Goal: Task Accomplishment & Management: Use online tool/utility

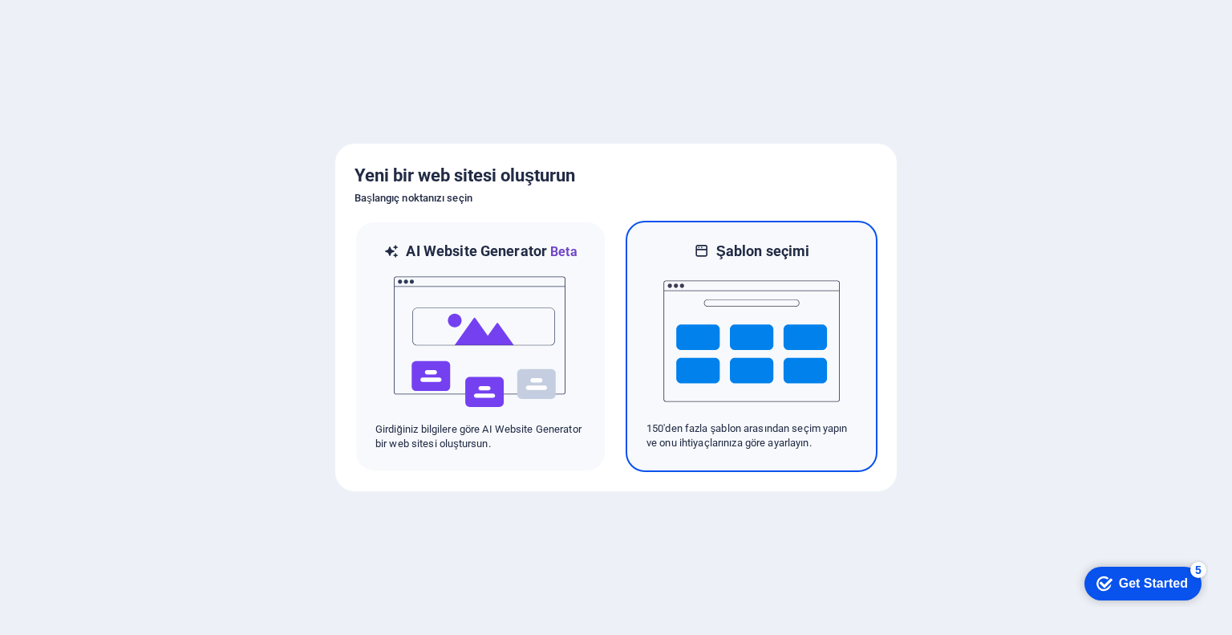
click at [736, 304] on img at bounding box center [752, 341] width 177 height 160
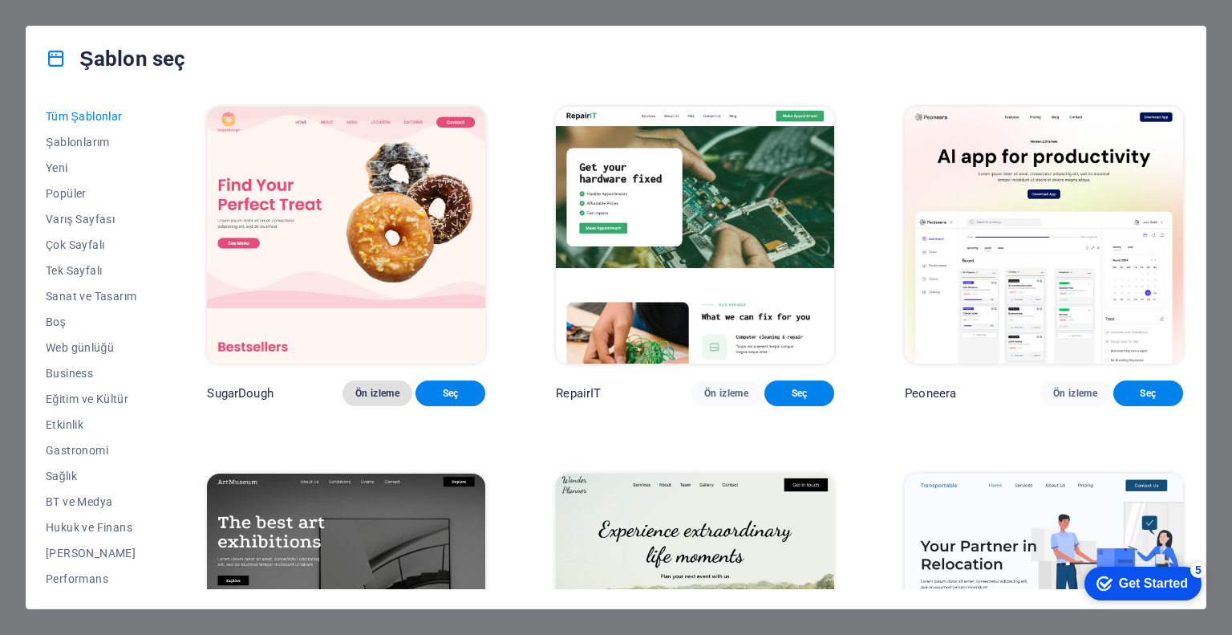
click at [400, 387] on span "Ön izleme" at bounding box center [377, 393] width 44 height 13
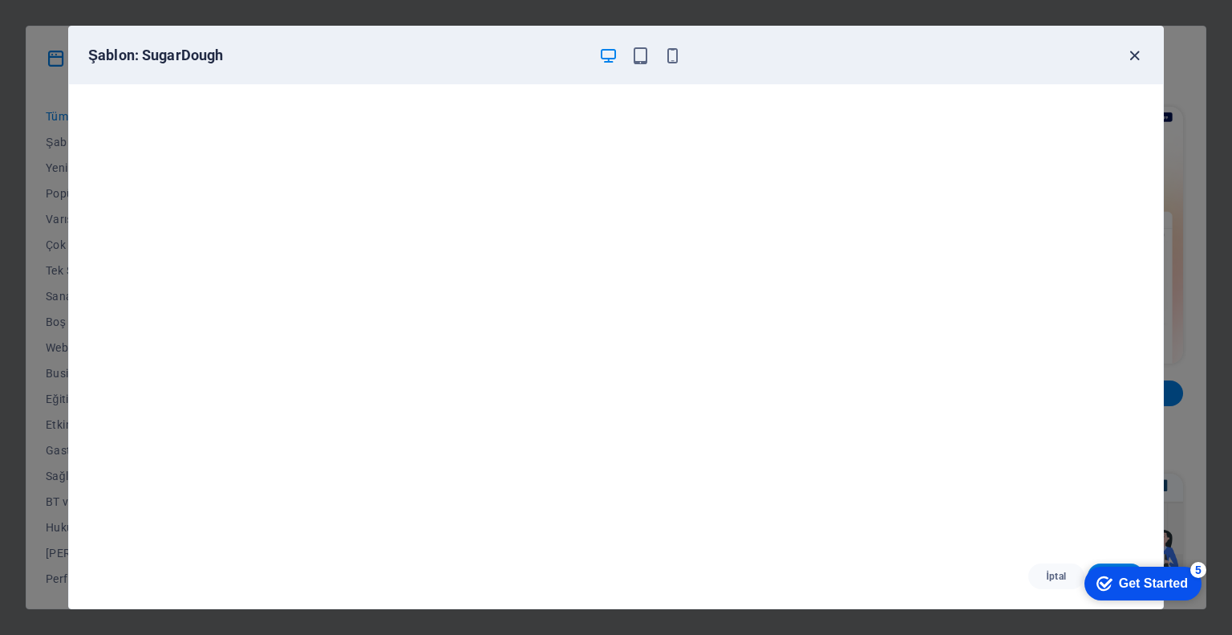
click at [1139, 47] on icon "button" at bounding box center [1135, 56] width 18 height 18
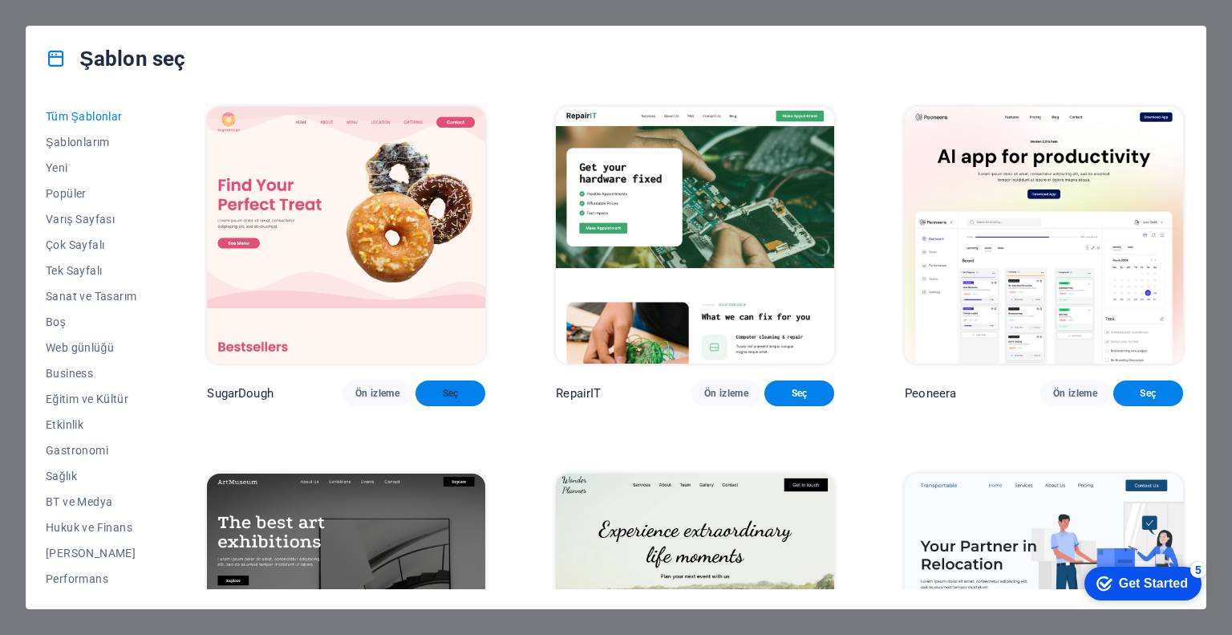
click at [459, 396] on button "Seç" at bounding box center [451, 393] width 70 height 26
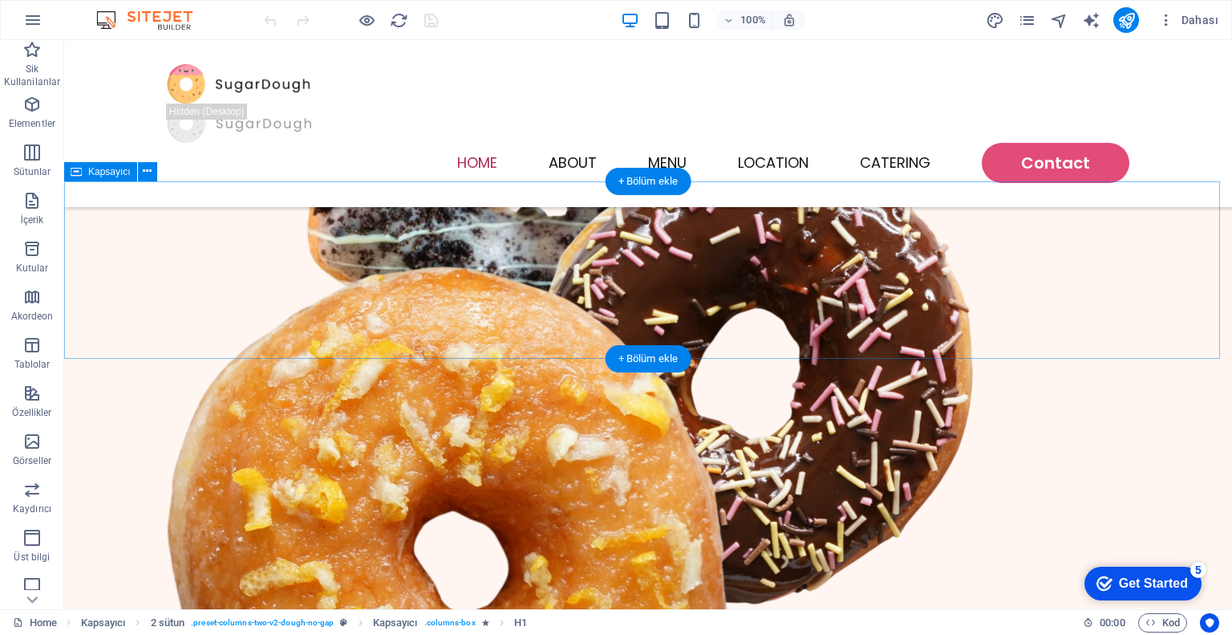
scroll to position [642, 0]
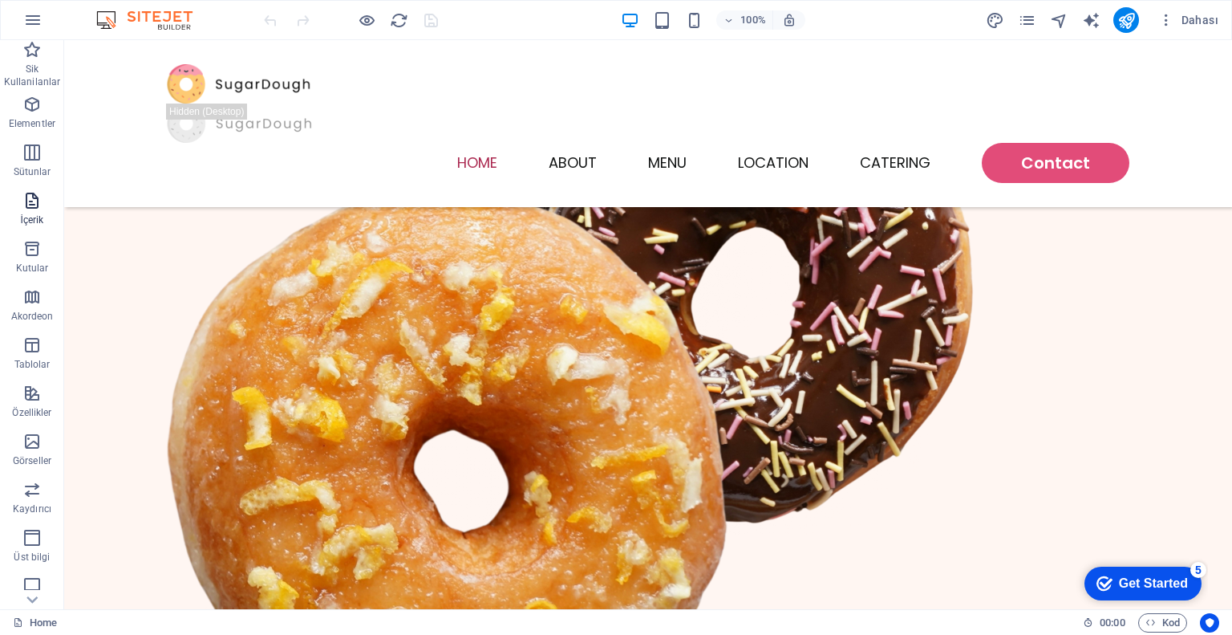
click at [43, 209] on span "İçerik" at bounding box center [32, 210] width 64 height 39
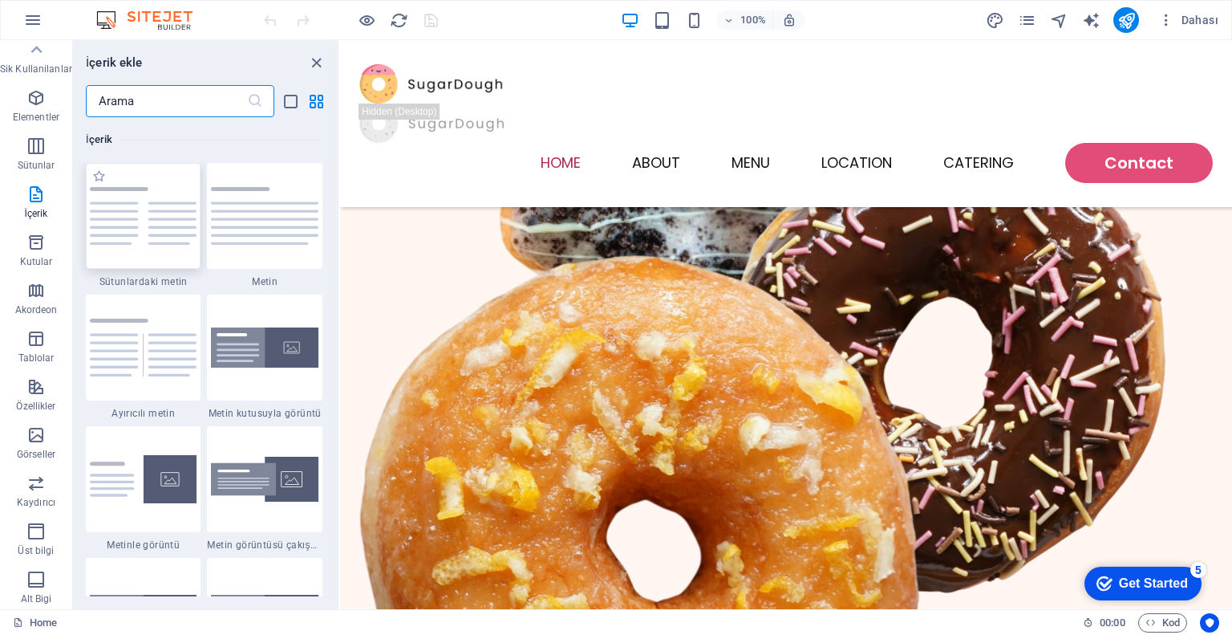
scroll to position [0, 0]
click at [481, 95] on div at bounding box center [786, 83] width 854 height 39
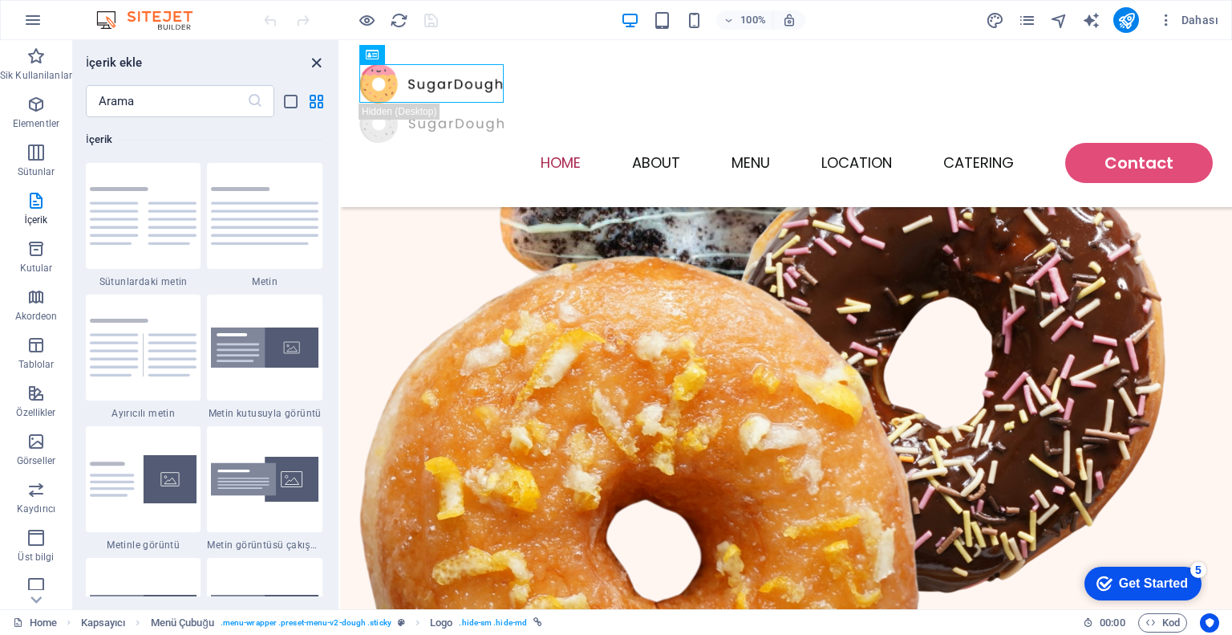
drag, startPoint x: 319, startPoint y: 57, endPoint x: 255, endPoint y: 17, distance: 75.7
click at [319, 57] on icon "close panel" at bounding box center [316, 63] width 18 height 18
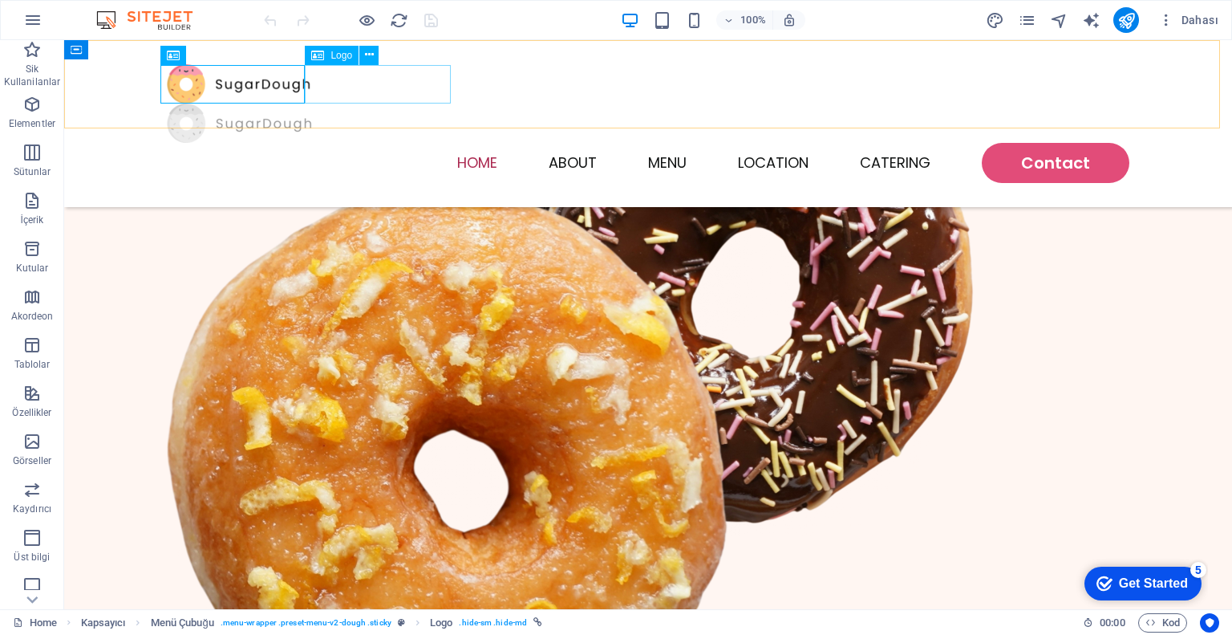
click at [403, 104] on div at bounding box center [648, 123] width 963 height 39
click at [262, 79] on div at bounding box center [648, 83] width 963 height 39
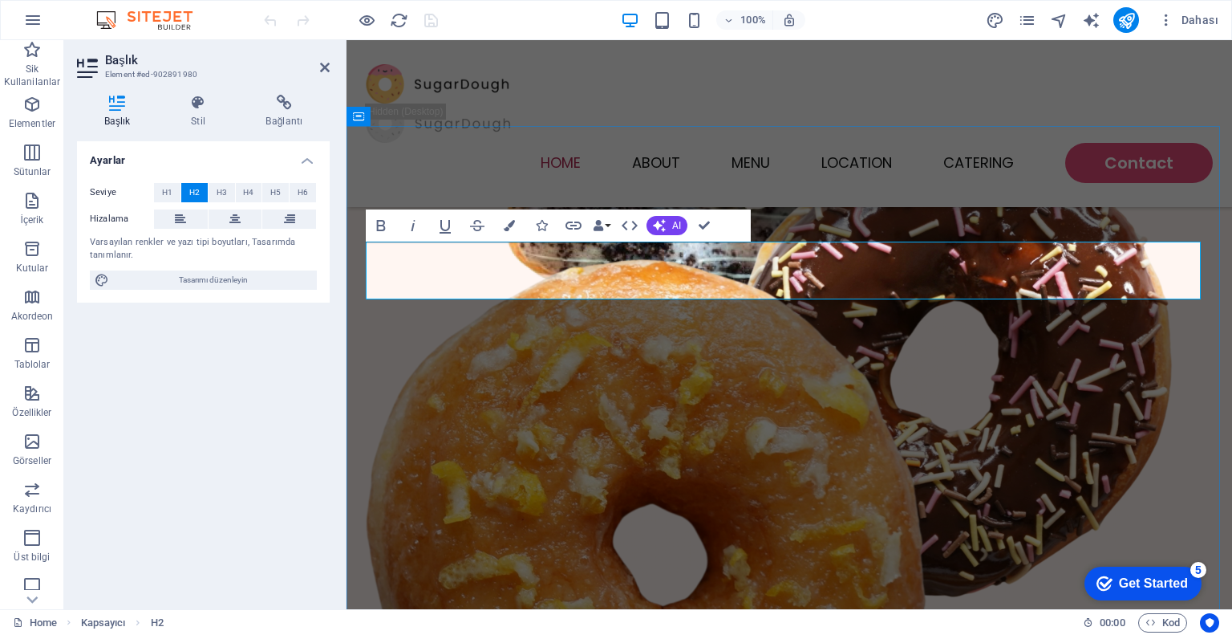
click at [603, 150] on div "Home About Menu Location Catering Contact" at bounding box center [790, 123] width 886 height 167
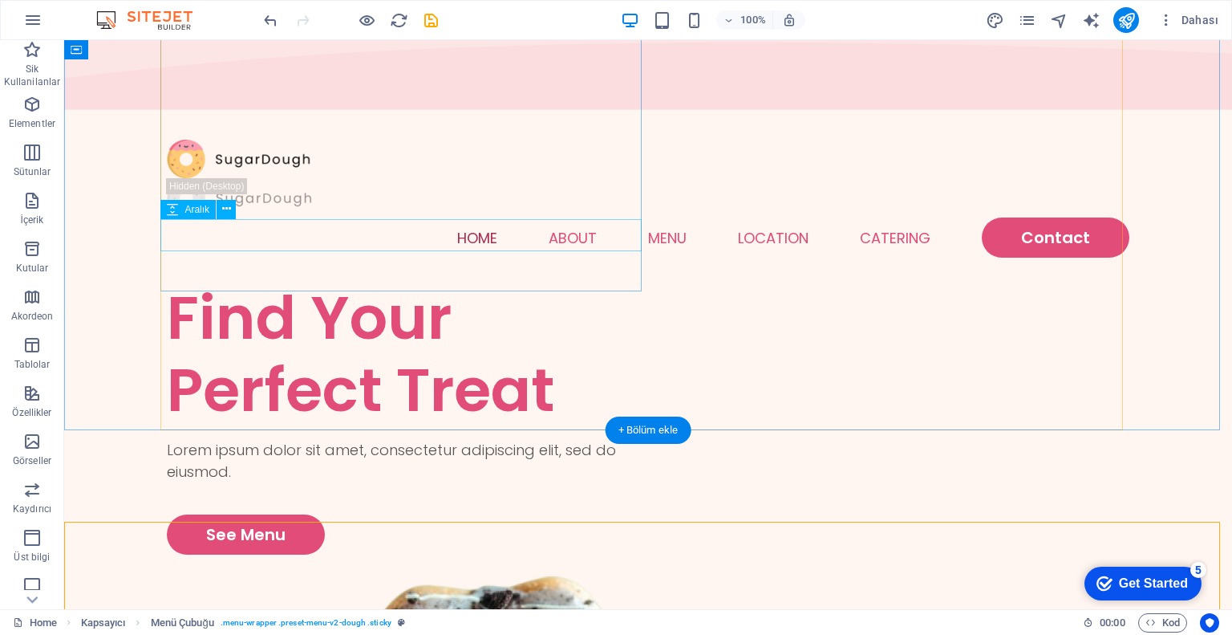
scroll to position [0, 0]
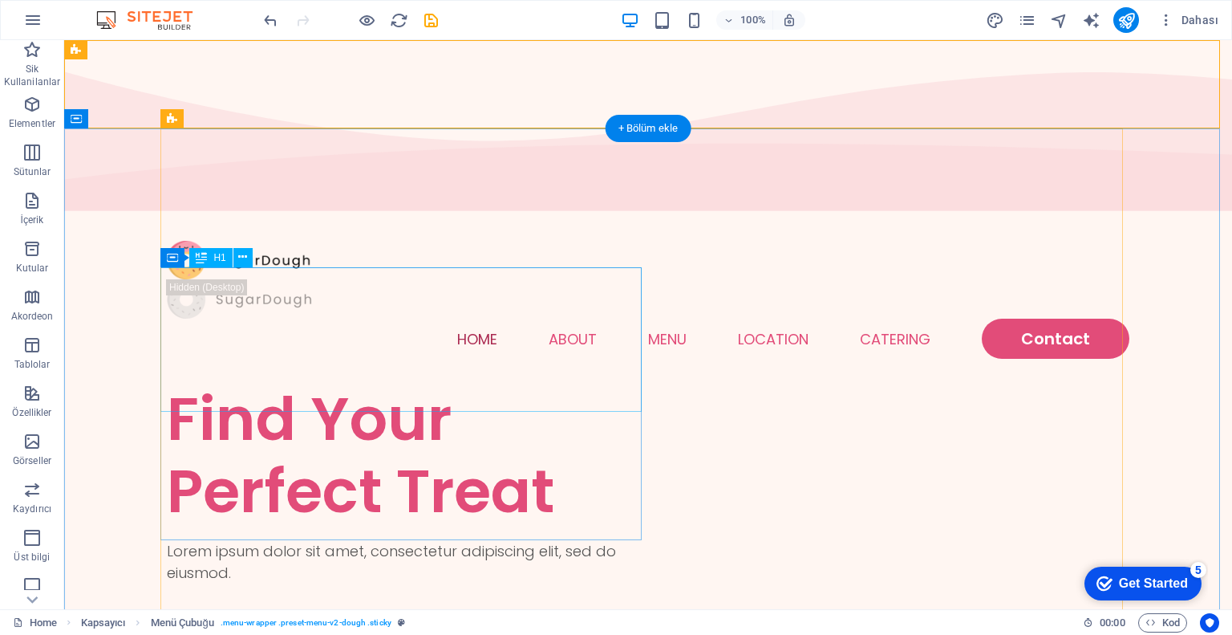
click at [352, 383] on div "Find Your Perfect Treat" at bounding box center [407, 455] width 481 height 144
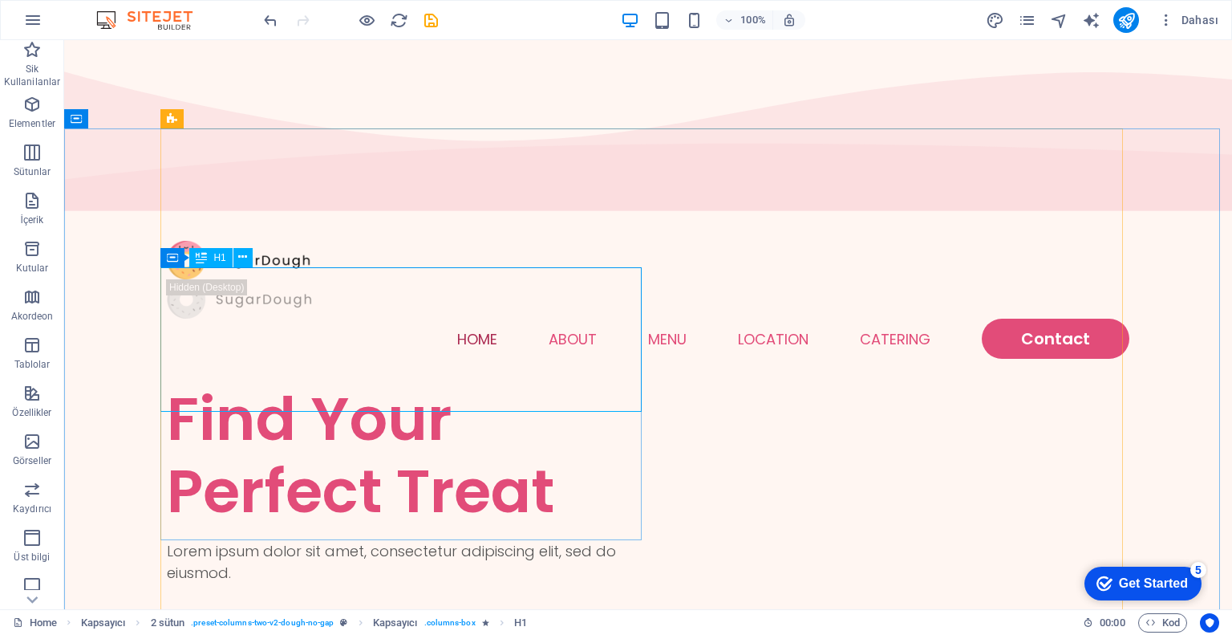
click at [220, 256] on span "H1" at bounding box center [219, 258] width 12 height 10
click at [244, 260] on icon at bounding box center [242, 257] width 9 height 17
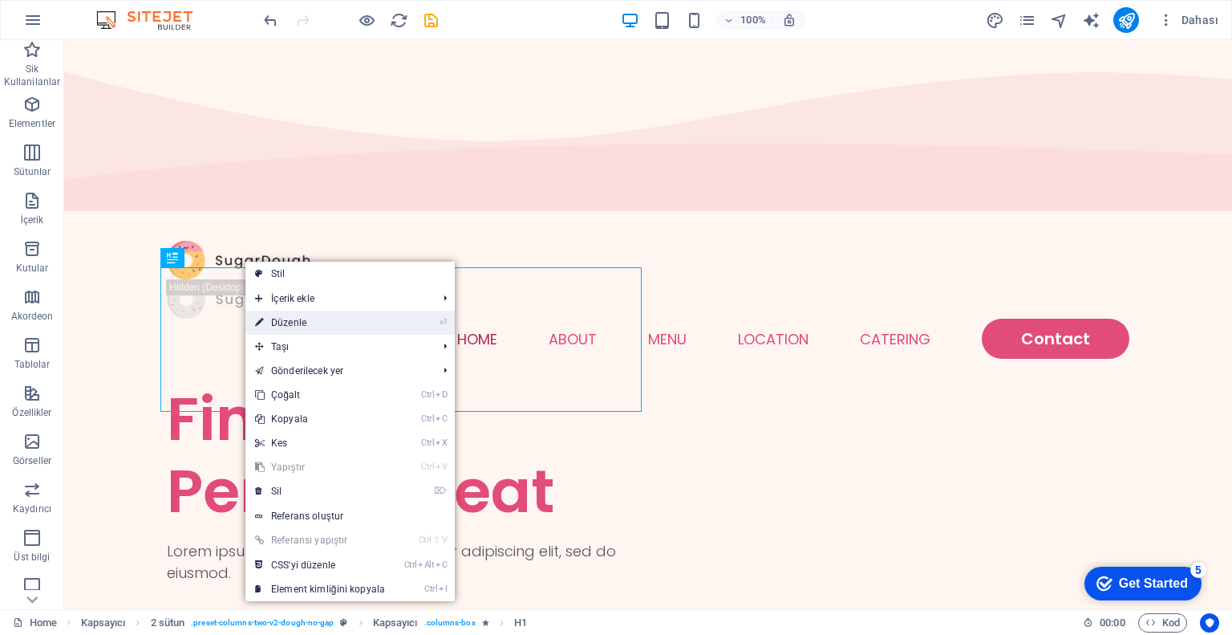
click at [329, 312] on link "⏎ Düzenle" at bounding box center [320, 323] width 149 height 24
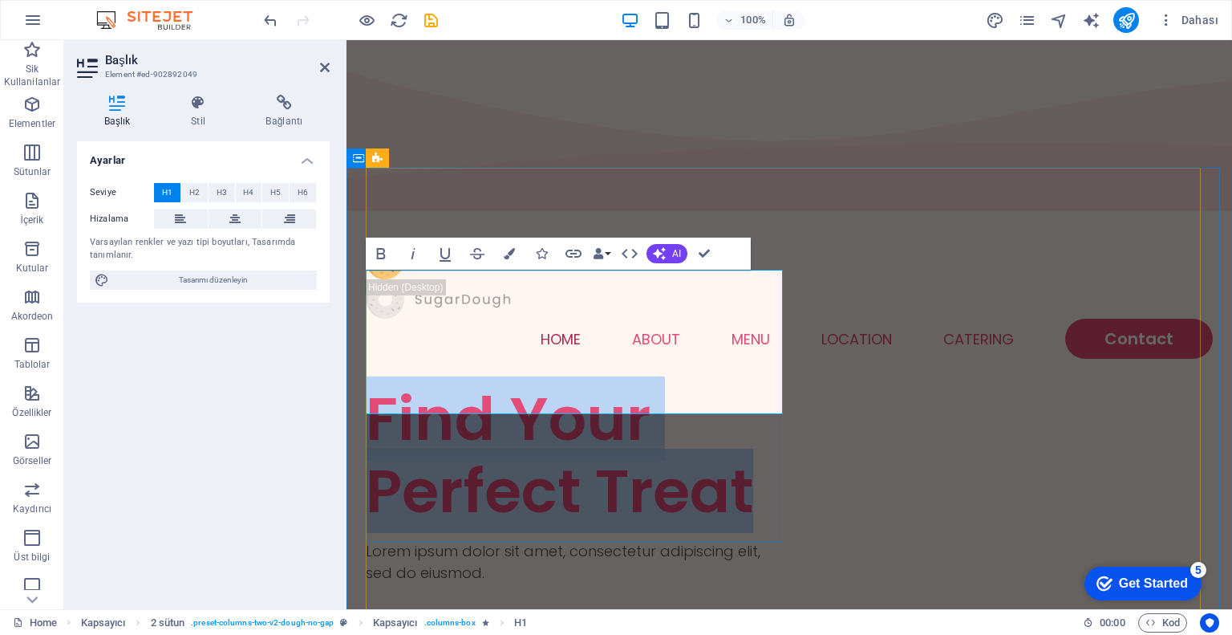
click at [526, 383] on h1 "Find Your Perfect Treat" at bounding box center [578, 455] width 424 height 144
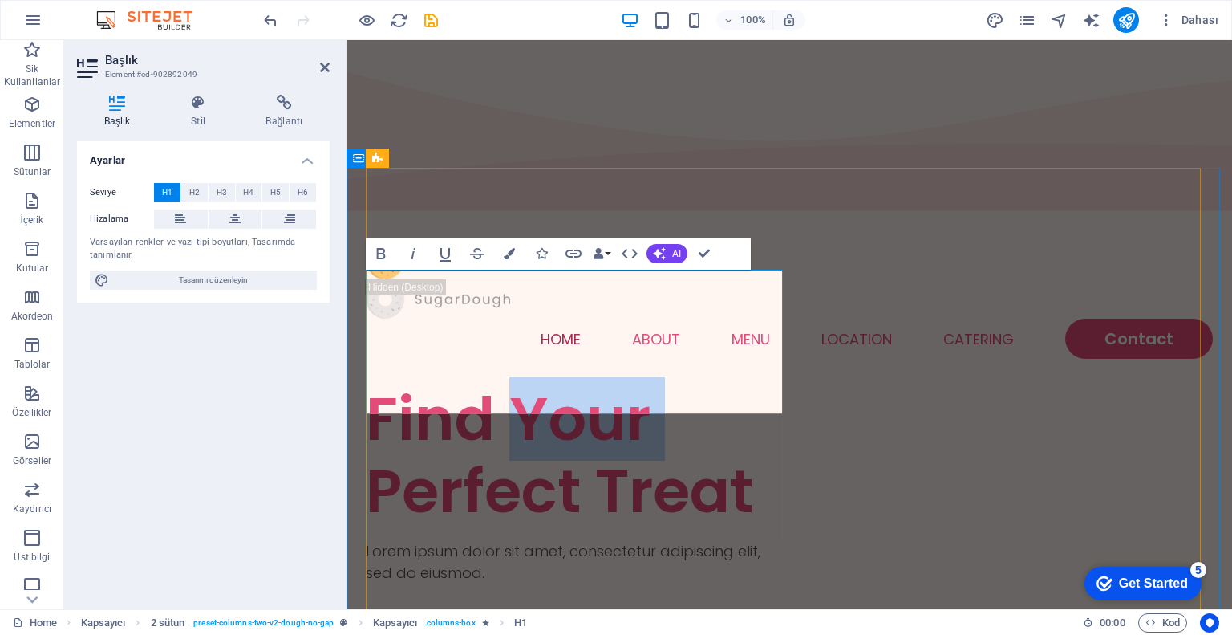
click at [526, 383] on h1 "Find Your Perfect Treat" at bounding box center [578, 455] width 424 height 144
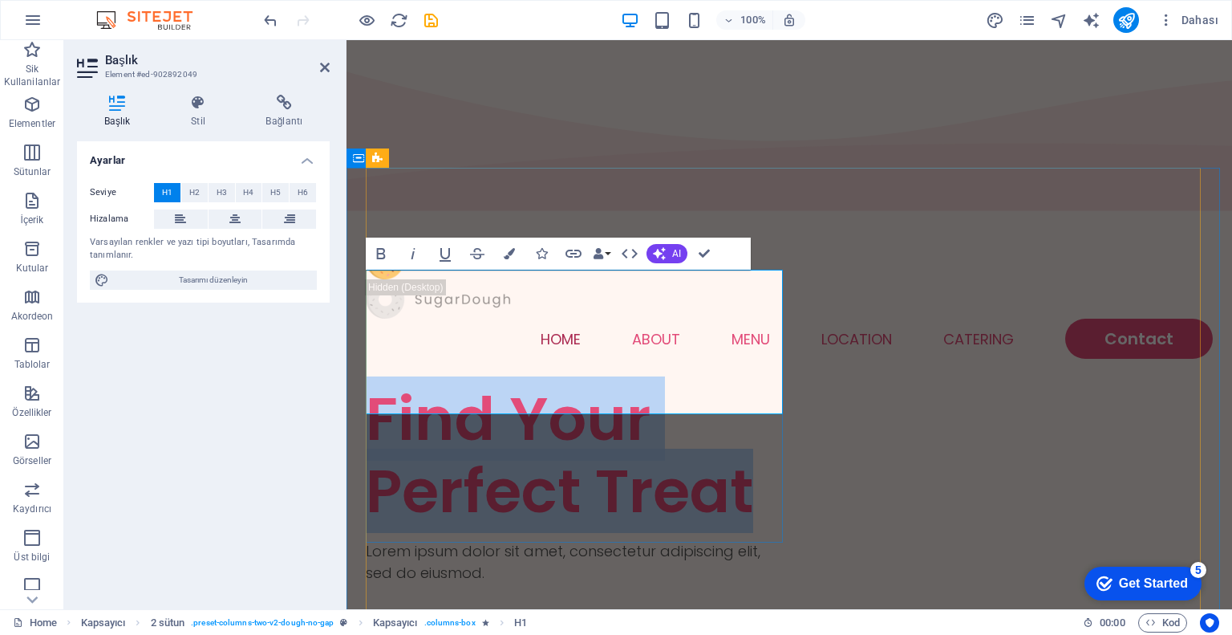
click at [526, 383] on h1 "Find Your Perfect Treat" at bounding box center [578, 455] width 424 height 144
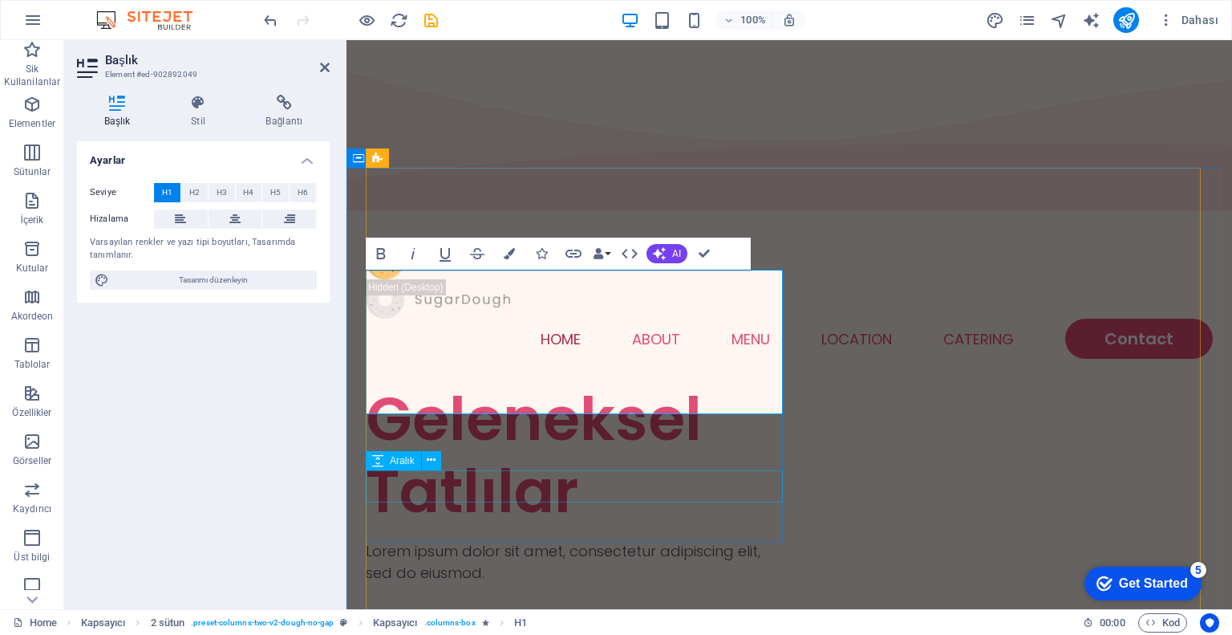
click at [697, 583] on div at bounding box center [578, 599] width 424 height 32
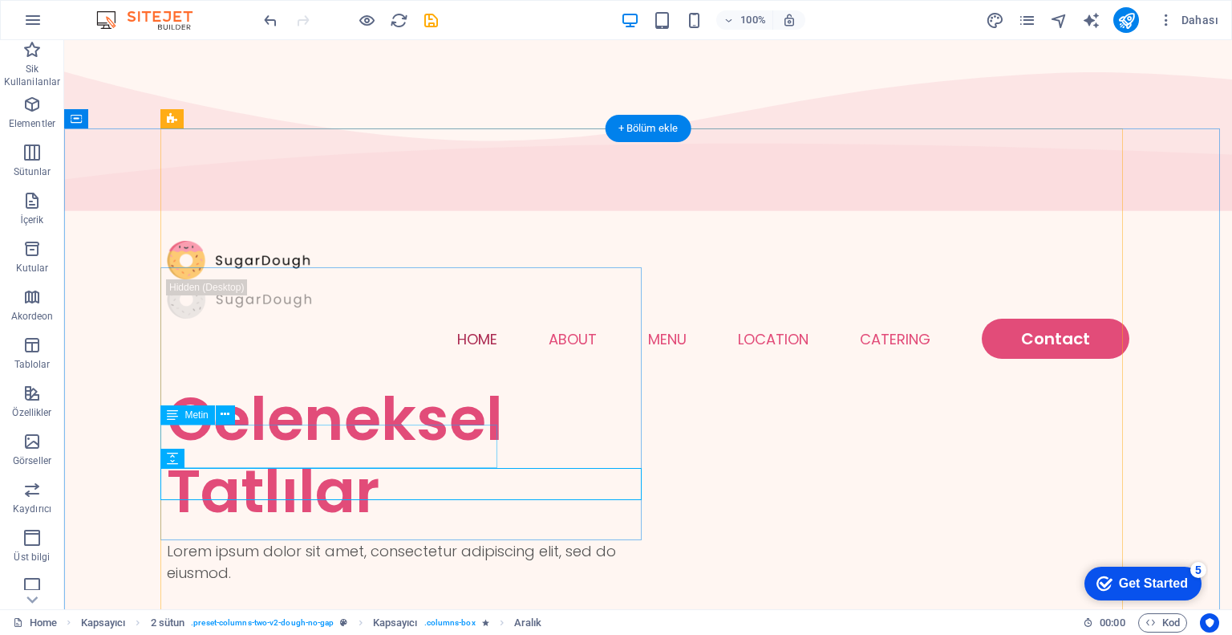
click at [316, 540] on div "Lorem ipsum dolor sit amet, consectetur adipiscing elit, sed do eiusmod." at bounding box center [407, 561] width 481 height 43
click at [327, 540] on div "Lorem ipsum dolor sit amet, consectetur adipiscing elit, sed do eiusmod." at bounding box center [407, 561] width 481 height 43
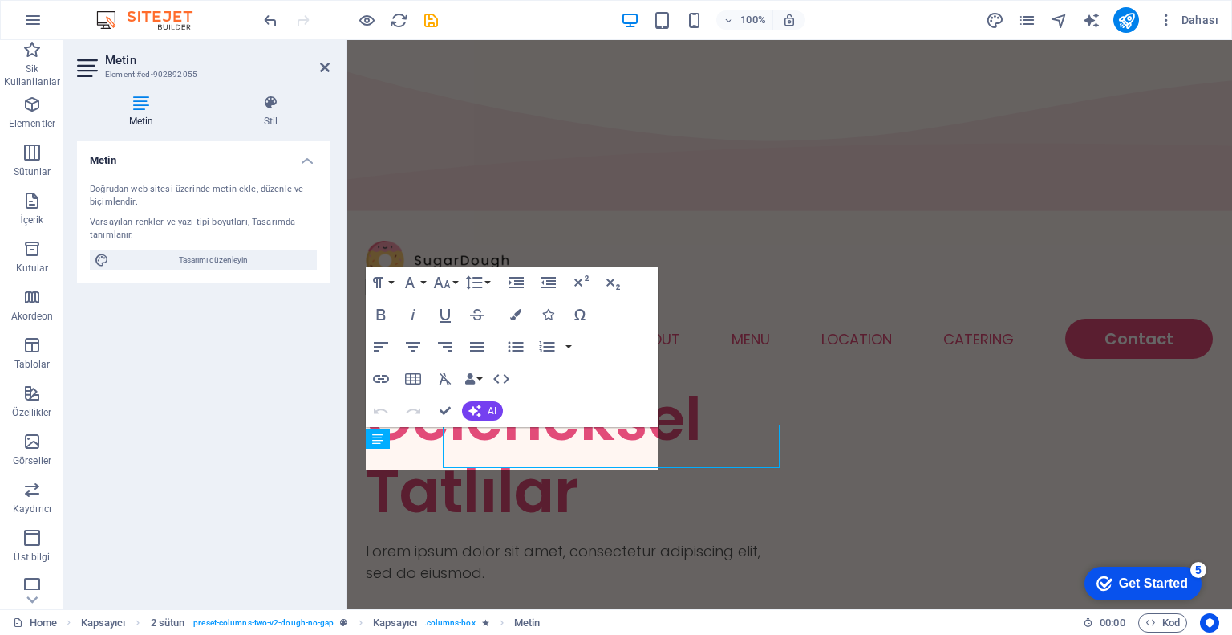
click at [327, 449] on div "Metin Element #ed-902892055 Metin Stil Metin Doğrudan web sitesi üzerinde metin…" at bounding box center [648, 324] width 1168 height 569
click at [441, 540] on p "Lorem ipsum dolor sit amet, consectetur adipiscing elit, sed do eiusmod." at bounding box center [578, 561] width 424 height 43
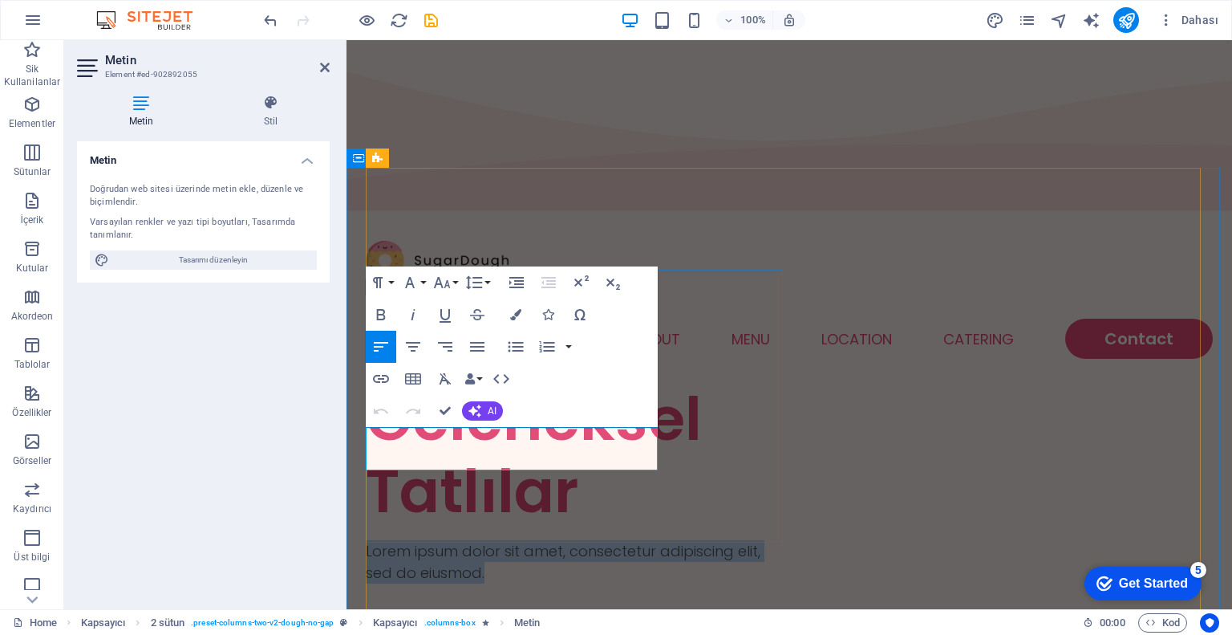
click at [441, 540] on p "Lorem ipsum dolor sit amet, consectetur adipiscing elit, sed do eiusmod." at bounding box center [578, 561] width 424 height 43
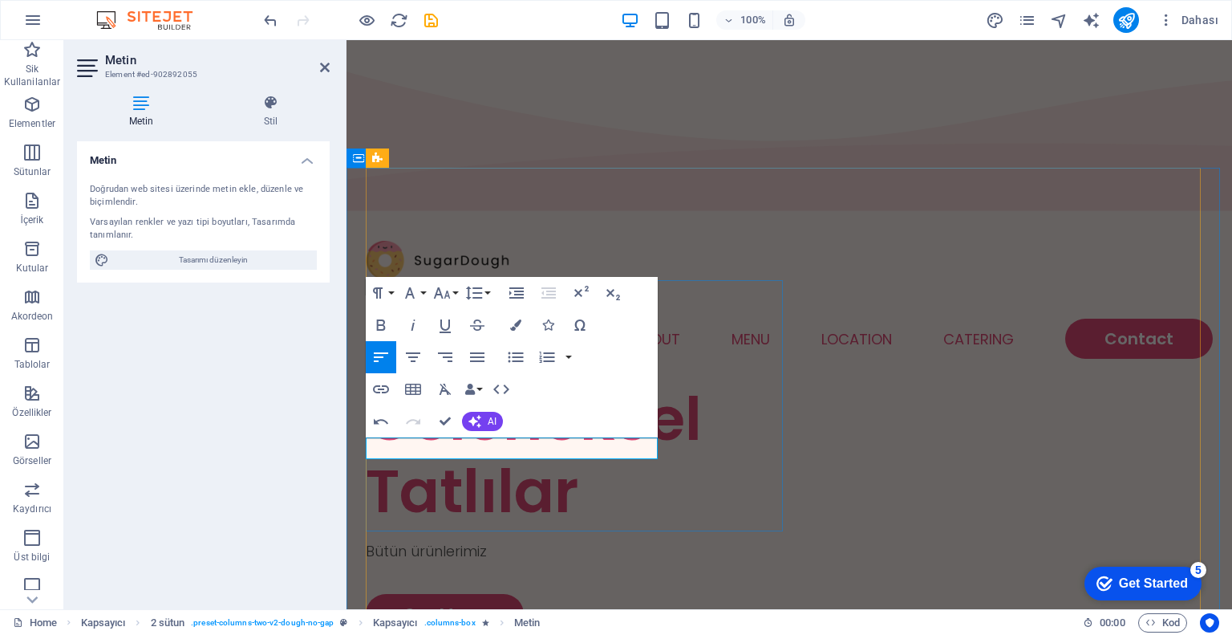
click at [501, 540] on p "Bütün ürünlerimiz" at bounding box center [578, 551] width 424 height 22
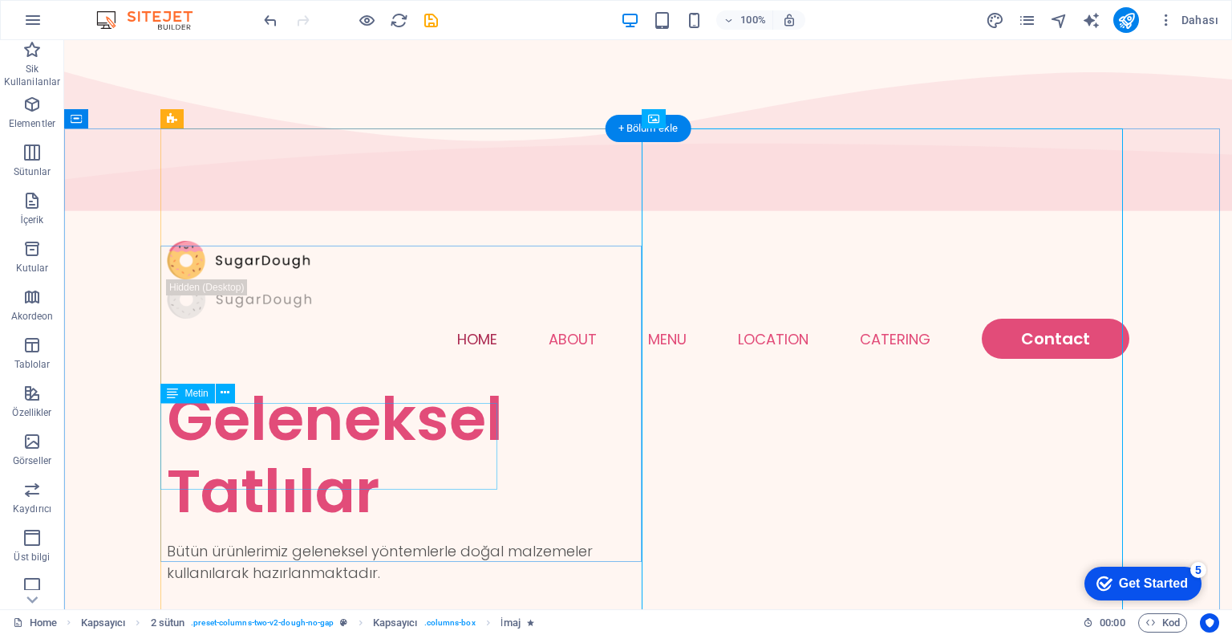
click at [255, 540] on div "Bütün ürünlerimiz geleneksel yöntemlerle doğal malzemeler kullanılarak hazırlan…" at bounding box center [407, 572] width 481 height 65
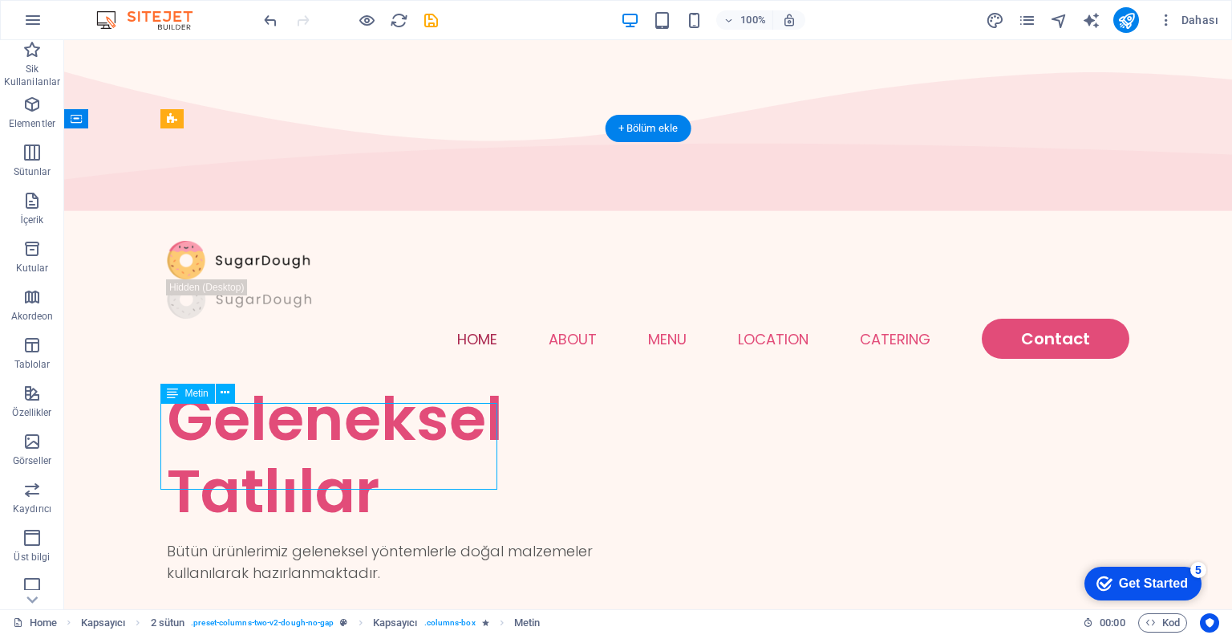
click at [255, 540] on div "Bütün ürünlerimiz geleneksel yöntemlerle doğal malzemeler kullanılarak hazırlan…" at bounding box center [407, 572] width 481 height 65
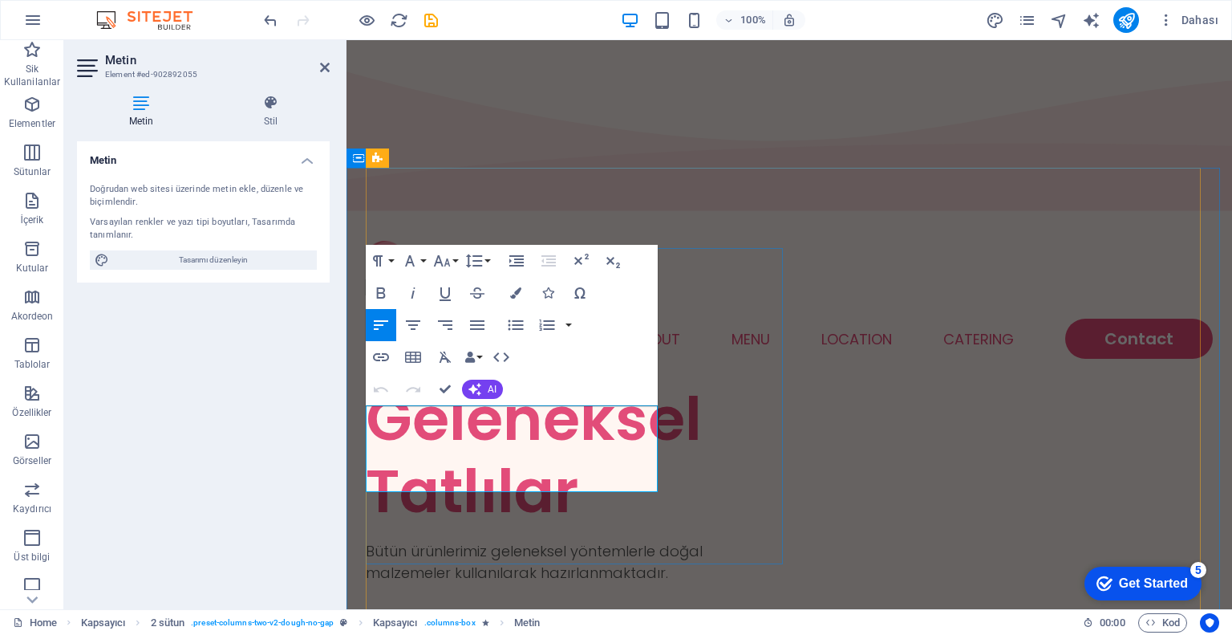
click at [423, 583] on p at bounding box center [578, 594] width 424 height 22
click at [432, 583] on p at bounding box center [578, 594] width 424 height 22
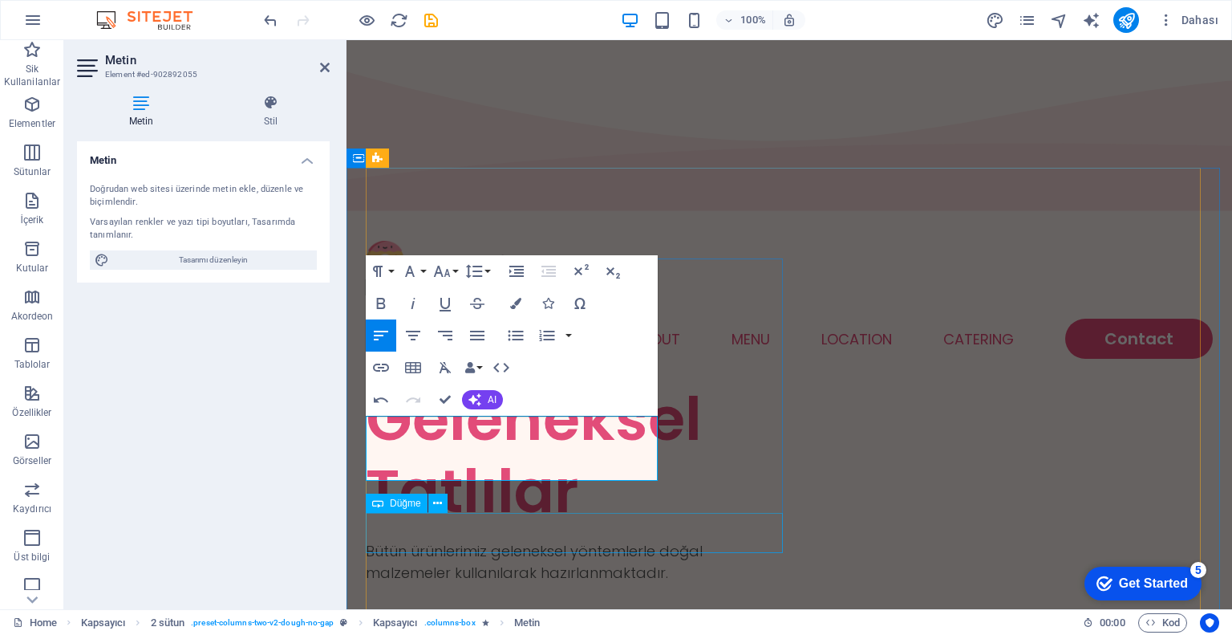
click at [726, 615] on div "See Menu" at bounding box center [578, 635] width 424 height 40
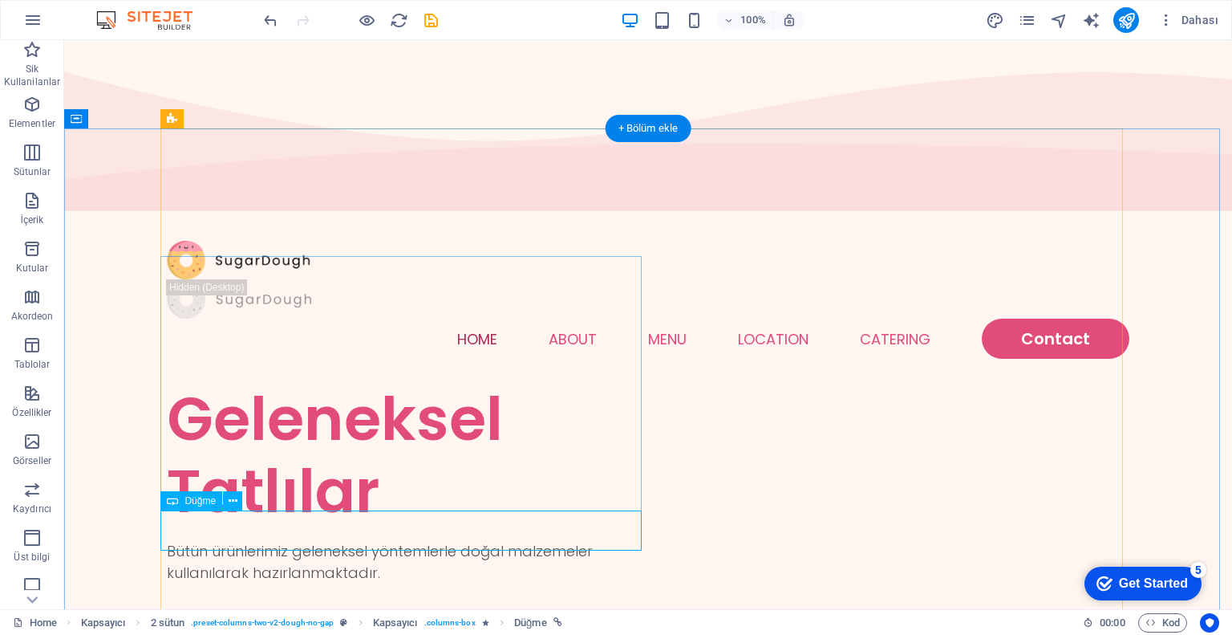
click at [267, 615] on div "See Menu" at bounding box center [407, 635] width 481 height 40
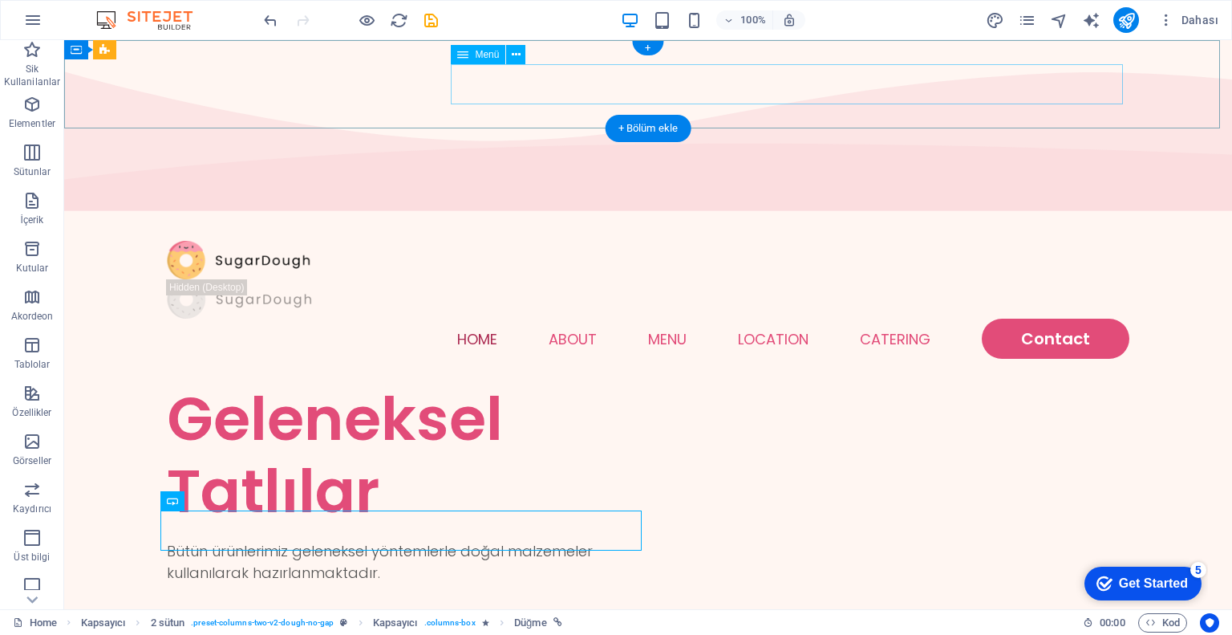
click at [488, 319] on nav "Home About Menu Location Catering Contact" at bounding box center [648, 339] width 963 height 40
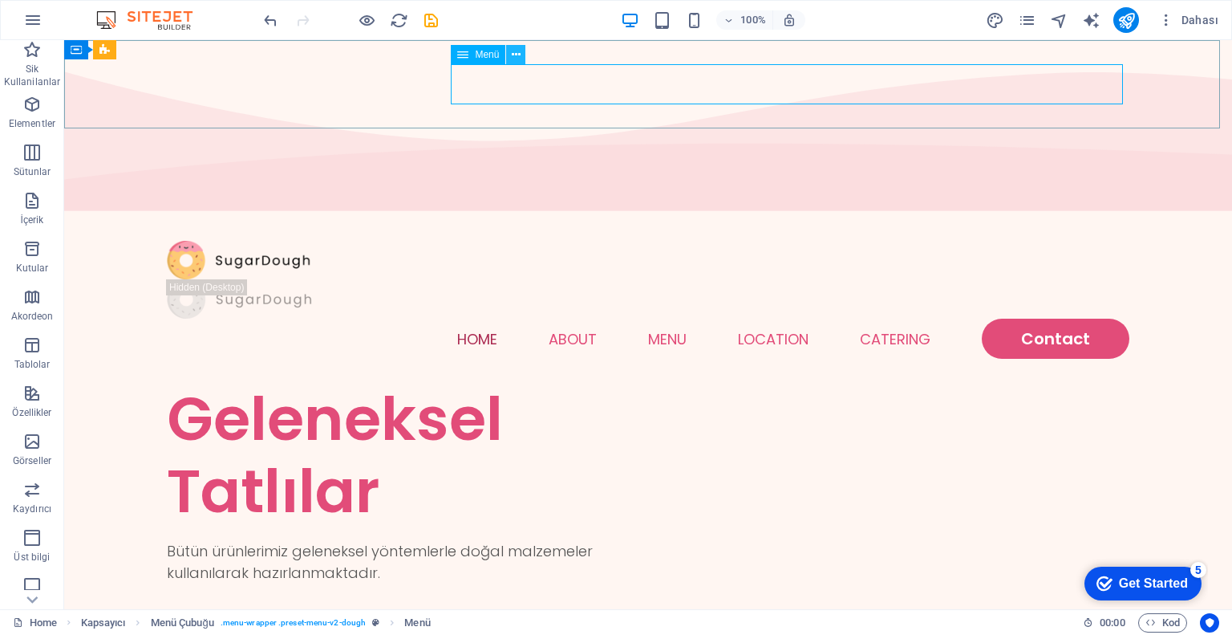
click at [516, 57] on icon at bounding box center [516, 55] width 9 height 17
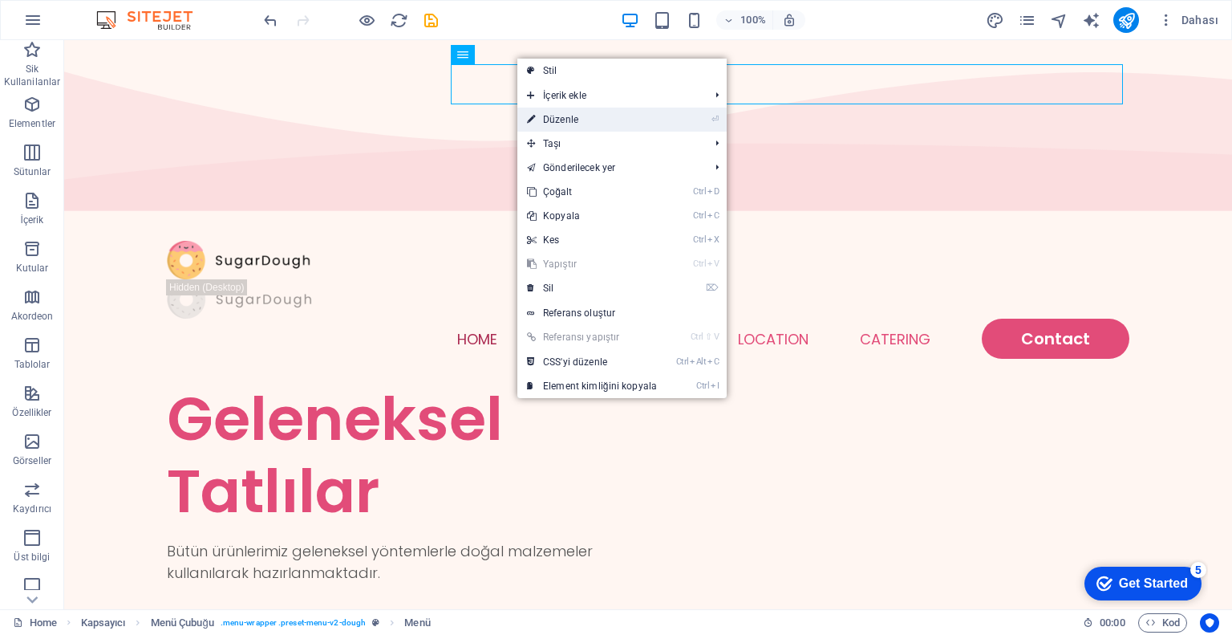
click at [587, 124] on link "⏎ Düzenle" at bounding box center [592, 120] width 149 height 24
select select
select select "1"
select select
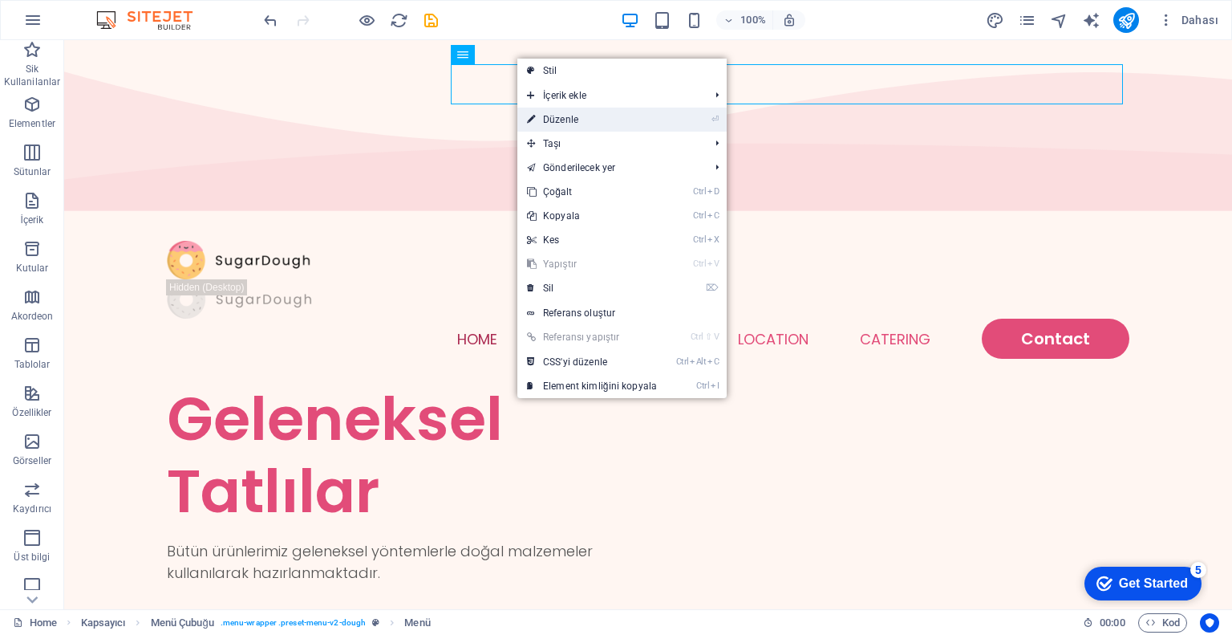
select select
select select "2"
select select
select select "default"
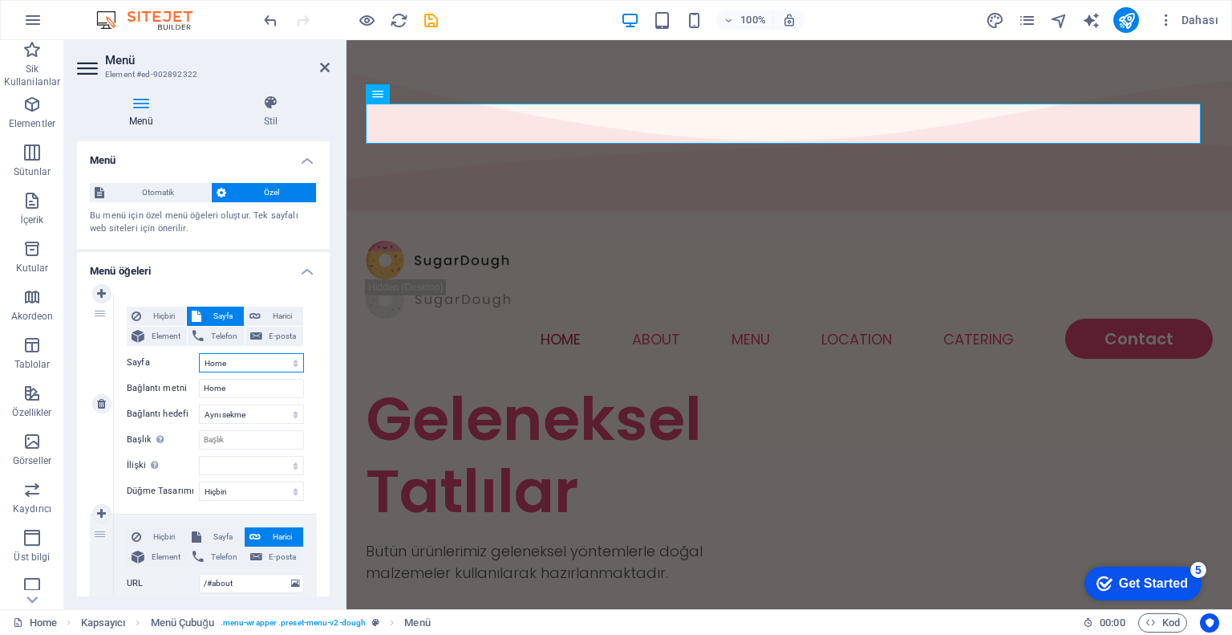
click at [241, 360] on select "Home Menu Contact Legal Notice Privacy" at bounding box center [251, 362] width 105 height 19
click at [241, 364] on select "Home Menu Contact Legal Notice Privacy" at bounding box center [251, 362] width 105 height 19
click at [244, 376] on div "Hiçbiri Sayfa Harici Element Telefon E-posta Sayfa Home Menu Contact Legal Noti…" at bounding box center [215, 391] width 177 height 168
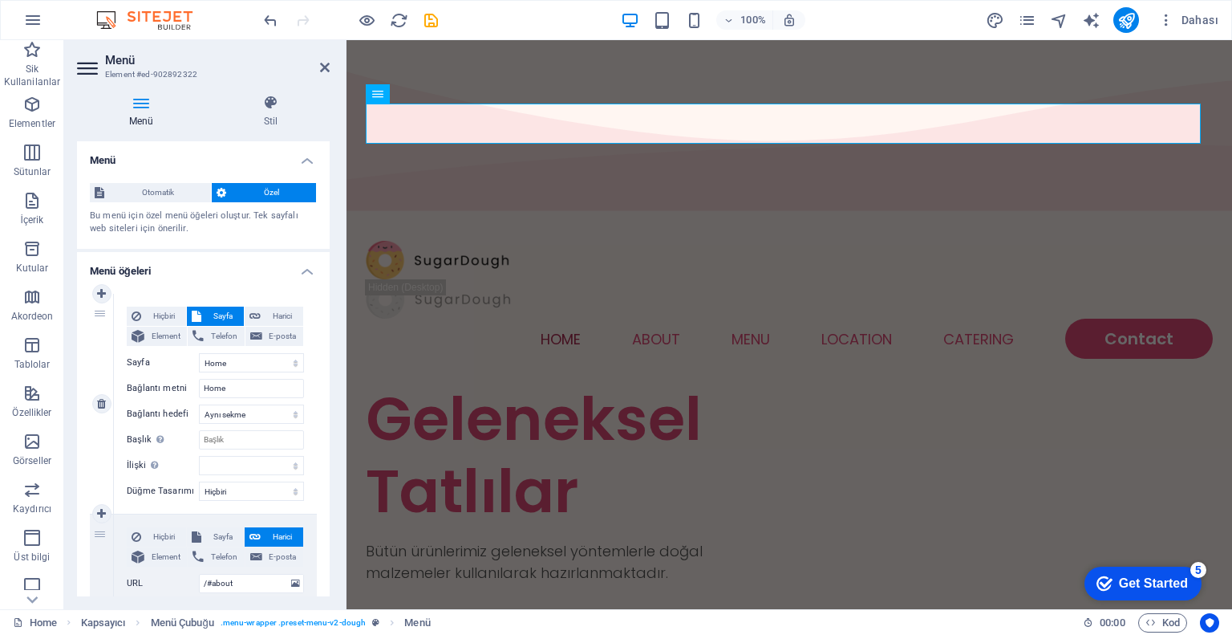
click at [244, 376] on div "Hiçbiri Sayfa Harici Element Telefon E-posta Sayfa Home Menu Contact Legal Noti…" at bounding box center [215, 391] width 177 height 168
click at [241, 385] on input "Home" at bounding box center [251, 388] width 105 height 19
type input "Anasayfa"
select select
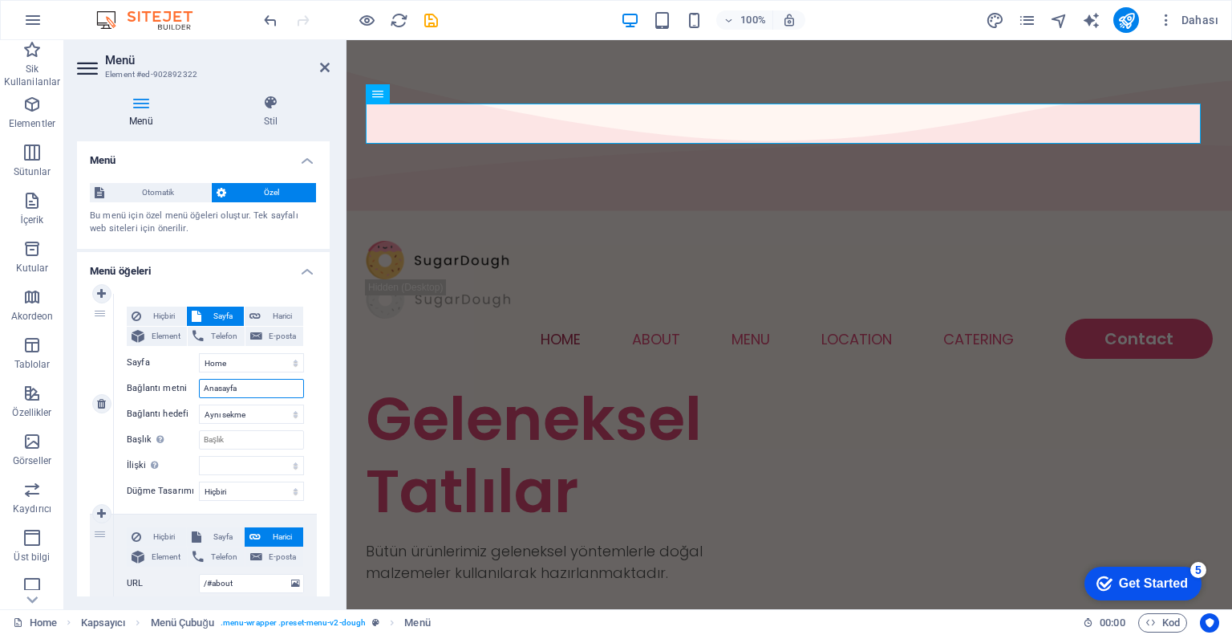
select select
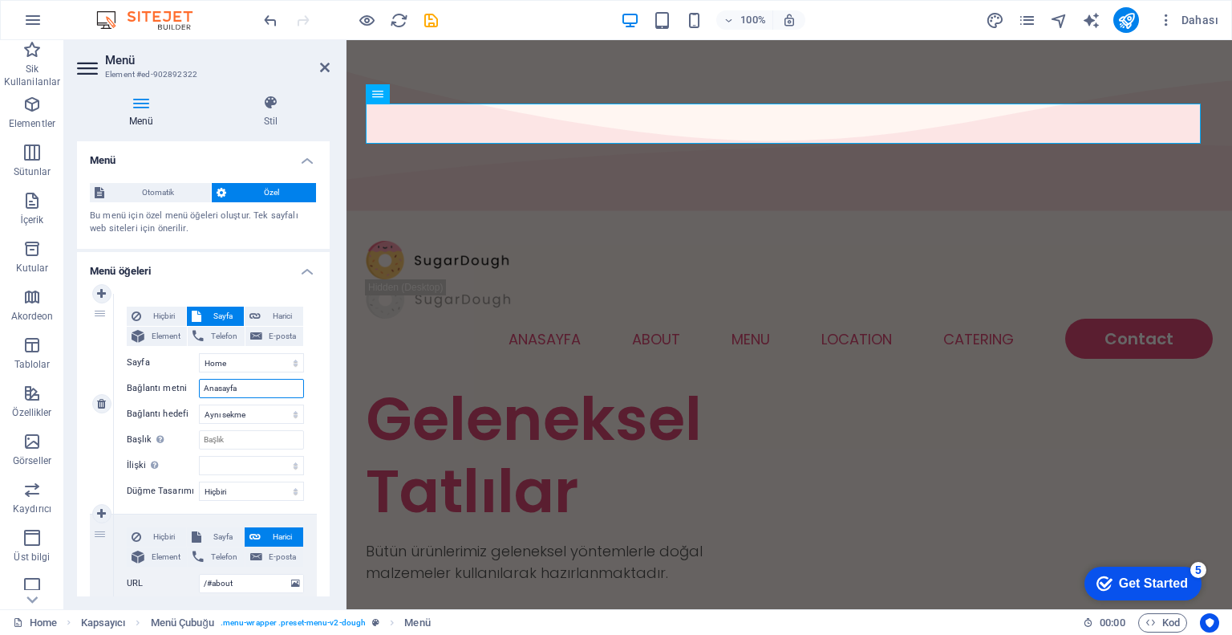
type input "Anasayfa"
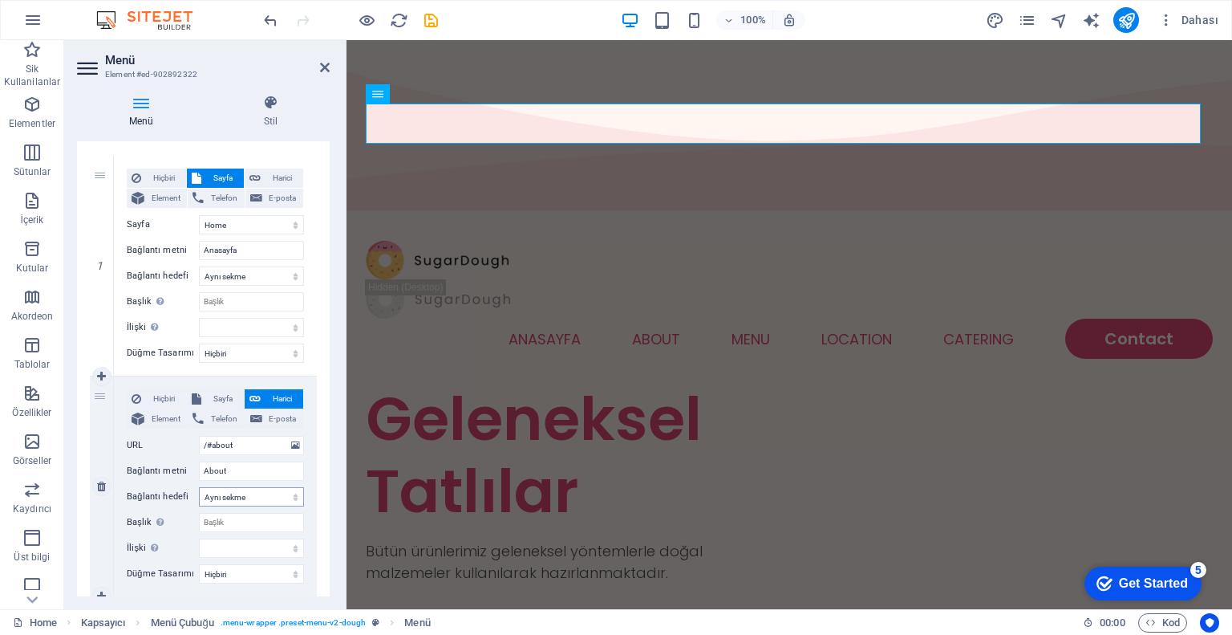
scroll to position [160, 0]
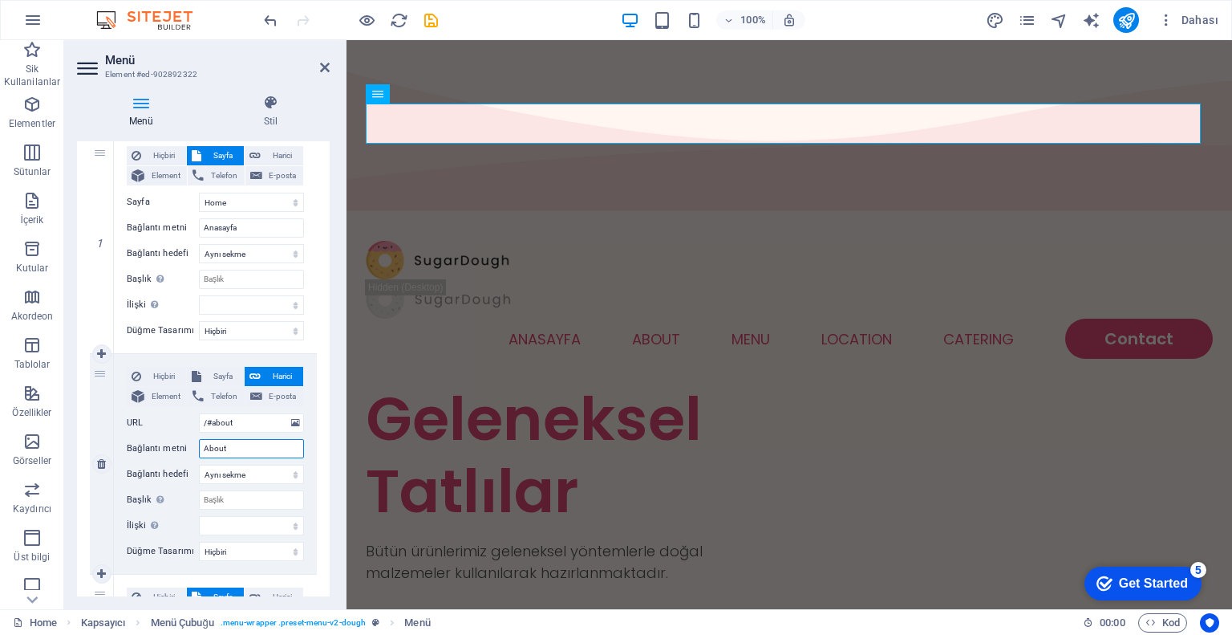
click at [242, 453] on input "About" at bounding box center [251, 448] width 105 height 19
type input "Hakkımızda"
select select
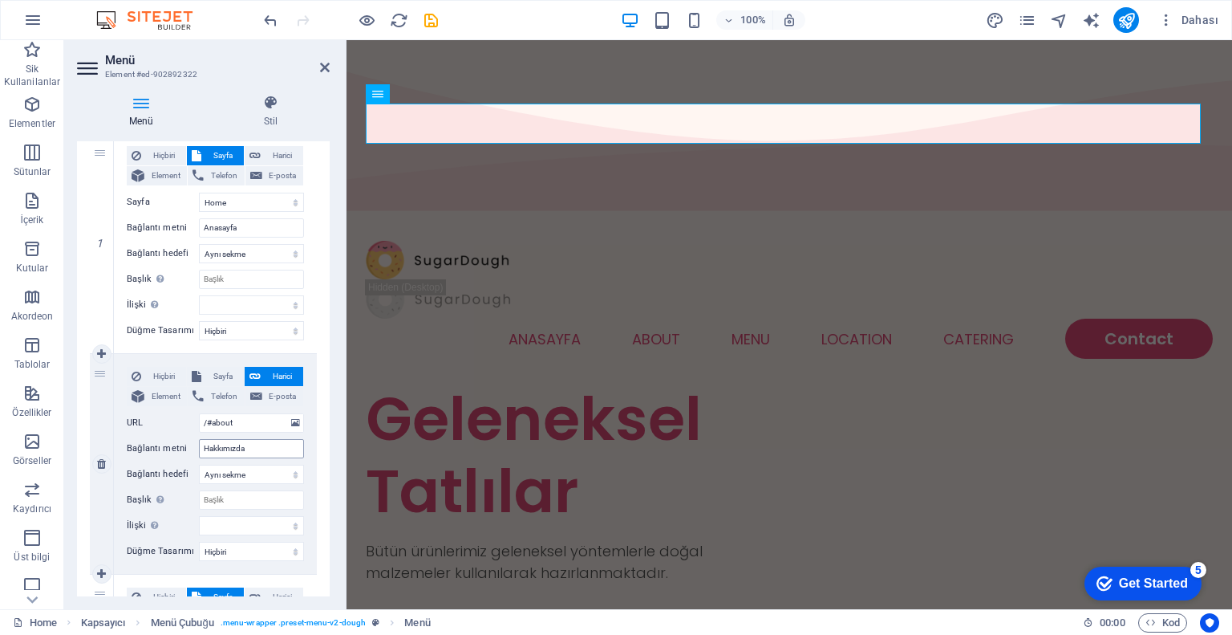
select select
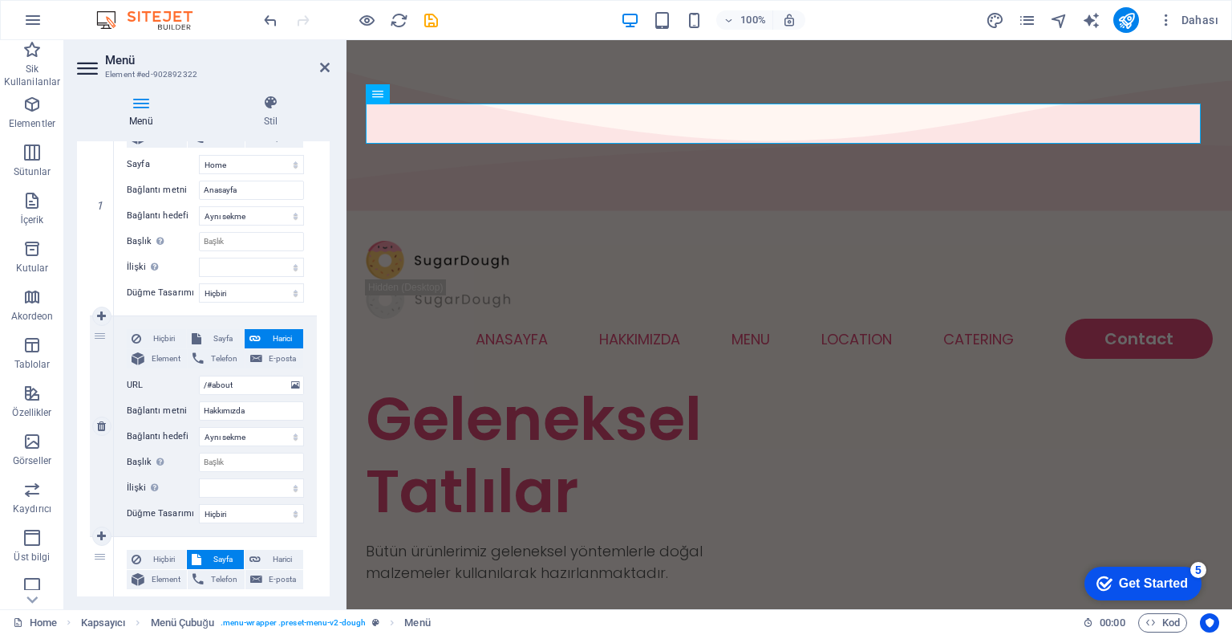
scroll to position [321, 0]
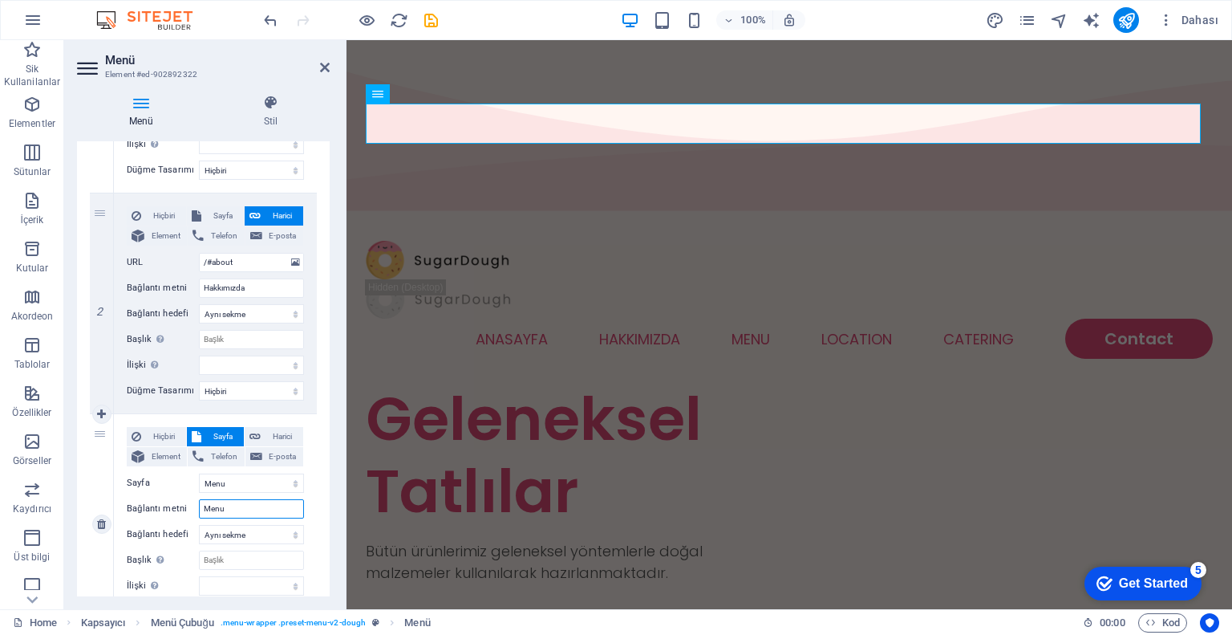
click at [235, 505] on input "Menu" at bounding box center [251, 508] width 105 height 19
type input "Tatl"
select select
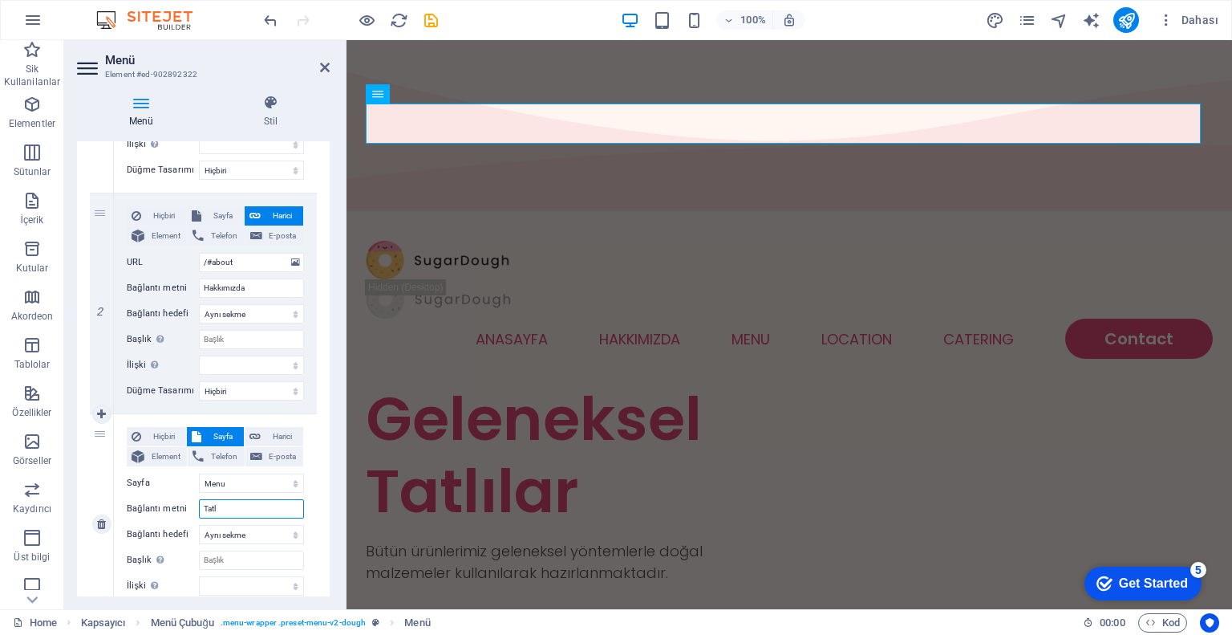
select select
type input "Tatlıları"
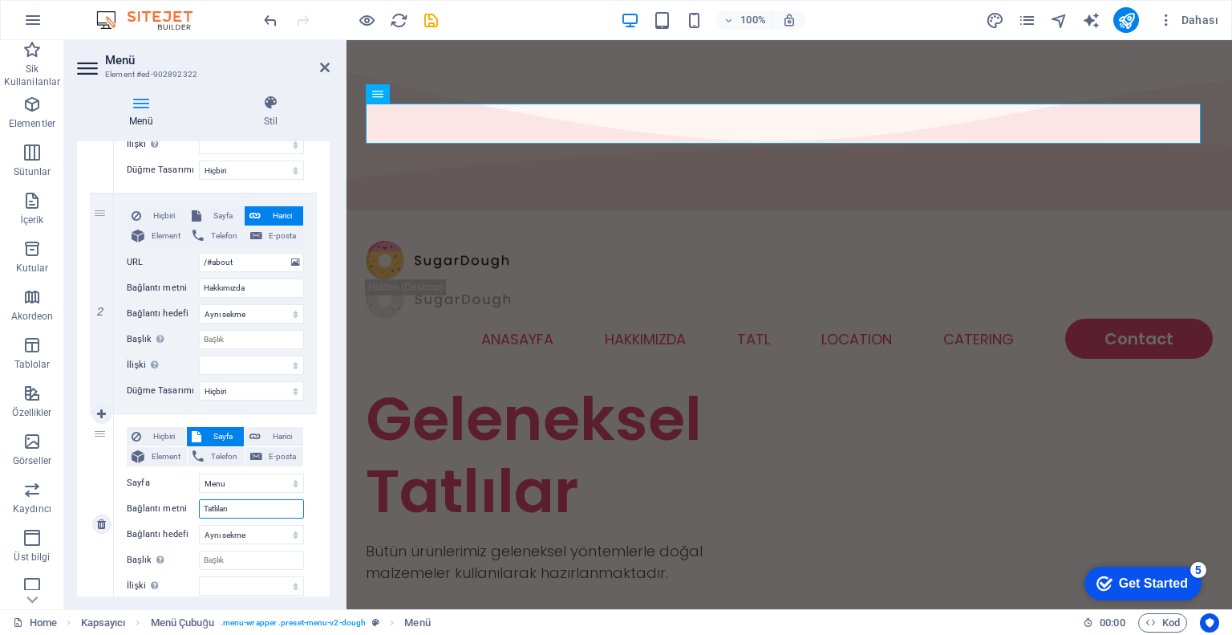
select select
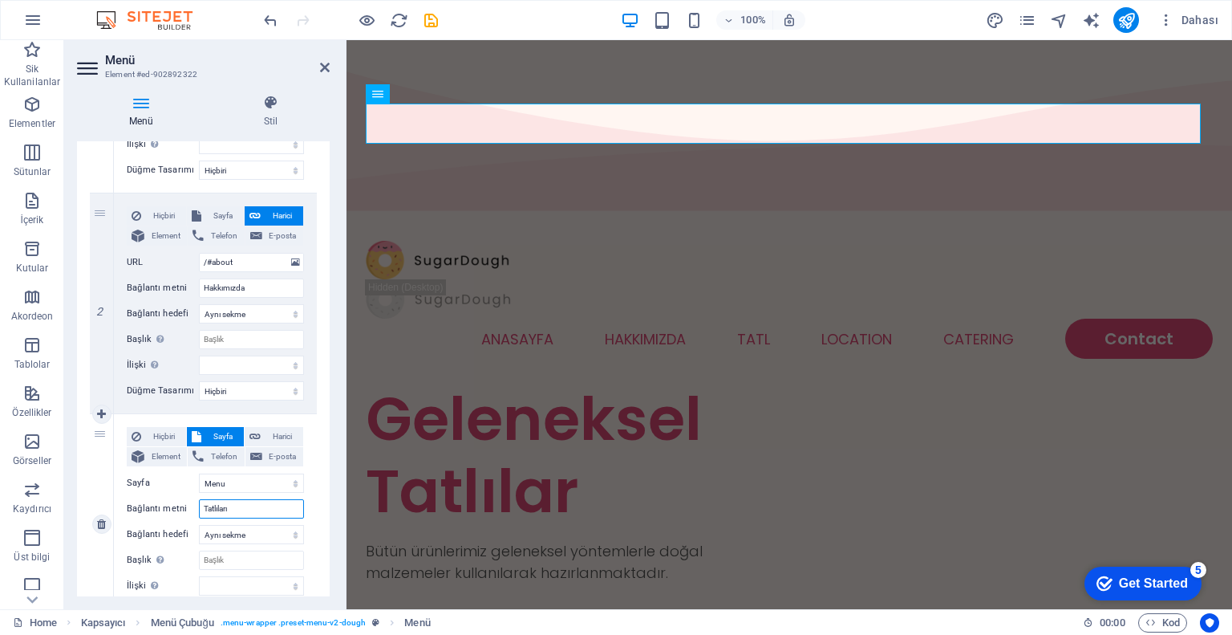
select select
type input "Tatlılarımız"
select select
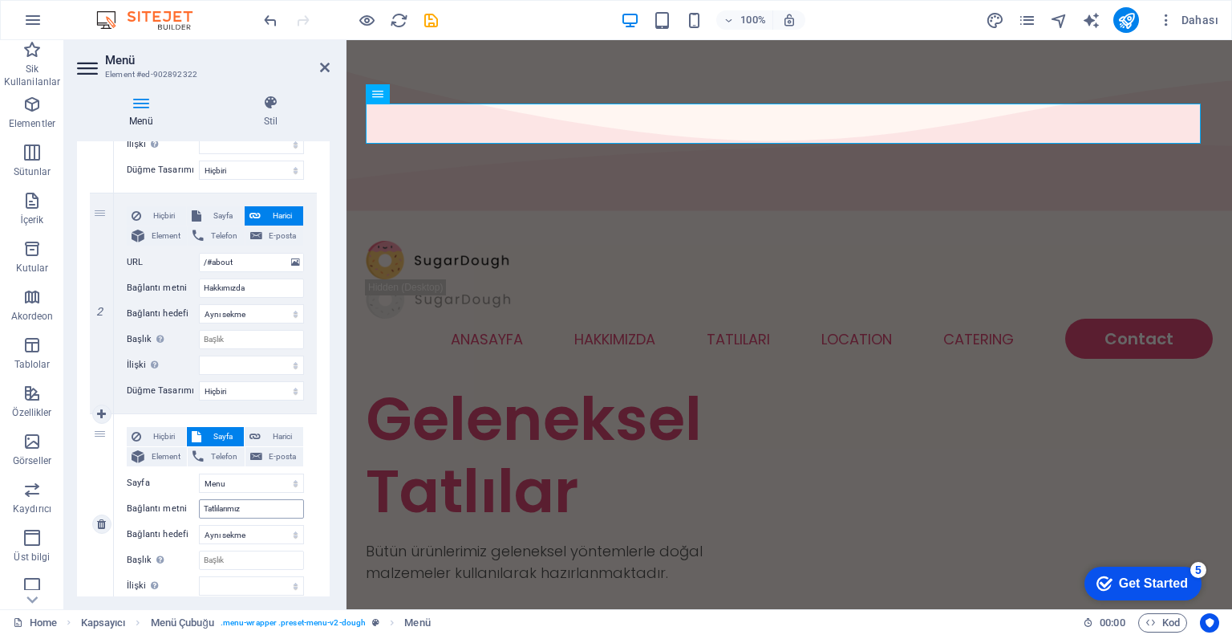
select select
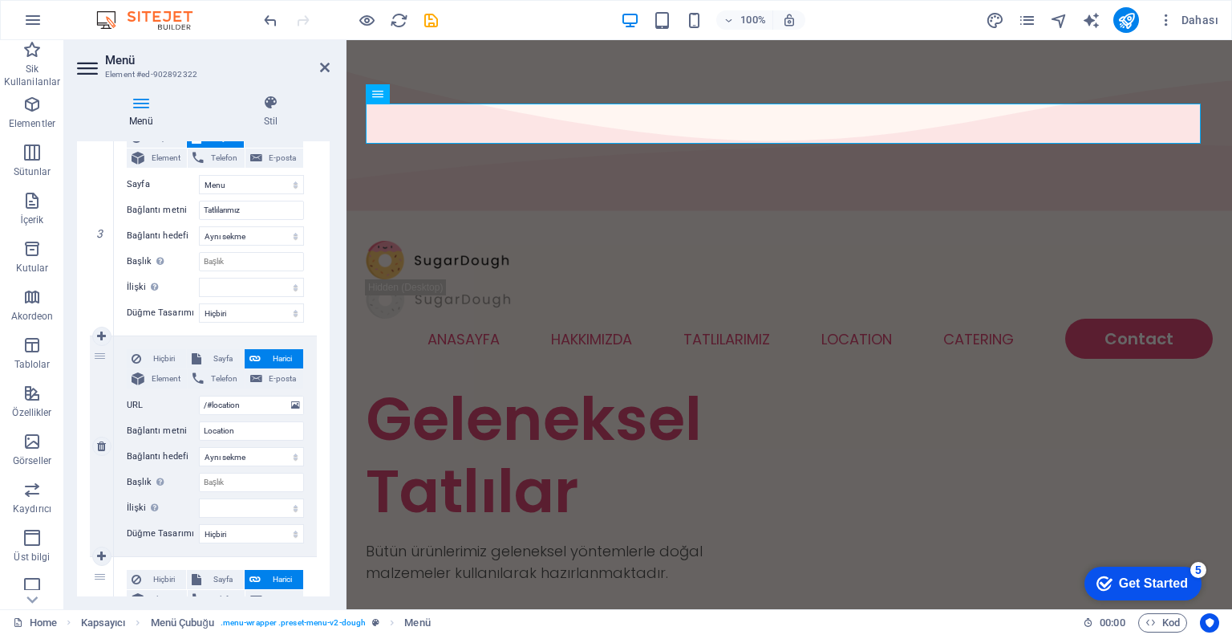
scroll to position [642, 0]
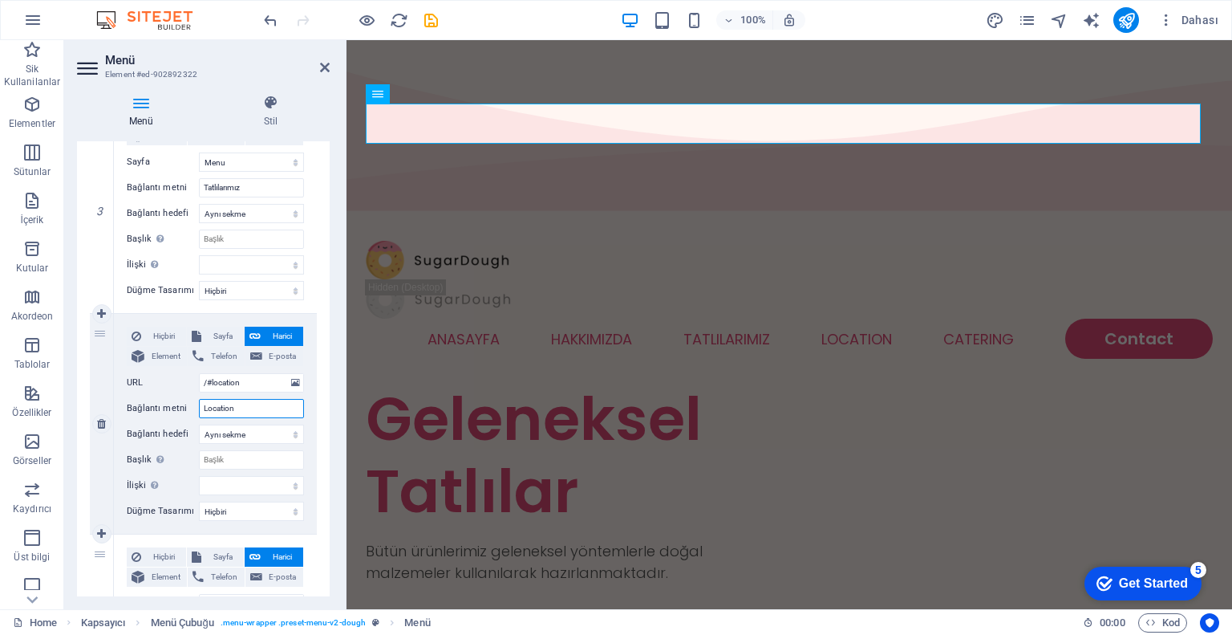
click at [244, 410] on input "Location" at bounding box center [251, 408] width 105 height 19
type input "iletişi"
select select
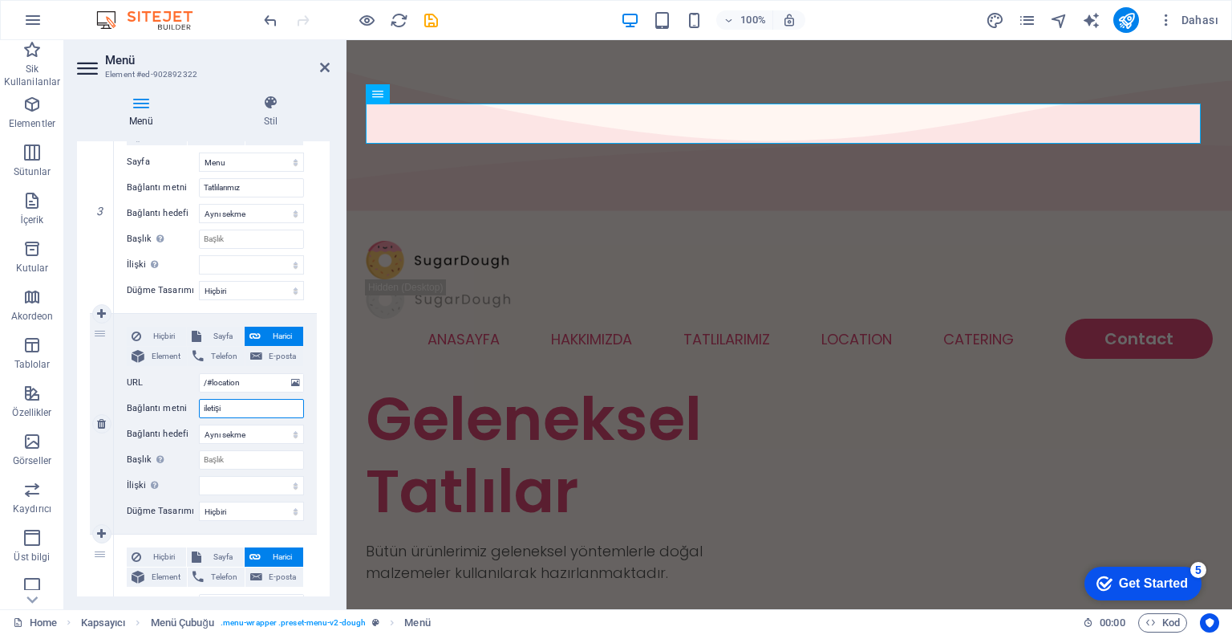
select select
type input "iletişim"
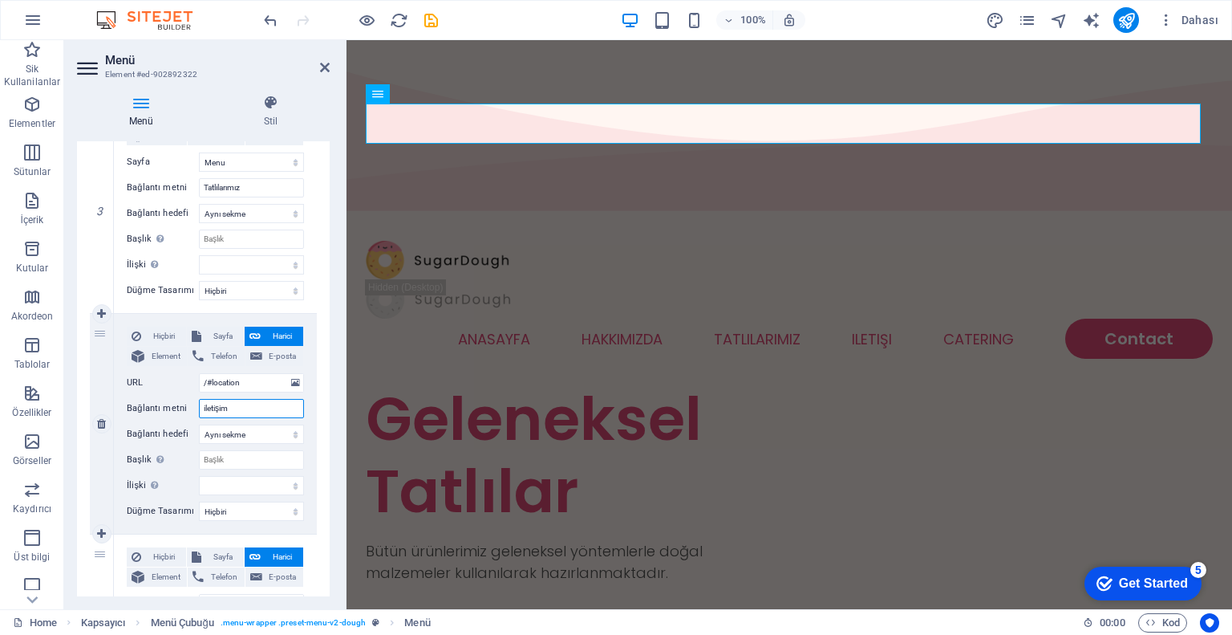
select select
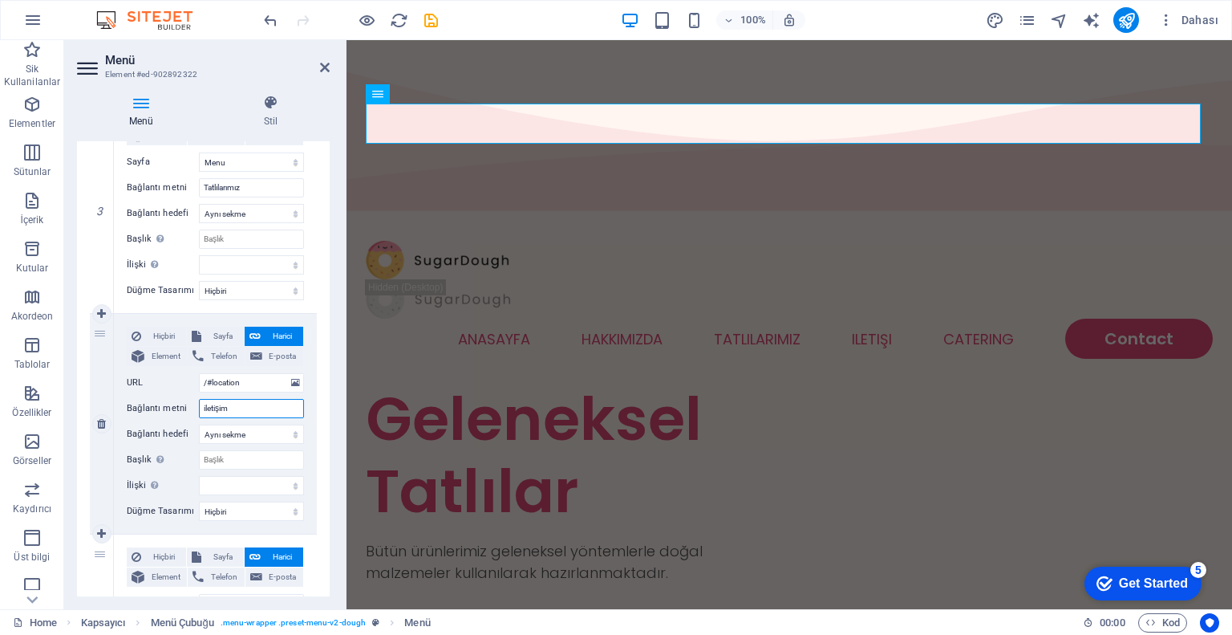
select select
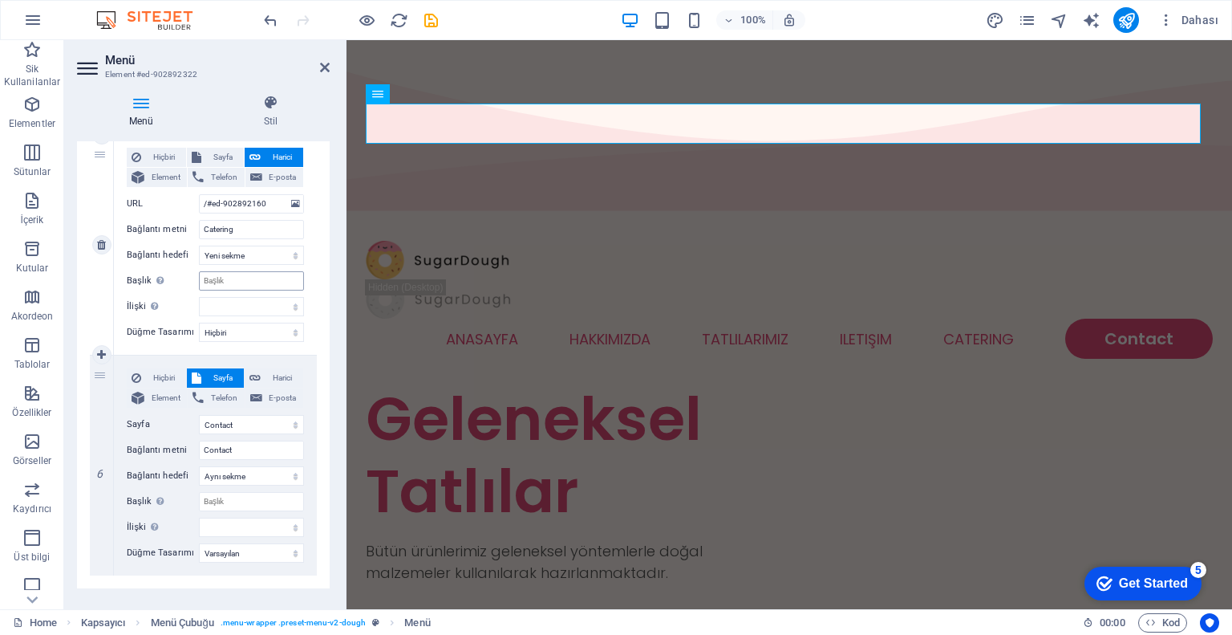
scroll to position [1043, 0]
type input "iletişim"
click at [247, 448] on input "Contact" at bounding box center [251, 448] width 105 height 19
type input "ilwet"
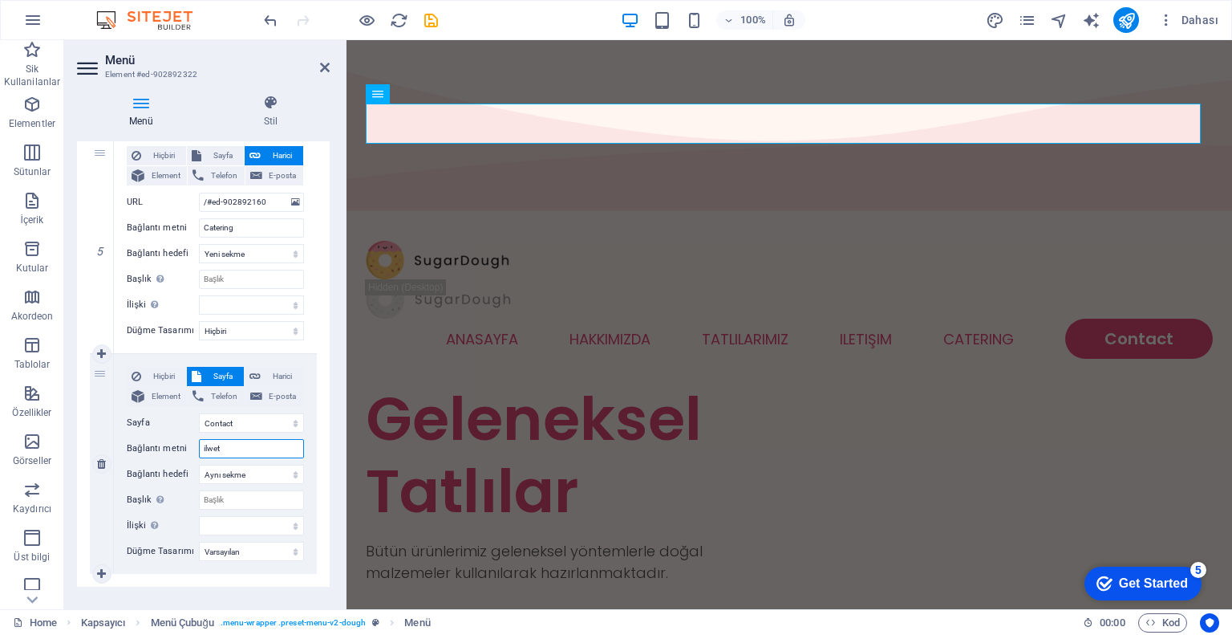
select select
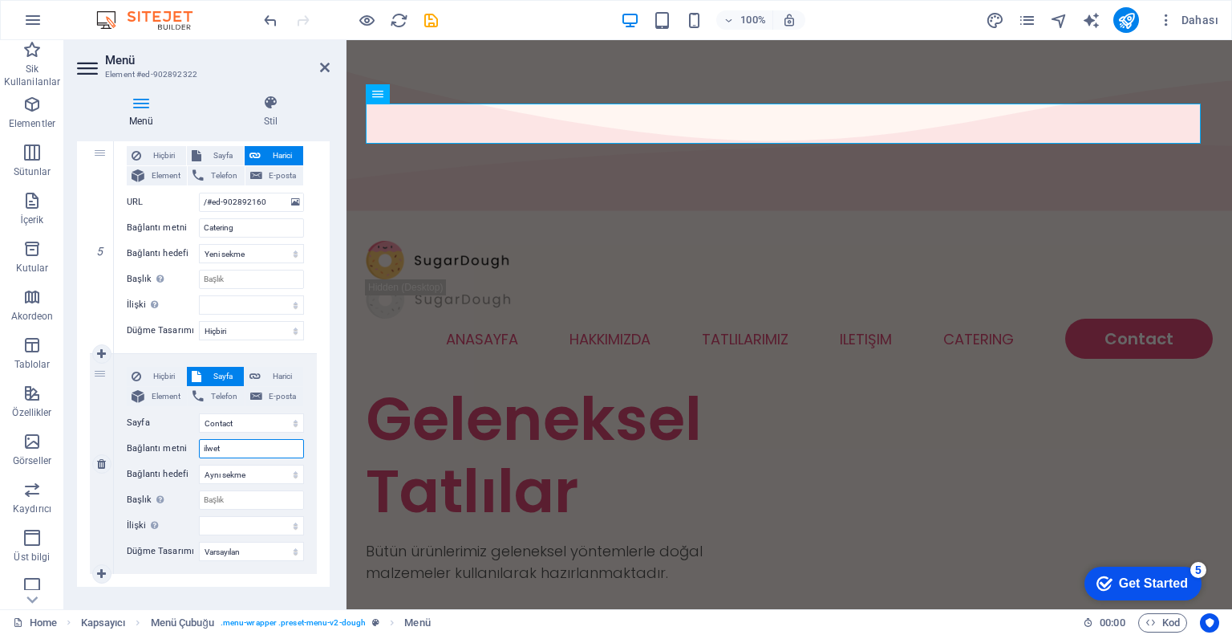
select select
type input "i"
select select
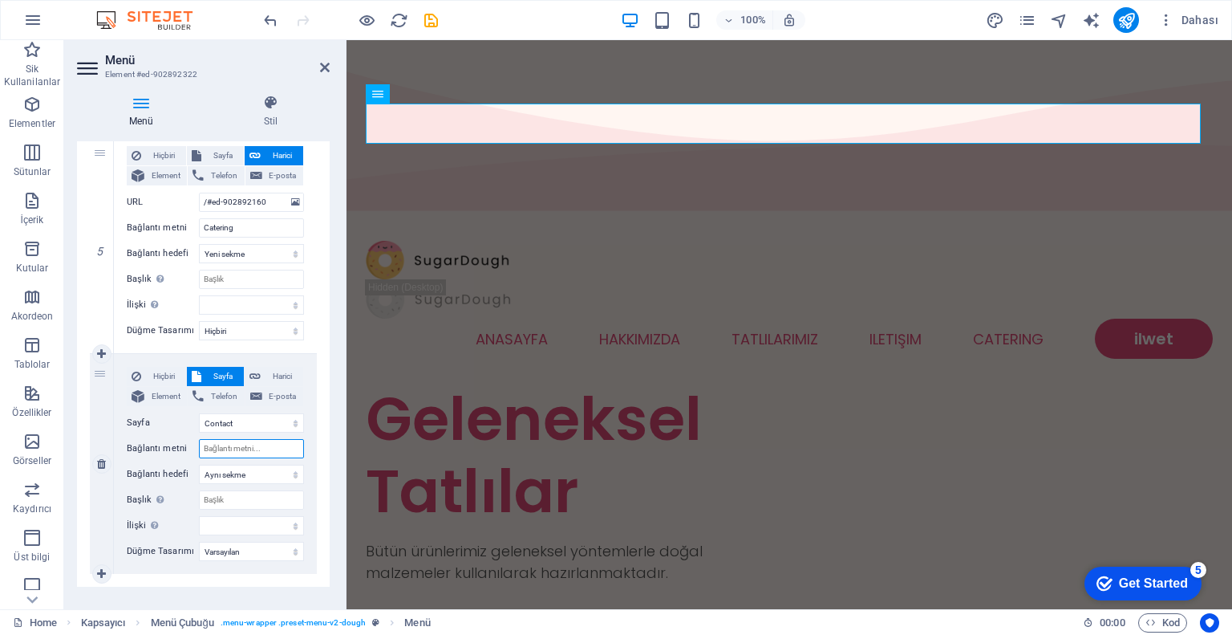
select select
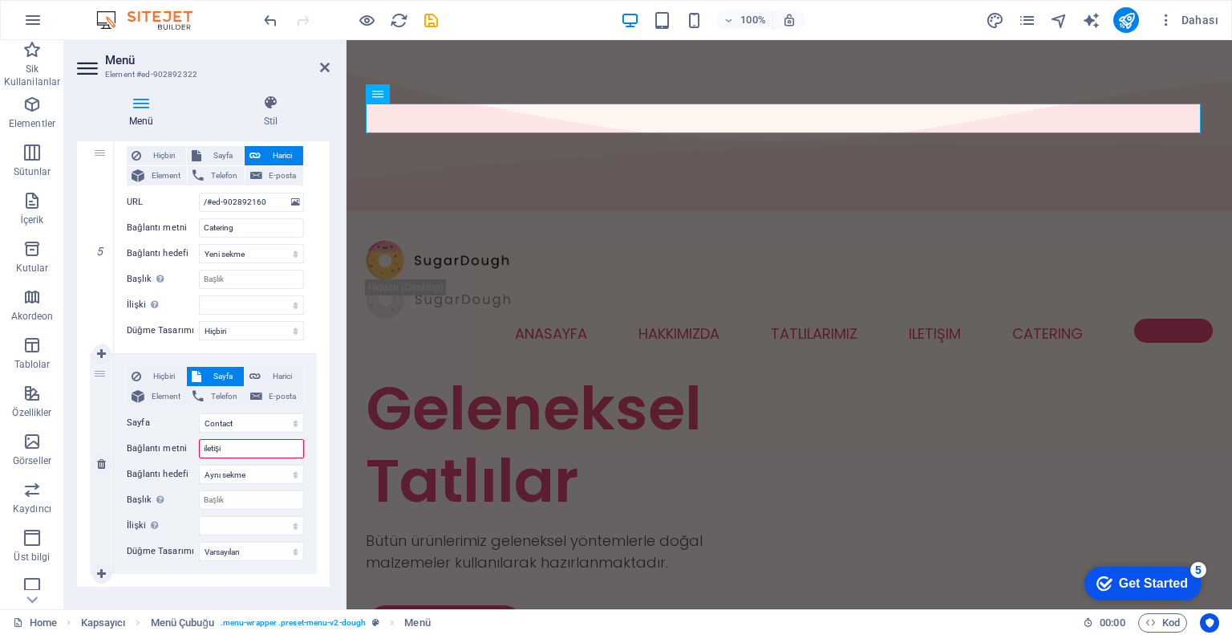
type input "iletişim"
select select
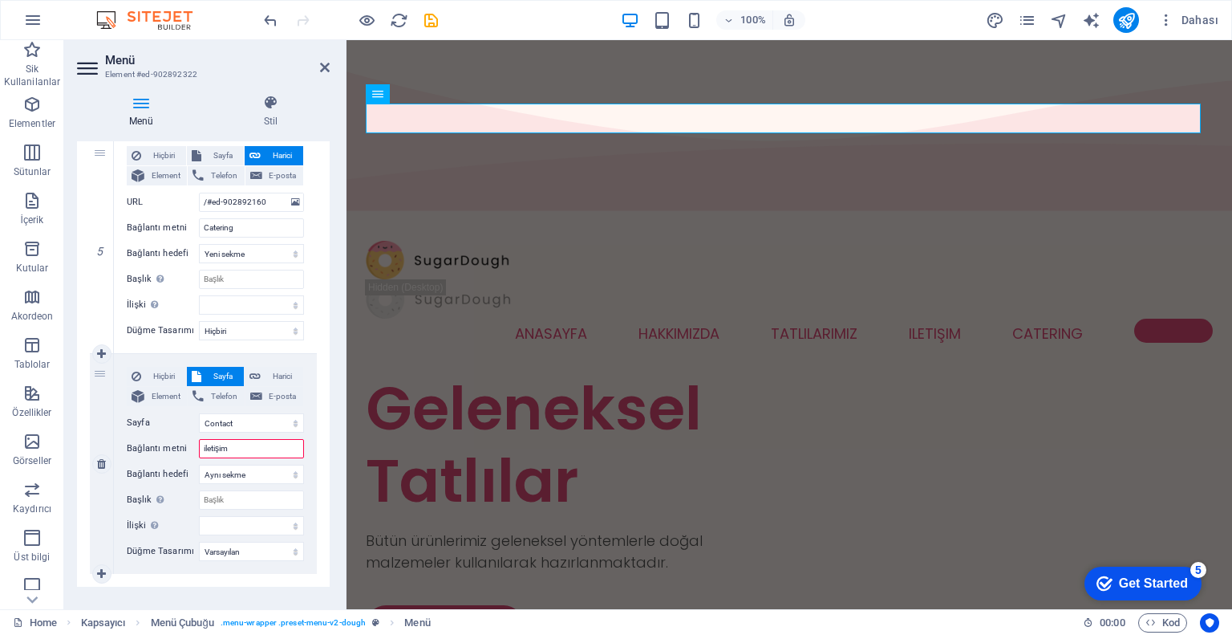
select select
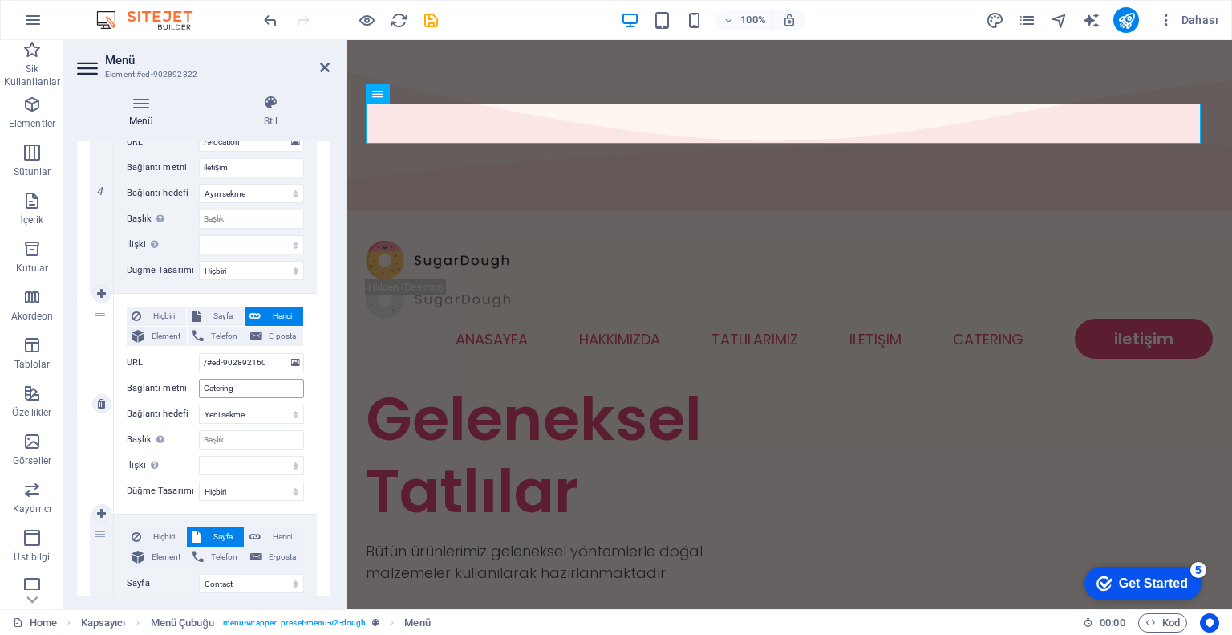
scroll to position [883, 0]
type input "iletişim"
click at [108, 404] on link at bounding box center [101, 403] width 19 height 19
select select
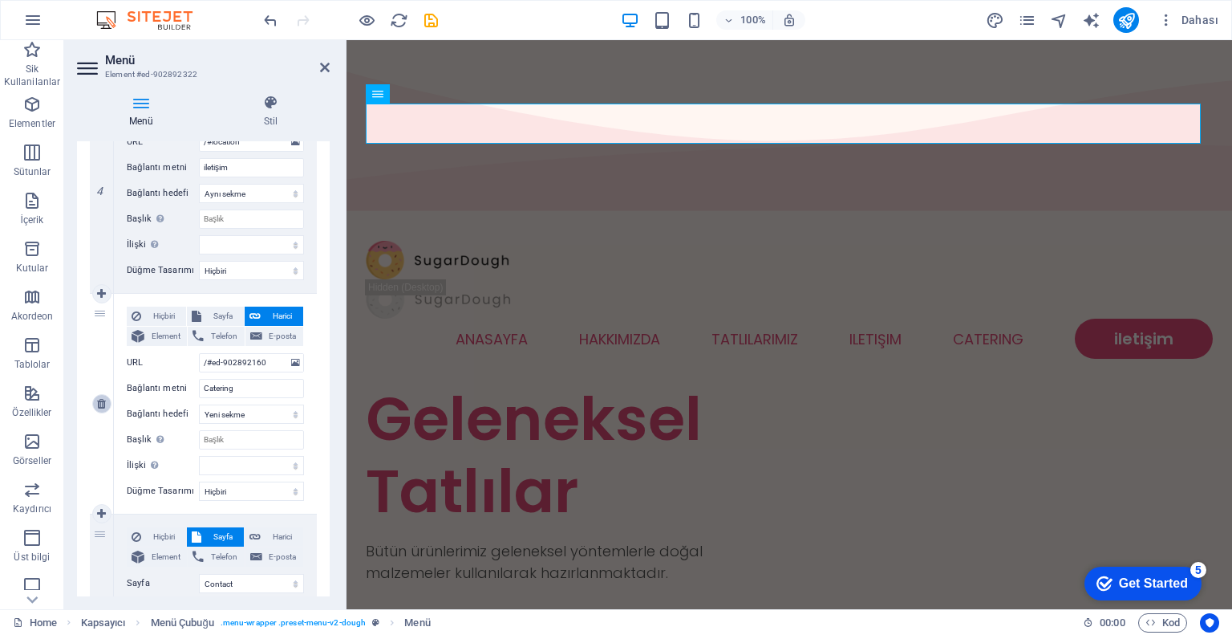
select select
select select "2"
type input "iletişim"
select select
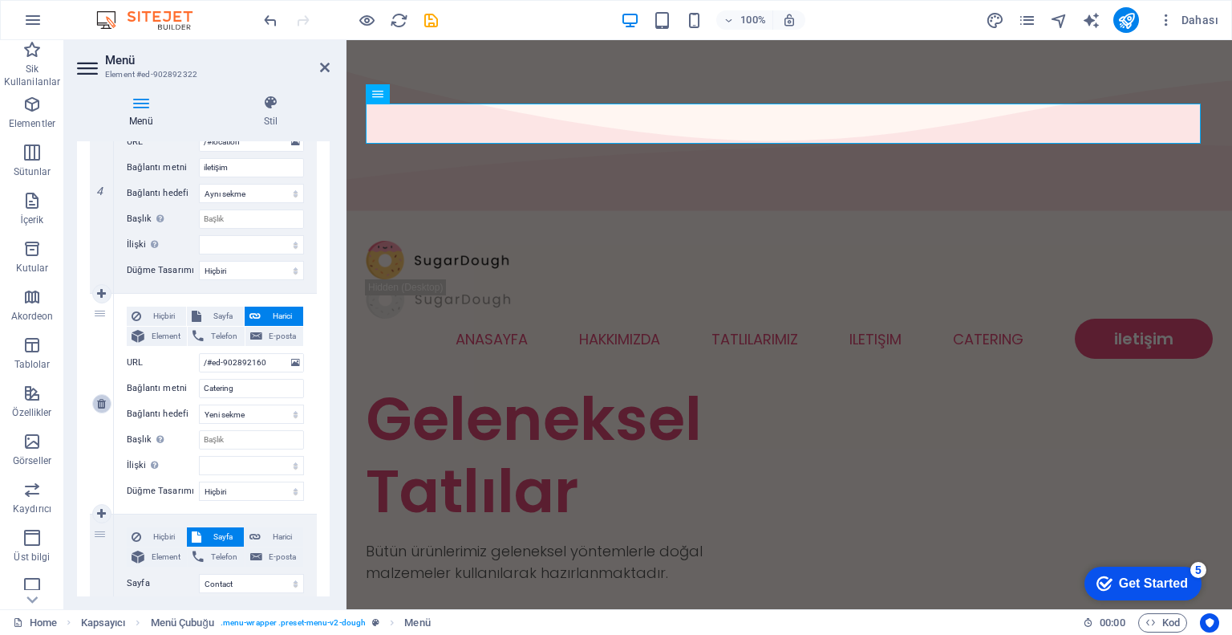
select select
select select "default"
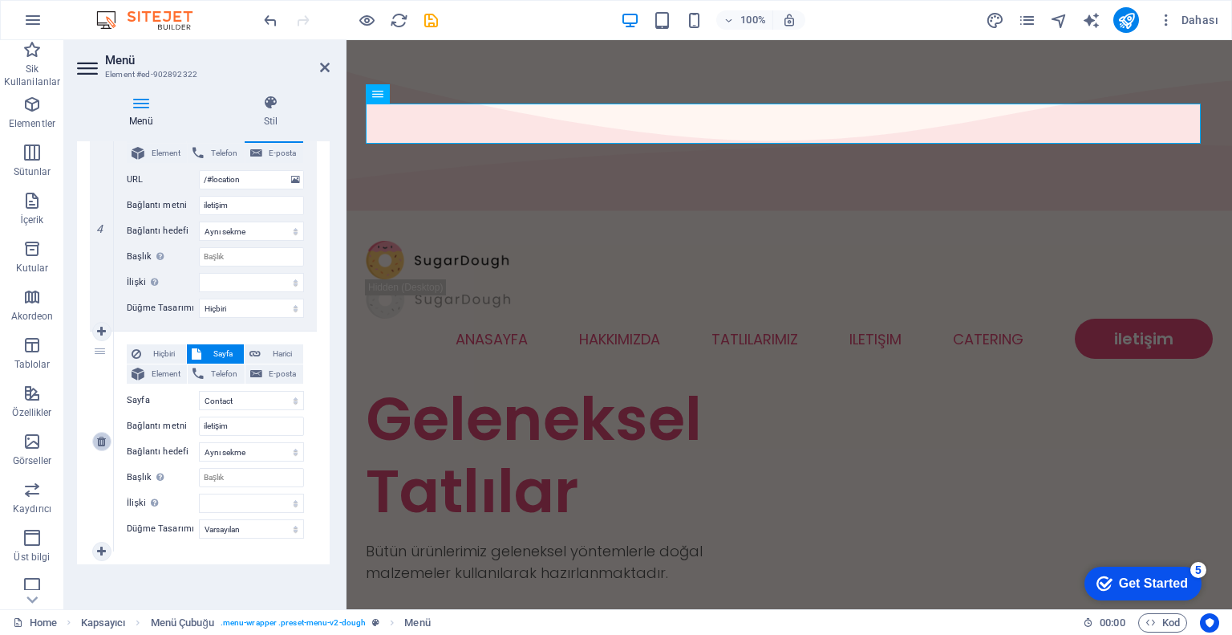
scroll to position [844, 0]
click at [109, 219] on link at bounding box center [101, 221] width 19 height 19
select select
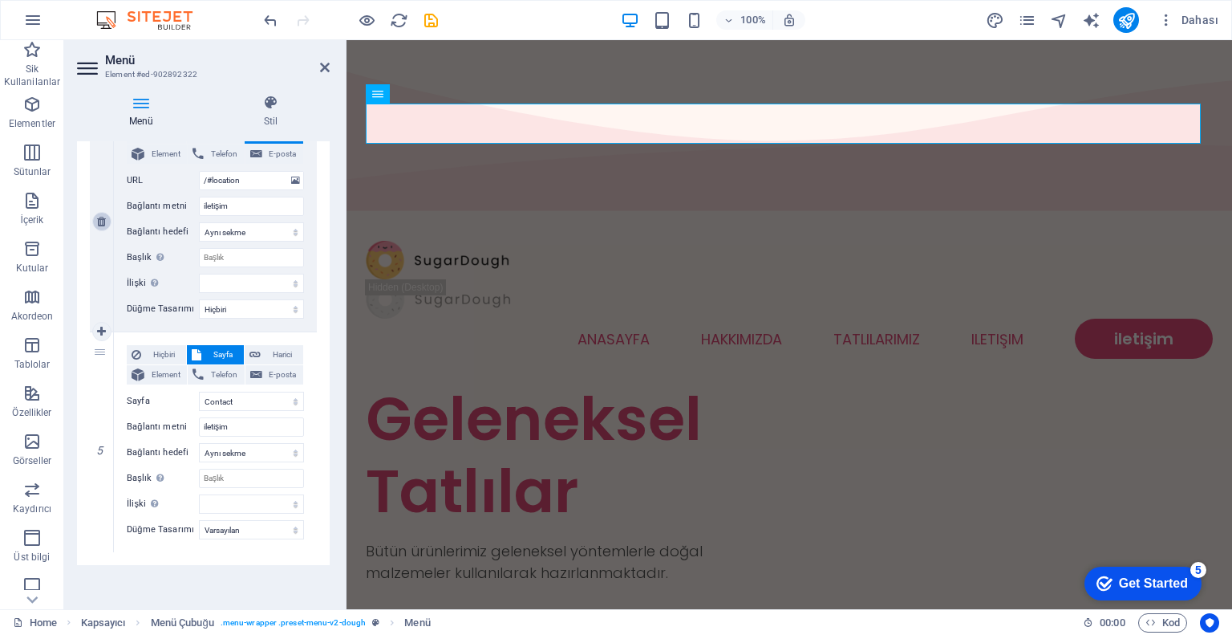
select select "2"
select select
select select "default"
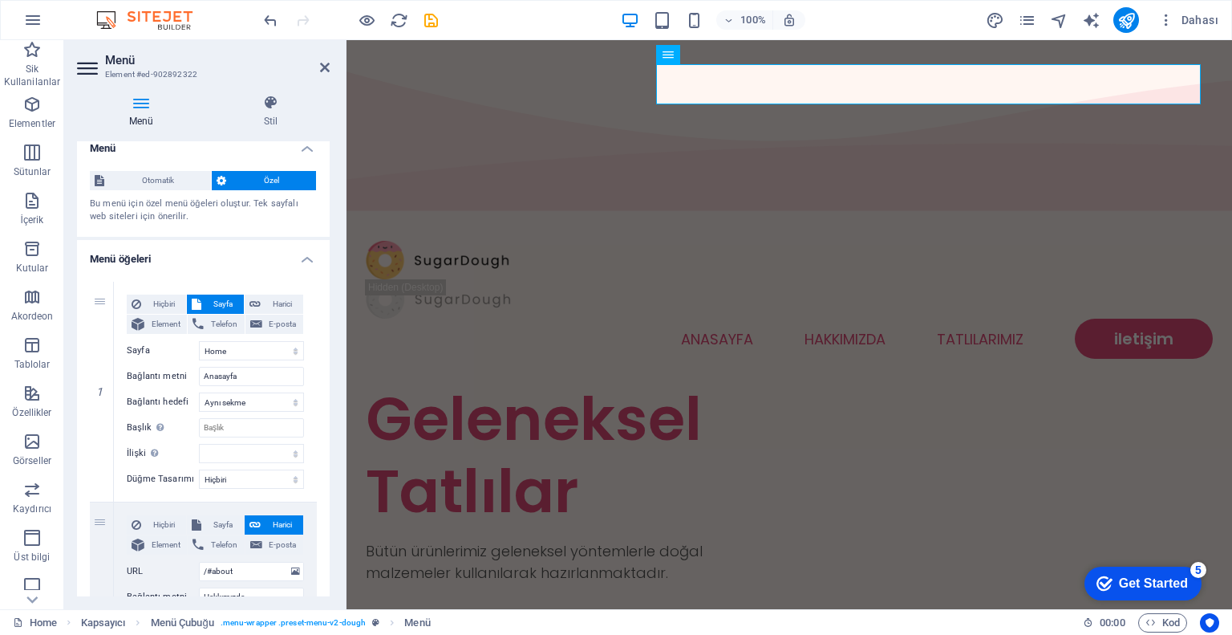
scroll to position [0, 0]
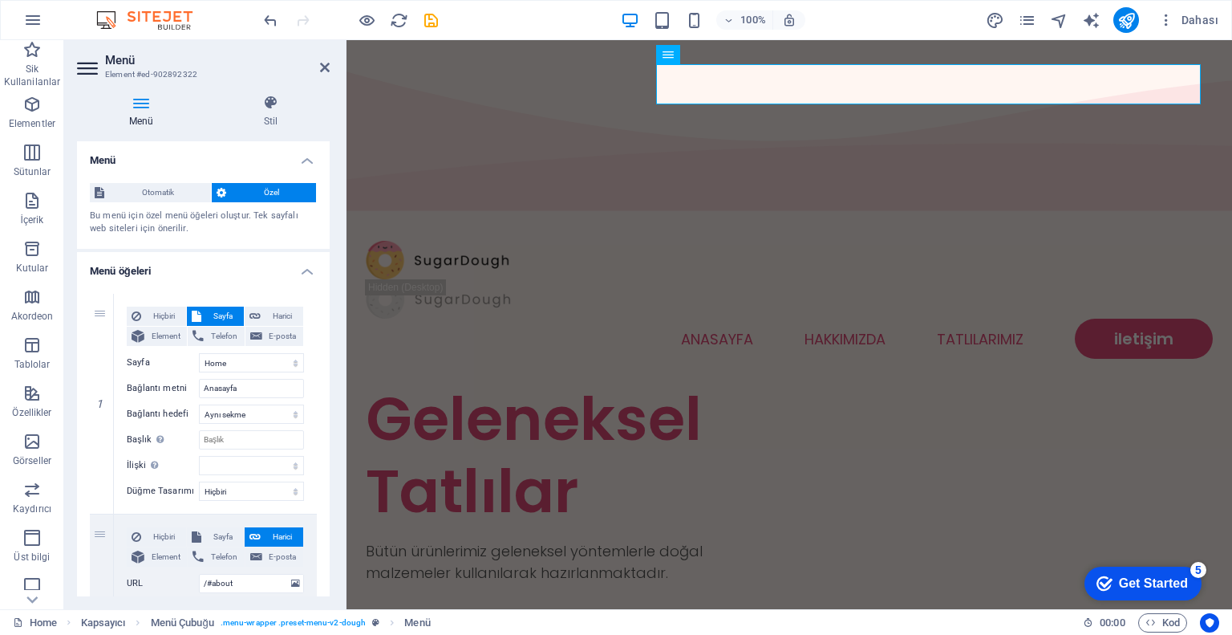
click at [88, 64] on icon at bounding box center [89, 68] width 24 height 26
click at [683, 527] on div at bounding box center [578, 533] width 424 height 13
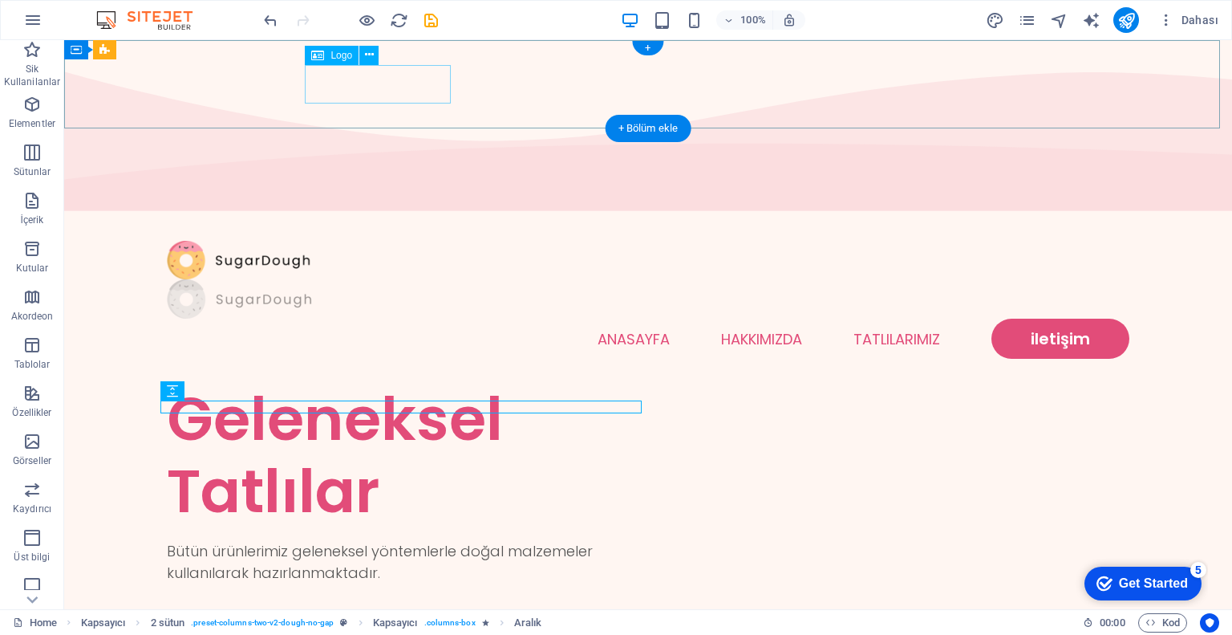
click at [401, 279] on div at bounding box center [648, 298] width 963 height 39
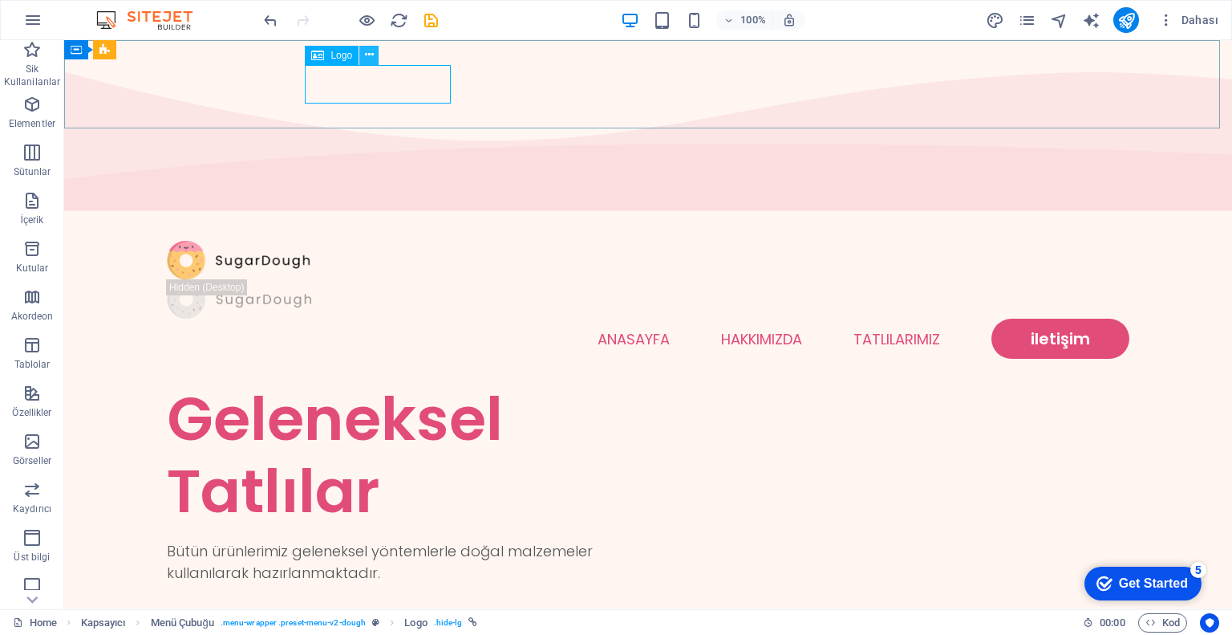
click at [375, 57] on button at bounding box center [368, 55] width 19 height 19
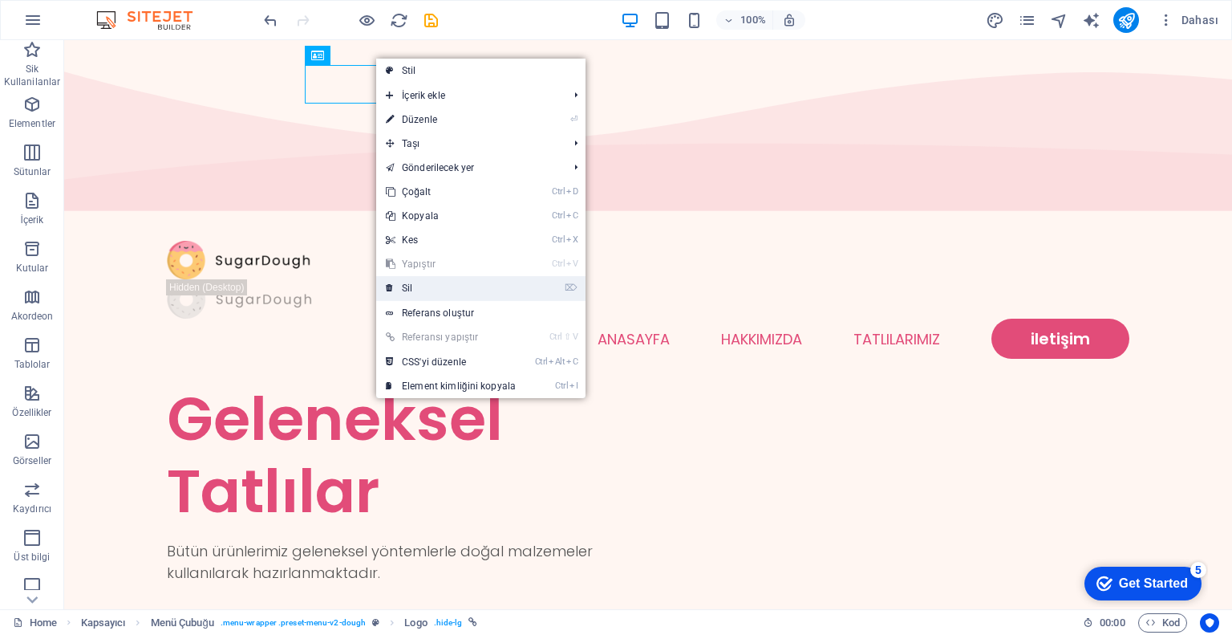
click at [461, 285] on link "⌦ Sil" at bounding box center [450, 288] width 149 height 24
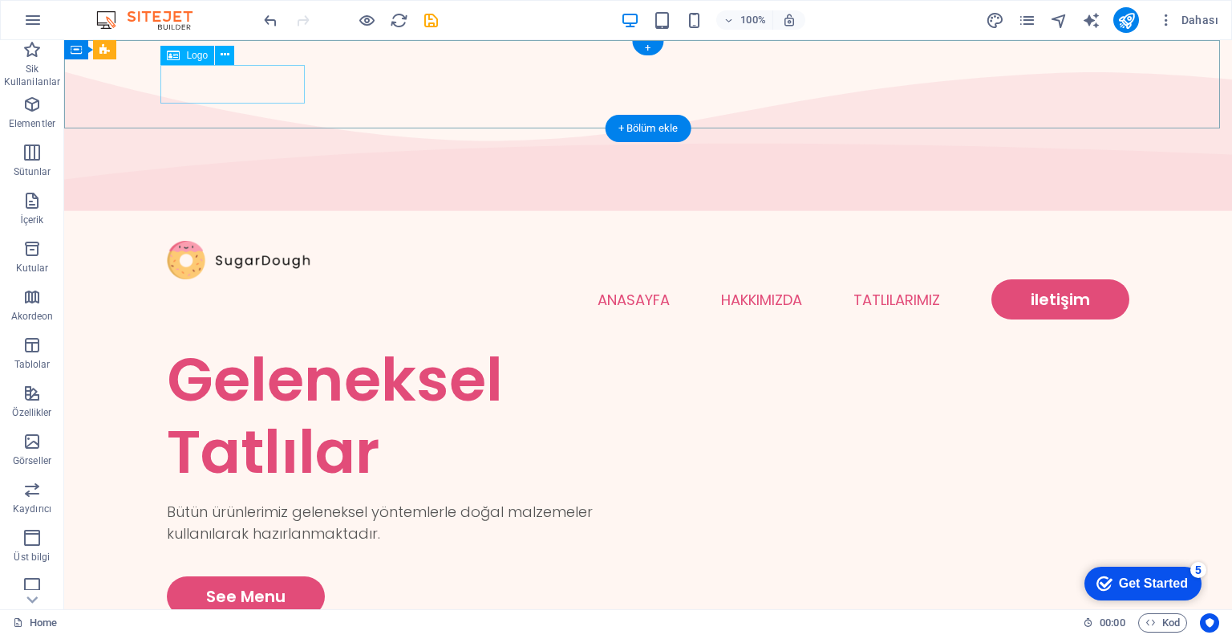
click at [285, 241] on div at bounding box center [648, 260] width 963 height 39
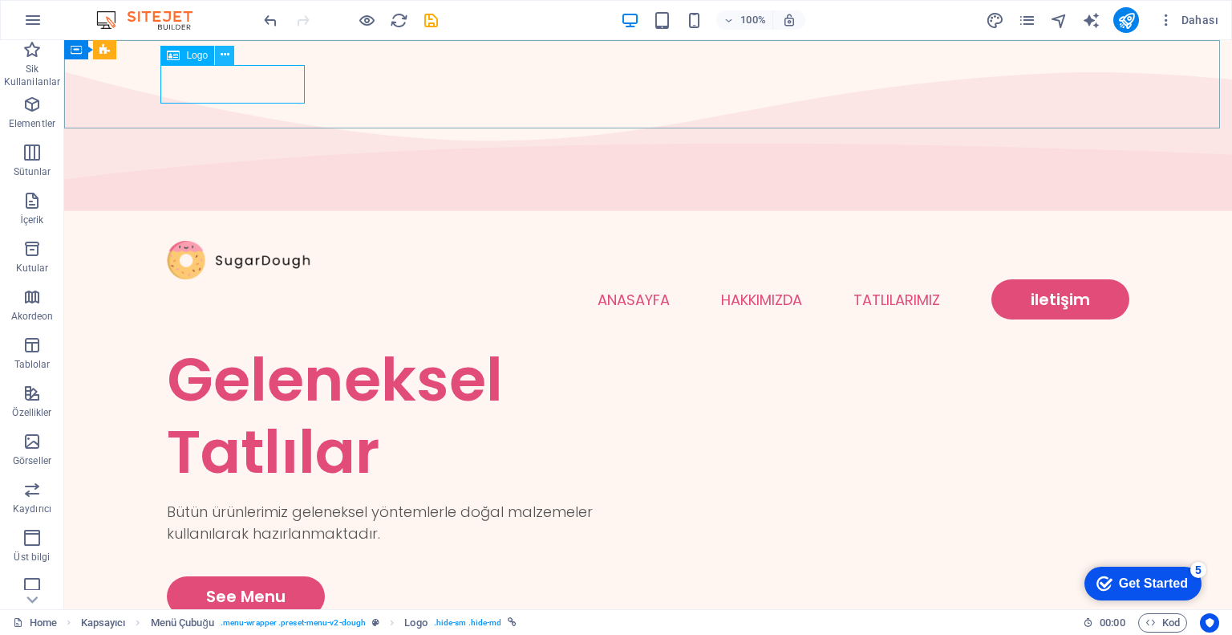
click at [223, 55] on icon at bounding box center [225, 55] width 9 height 17
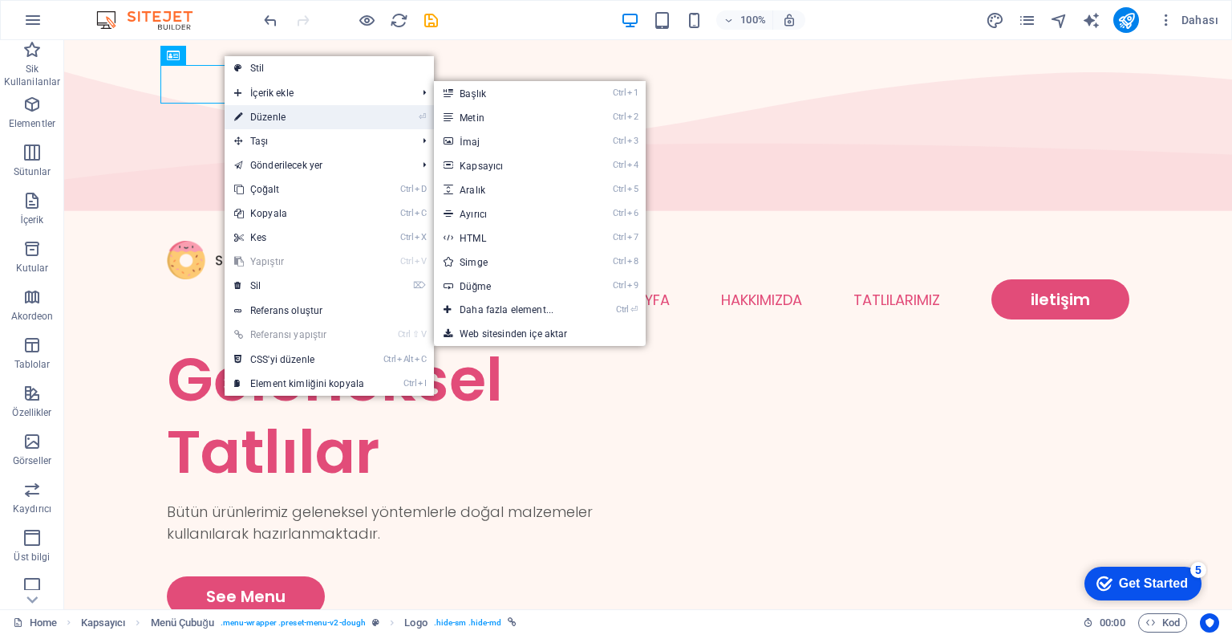
click at [300, 113] on link "⏎ Düzenle" at bounding box center [299, 117] width 149 height 24
select select "px"
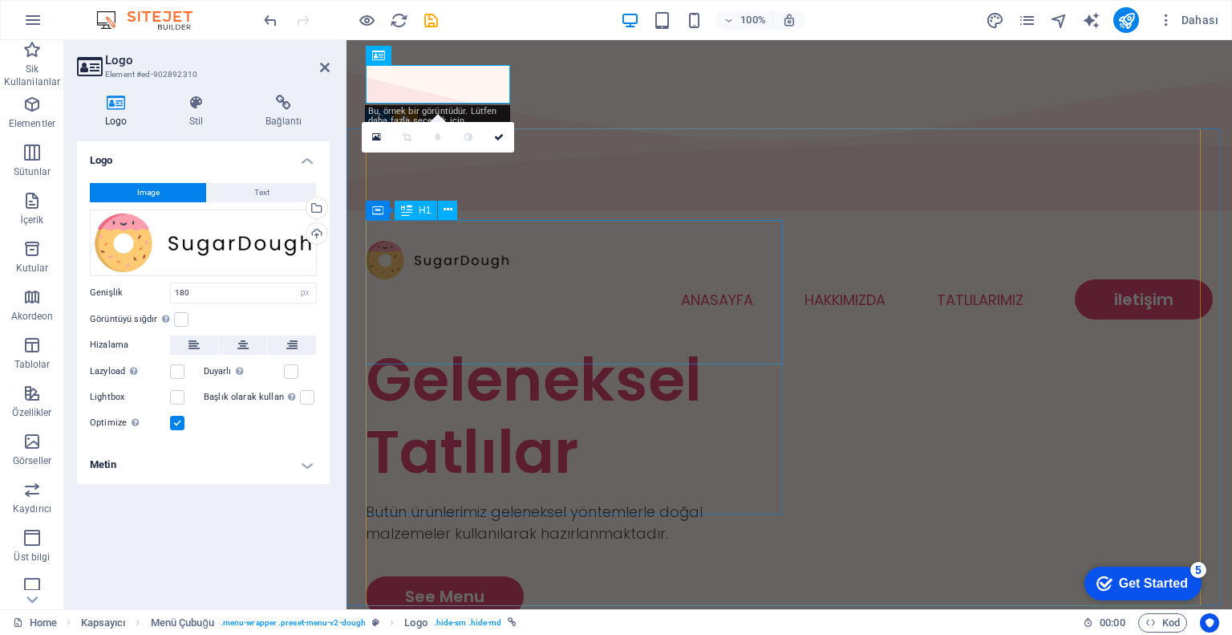
click at [661, 343] on div "Geleneksel Tatlılar" at bounding box center [578, 415] width 424 height 144
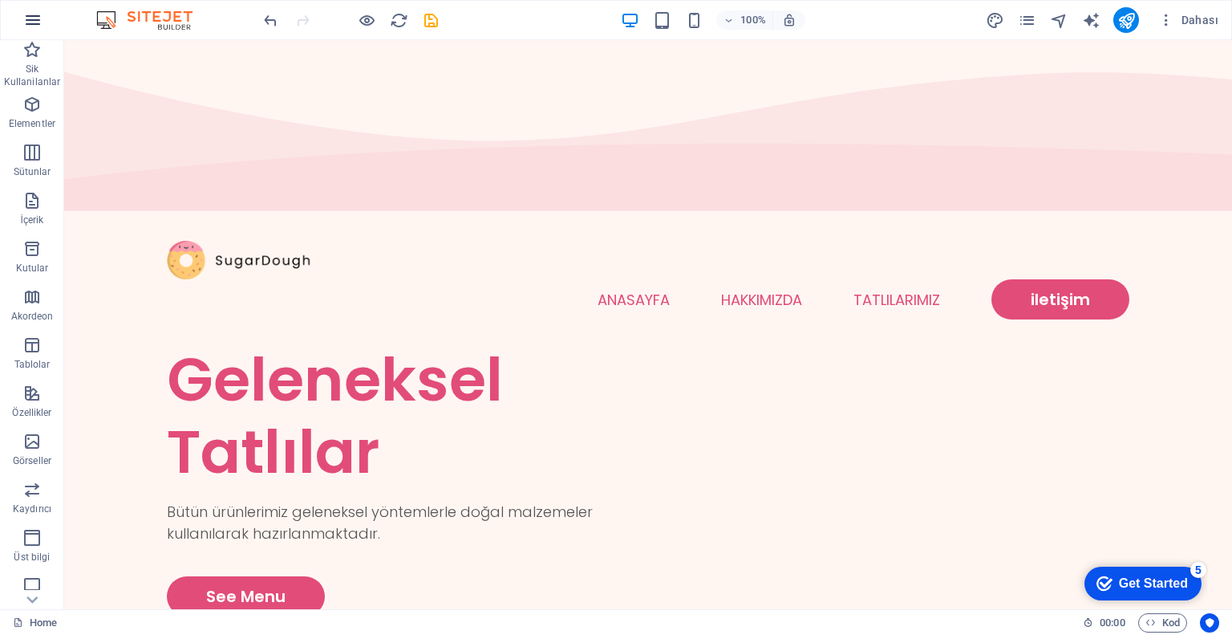
click at [42, 10] on button "button" at bounding box center [33, 20] width 39 height 39
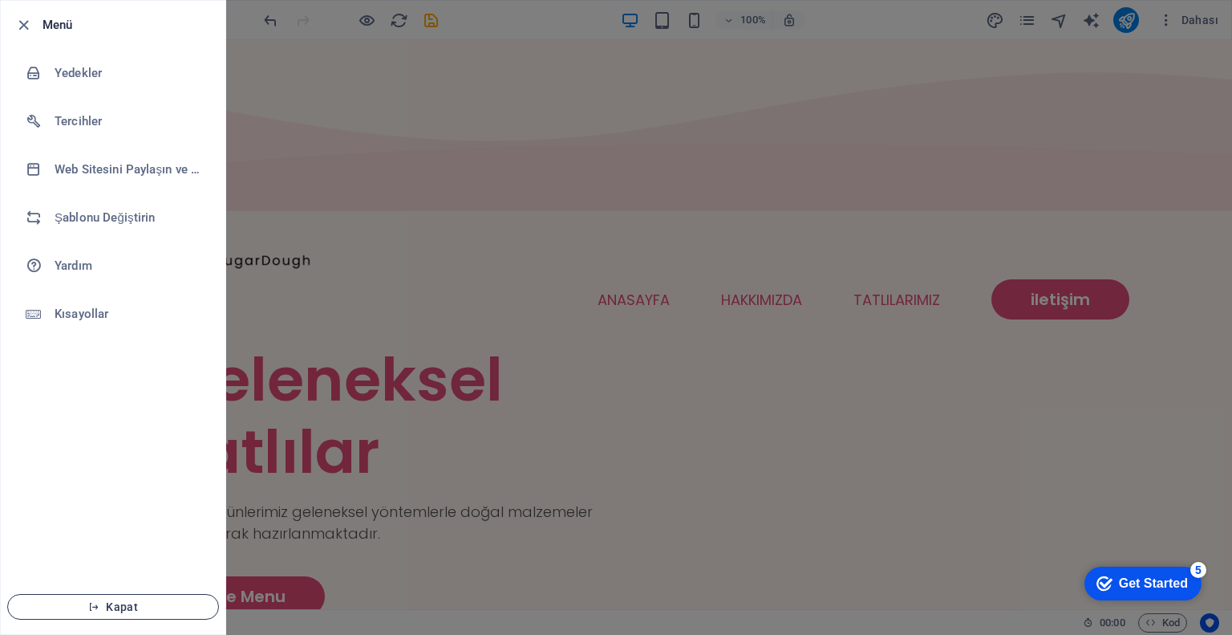
click at [146, 607] on span "Kapat" at bounding box center [113, 606] width 185 height 13
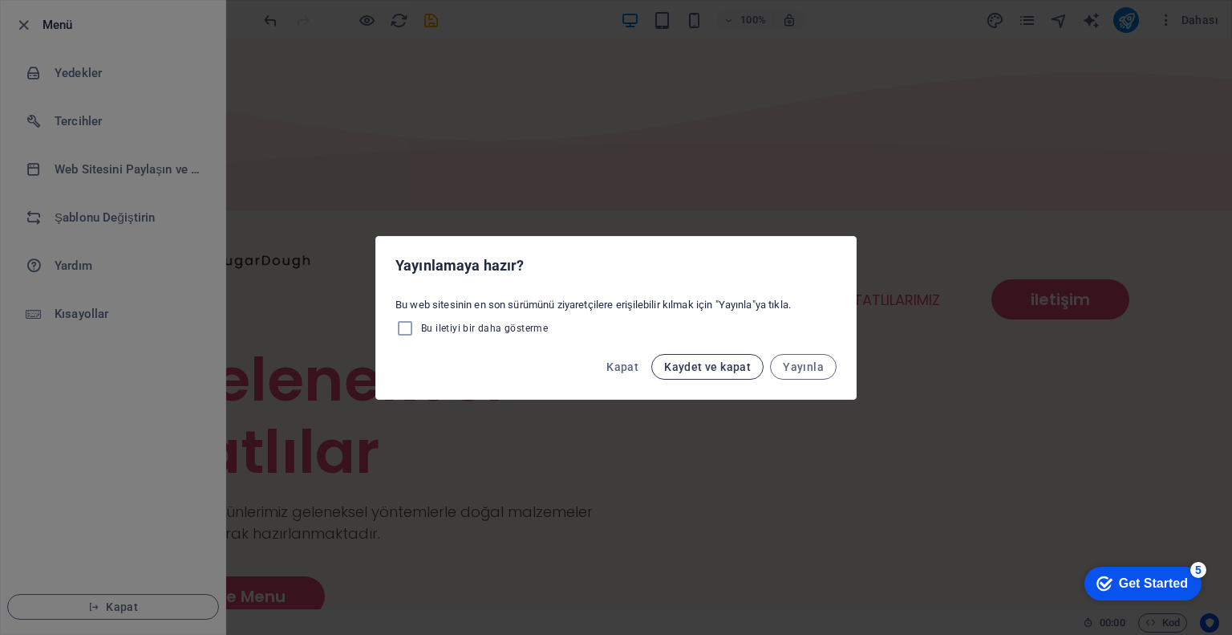
click at [736, 368] on span "Kaydet ve kapat" at bounding box center [707, 366] width 87 height 13
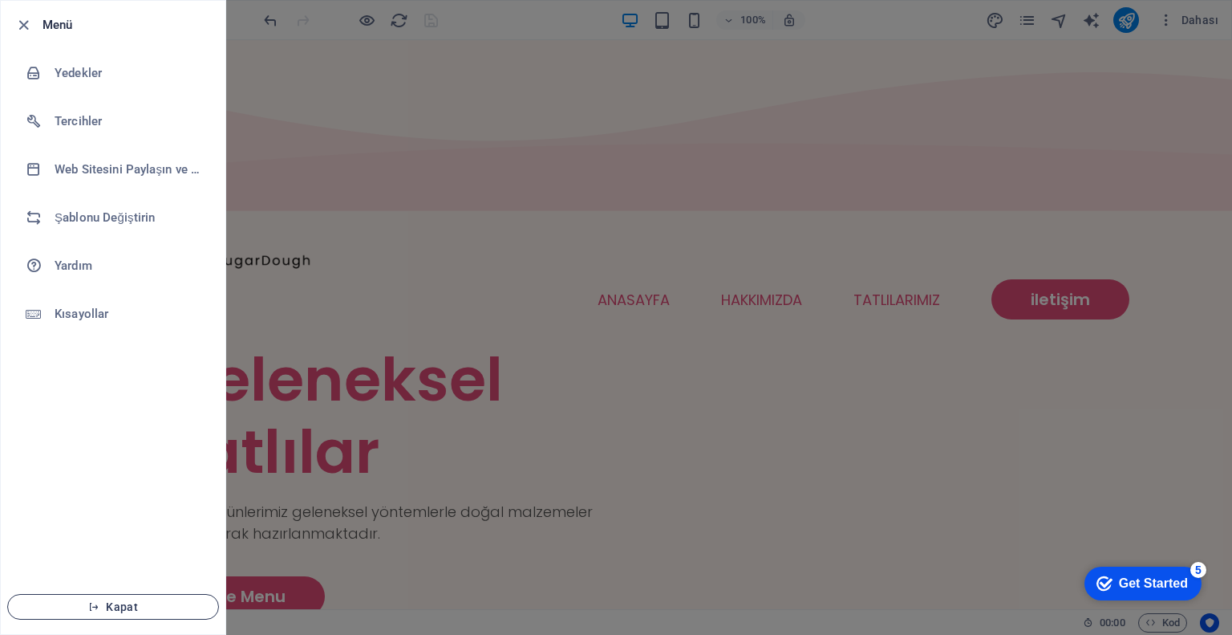
click at [82, 602] on span "Kapat" at bounding box center [113, 606] width 185 height 13
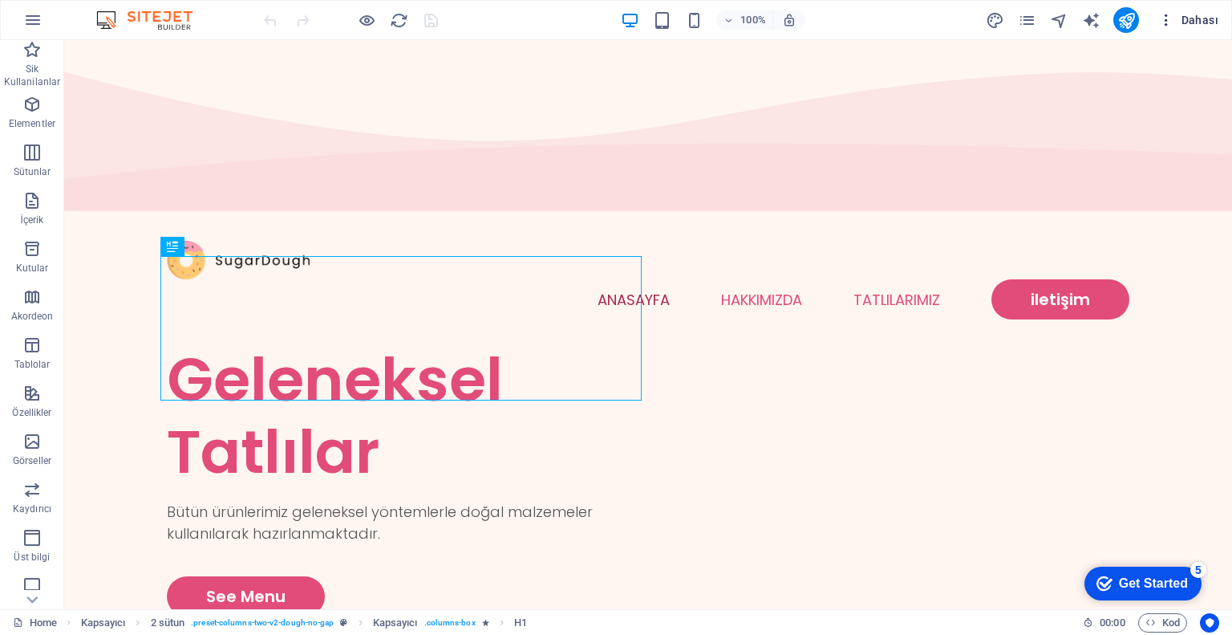
click at [1212, 13] on span "Dahası" at bounding box center [1189, 20] width 60 height 16
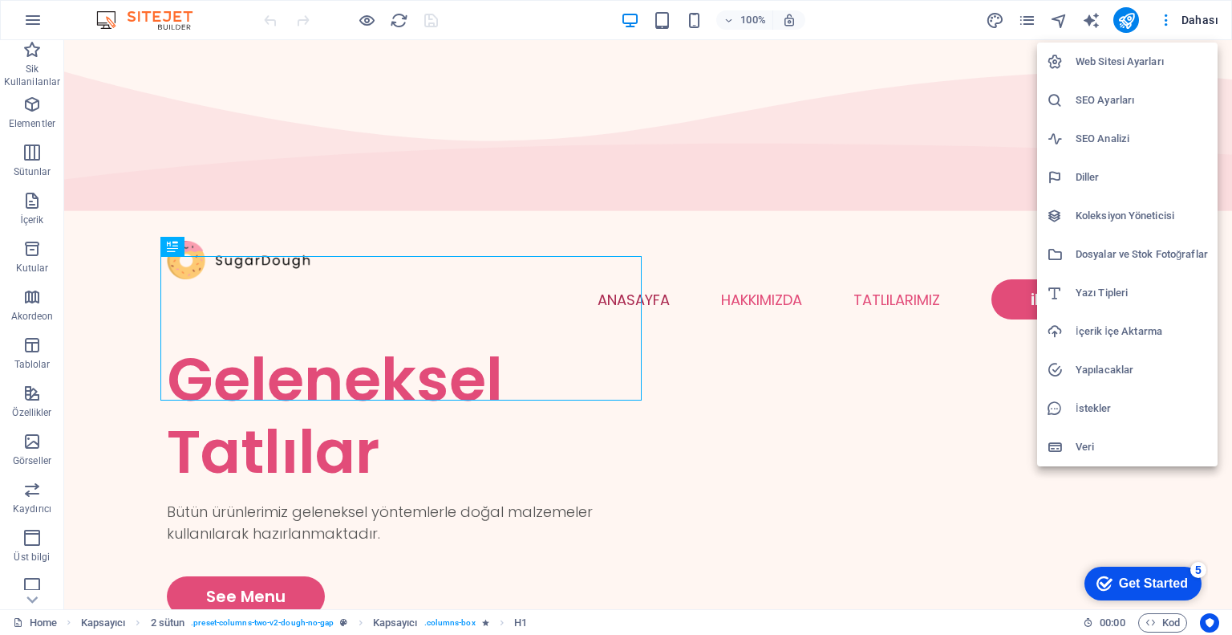
click at [1132, 331] on h6 "İçerik İçe Aktarma" at bounding box center [1142, 331] width 132 height 19
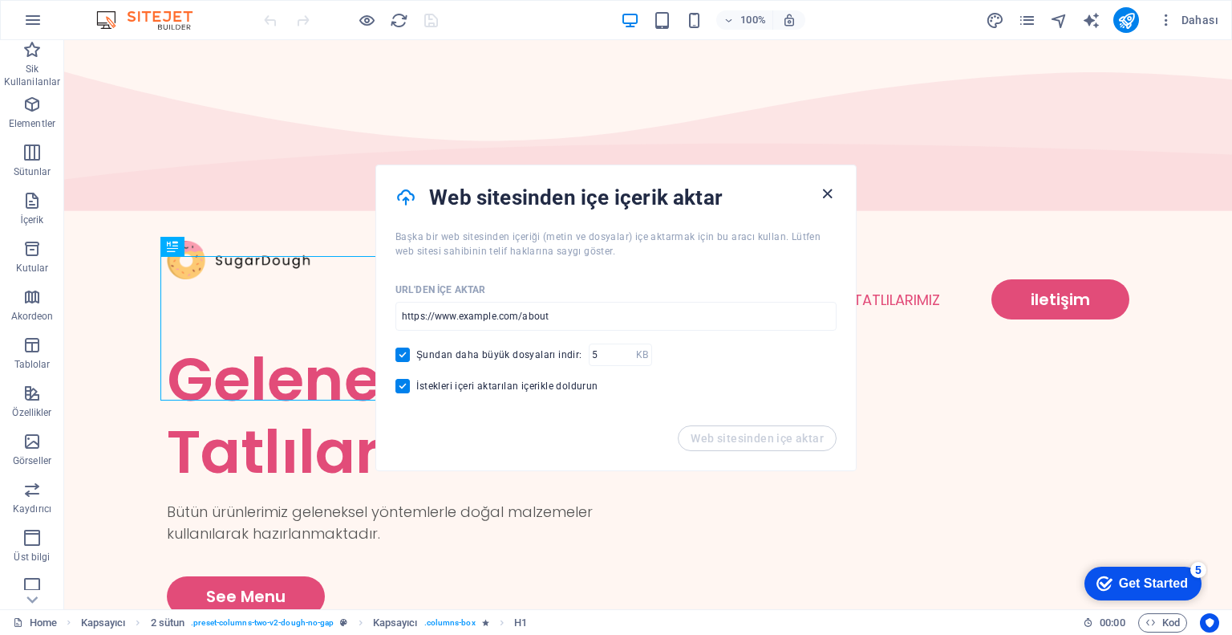
click at [825, 188] on icon "button" at bounding box center [827, 194] width 18 height 18
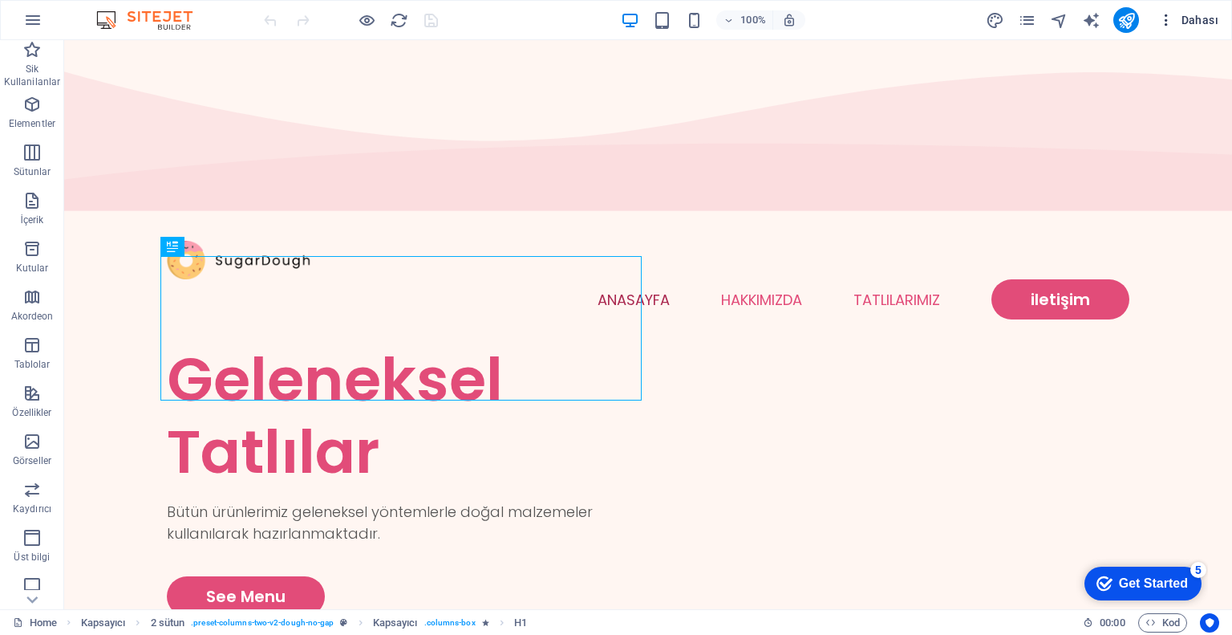
click at [1200, 25] on span "Dahası" at bounding box center [1189, 20] width 60 height 16
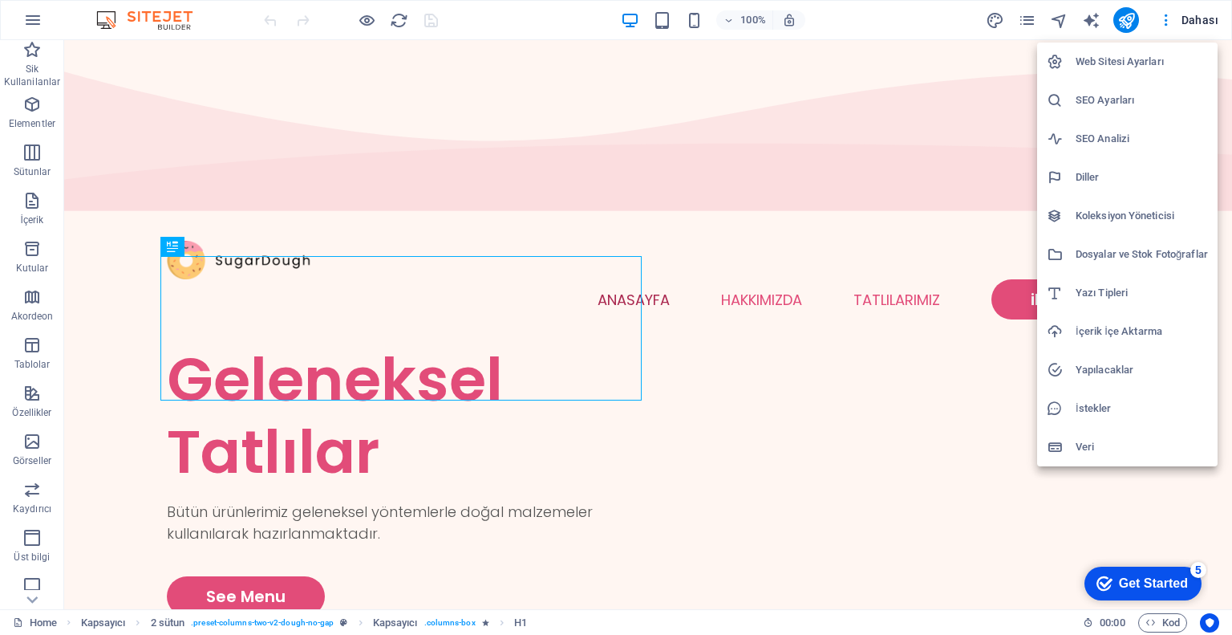
click at [647, 132] on div at bounding box center [616, 317] width 1232 height 635
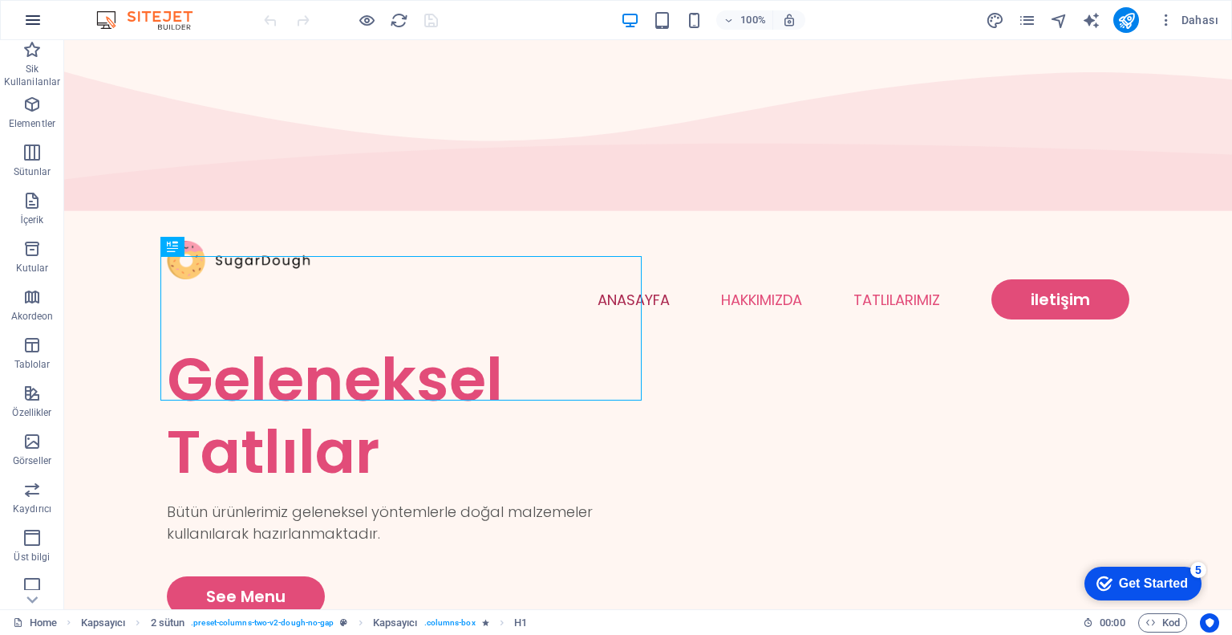
click at [32, 22] on icon "button" at bounding box center [32, 19] width 19 height 19
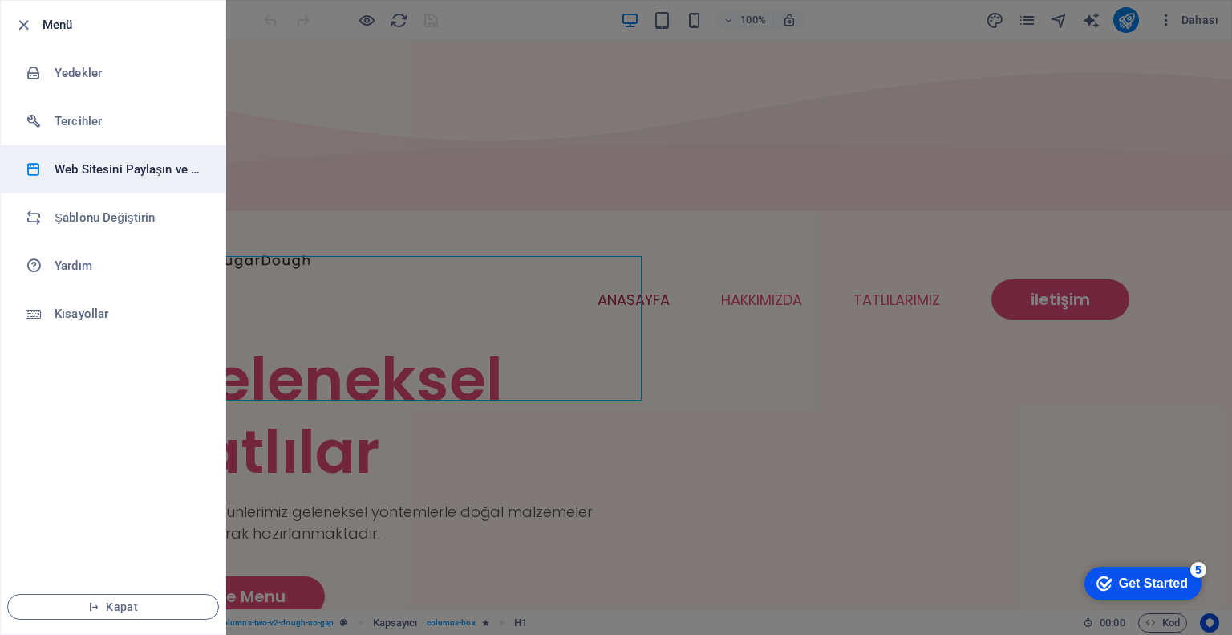
click at [128, 170] on h6 "Web Sitesini Paylaşın ve Kopyalayın" at bounding box center [129, 169] width 148 height 19
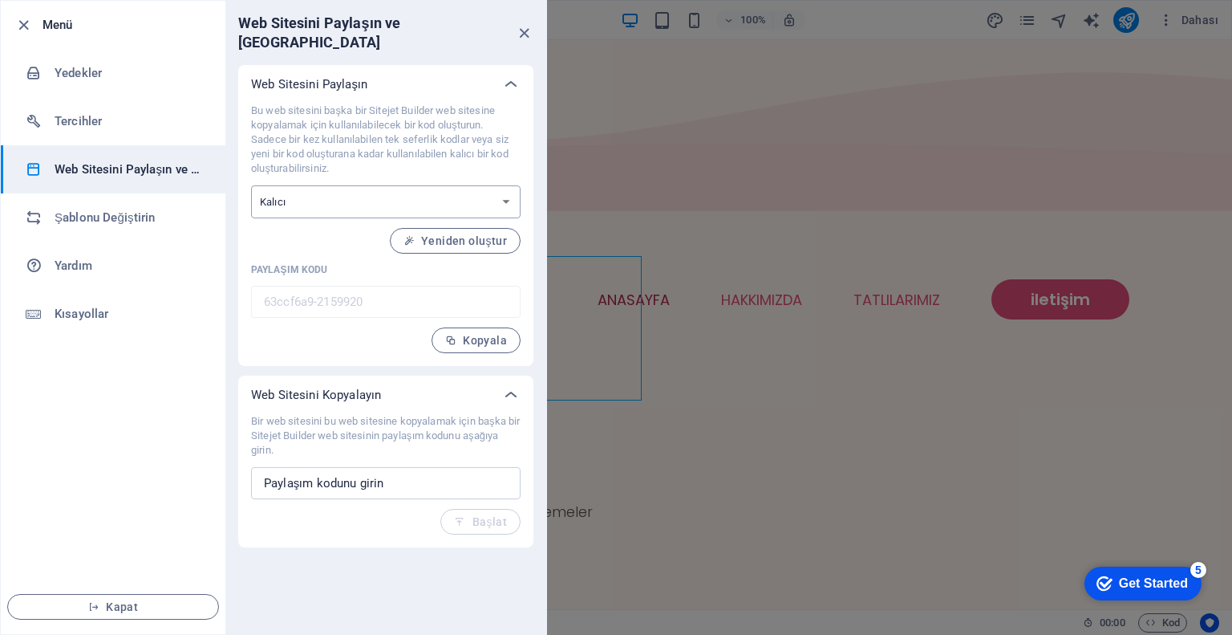
click at [322, 185] on select "Tek seferlik Kalıcı" at bounding box center [386, 201] width 270 height 33
select select "onetime"
click at [251, 185] on select "Tek seferlik Kalıcı" at bounding box center [386, 201] width 270 height 33
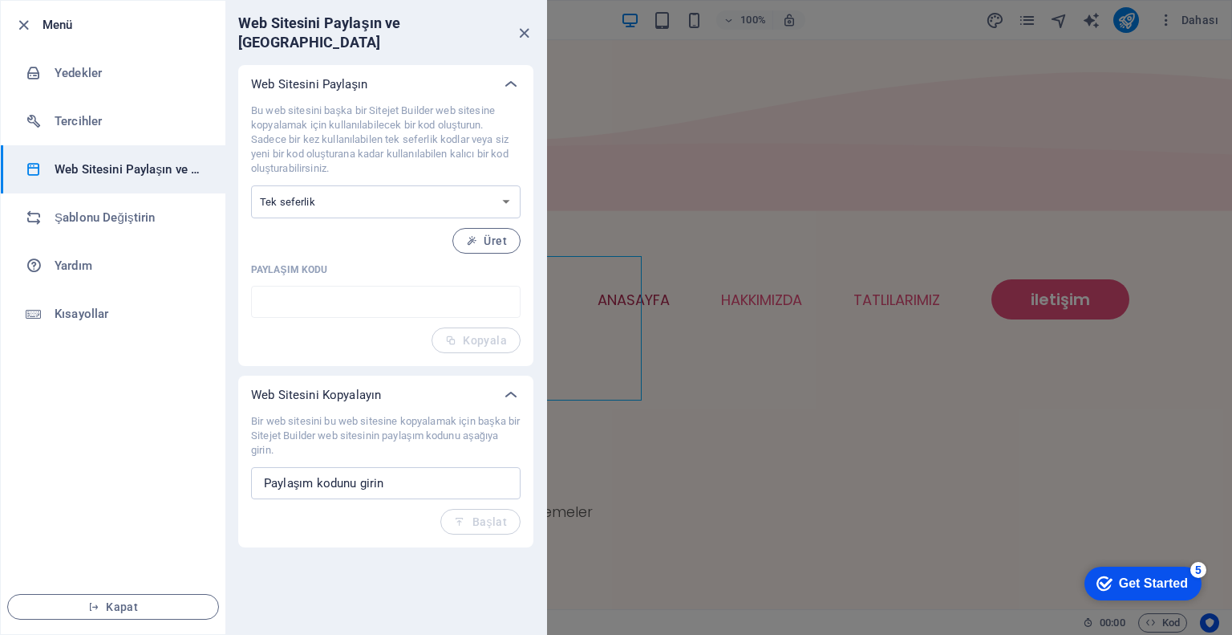
click at [355, 202] on div "Bu web sitesini başka bir Sitejet Builder web sitesine kopyalamak için kullanıl…" at bounding box center [386, 229] width 270 height 250
click at [354, 192] on select "Tek seferlik Kalıcı" at bounding box center [386, 201] width 270 height 33
select select "perpetual"
click at [251, 185] on select "Tek seferlik Kalıcı" at bounding box center [386, 201] width 270 height 33
type input "63ccf6a9-2159920"
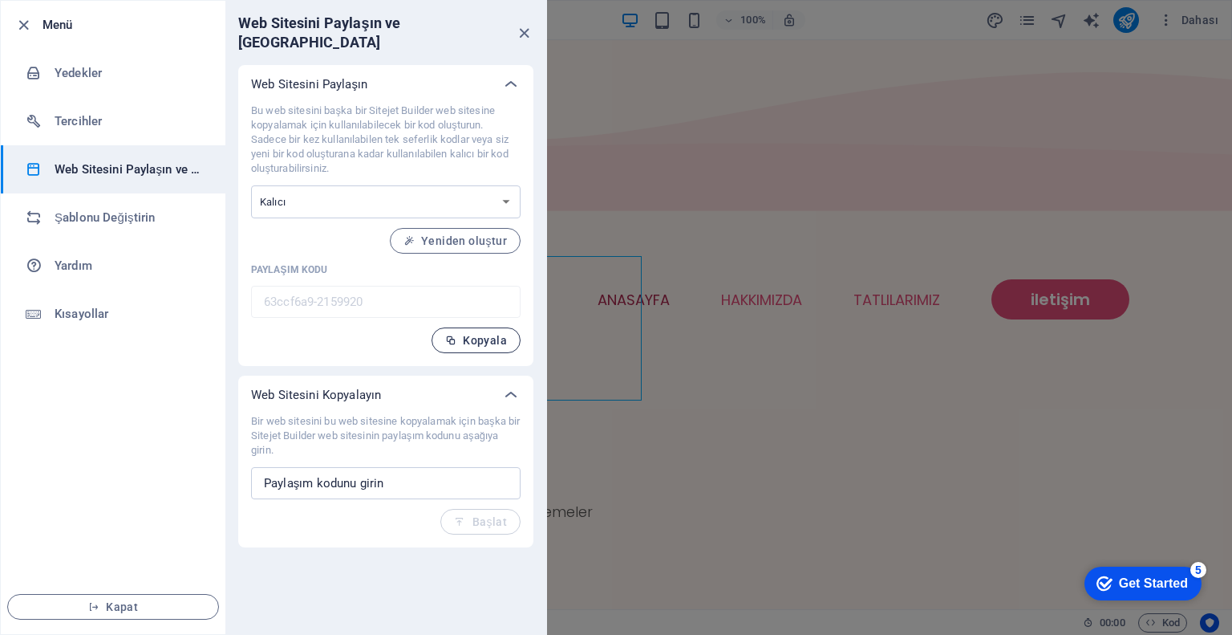
click at [489, 333] on button "Kopyala" at bounding box center [476, 340] width 89 height 26
click at [376, 467] on input "text" at bounding box center [386, 483] width 270 height 32
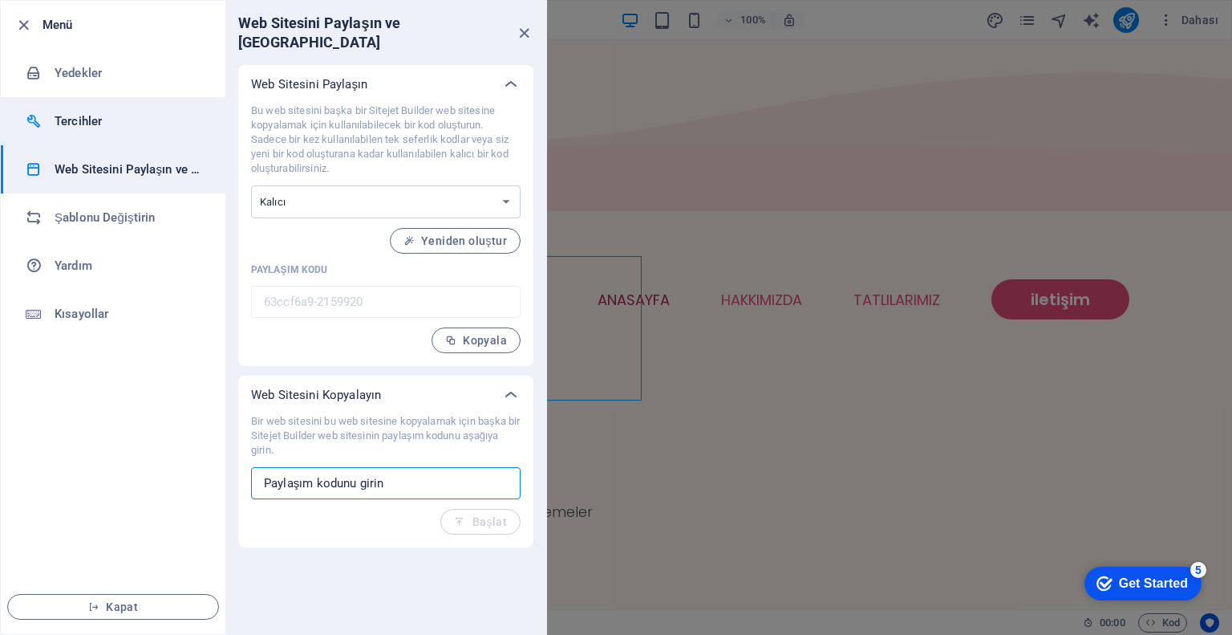
click at [128, 121] on h6 "Tercihler" at bounding box center [129, 121] width 148 height 19
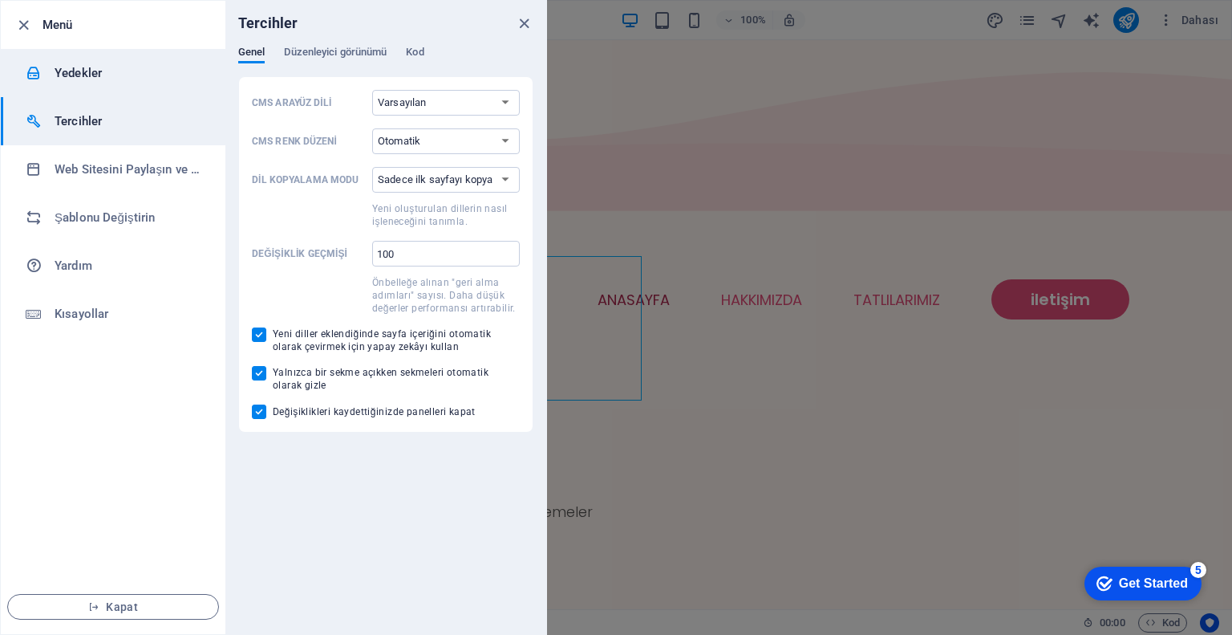
click at [103, 79] on h6 "Yedekler" at bounding box center [129, 72] width 148 height 19
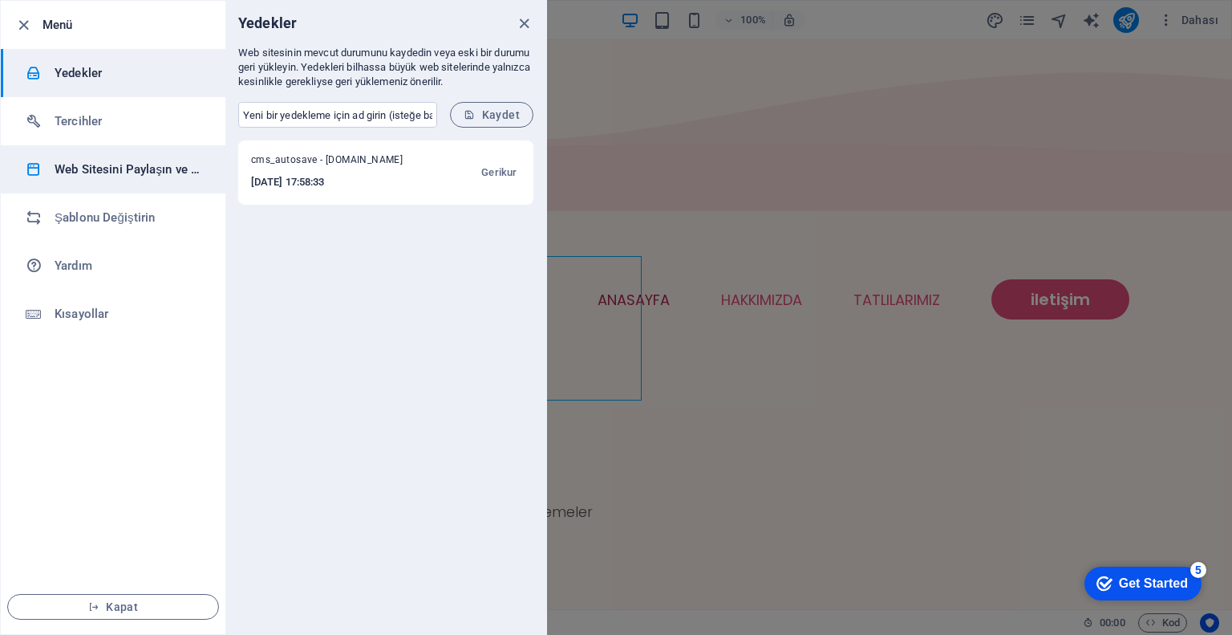
click at [138, 169] on h6 "Web Sitesini Paylaşın ve Kopyalayın" at bounding box center [129, 169] width 148 height 19
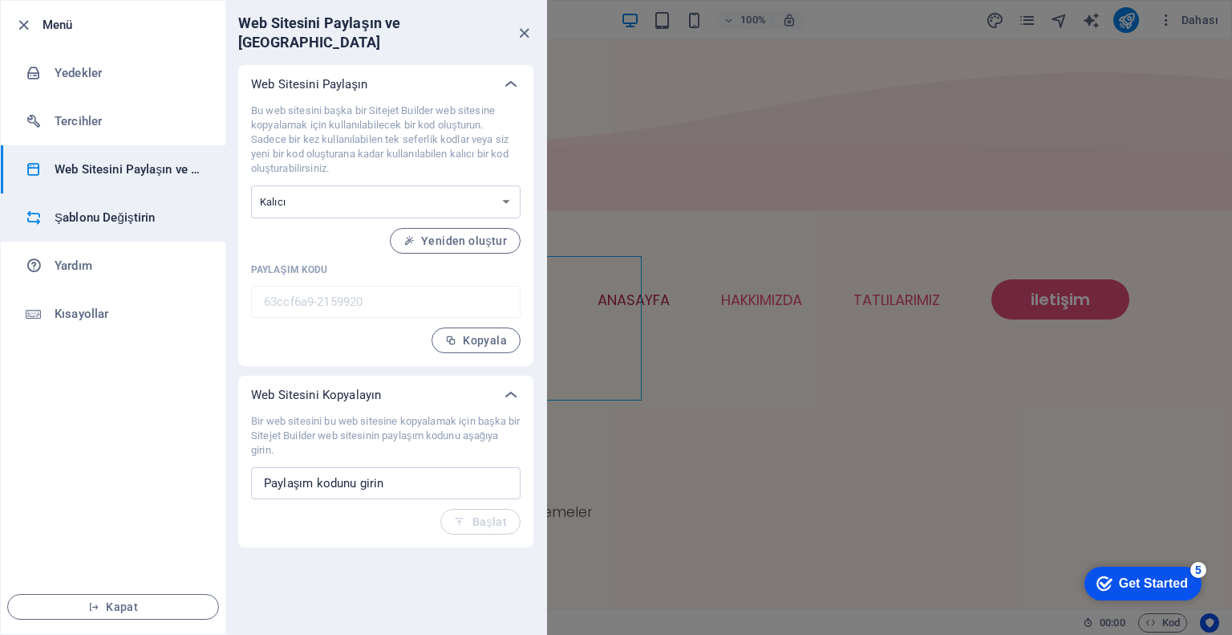
click at [108, 221] on h6 "Şablonu Değiştirin" at bounding box center [129, 217] width 148 height 19
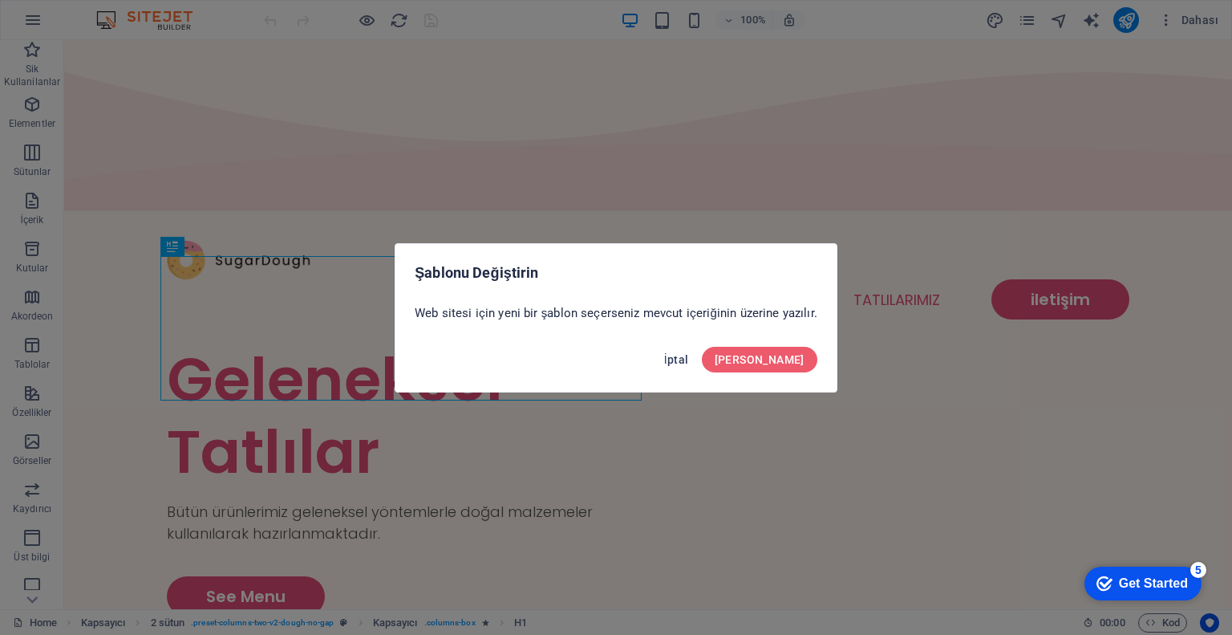
drag, startPoint x: 737, startPoint y: 359, endPoint x: 676, endPoint y: 319, distance: 72.3
click at [689, 359] on span "İptal" at bounding box center [676, 359] width 25 height 13
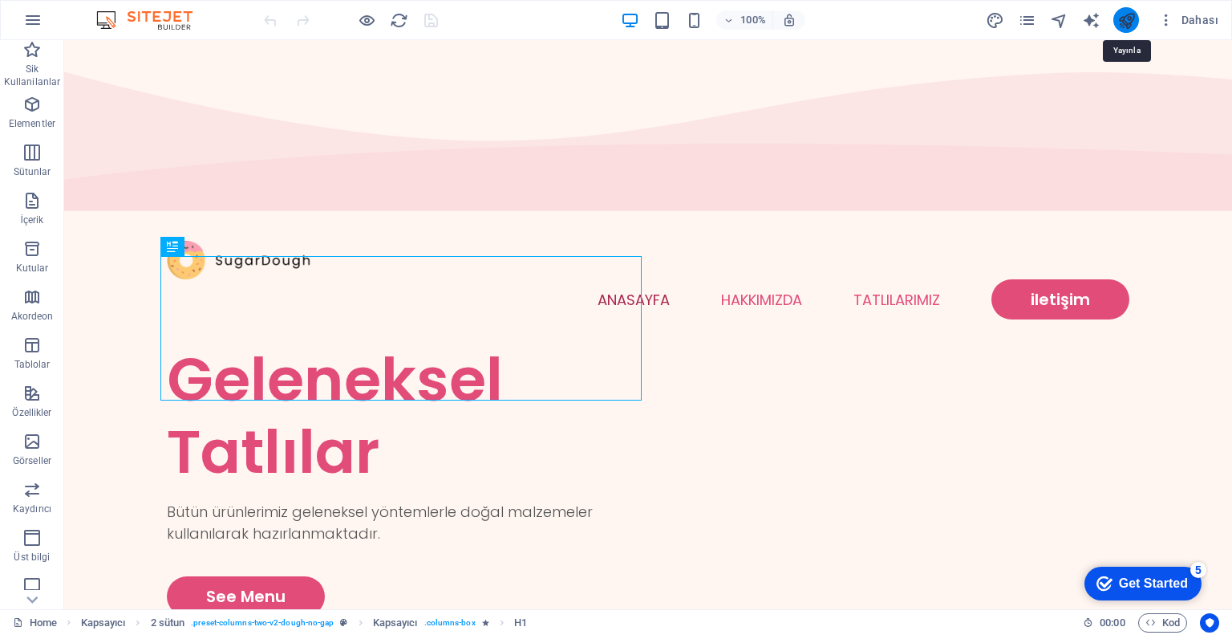
click at [1127, 20] on icon "publish" at bounding box center [1127, 20] width 18 height 18
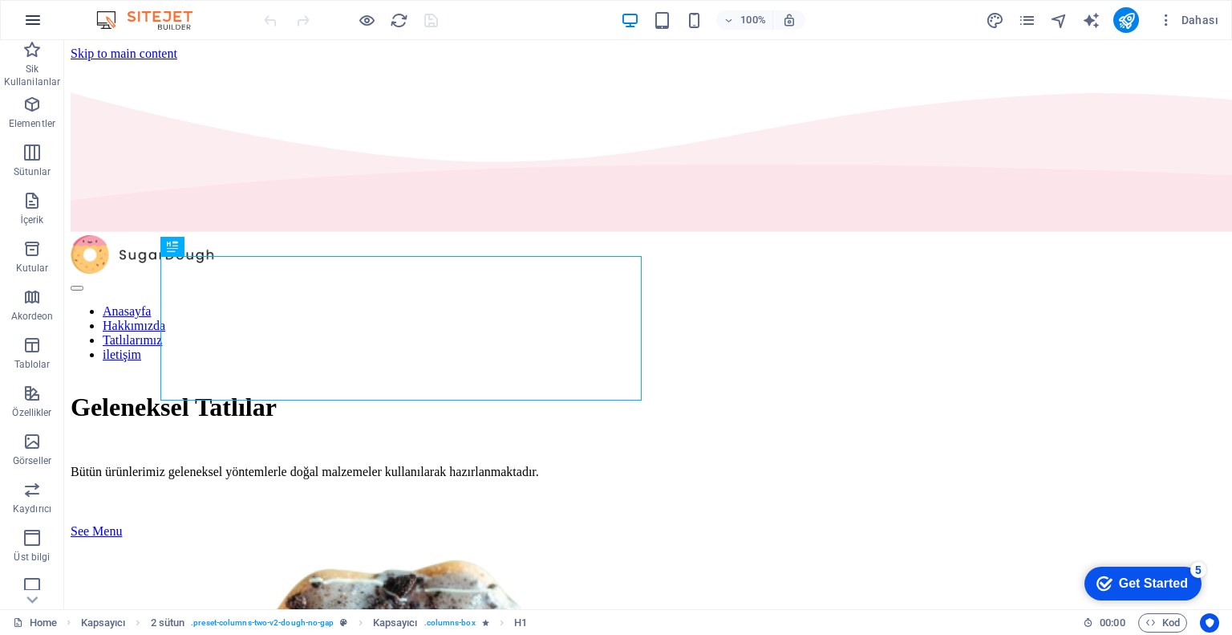
click at [22, 17] on button "button" at bounding box center [33, 20] width 39 height 39
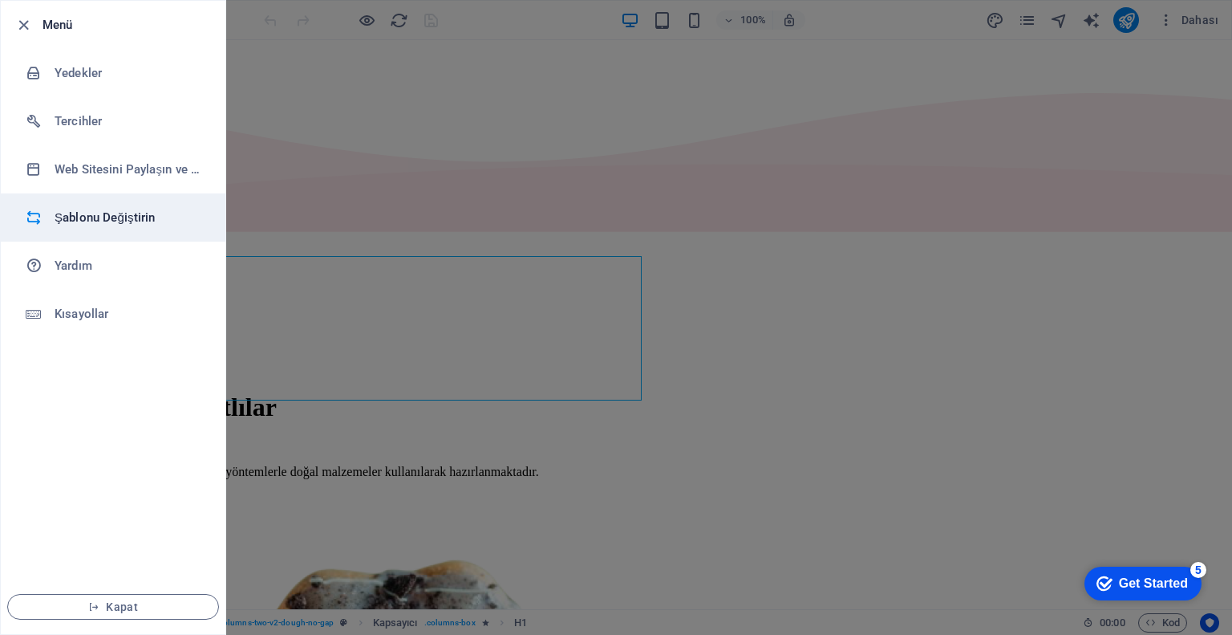
click at [121, 206] on li "Şablonu Değiştirin" at bounding box center [113, 217] width 225 height 48
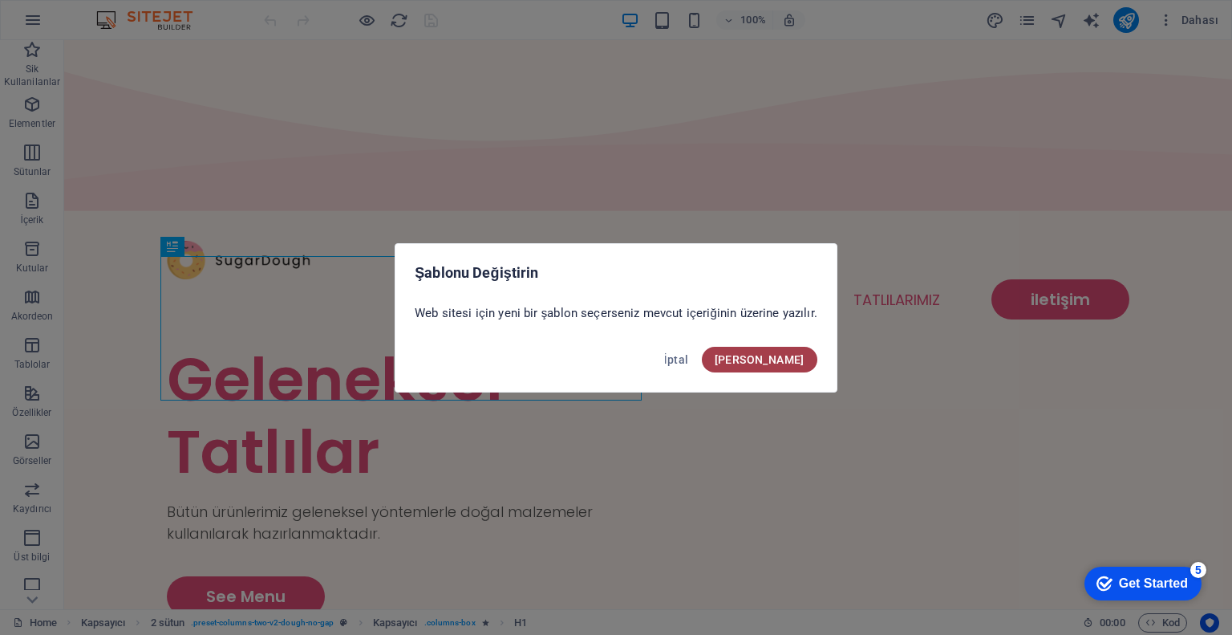
click at [790, 353] on span "Onayla" at bounding box center [760, 359] width 90 height 13
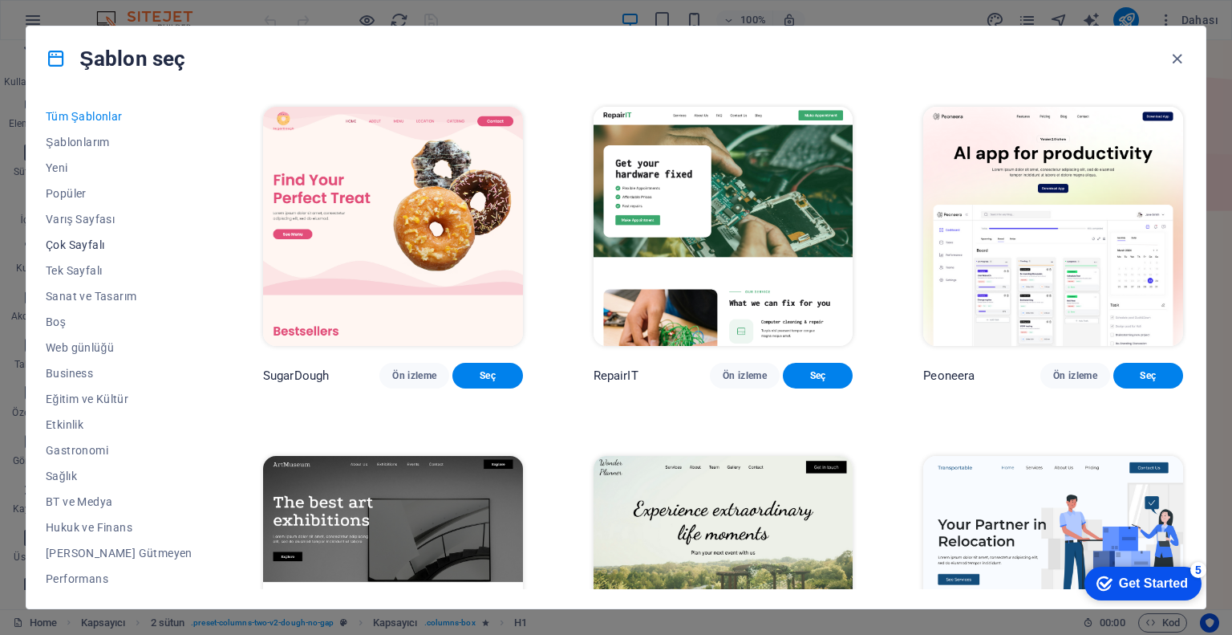
click at [81, 242] on span "Çok Sayfalı" at bounding box center [119, 244] width 147 height 13
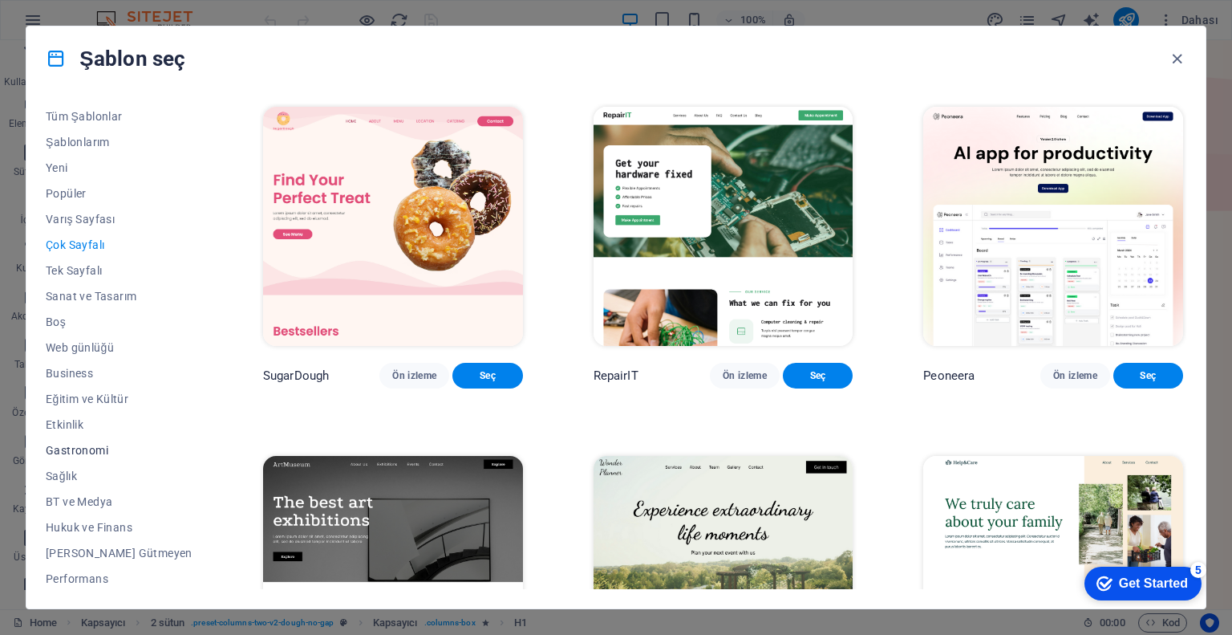
click at [96, 441] on button "Gastronomi" at bounding box center [119, 450] width 147 height 26
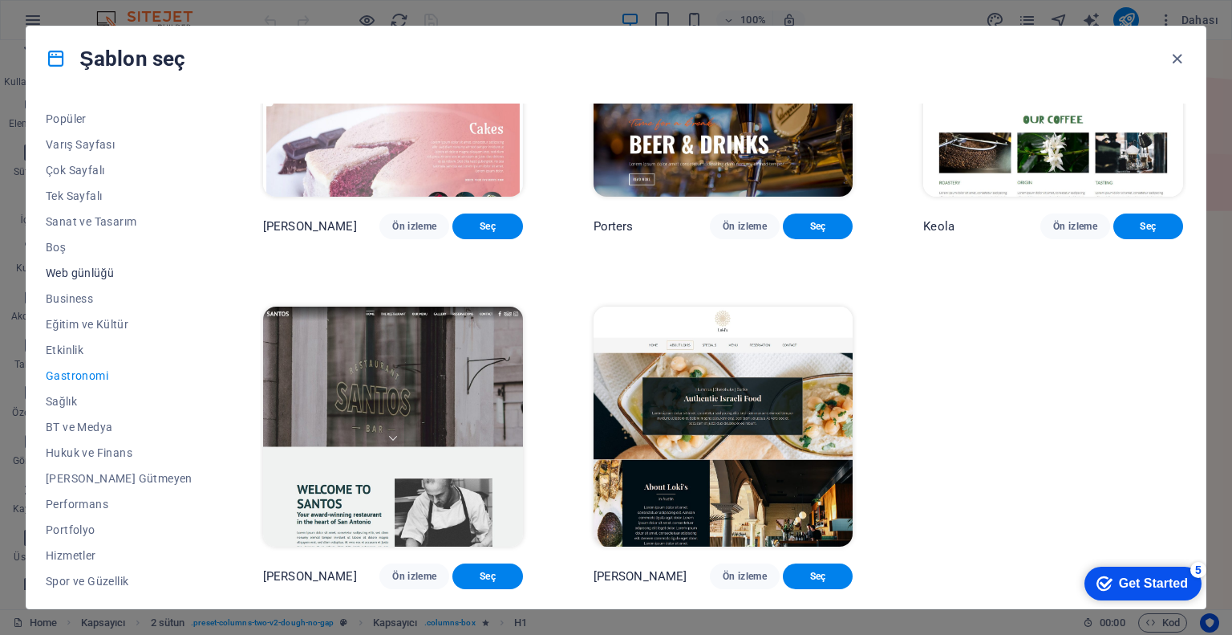
scroll to position [80, 0]
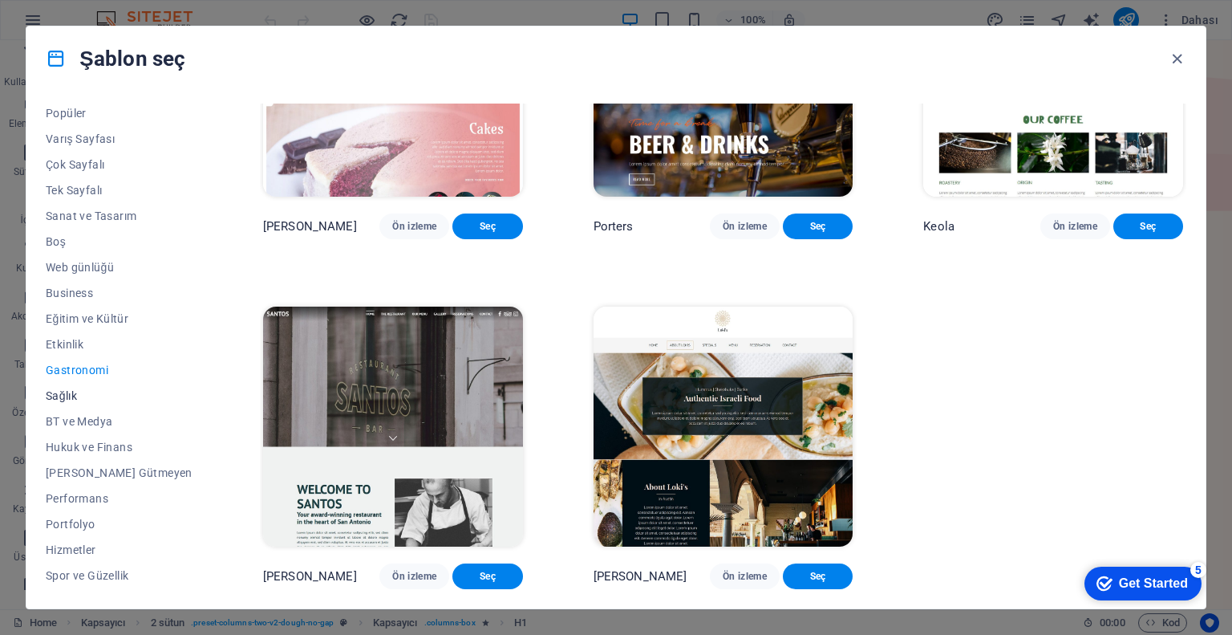
click at [72, 392] on span "Sağlık" at bounding box center [119, 395] width 147 height 13
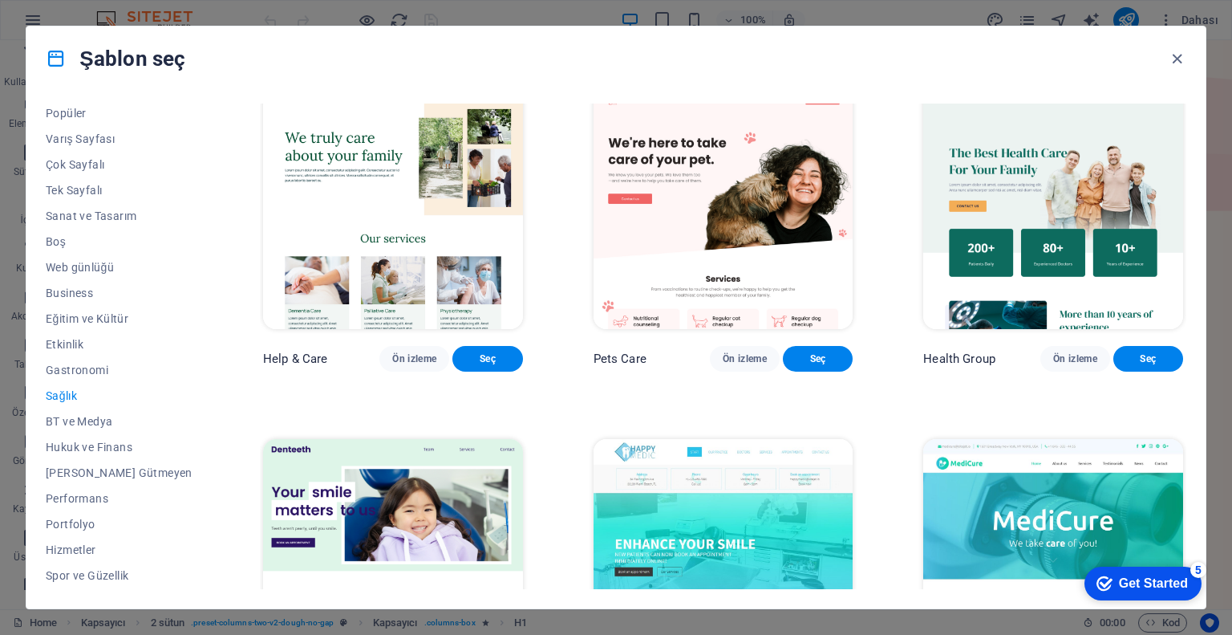
scroll to position [0, 0]
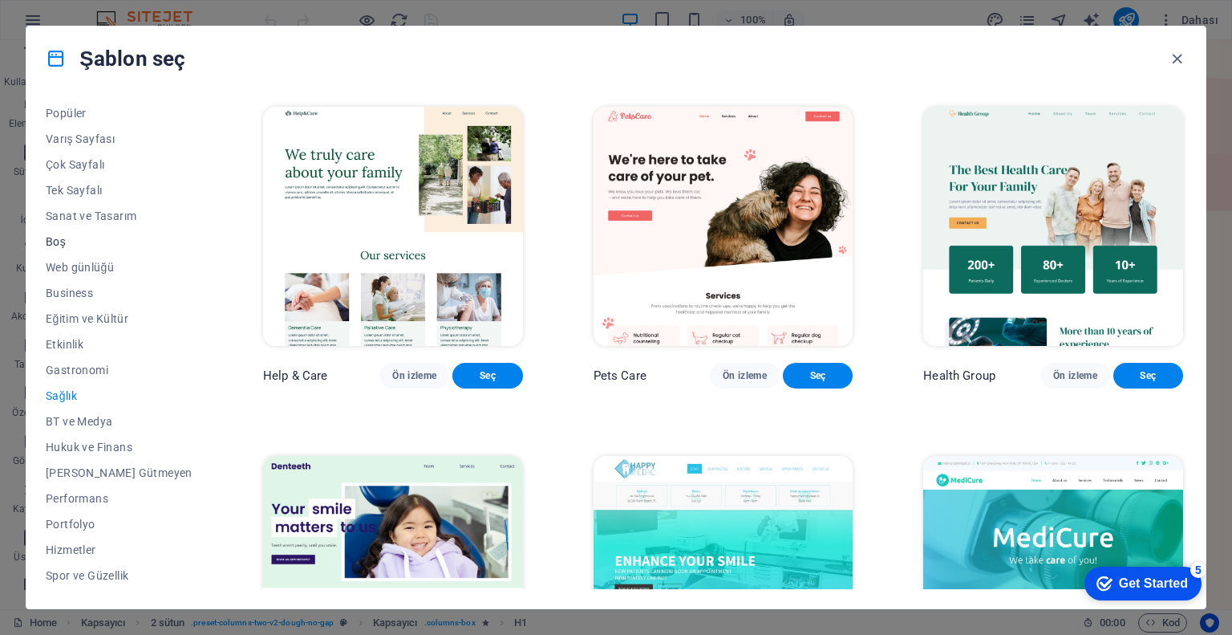
click at [61, 237] on span "Boş" at bounding box center [119, 241] width 147 height 13
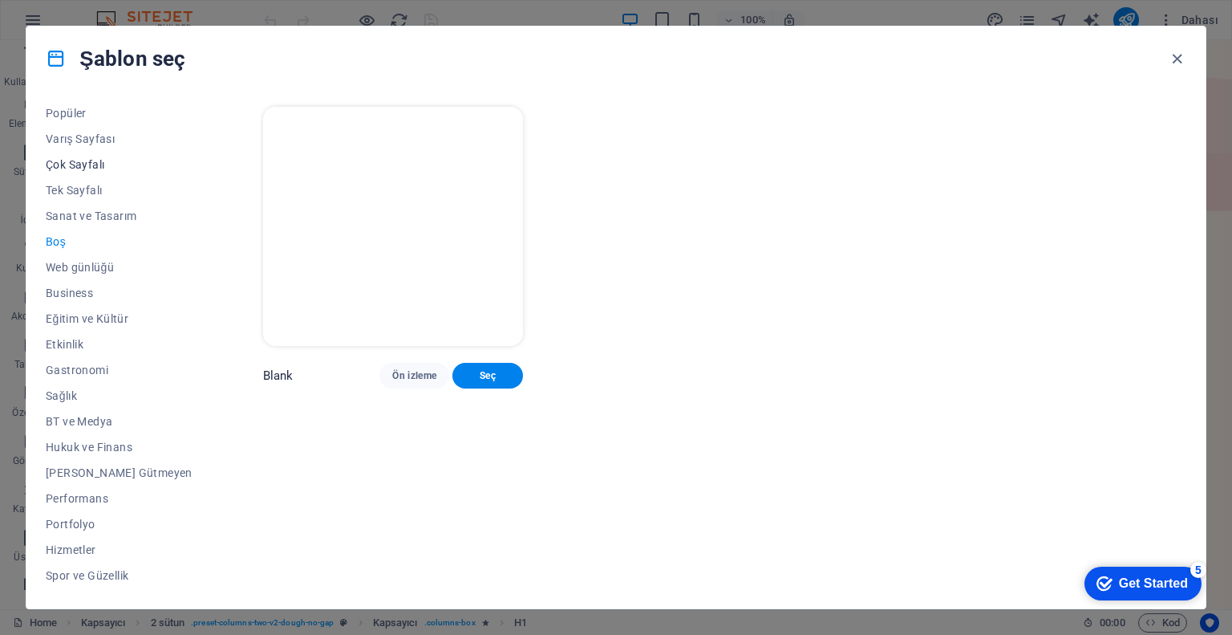
click at [77, 162] on span "Çok Sayfalı" at bounding box center [119, 164] width 147 height 13
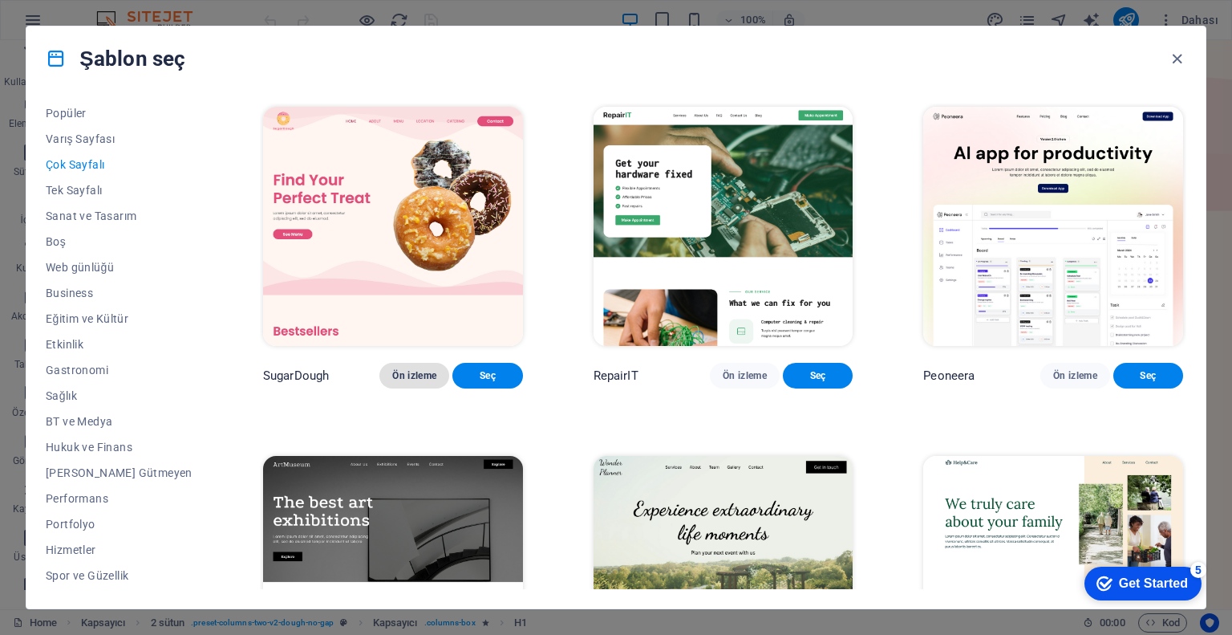
click at [404, 382] on span "Ön izleme" at bounding box center [414, 375] width 44 height 13
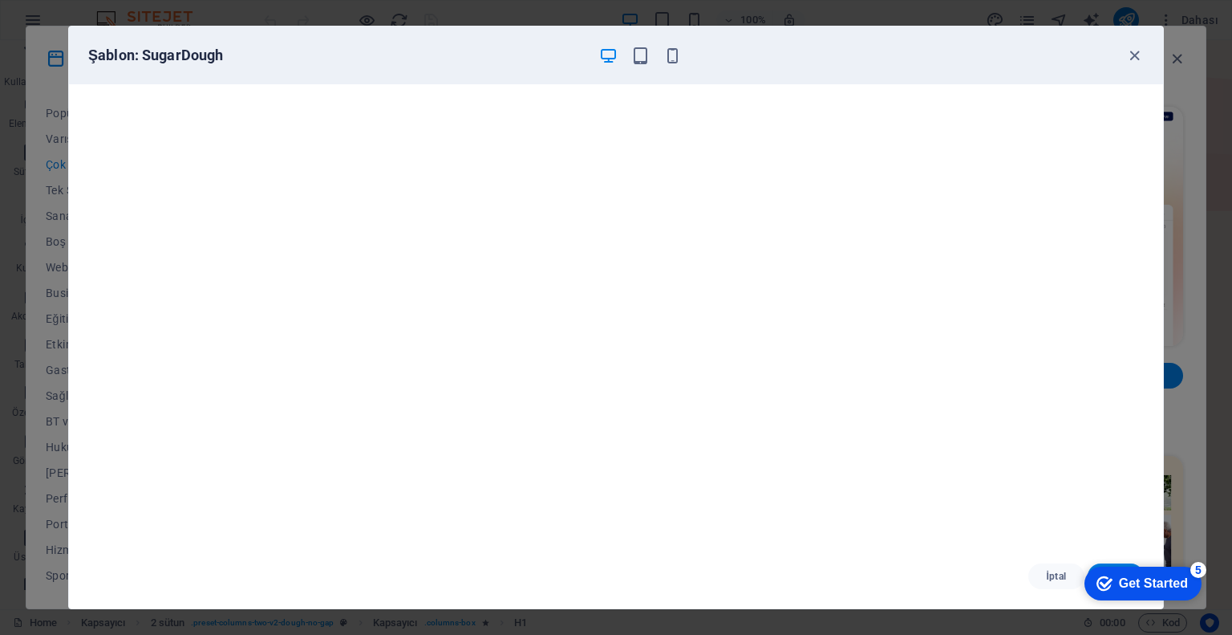
scroll to position [4, 0]
click at [1134, 51] on icon "button" at bounding box center [1135, 56] width 18 height 18
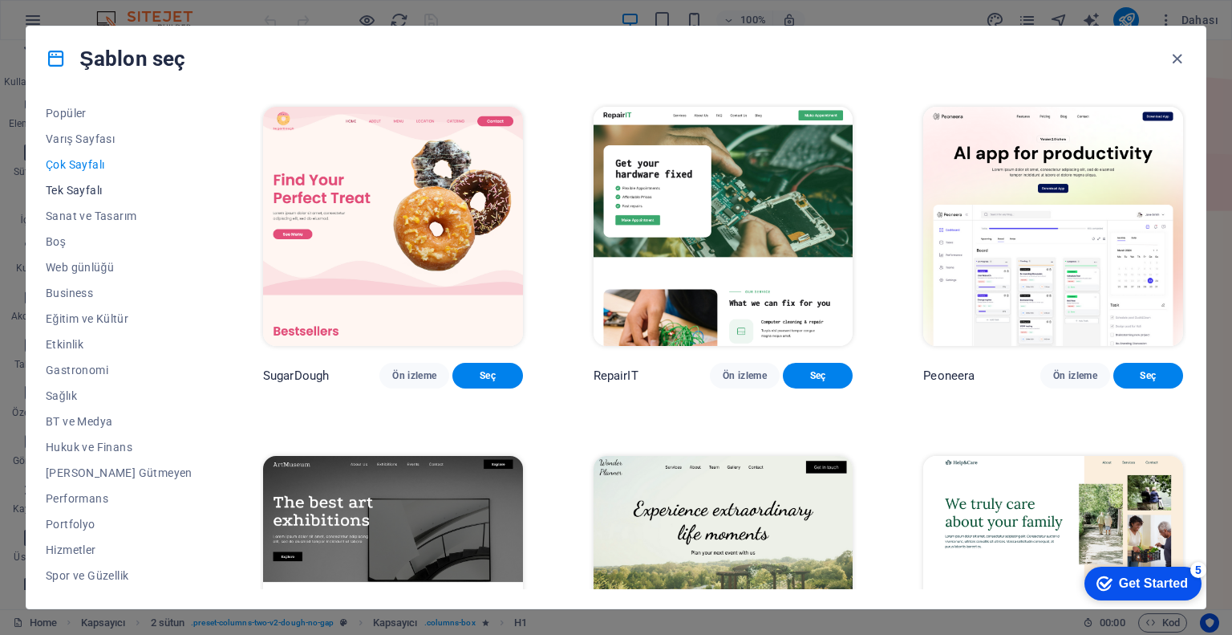
click at [81, 187] on span "Tek Sayfalı" at bounding box center [119, 190] width 147 height 13
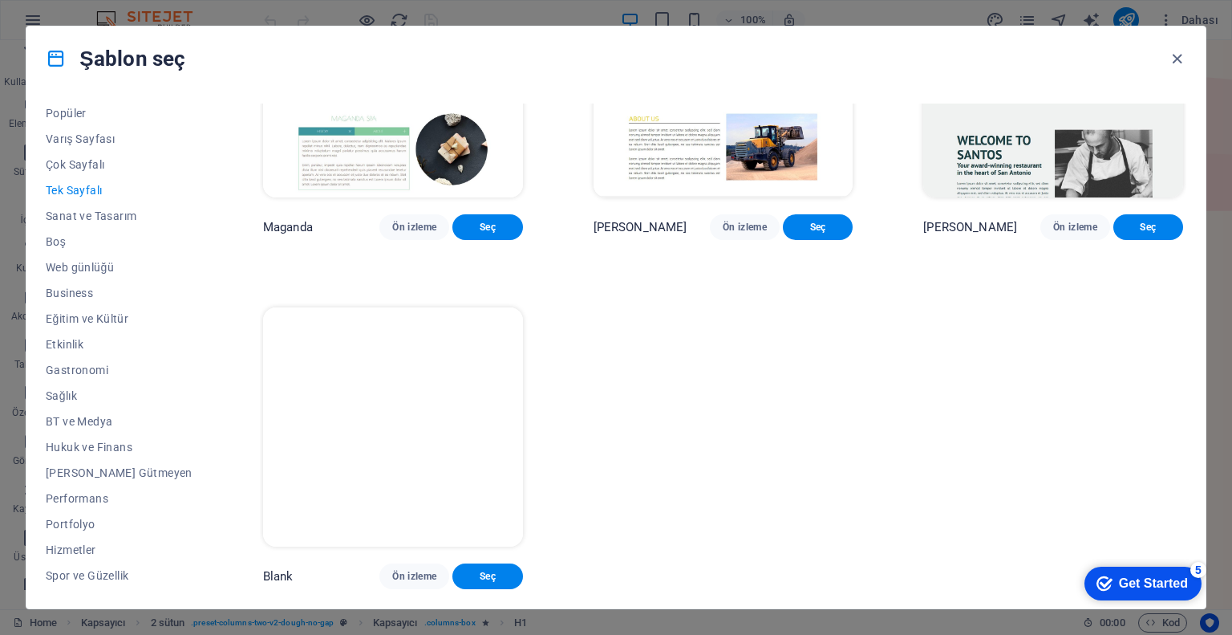
scroll to position [8053, 0]
click at [1177, 56] on icon "button" at bounding box center [1177, 59] width 18 height 18
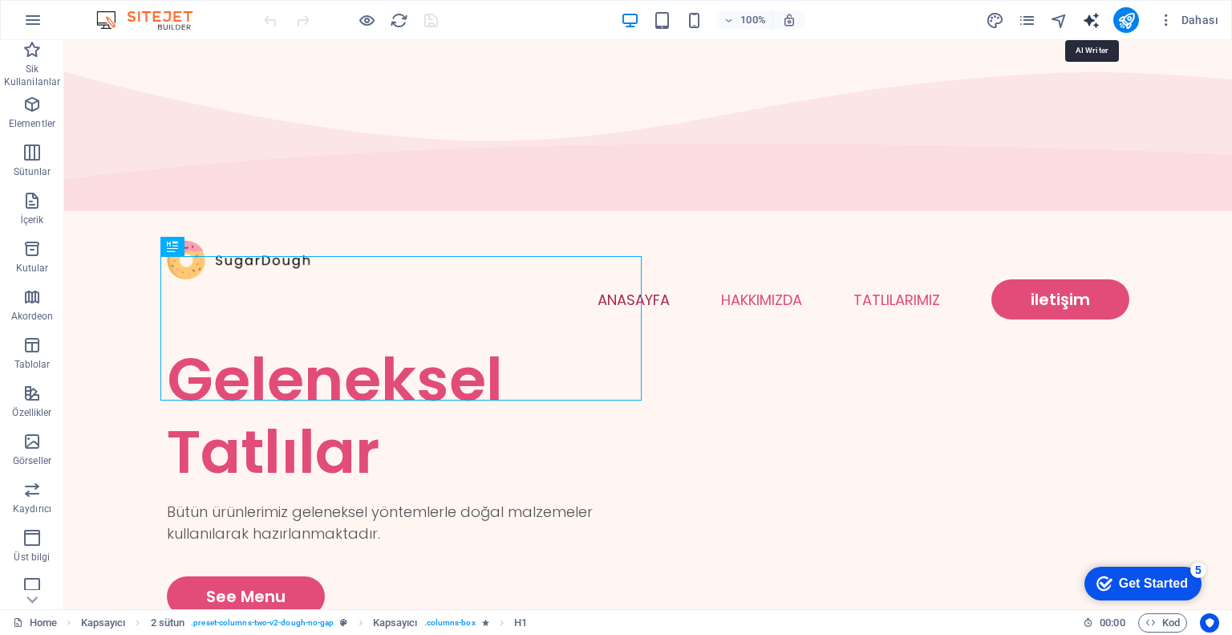
click at [1098, 20] on icon "text_generator" at bounding box center [1091, 20] width 18 height 18
select select "English"
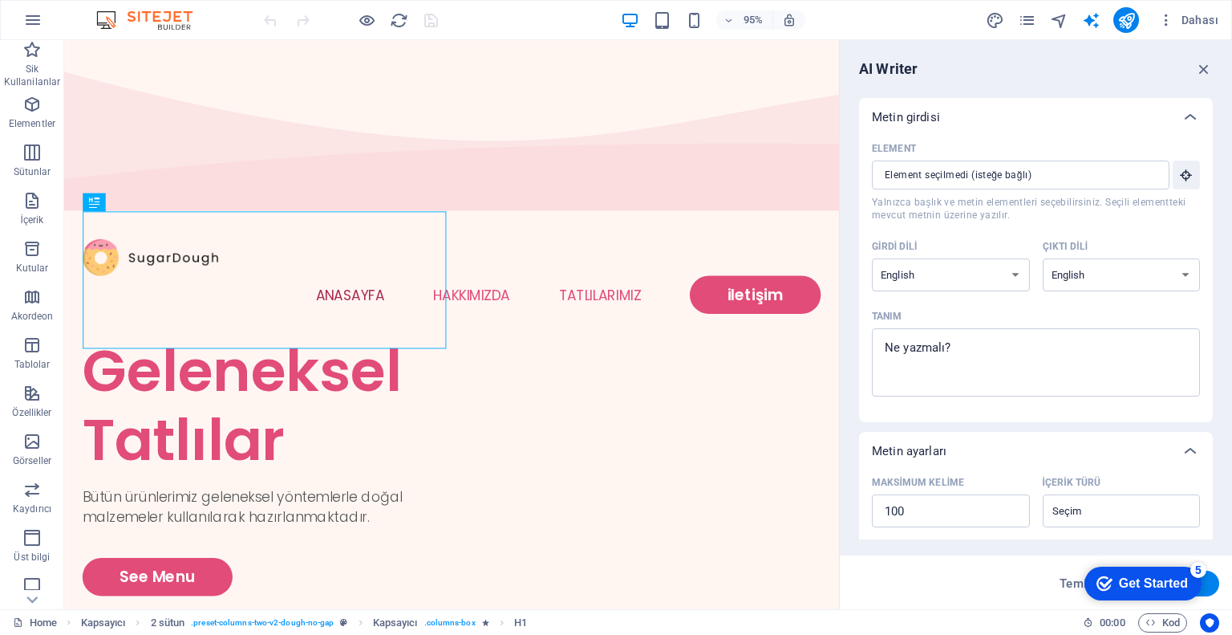
click at [174, 19] on img at bounding box center [152, 19] width 120 height 19
click at [104, 25] on img at bounding box center [152, 19] width 120 height 19
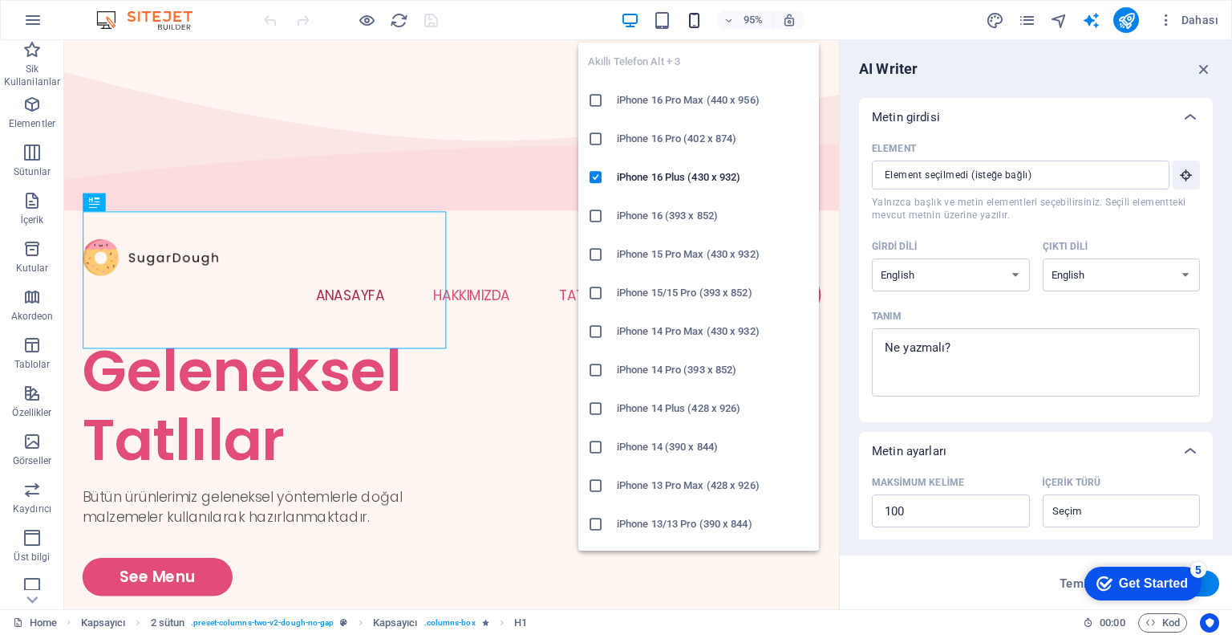
click at [688, 18] on icon "button" at bounding box center [694, 20] width 18 height 18
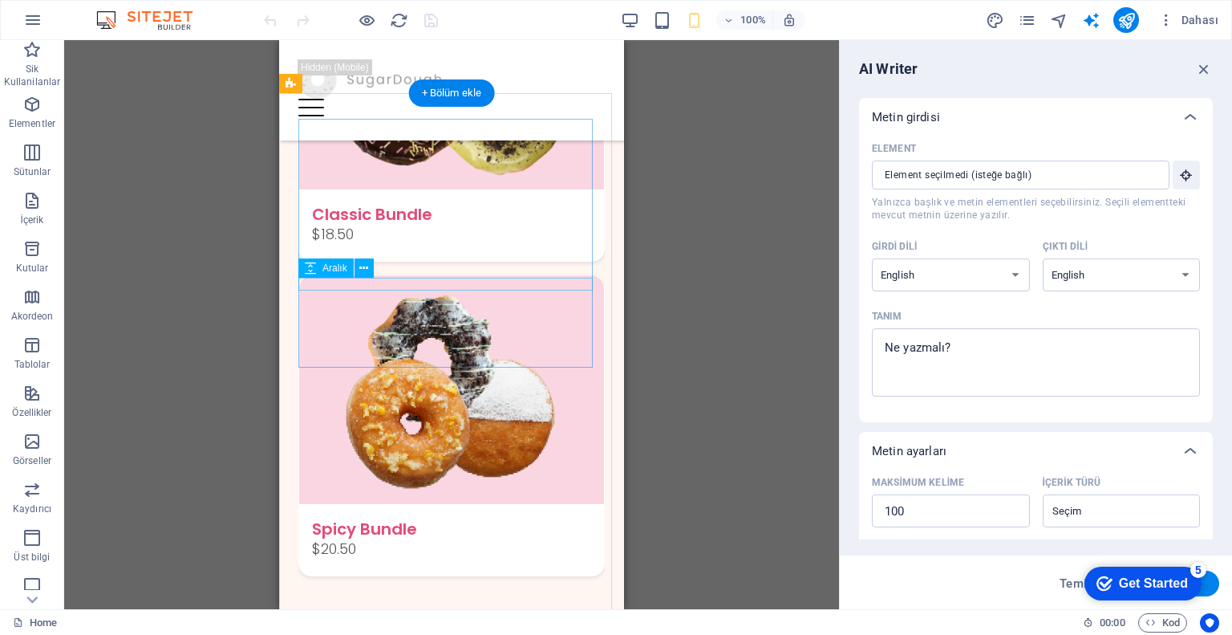
scroll to position [2268, 0]
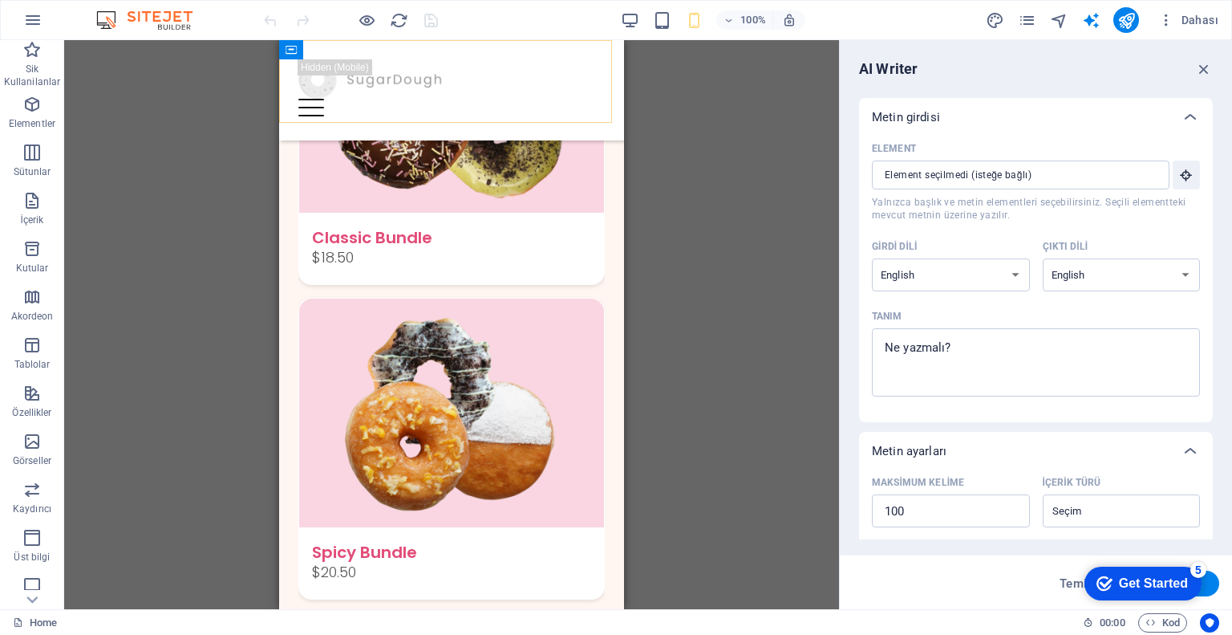
click at [578, 62] on div "Anasayfa Hakkımızda Tatlılarımız iletişim" at bounding box center [451, 90] width 345 height 100
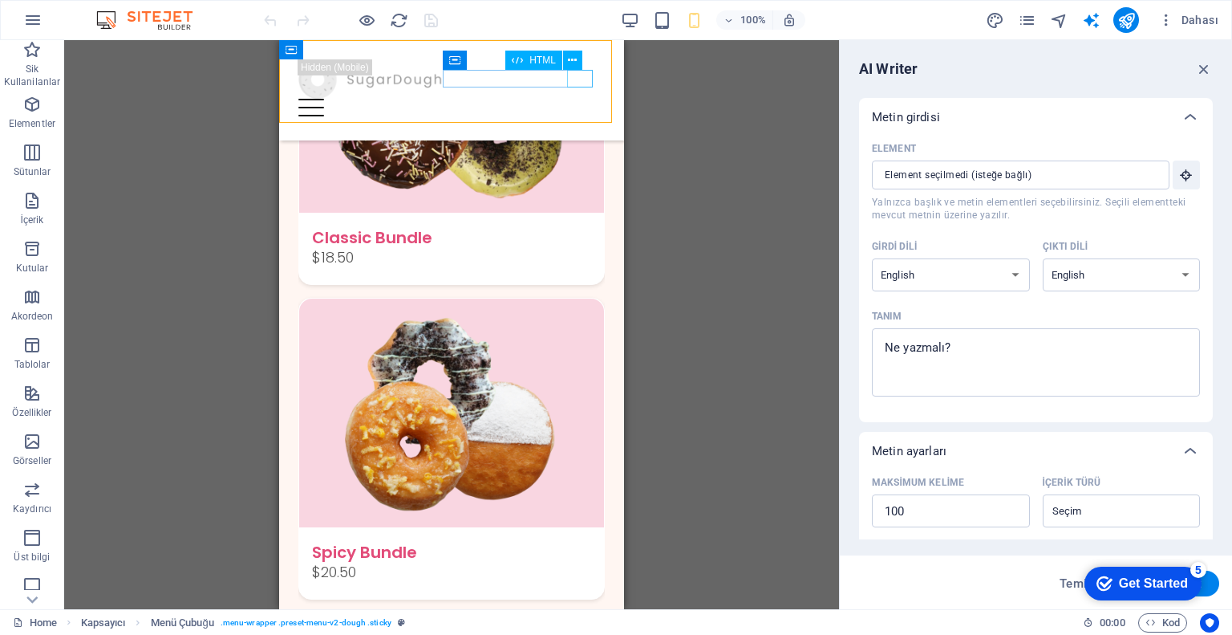
click at [592, 99] on div at bounding box center [451, 108] width 307 height 18
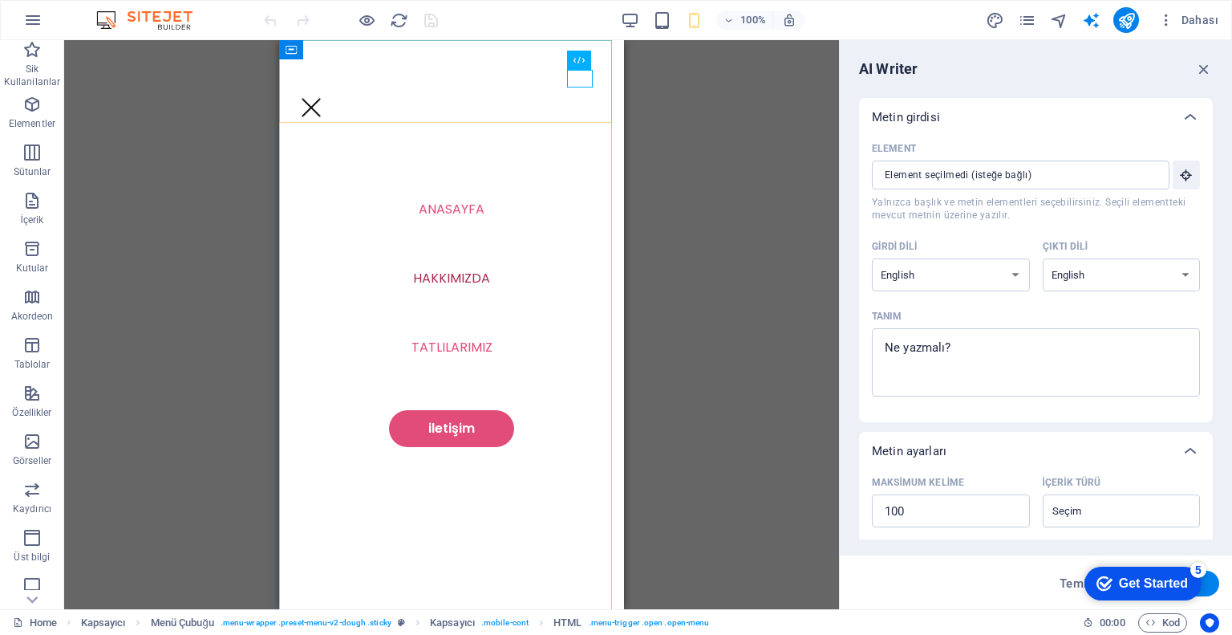
click at [324, 99] on div at bounding box center [311, 108] width 26 height 18
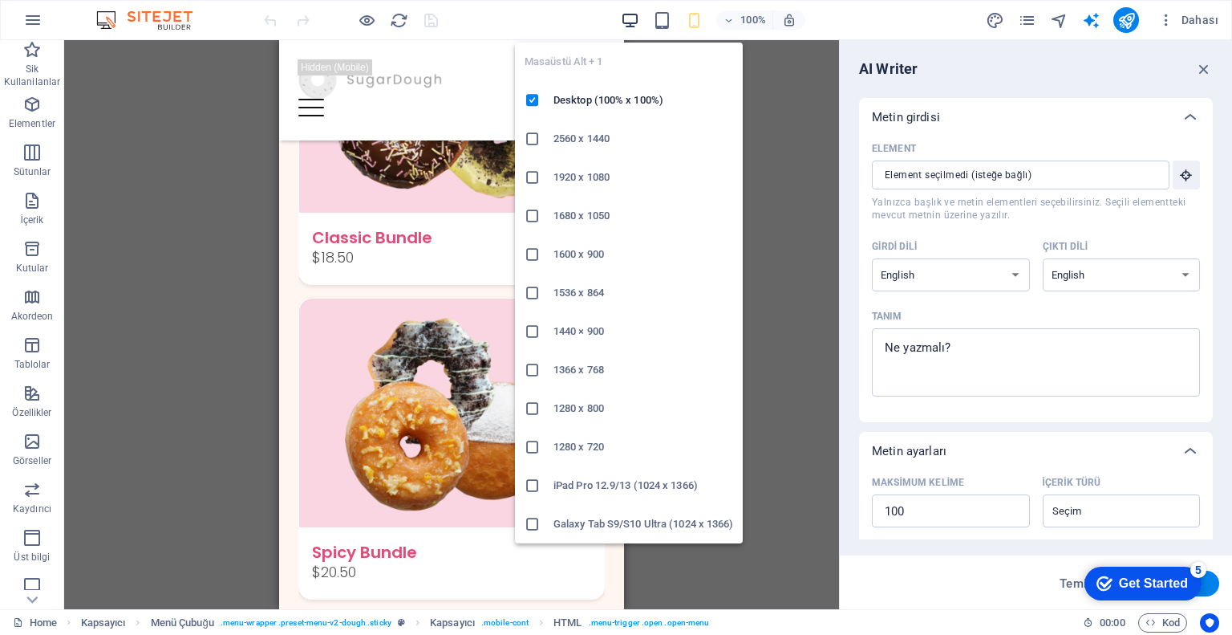
click at [634, 26] on icon "button" at bounding box center [630, 20] width 18 height 18
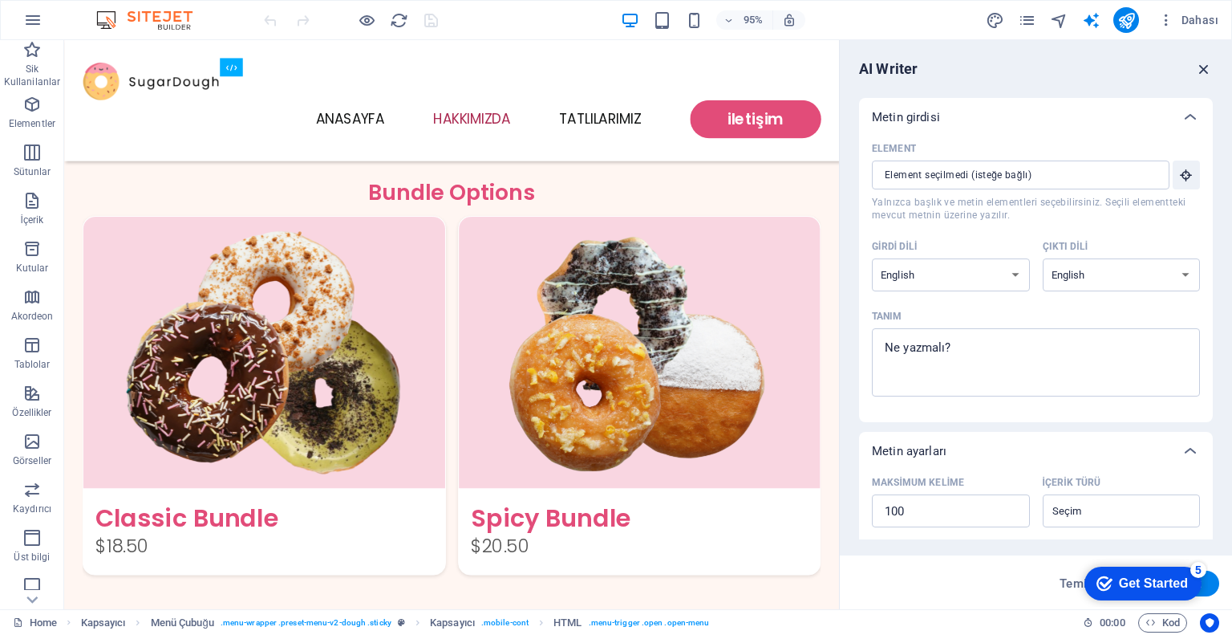
drag, startPoint x: 1200, startPoint y: 70, endPoint x: 1130, endPoint y: 33, distance: 79.0
click at [1200, 70] on icon "button" at bounding box center [1205, 69] width 18 height 18
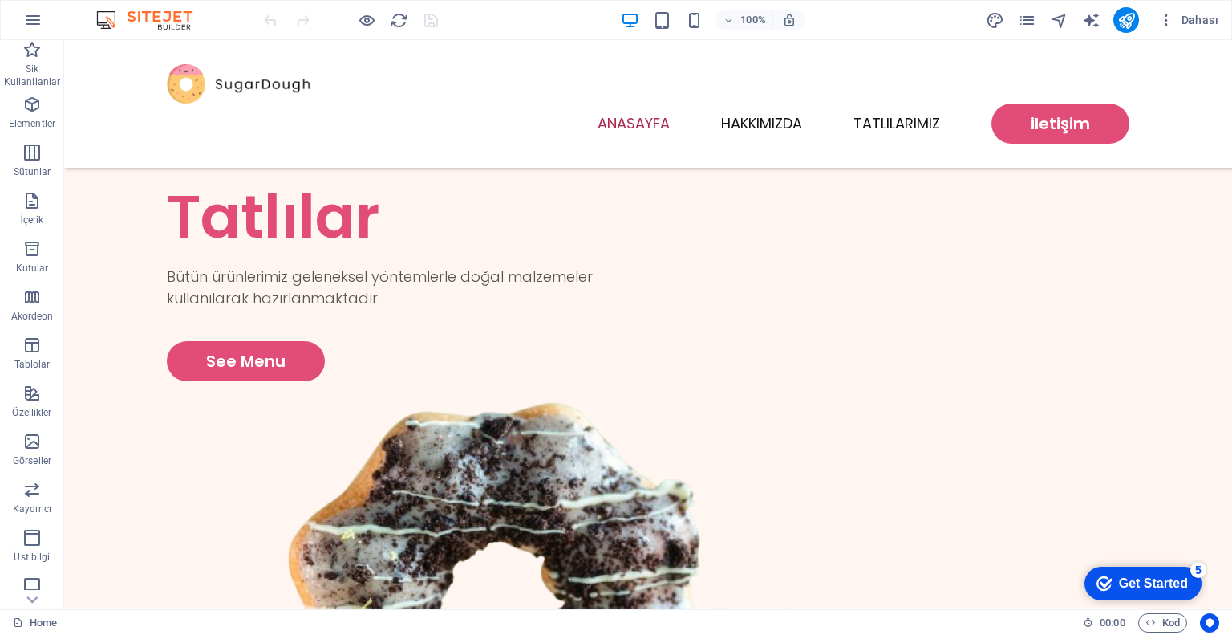
scroll to position [0, 0]
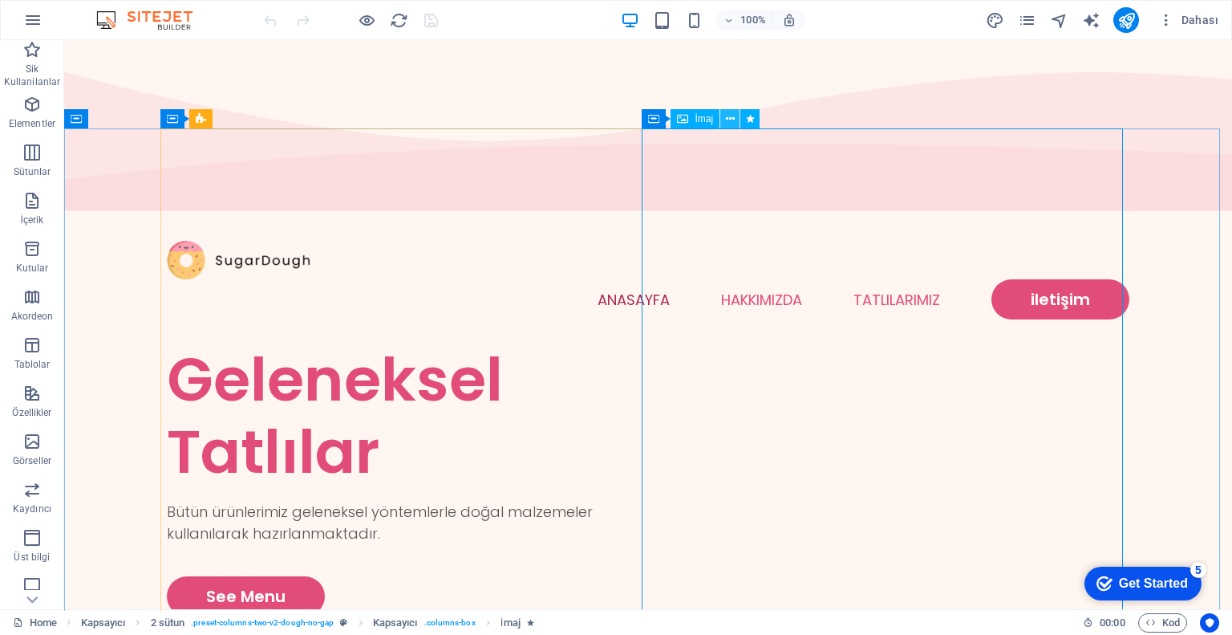
click at [731, 118] on icon at bounding box center [730, 119] width 9 height 17
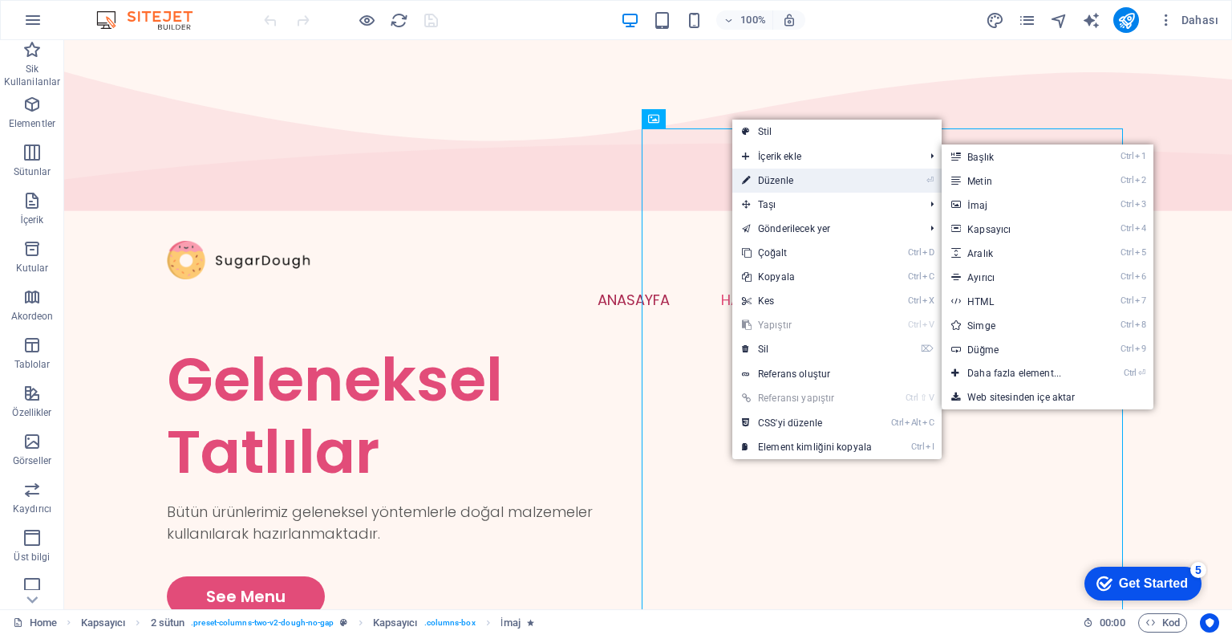
click at [812, 182] on link "⏎ Düzenle" at bounding box center [807, 180] width 149 height 24
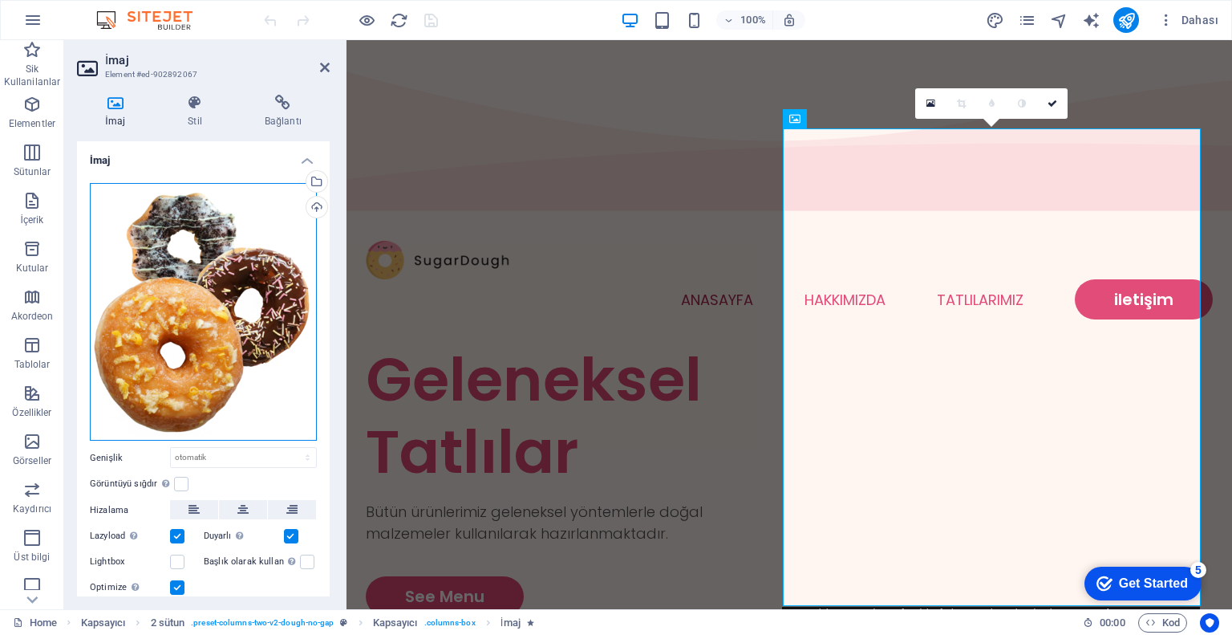
click at [225, 270] on div "Dosyaları buraya sürükleyin, dosyaları seçmek için tıklayın veya Dosyalardan ya…" at bounding box center [203, 312] width 227 height 258
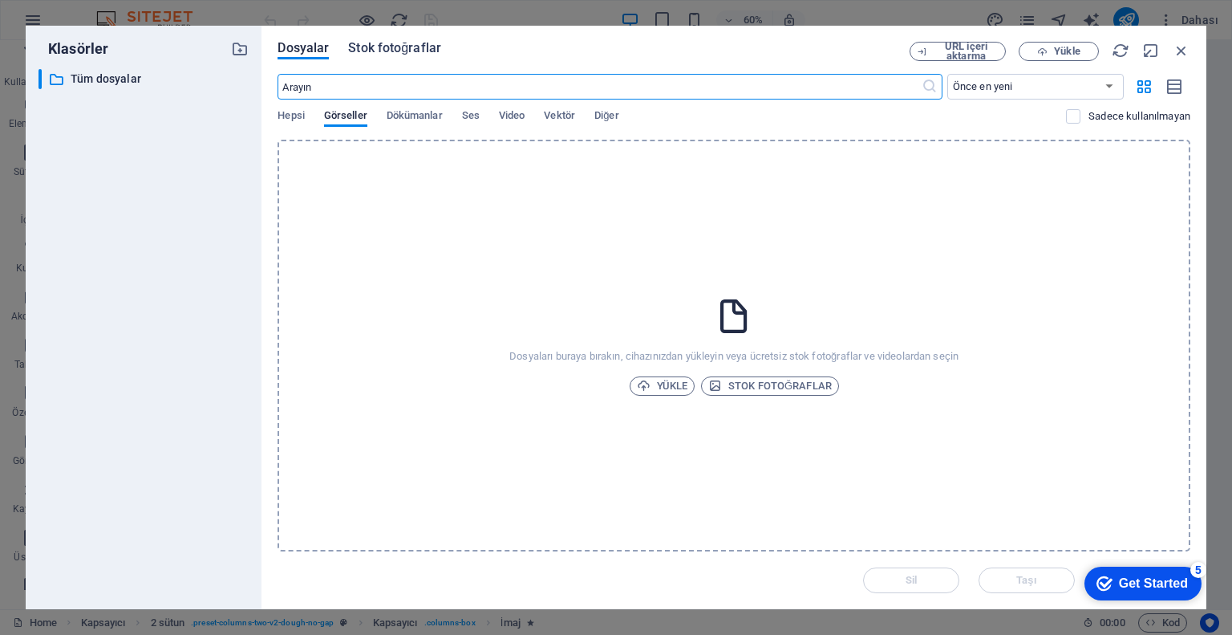
click at [381, 45] on span "Stok fotoğraflar" at bounding box center [394, 48] width 93 height 19
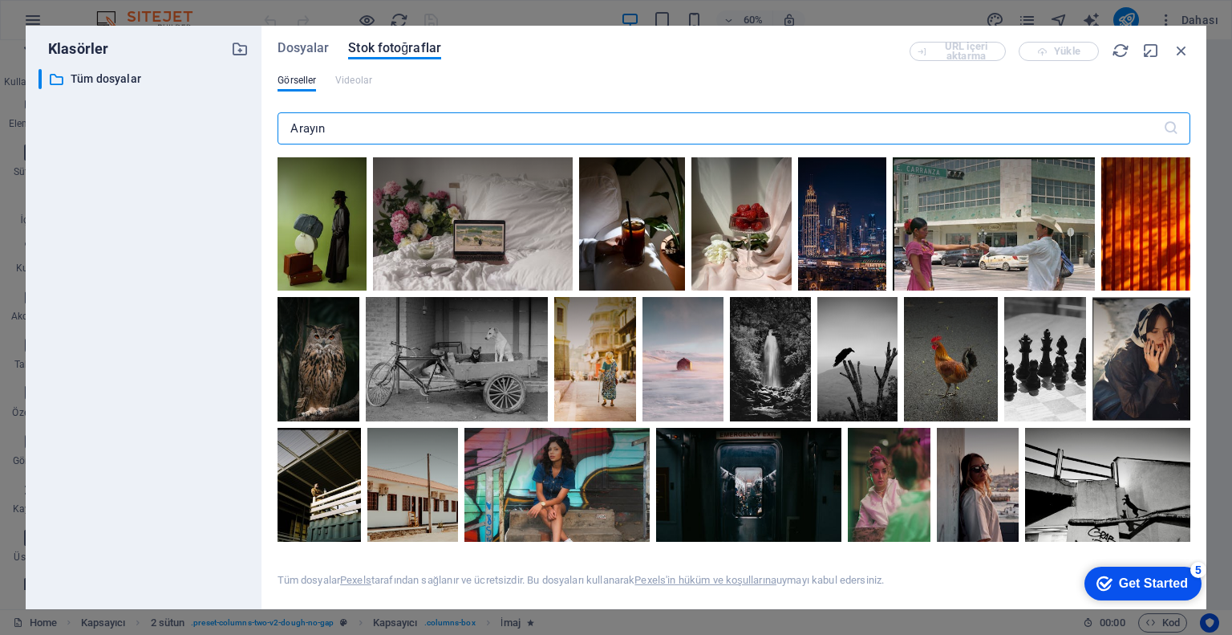
click at [401, 132] on input "text" at bounding box center [720, 128] width 885 height 32
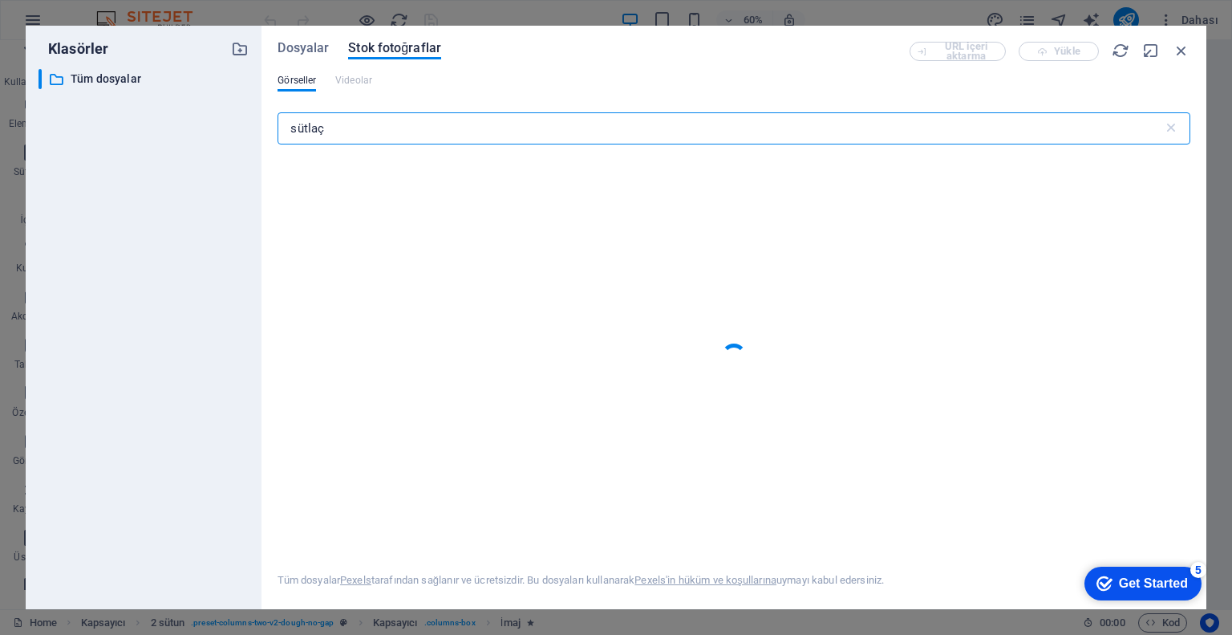
type input "sütlaç"
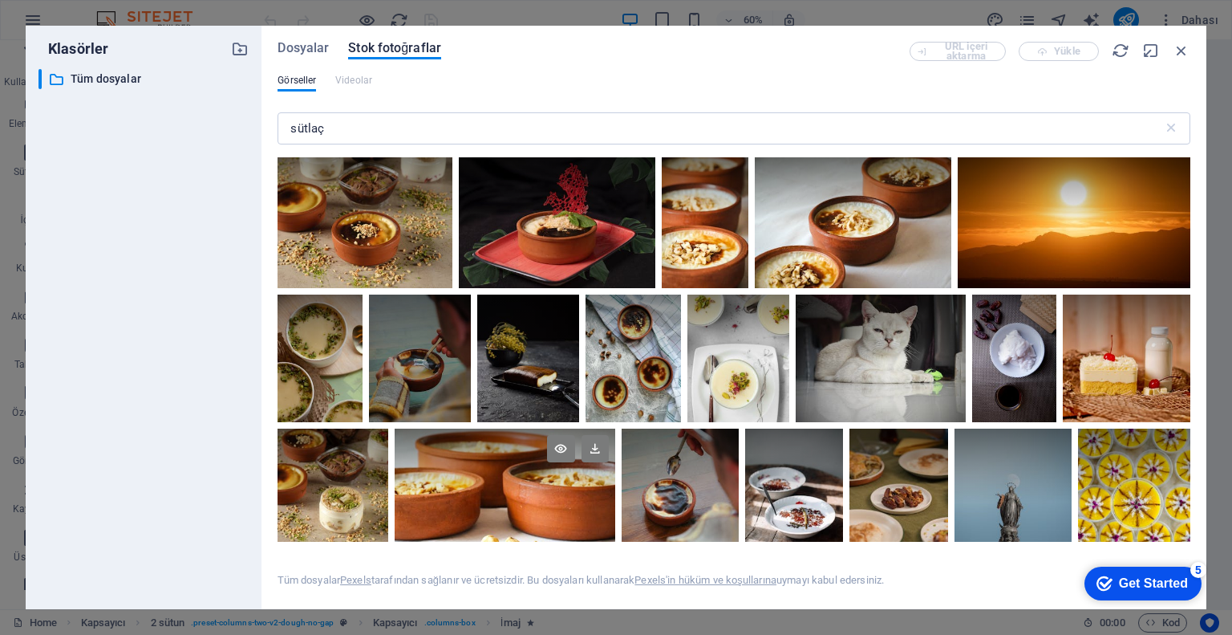
click at [533, 501] on div at bounding box center [505, 501] width 221 height 147
click at [584, 452] on icon at bounding box center [595, 448] width 27 height 27
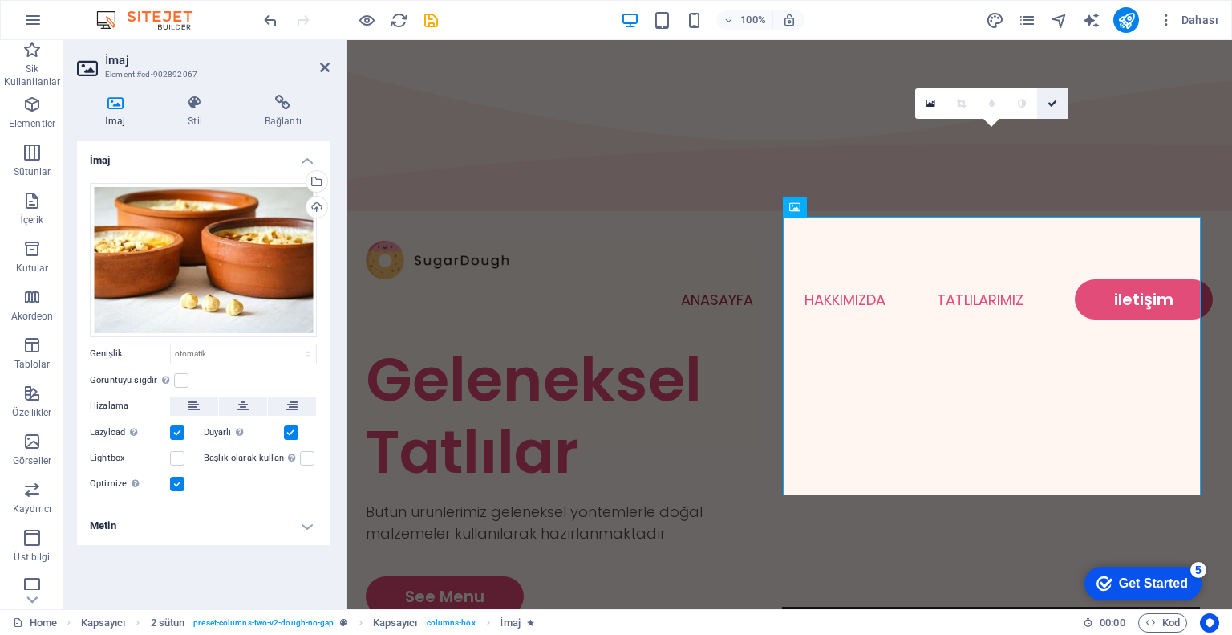
click at [1054, 100] on icon at bounding box center [1053, 104] width 10 height 10
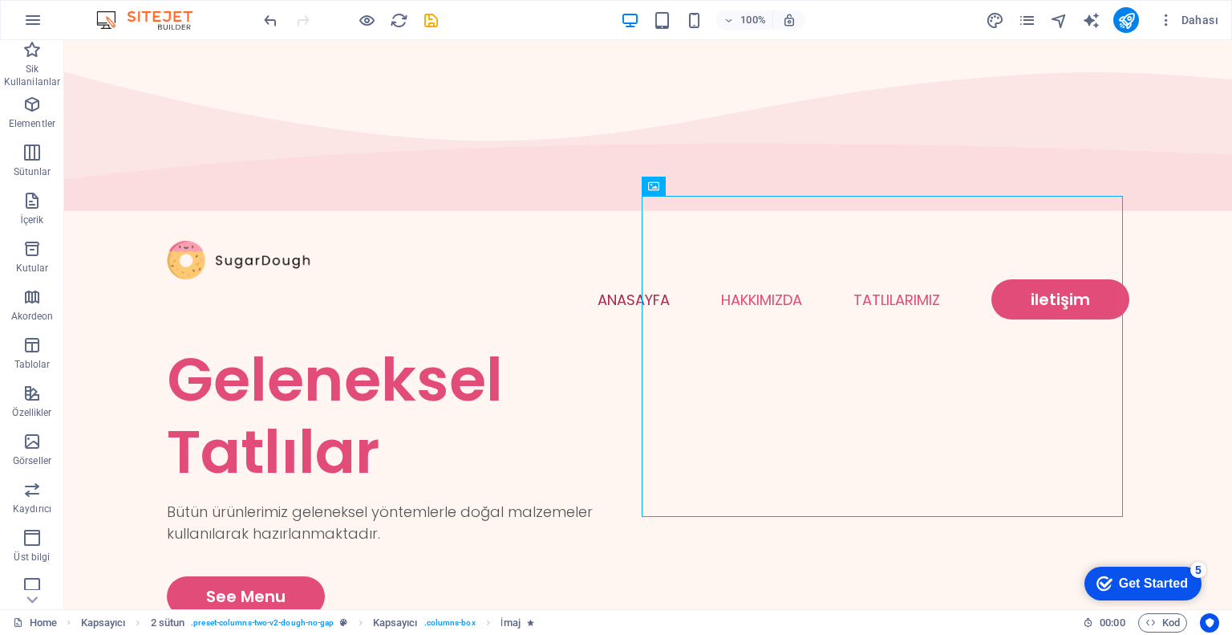
click at [706, 22] on div "100%" at bounding box center [712, 20] width 185 height 26
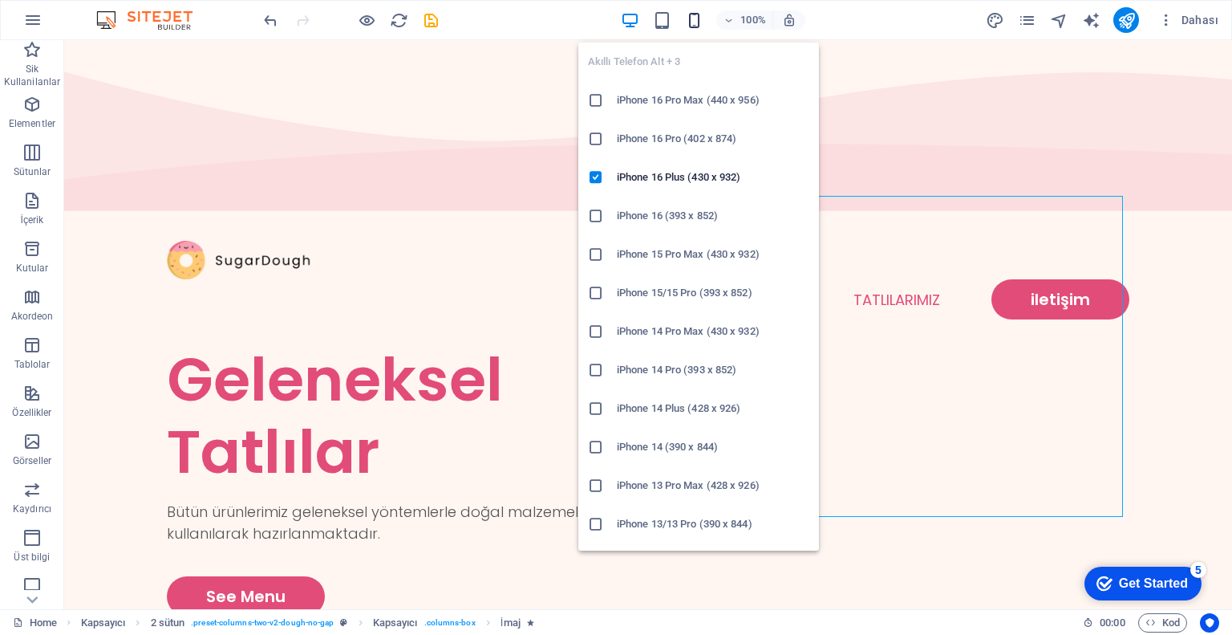
click at [697, 19] on icon "button" at bounding box center [694, 20] width 18 height 18
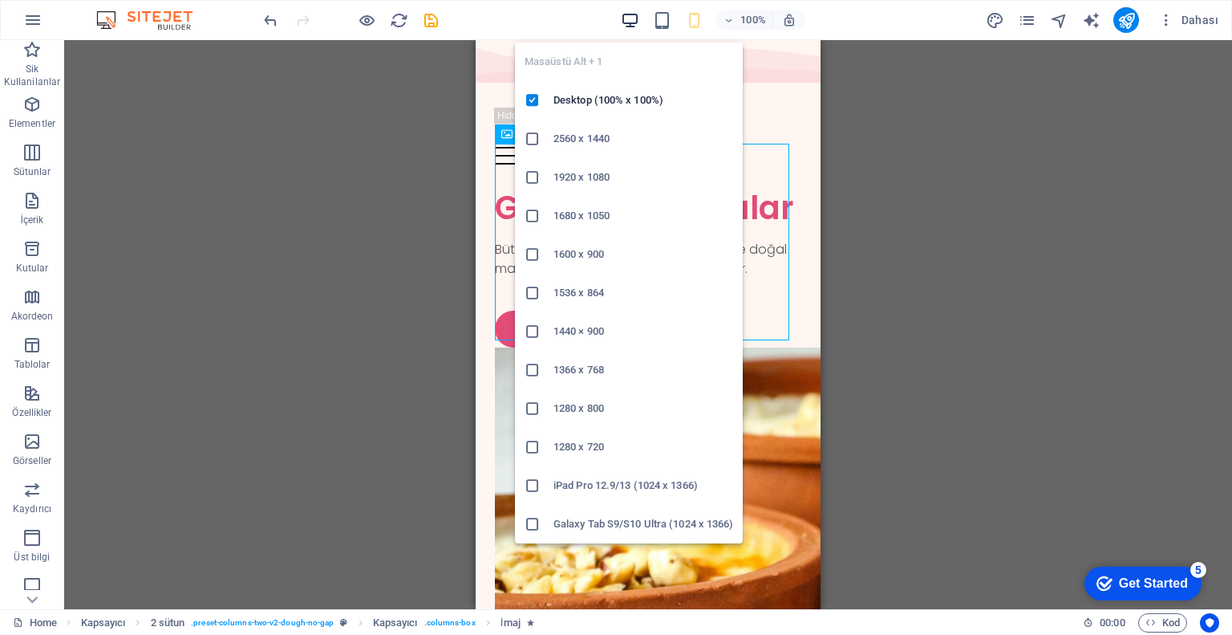
click at [635, 18] on icon "button" at bounding box center [630, 20] width 18 height 18
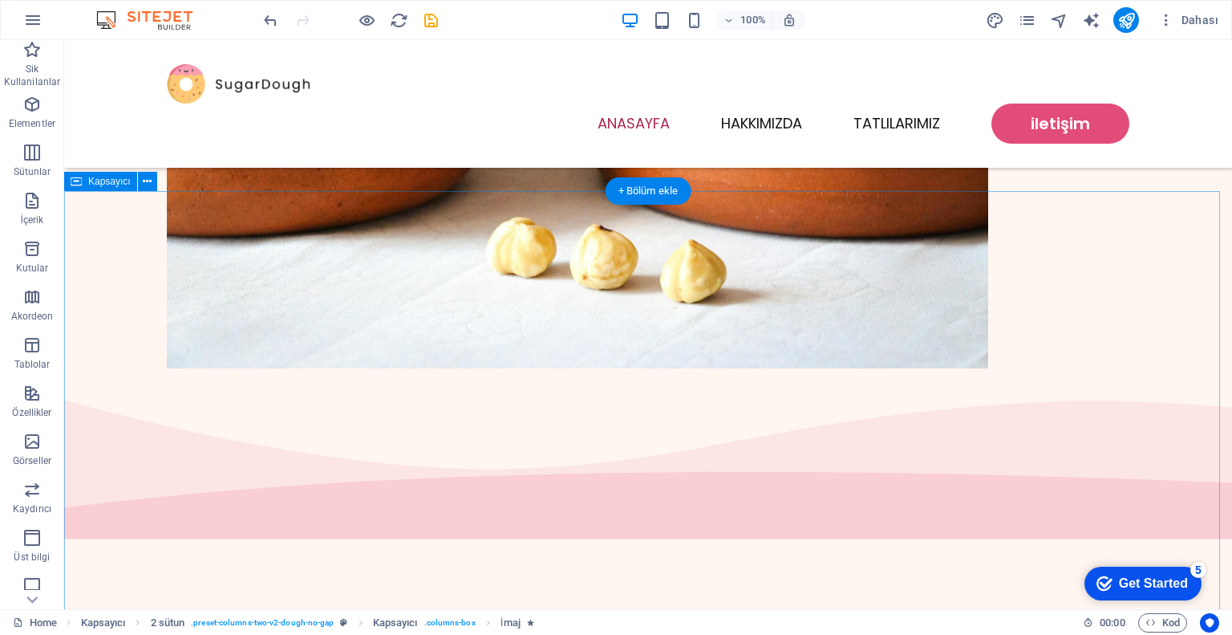
scroll to position [722, 0]
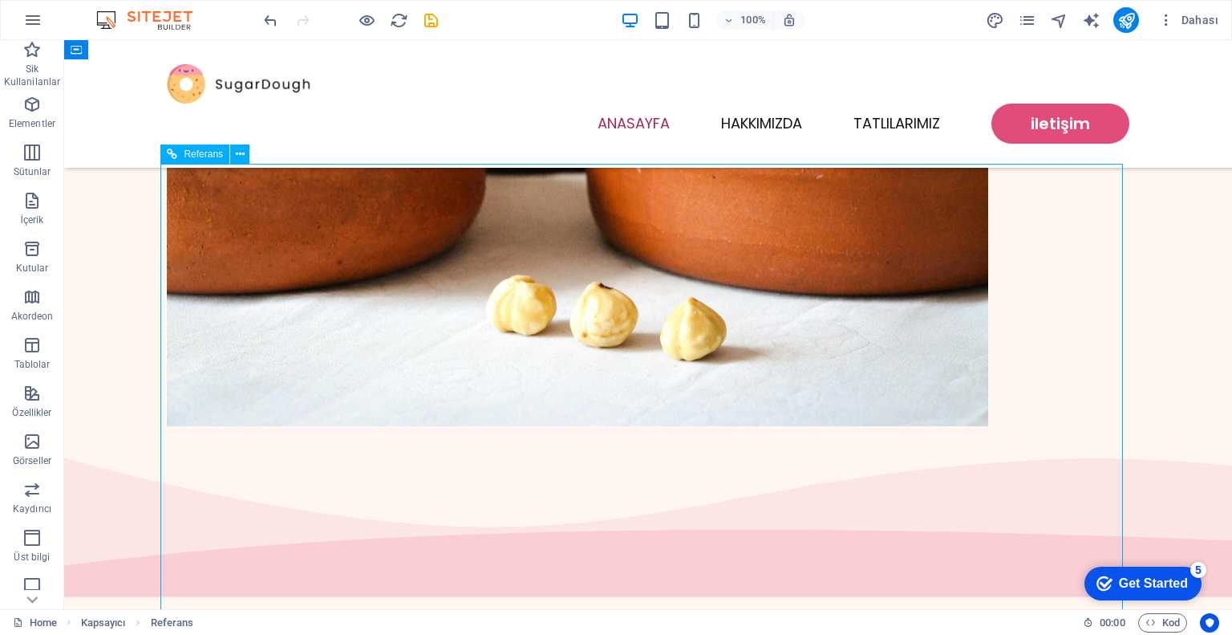
scroll to position [562, 0]
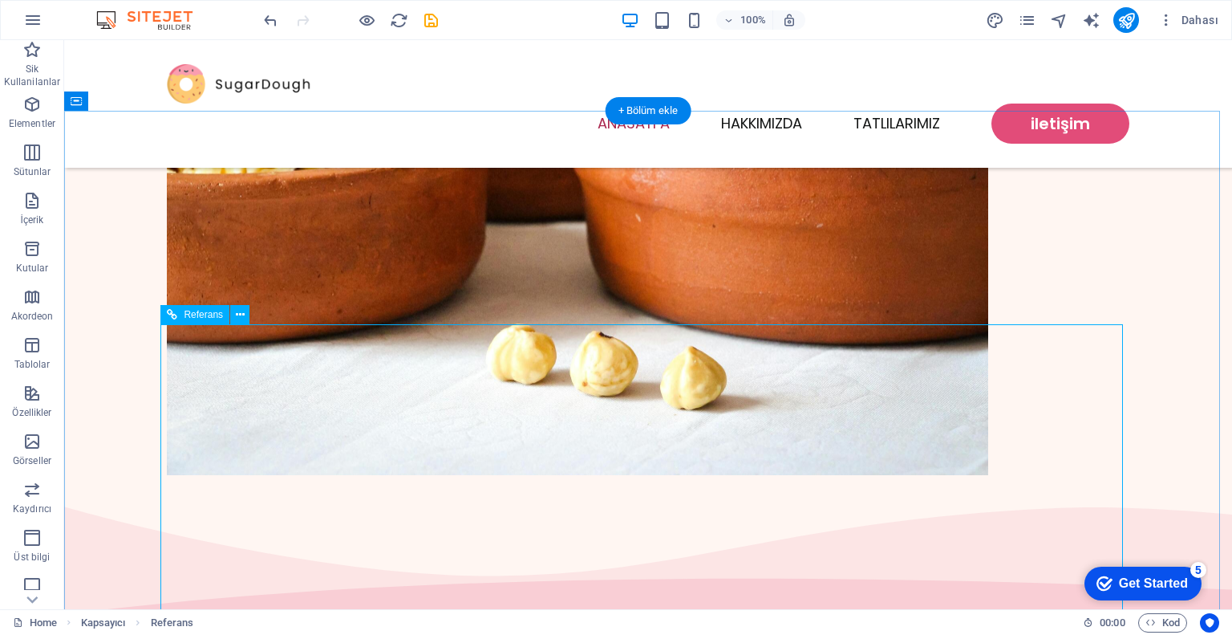
click at [233, 314] on button at bounding box center [239, 314] width 19 height 19
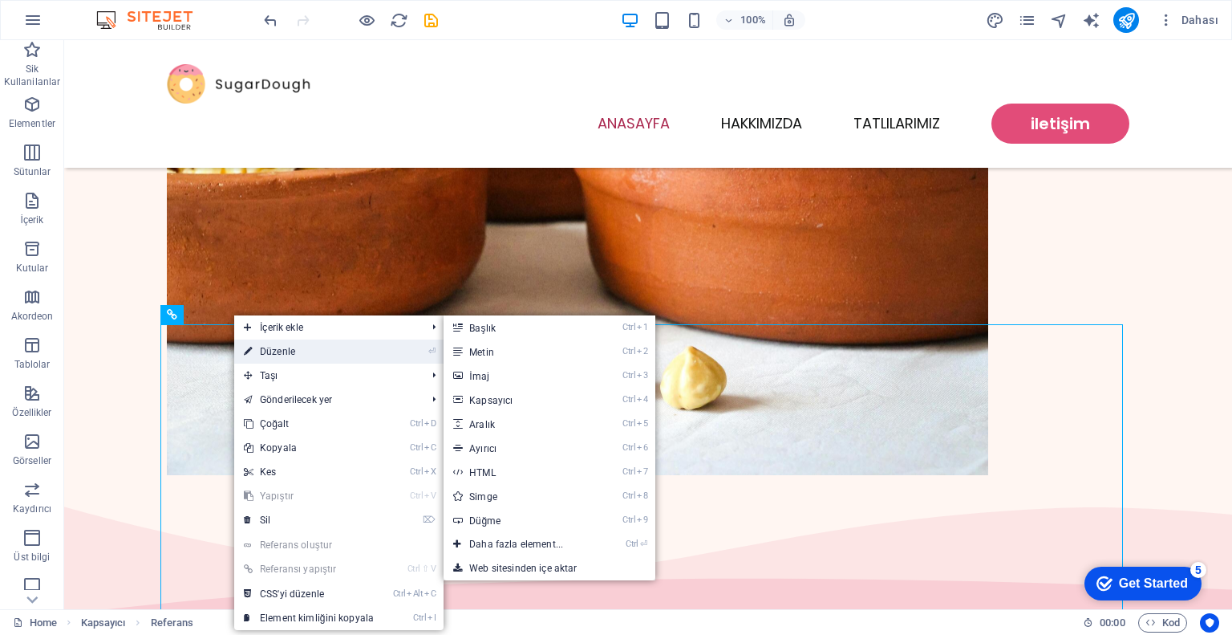
click at [305, 349] on link "⏎ Düzenle" at bounding box center [308, 351] width 149 height 24
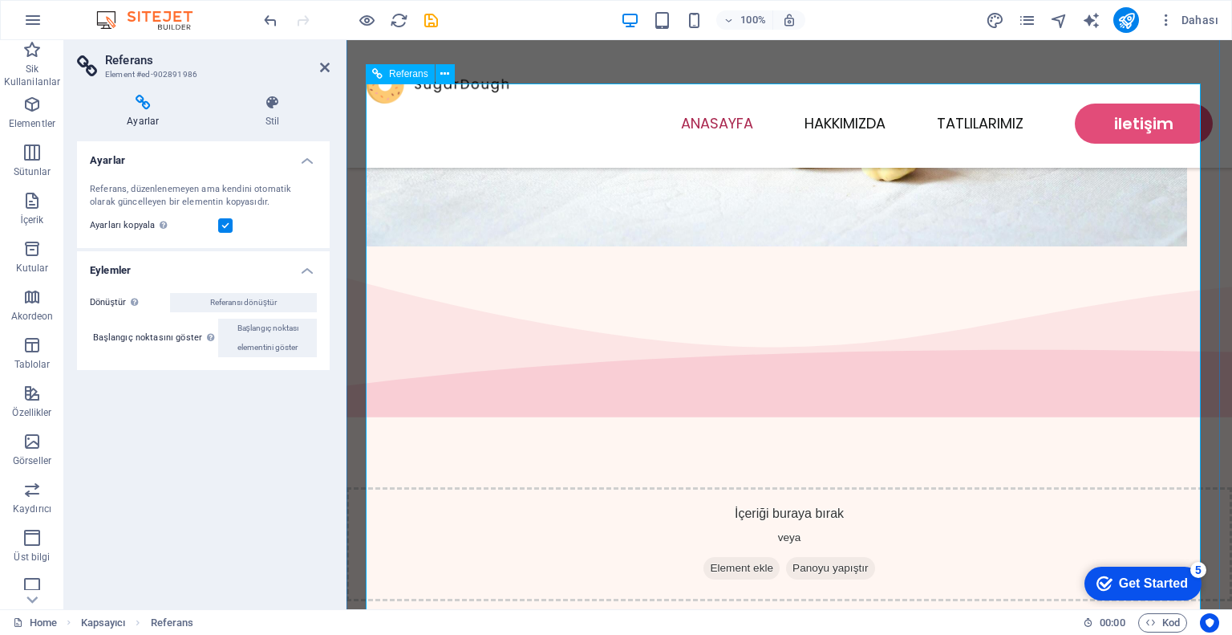
scroll to position [802, 0]
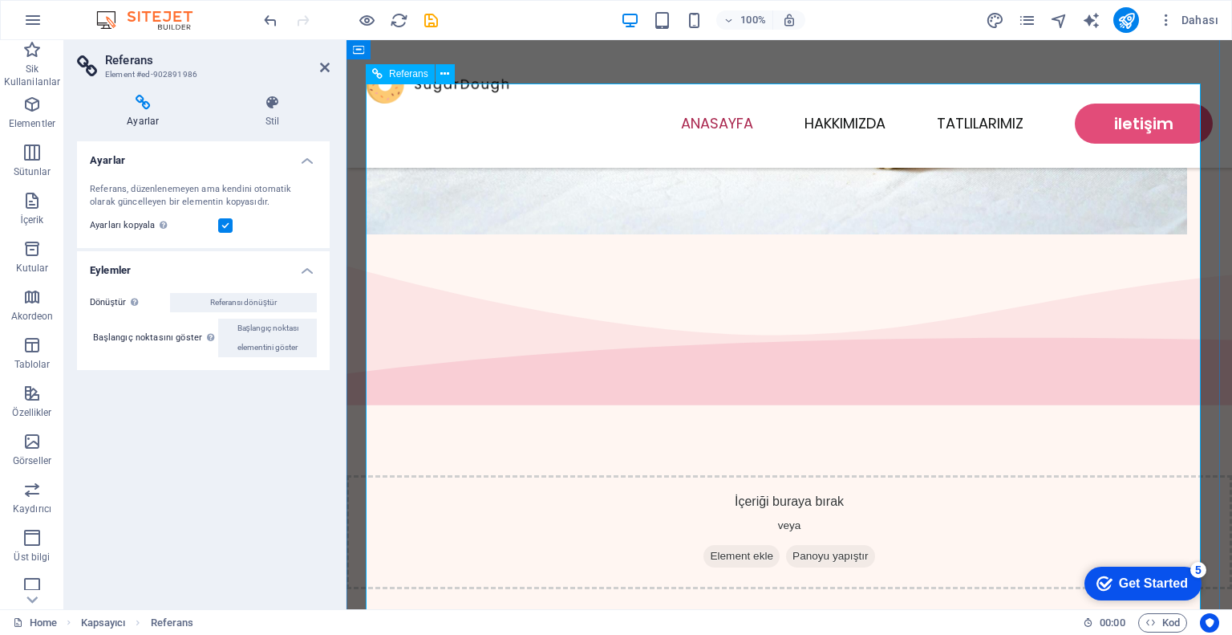
click at [445, 75] on icon at bounding box center [445, 74] width 9 height 17
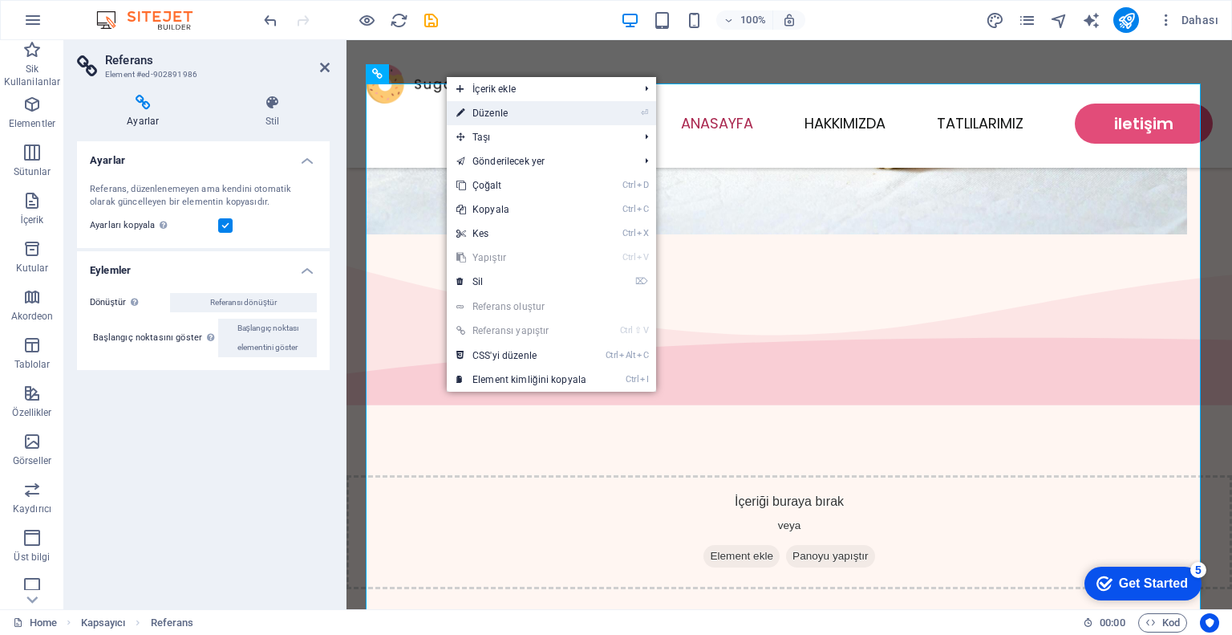
click at [518, 111] on link "⏎ Düzenle" at bounding box center [521, 113] width 149 height 24
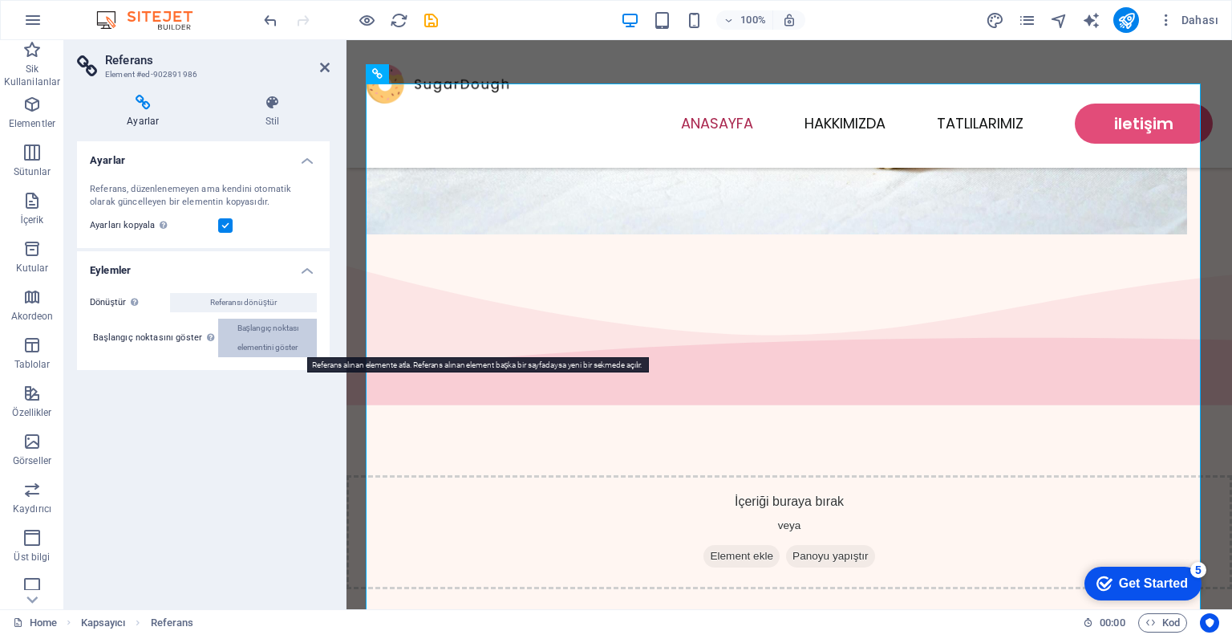
click at [281, 346] on span "Başlangıç noktası elementini göster" at bounding box center [267, 338] width 89 height 39
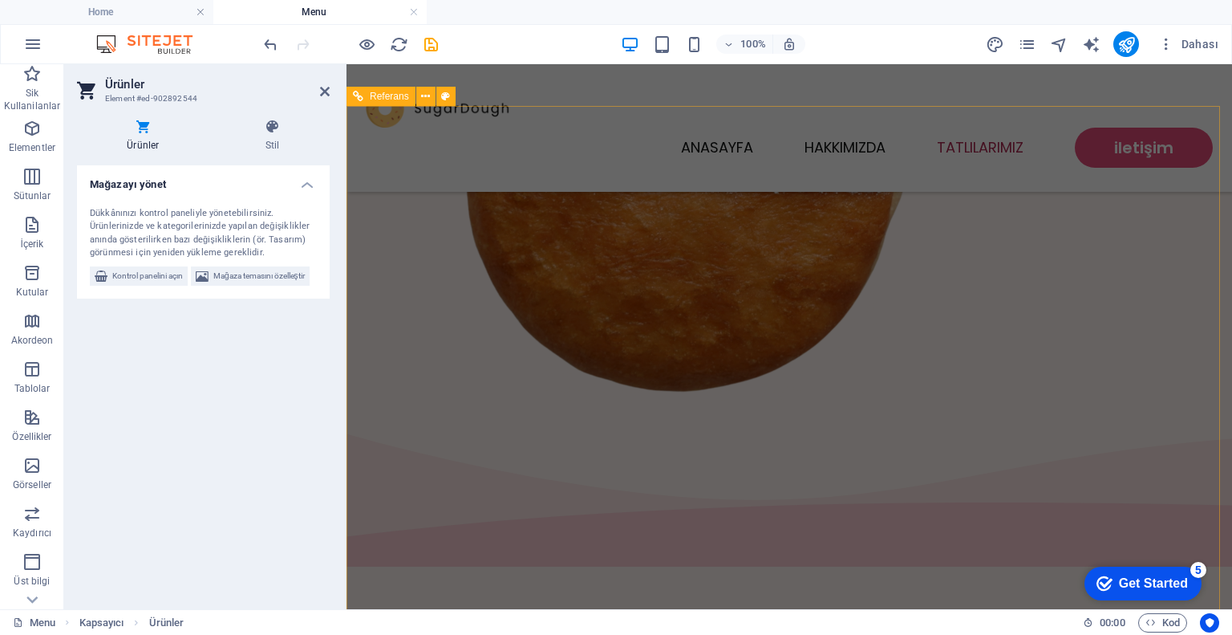
scroll to position [1152, 0]
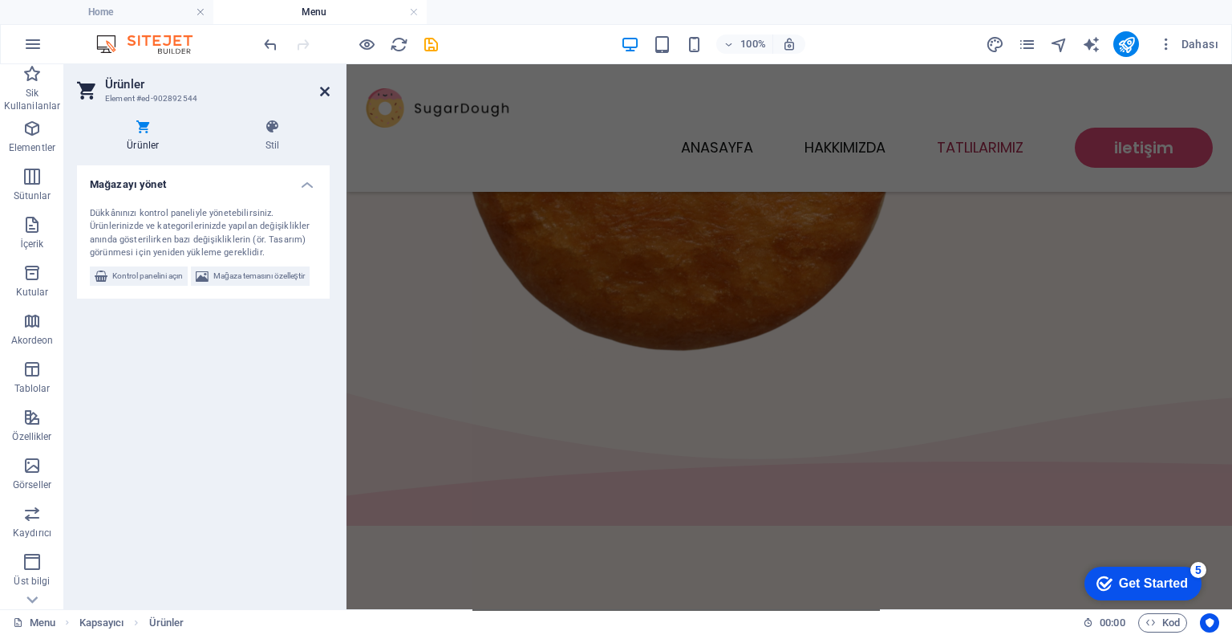
click at [323, 88] on icon at bounding box center [325, 91] width 10 height 13
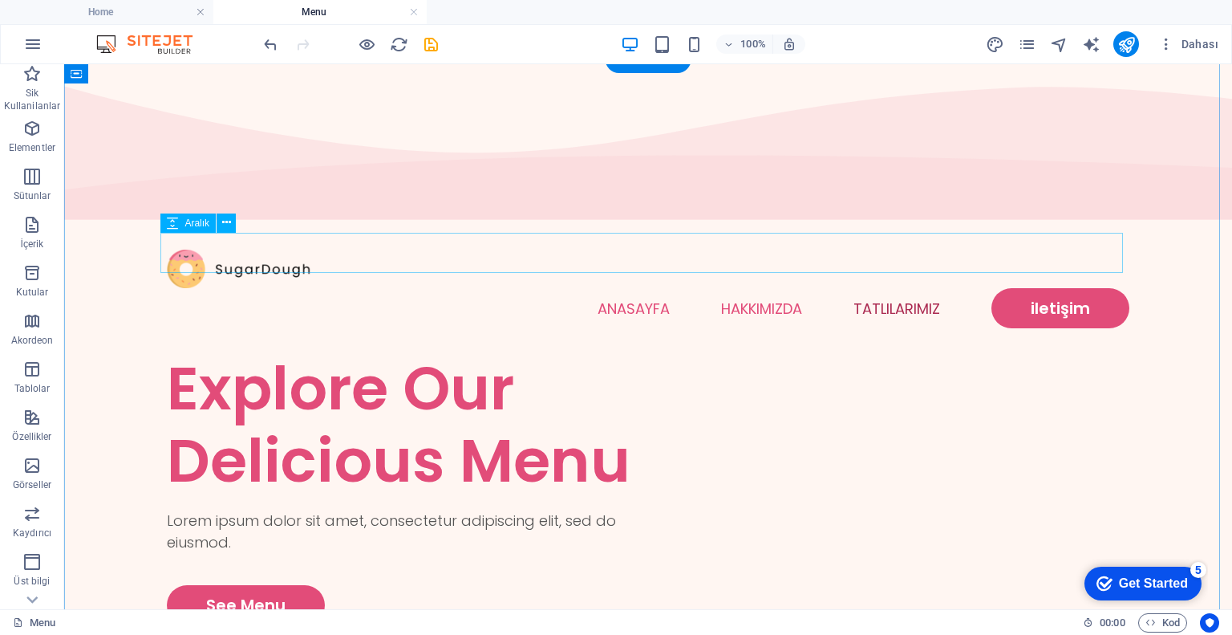
scroll to position [0, 0]
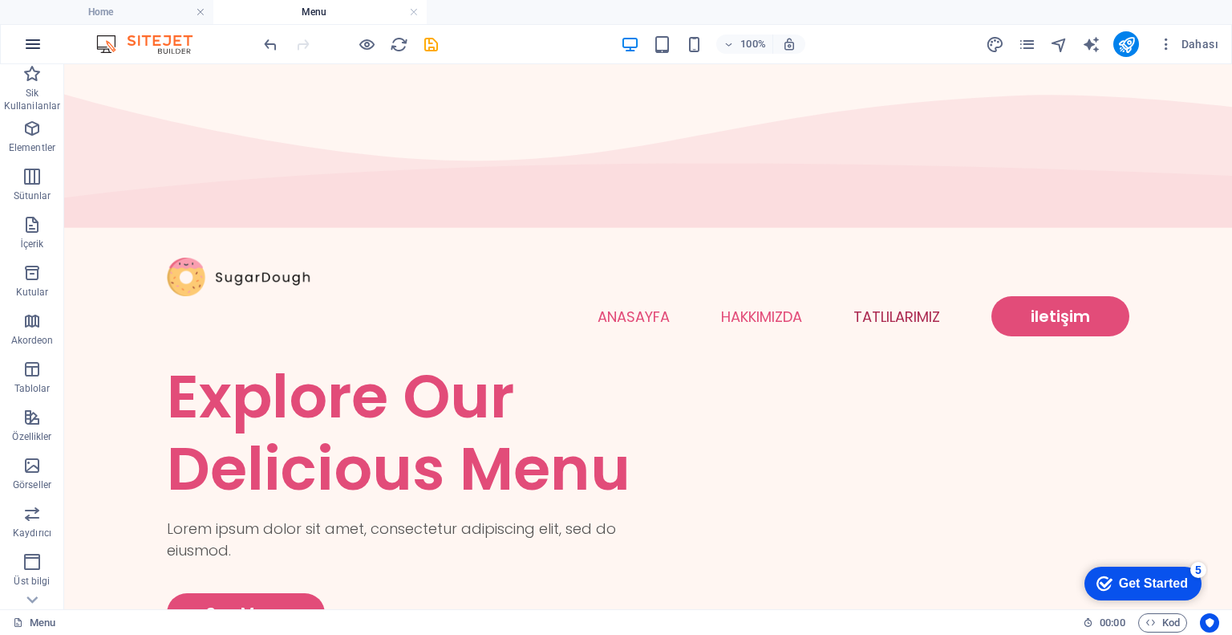
click at [36, 35] on icon "button" at bounding box center [32, 44] width 19 height 19
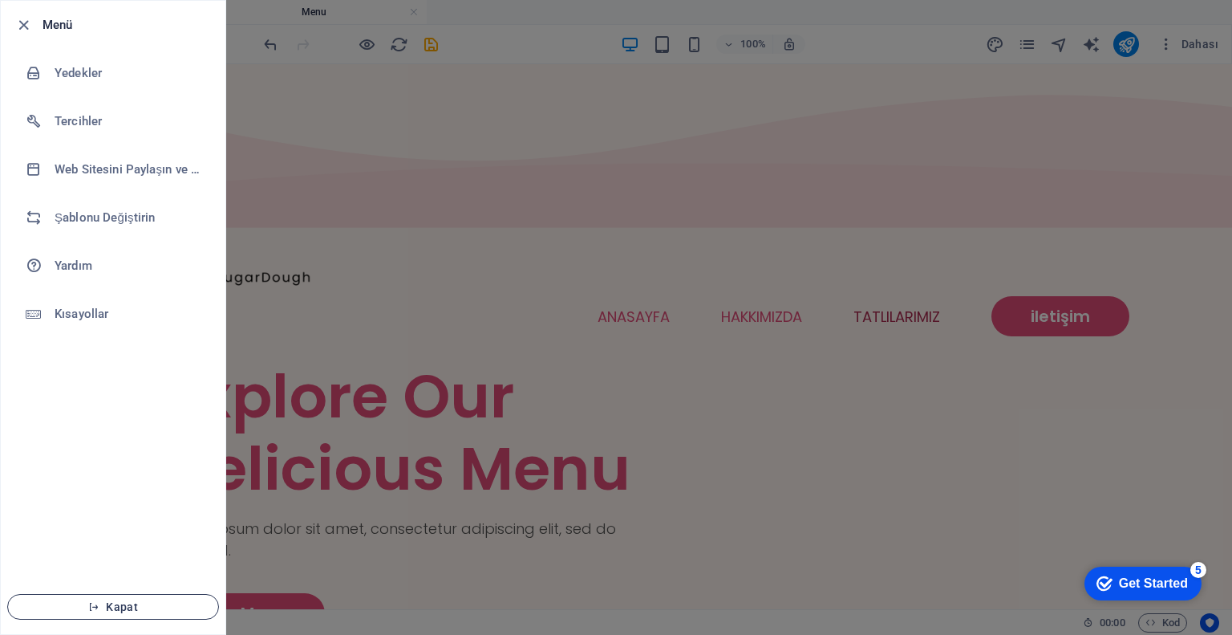
click at [107, 603] on span "Kapat" at bounding box center [113, 606] width 185 height 13
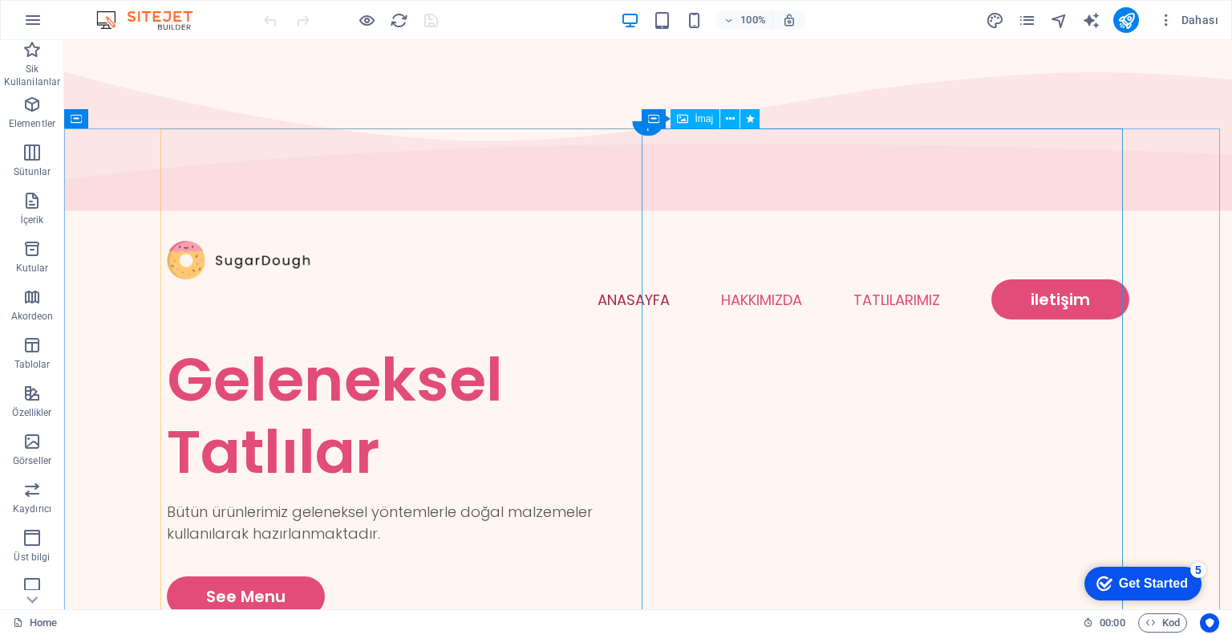
click at [728, 113] on icon at bounding box center [730, 119] width 9 height 17
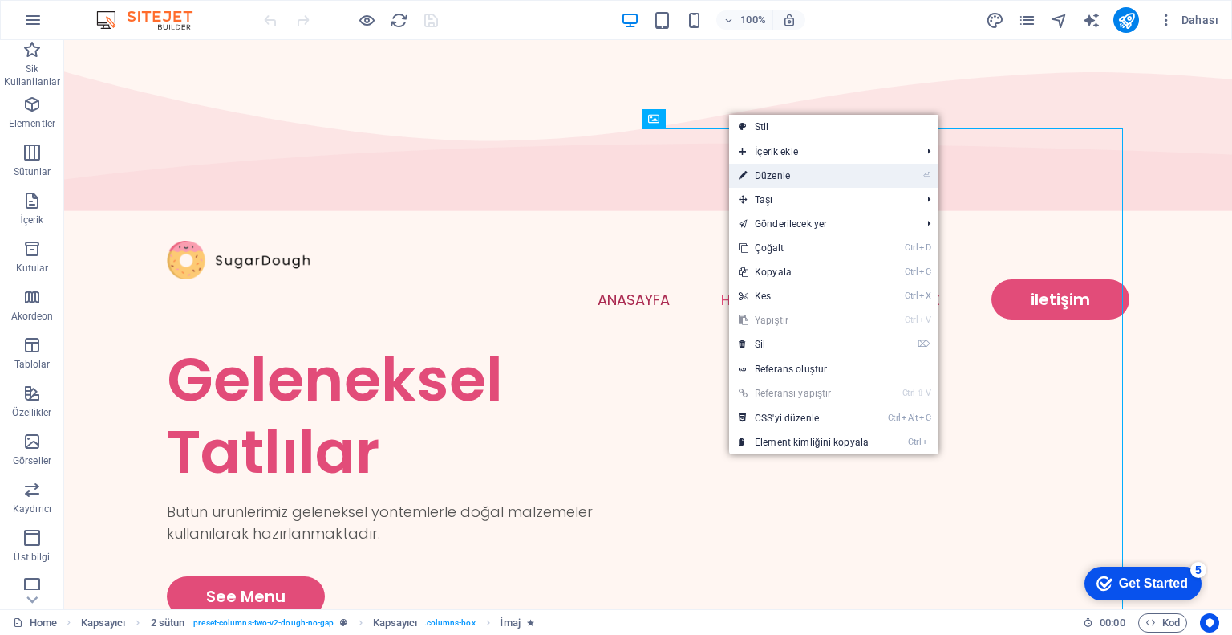
click at [784, 176] on link "⏎ Düzenle" at bounding box center [803, 176] width 149 height 24
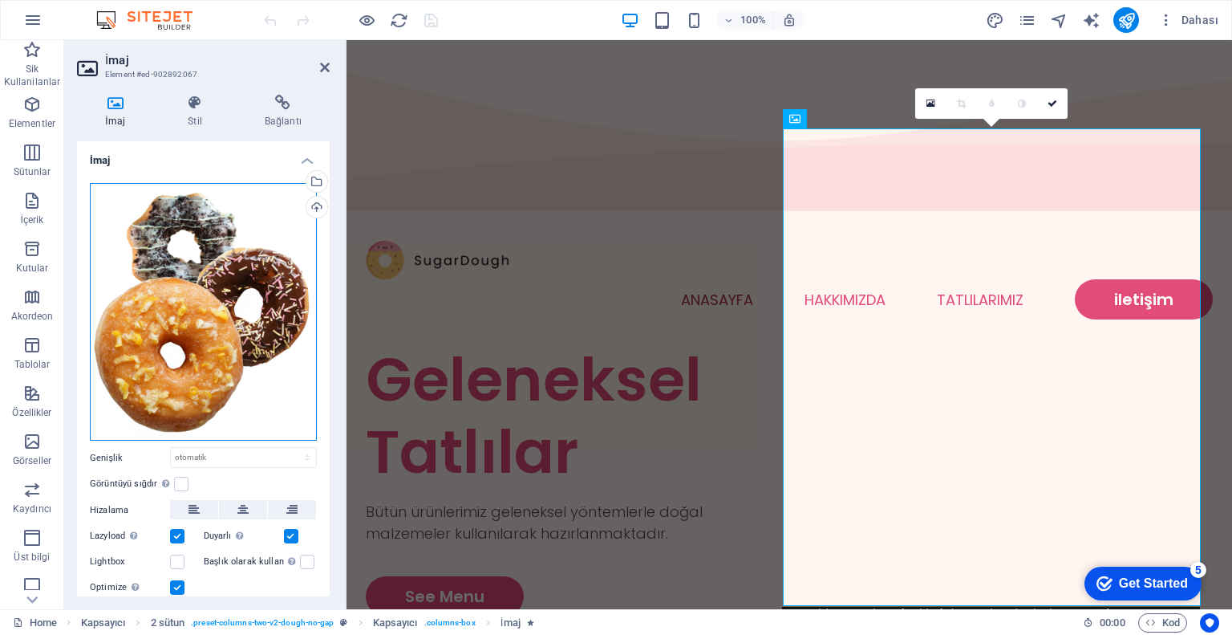
click at [242, 258] on div "Dosyaları buraya sürükleyin, dosyaları seçmek için tıklayın veya Dosyalardan ya…" at bounding box center [203, 312] width 227 height 258
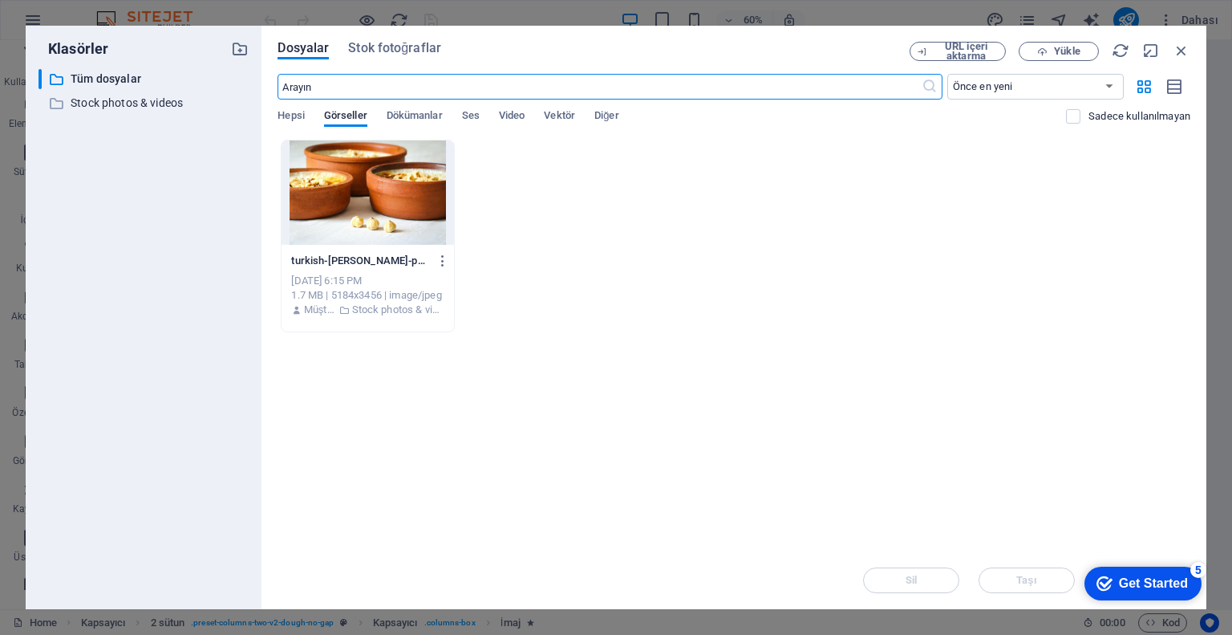
click at [346, 195] on div at bounding box center [368, 192] width 172 height 104
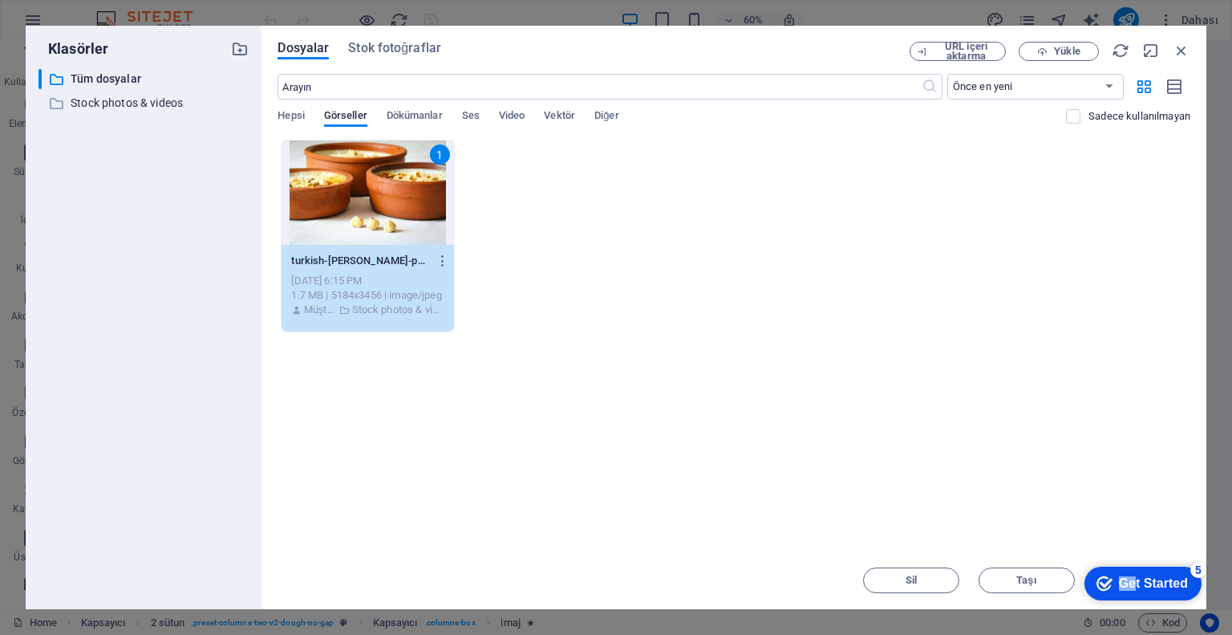
drag, startPoint x: 1134, startPoint y: 583, endPoint x: 1123, endPoint y: 516, distance: 68.2
click html "checkmark Get Started 5 First Steps in the Editor Let's guide you through the t…"
click at [1027, 585] on span "Taşı" at bounding box center [1027, 580] width 21 height 10
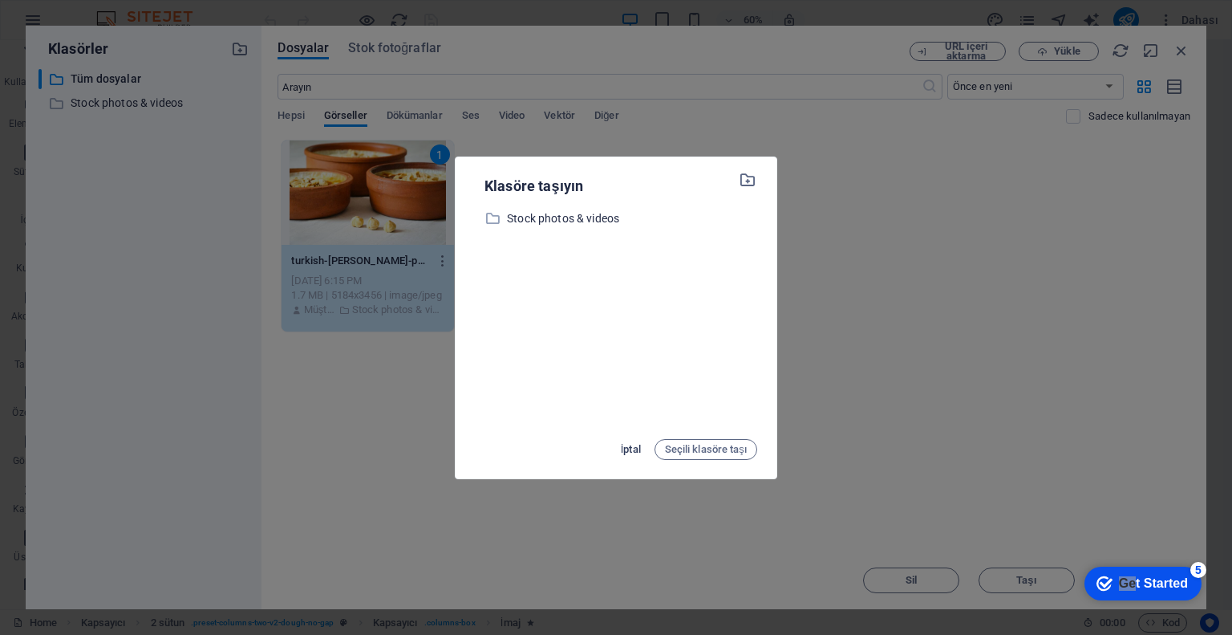
click at [632, 453] on span "İptal" at bounding box center [631, 449] width 20 height 19
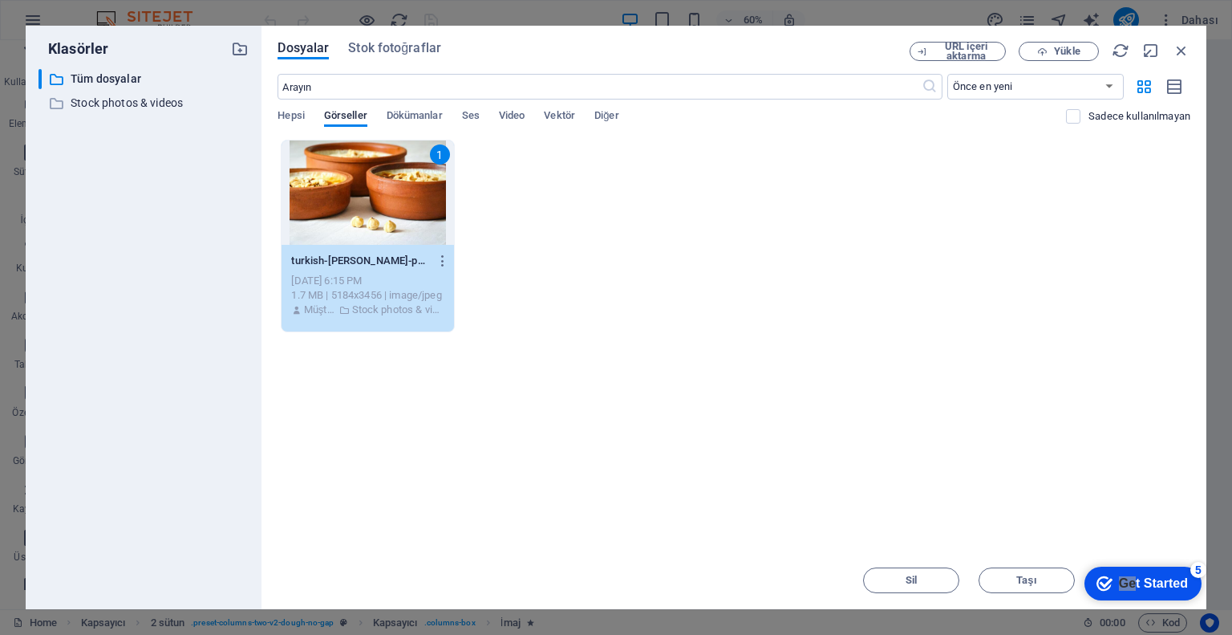
click at [424, 176] on div "1" at bounding box center [368, 192] width 172 height 104
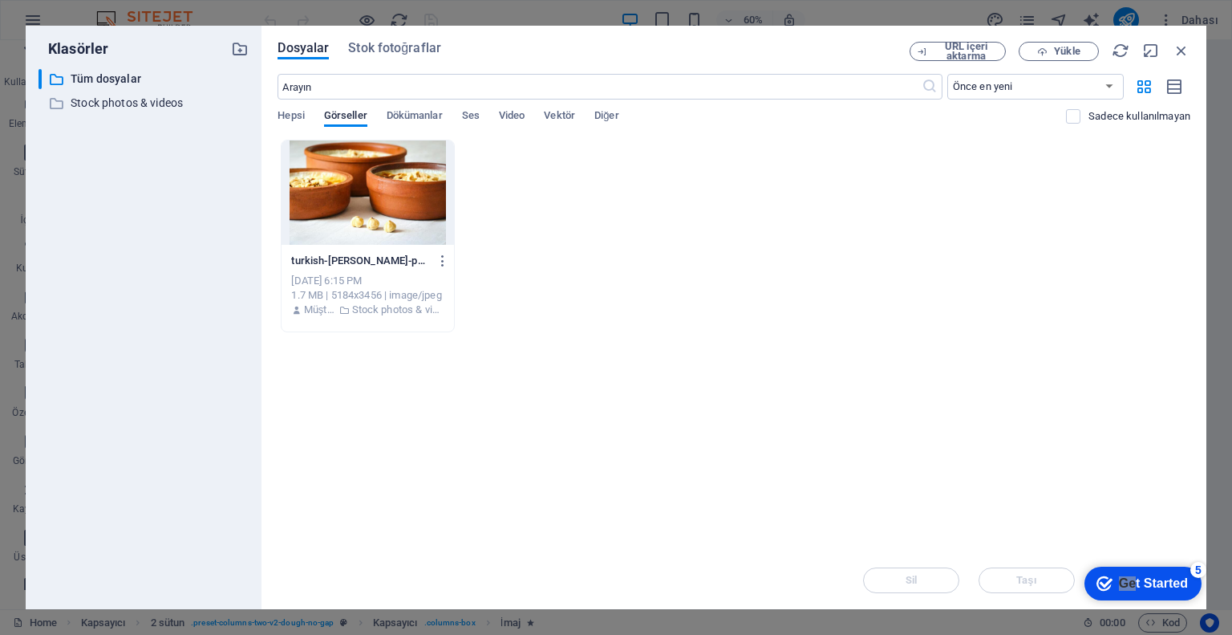
click at [424, 176] on div at bounding box center [368, 192] width 172 height 104
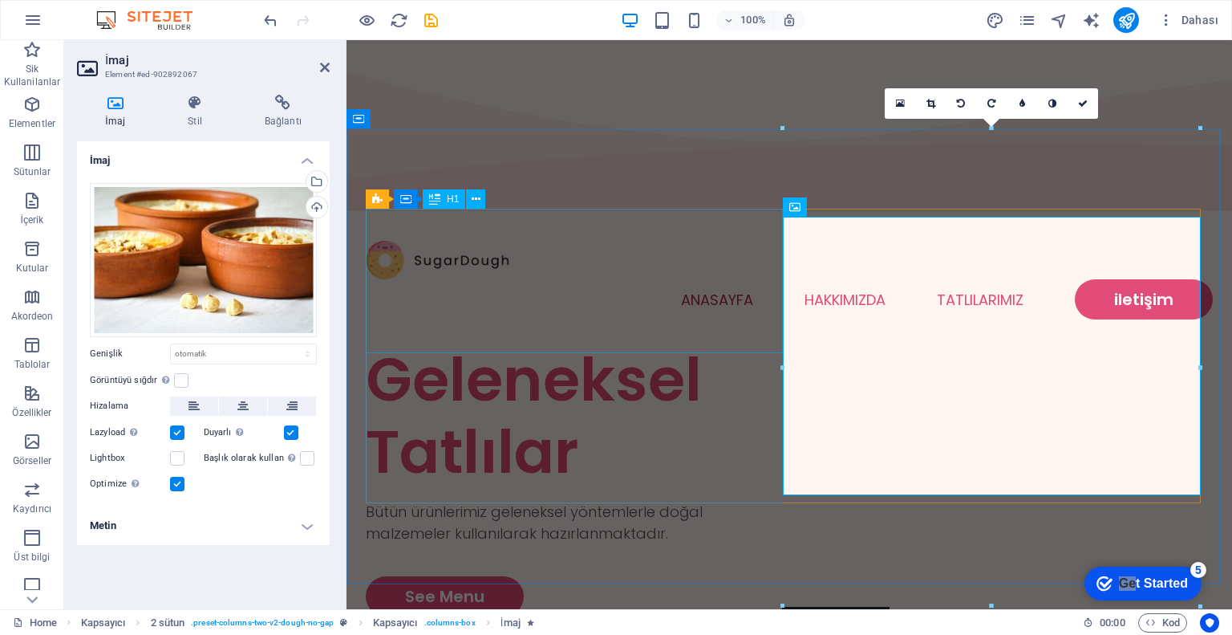
click at [499, 343] on div "Geleneksel Tatlılar" at bounding box center [578, 415] width 424 height 144
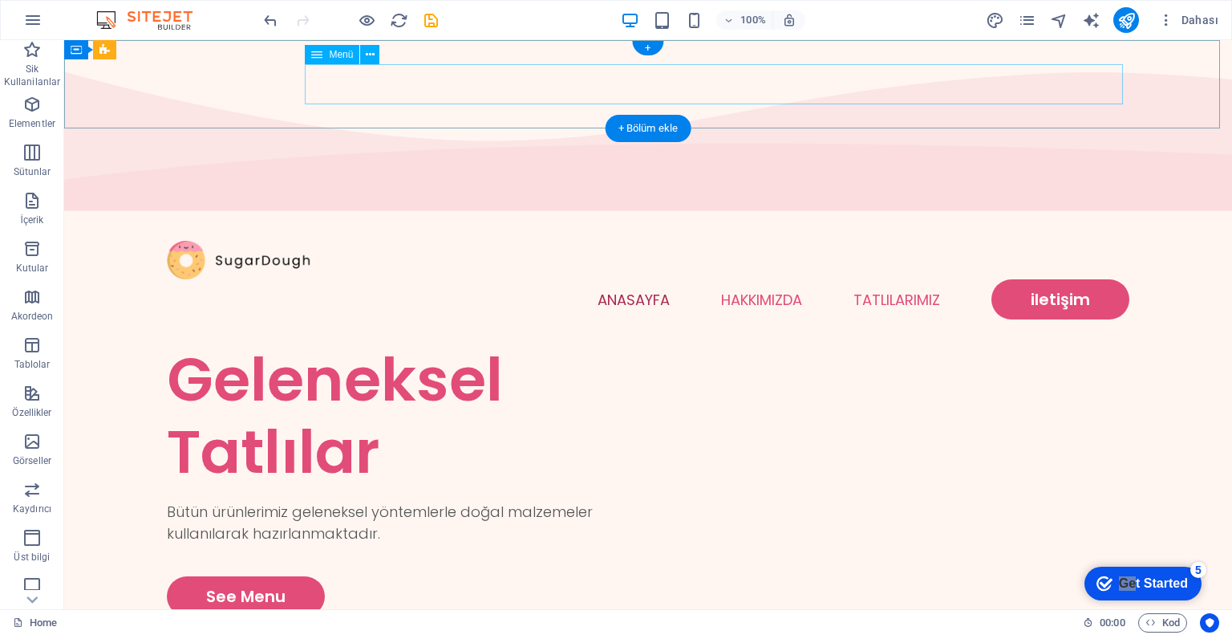
click at [877, 279] on nav "Anasayfa Hakkımızda Tatlılarımız iletişim" at bounding box center [648, 299] width 963 height 40
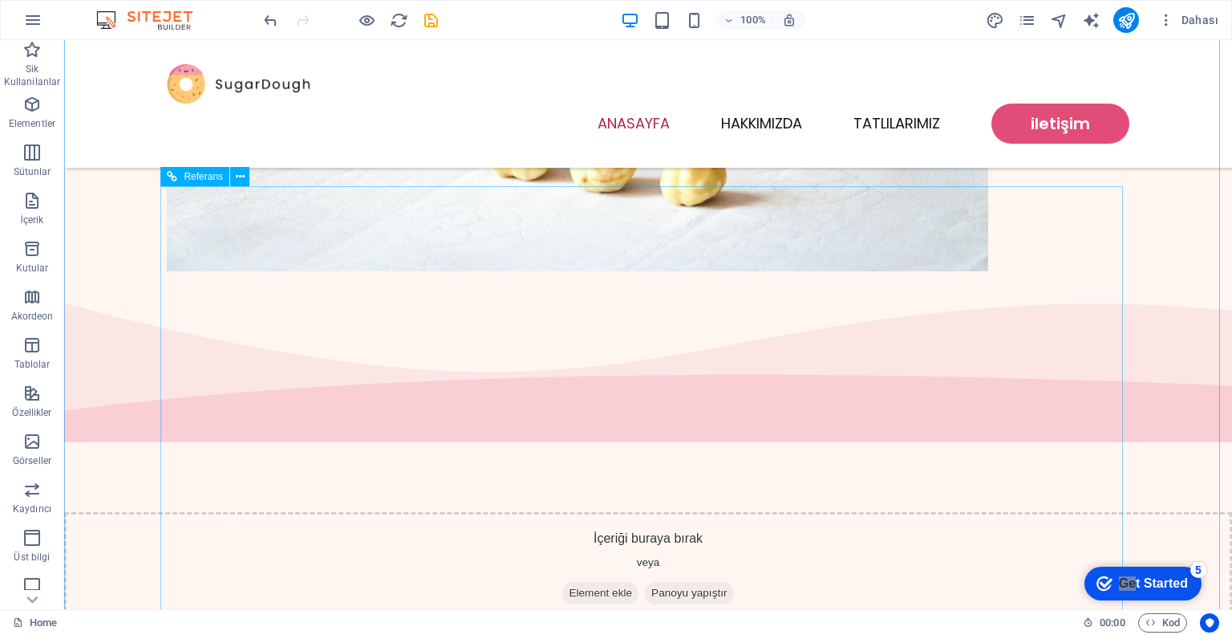
scroll to position [802, 0]
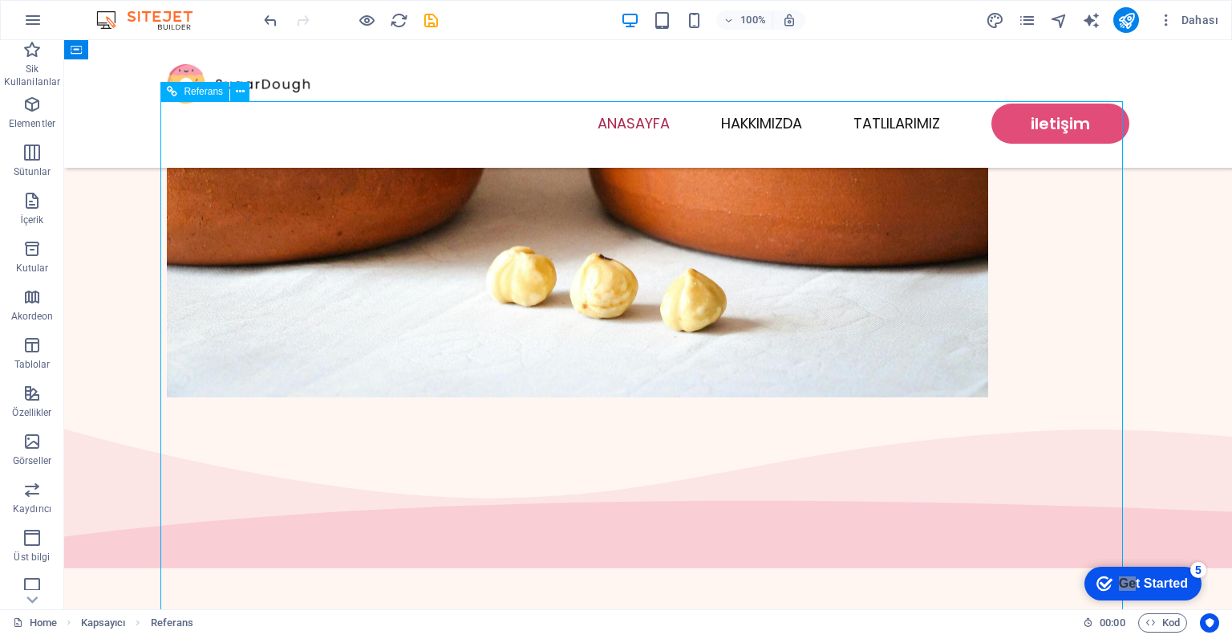
scroll to position [562, 0]
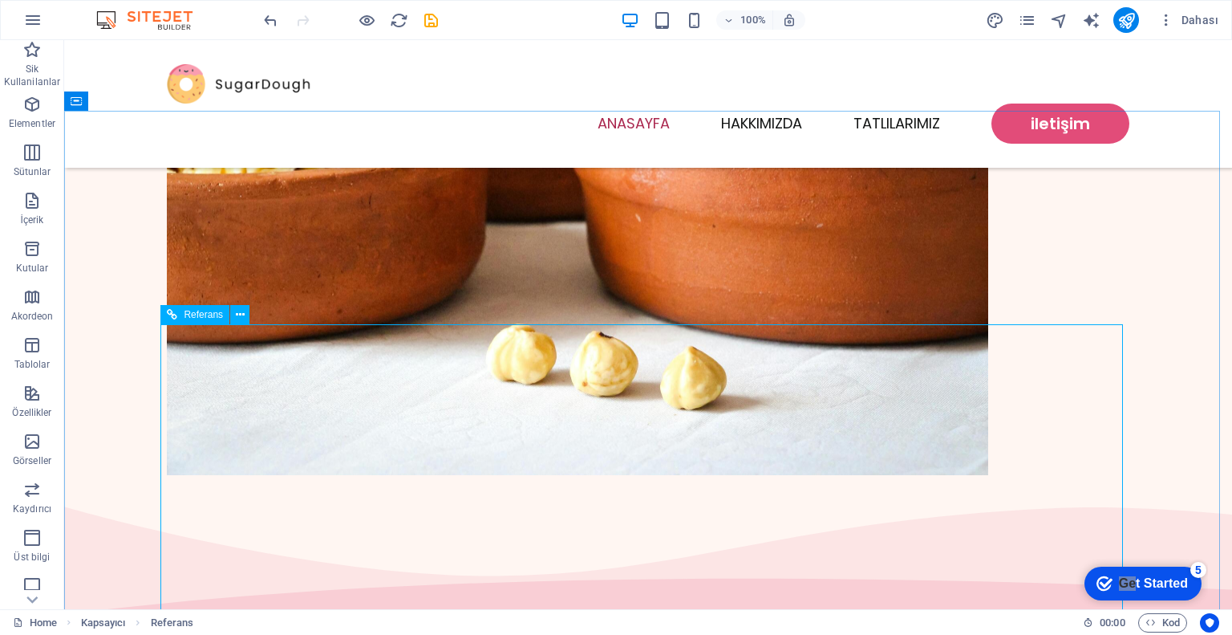
click at [193, 315] on span "Referans" at bounding box center [203, 315] width 39 height 10
click at [246, 317] on button at bounding box center [239, 314] width 19 height 19
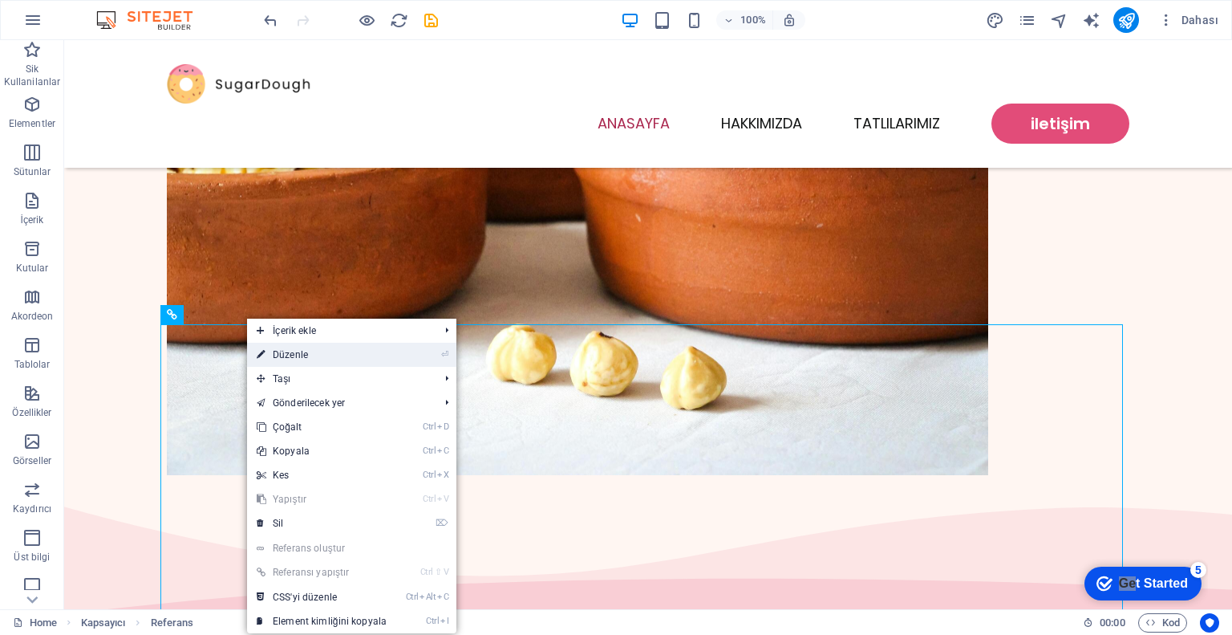
click at [371, 349] on link "⏎ Düzenle" at bounding box center [321, 355] width 149 height 24
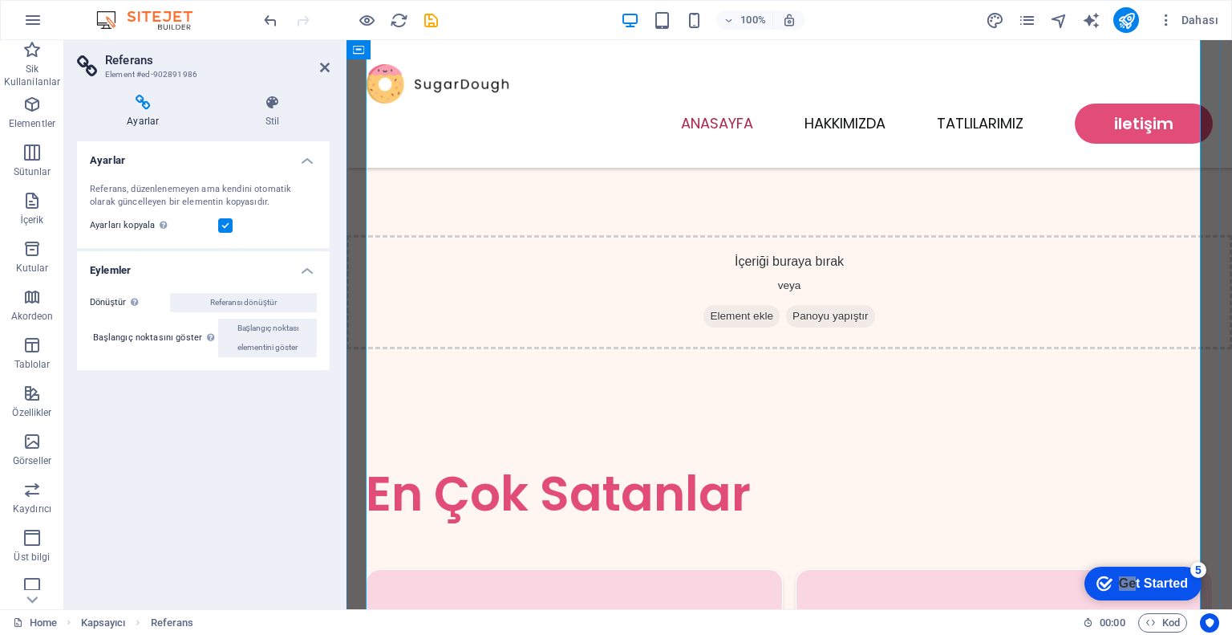
scroll to position [1043, 0]
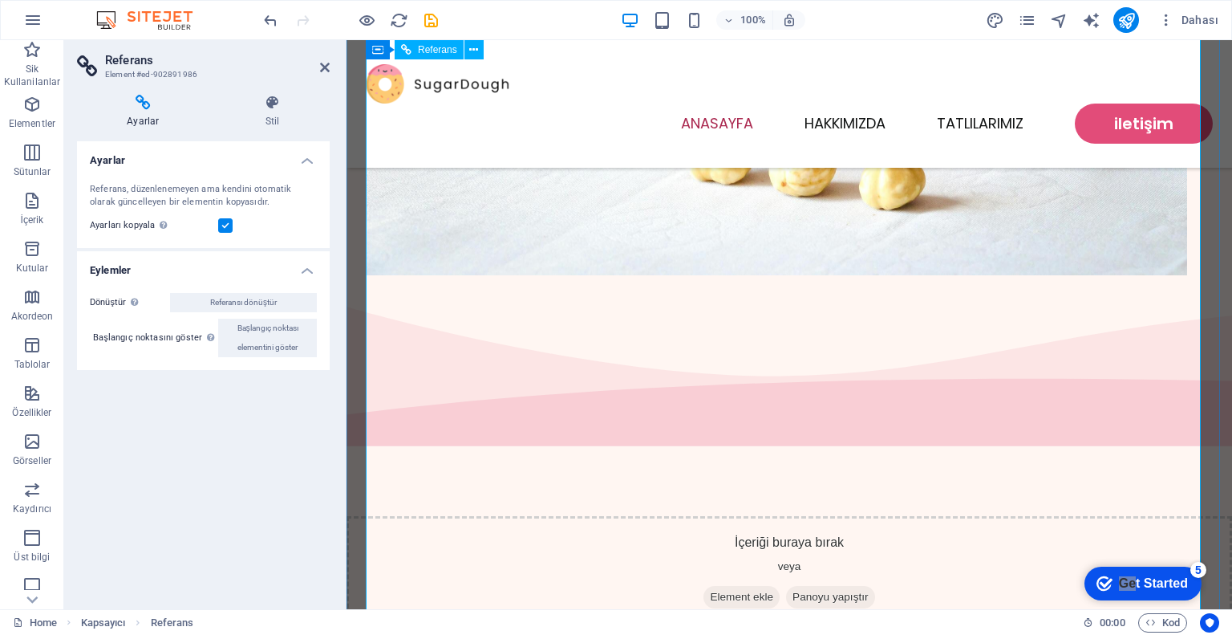
scroll to position [722, 0]
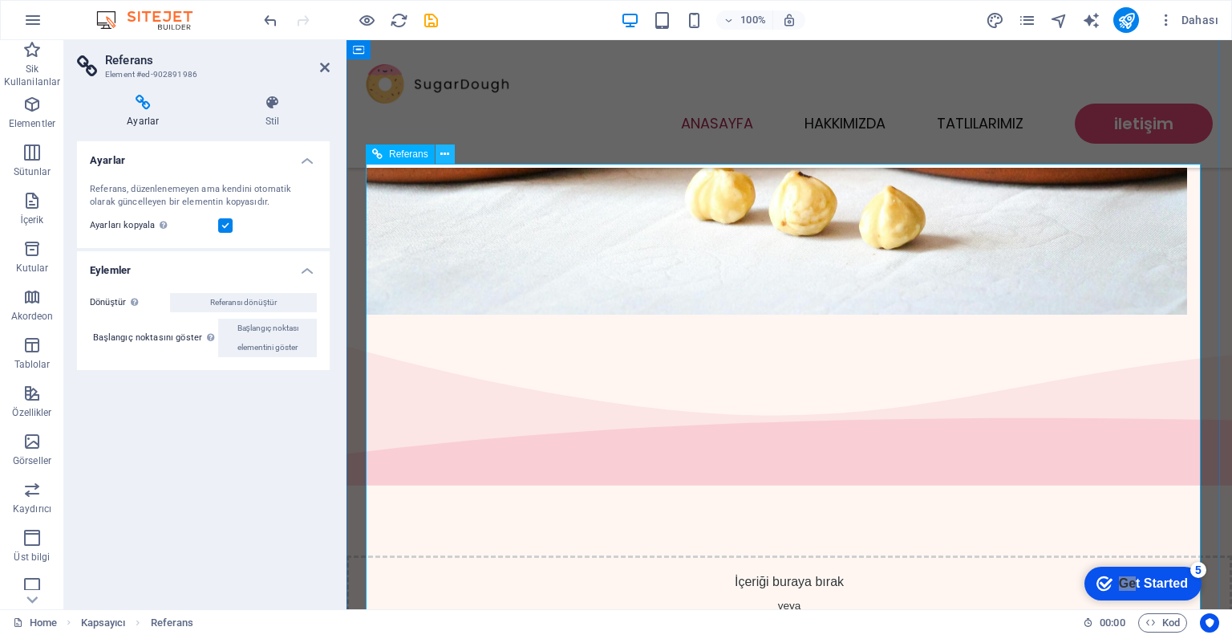
click at [448, 158] on icon at bounding box center [445, 154] width 9 height 17
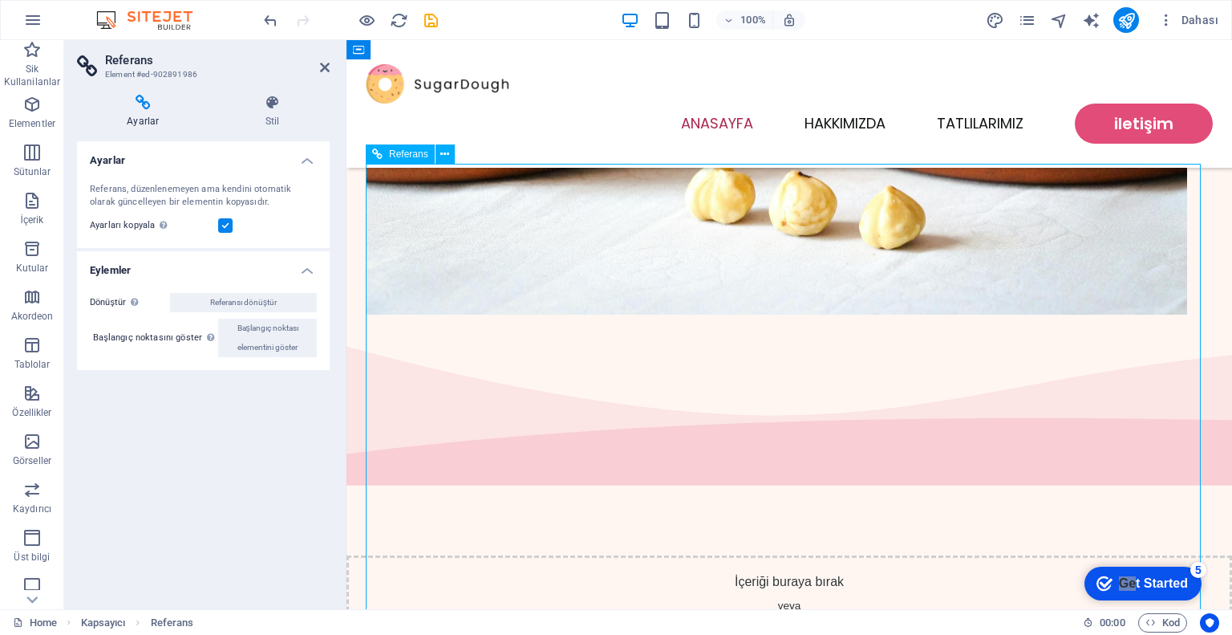
click at [273, 117] on h4 "Stil" at bounding box center [273, 112] width 114 height 34
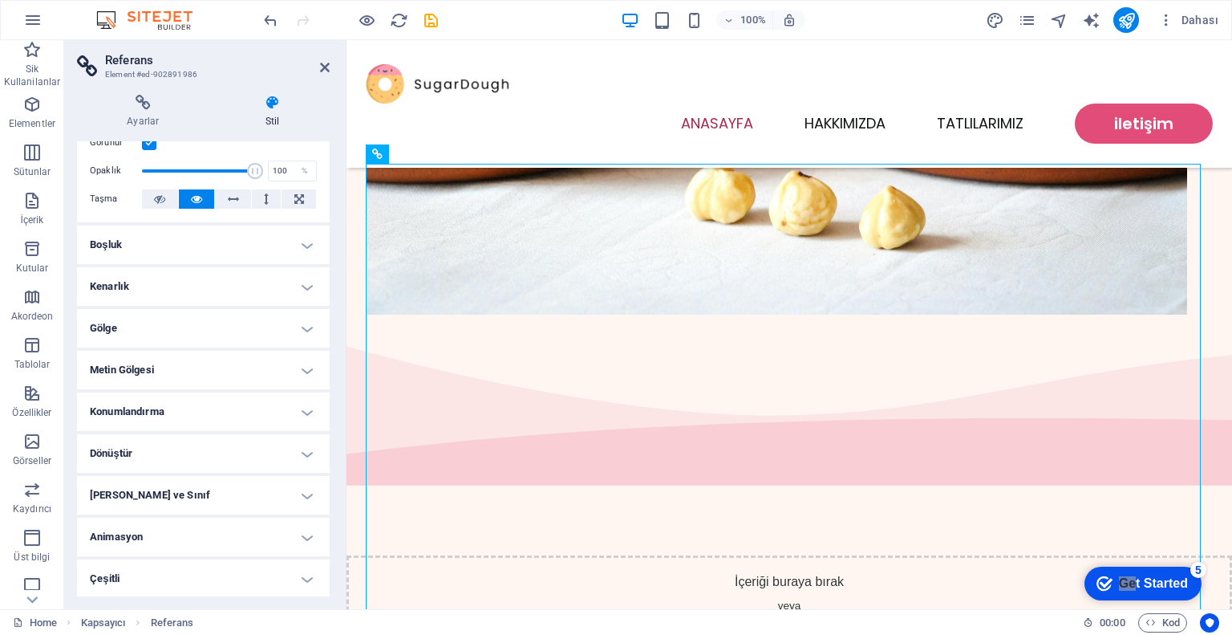
scroll to position [0, 0]
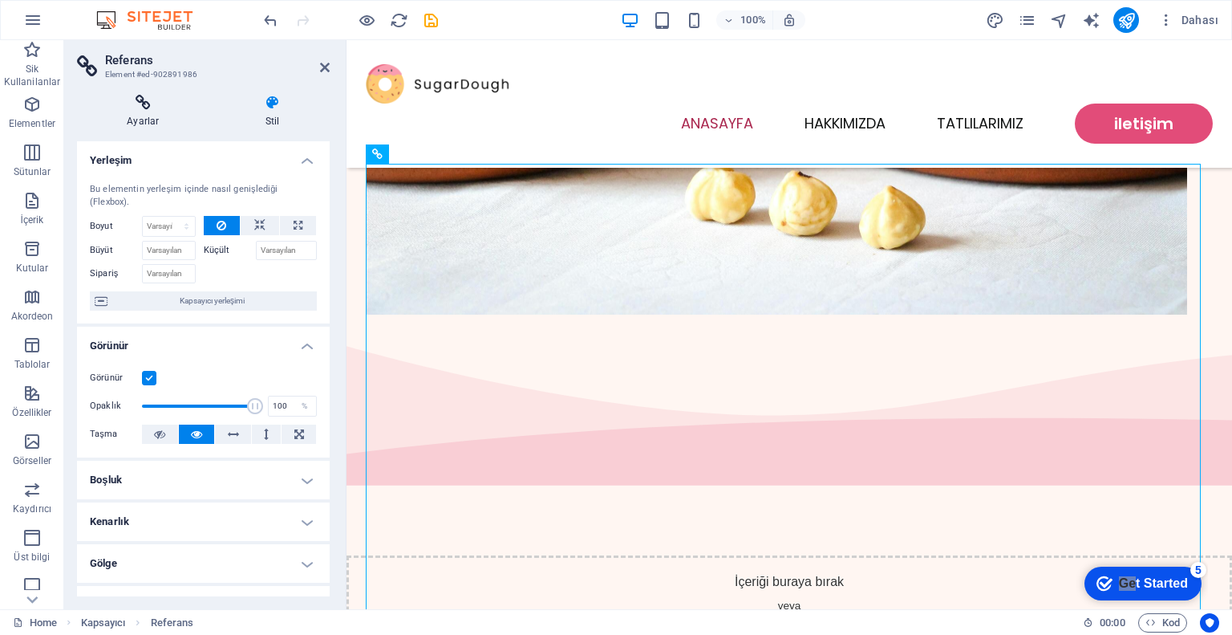
click at [145, 118] on h4 "Ayarlar" at bounding box center [146, 112] width 139 height 34
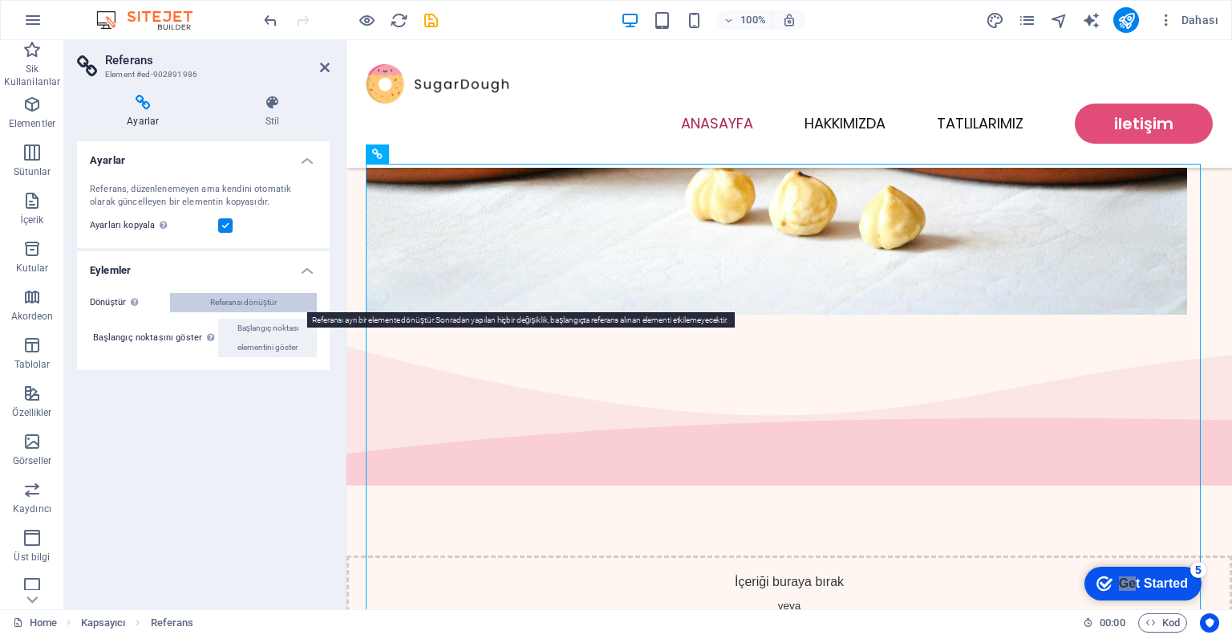
click at [261, 294] on span "Referansı dönüştür" at bounding box center [243, 302] width 67 height 19
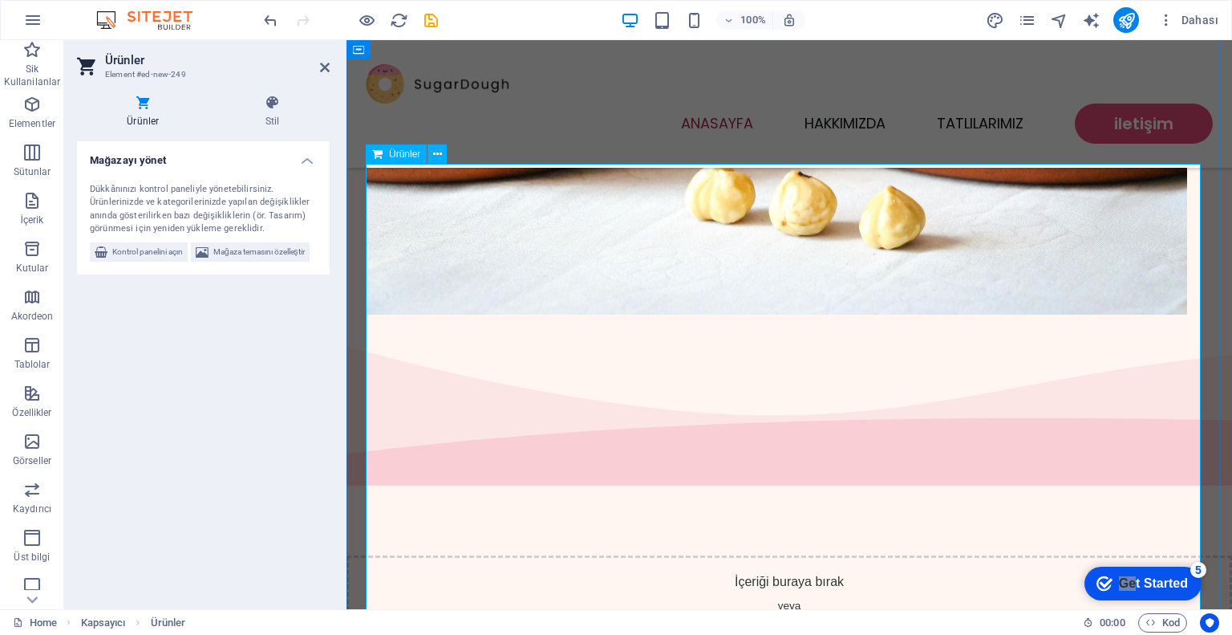
click at [157, 253] on span "Kontrol panelini açın" at bounding box center [147, 251] width 71 height 19
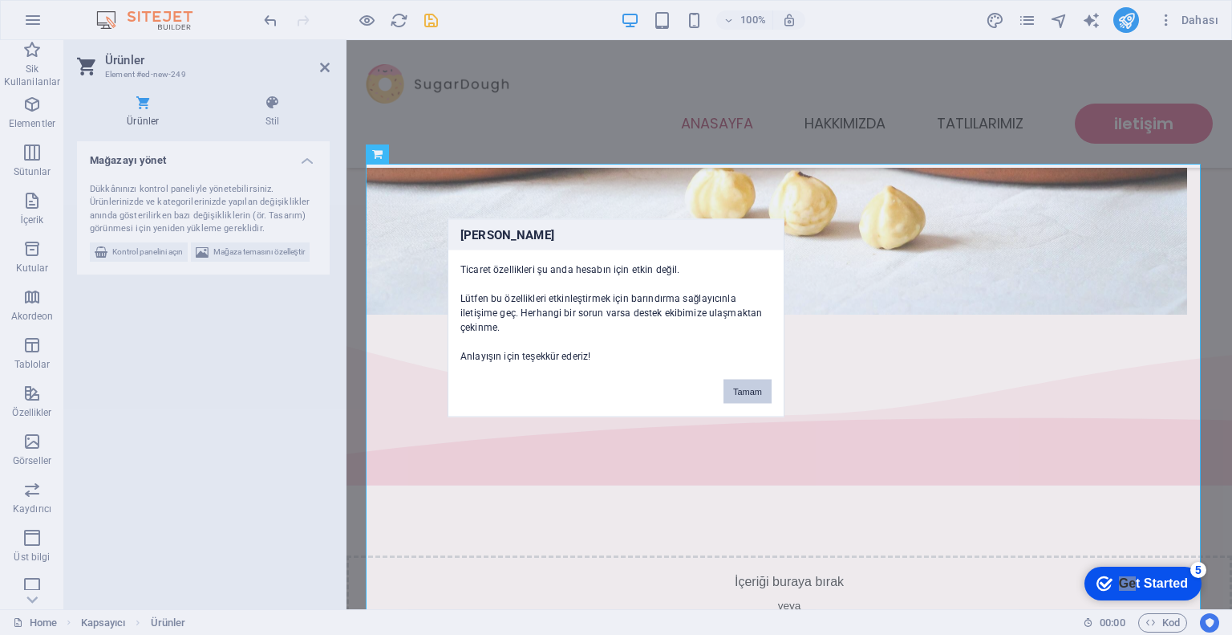
click at [746, 381] on button "Tamam" at bounding box center [748, 391] width 48 height 24
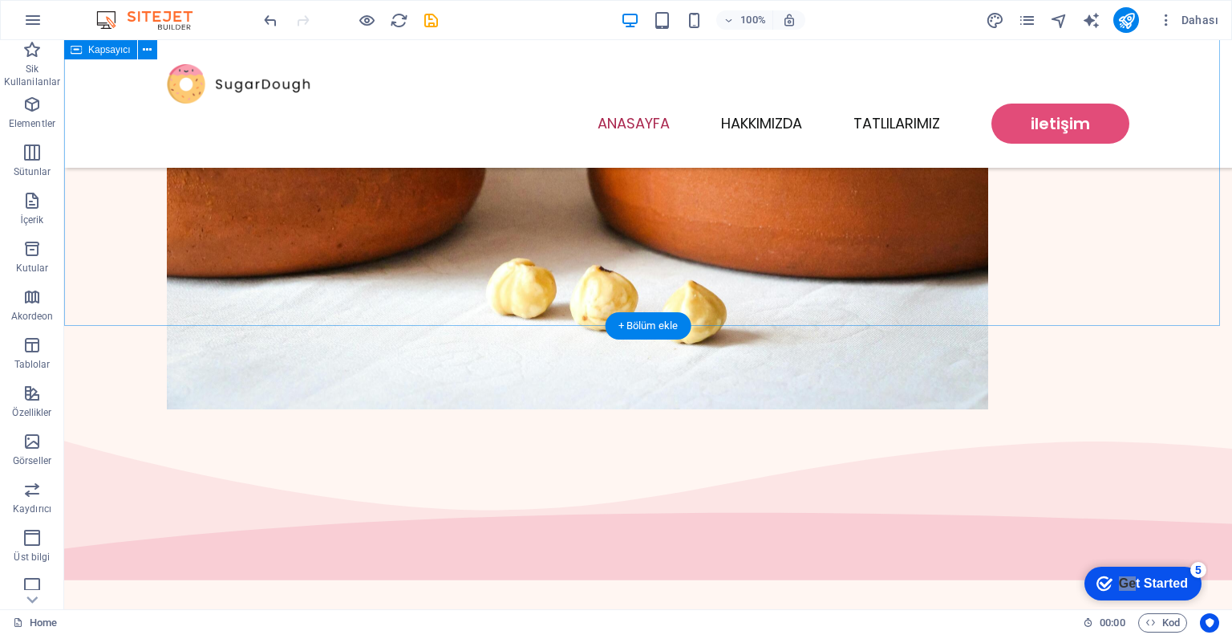
scroll to position [481, 0]
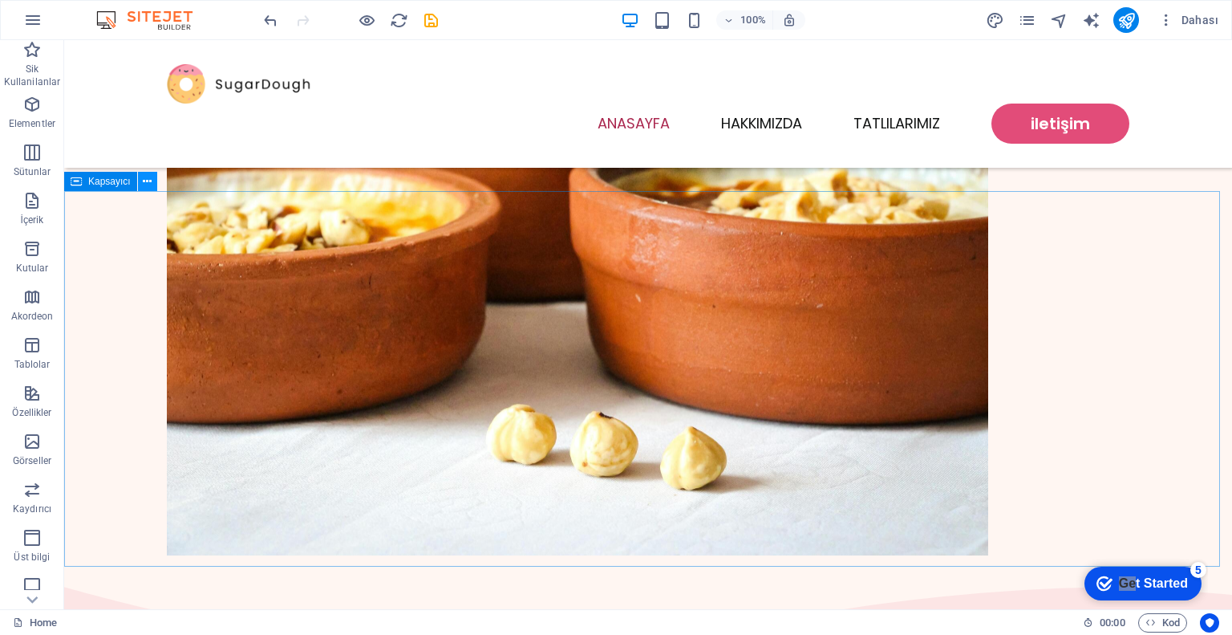
click at [151, 185] on icon at bounding box center [147, 181] width 9 height 17
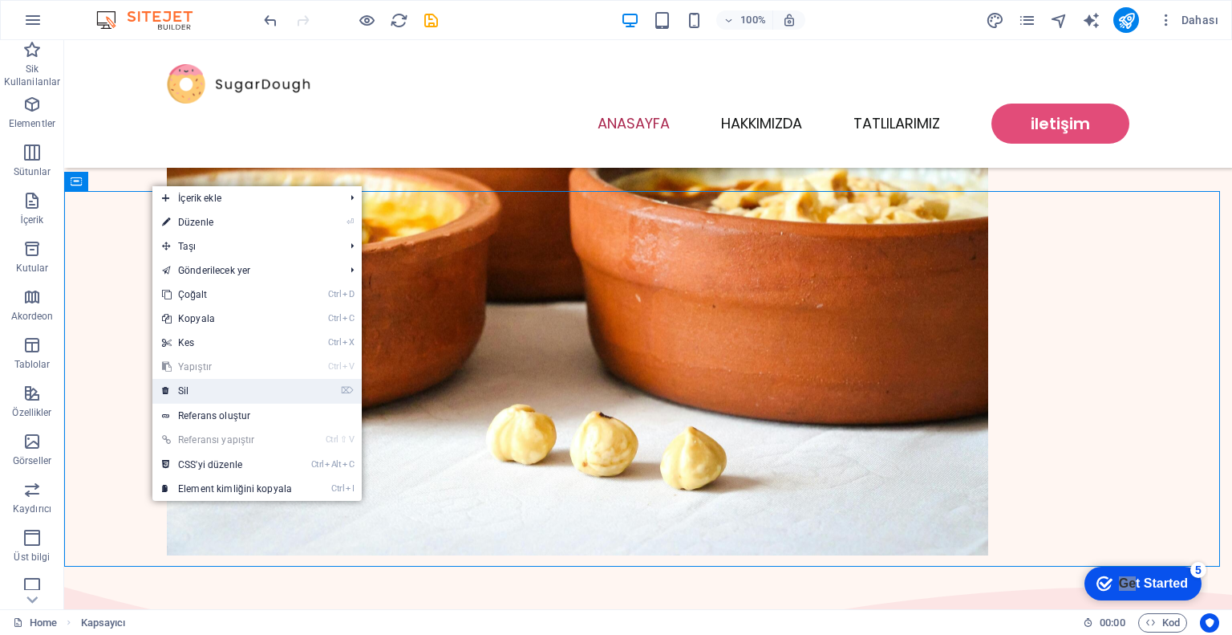
click at [229, 384] on link "⌦ Sil" at bounding box center [226, 391] width 149 height 24
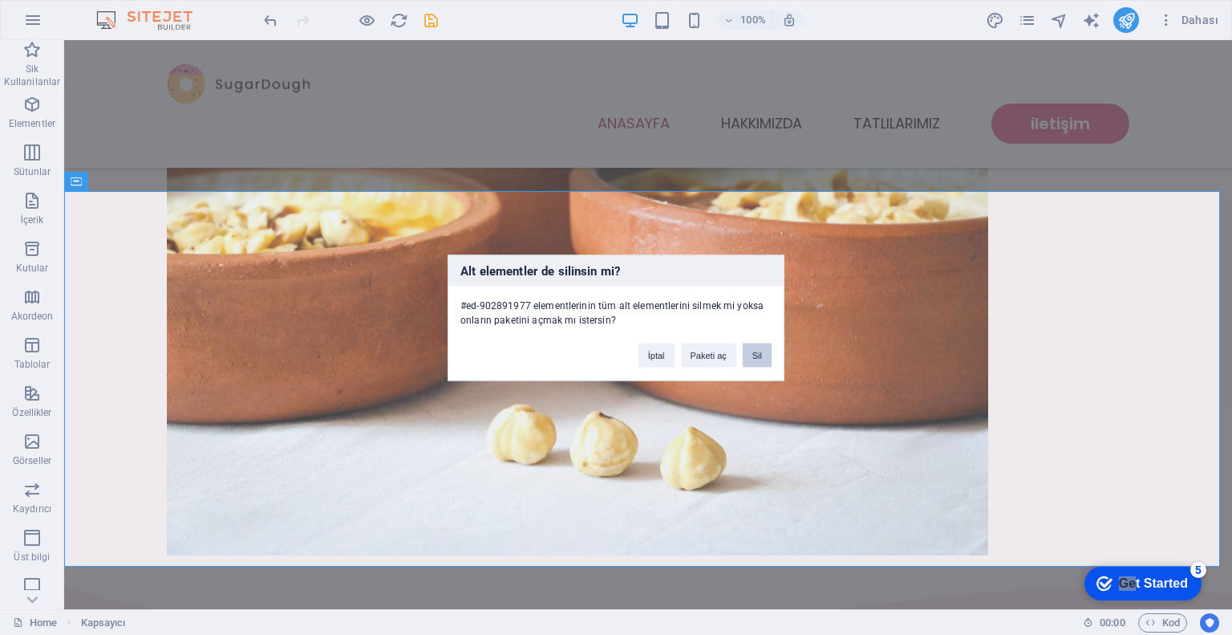
click at [753, 352] on button "Sil" at bounding box center [757, 355] width 29 height 24
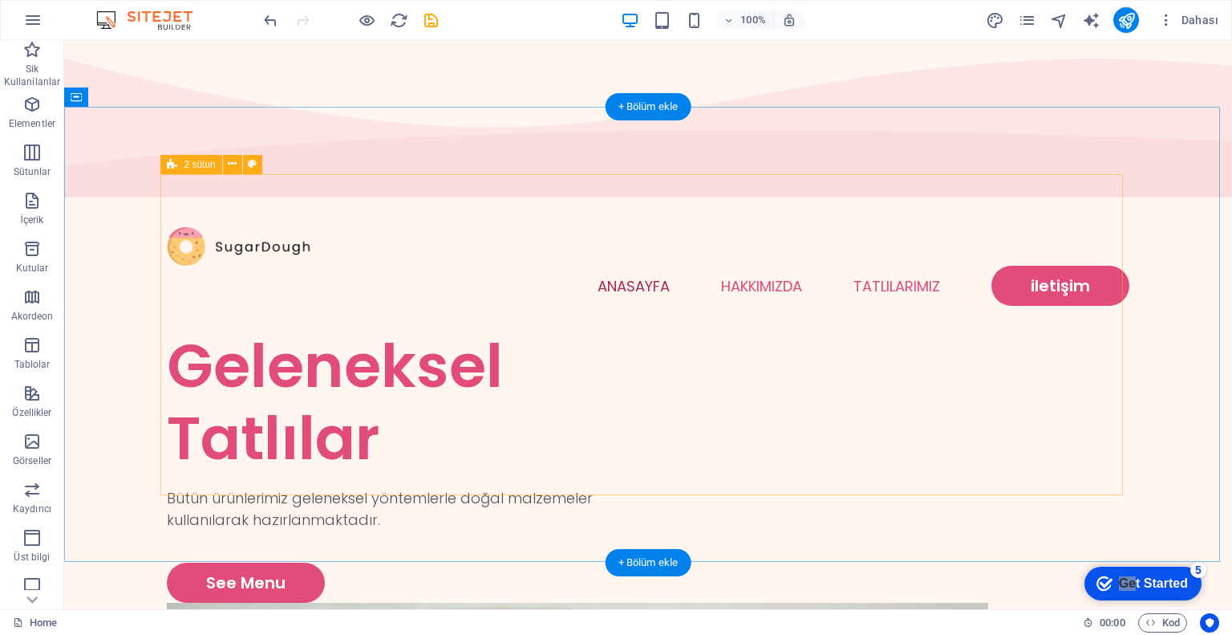
scroll to position [0, 0]
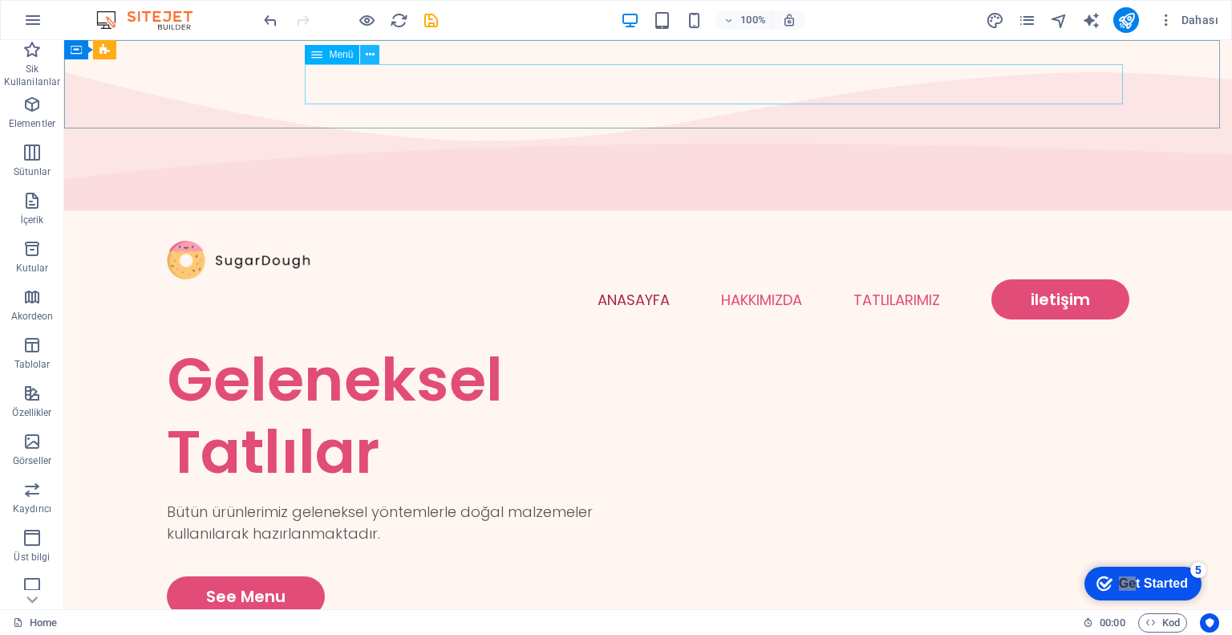
click at [369, 59] on icon at bounding box center [370, 55] width 9 height 17
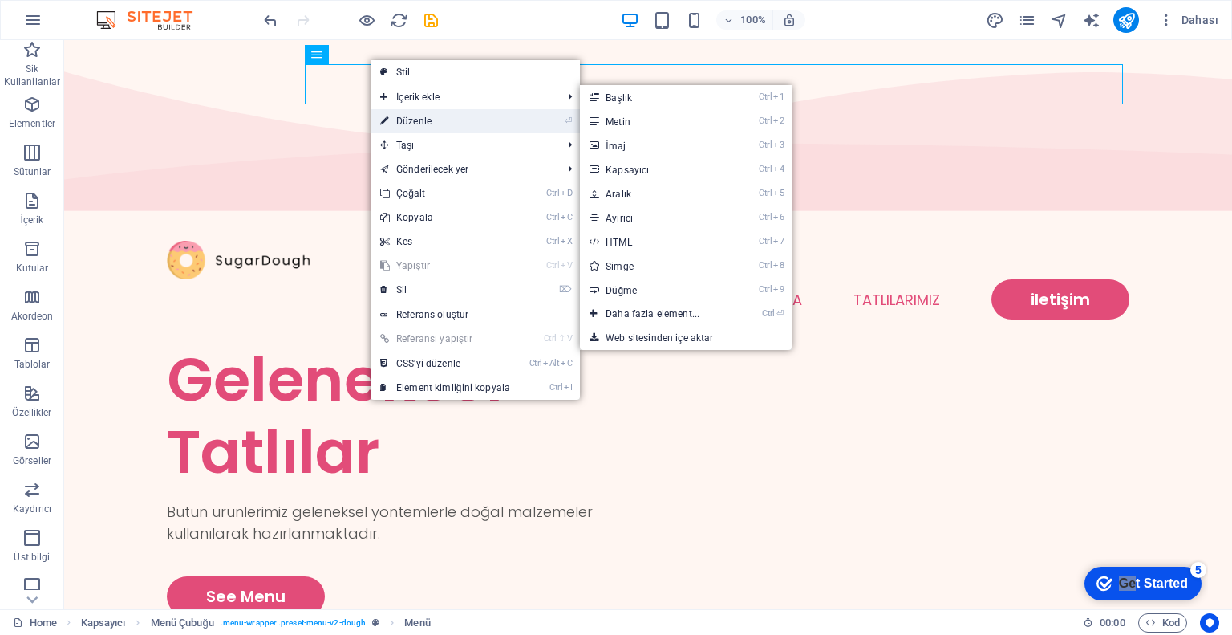
click at [435, 119] on link "⏎ Düzenle" at bounding box center [445, 121] width 149 height 24
select select
select select "1"
select select
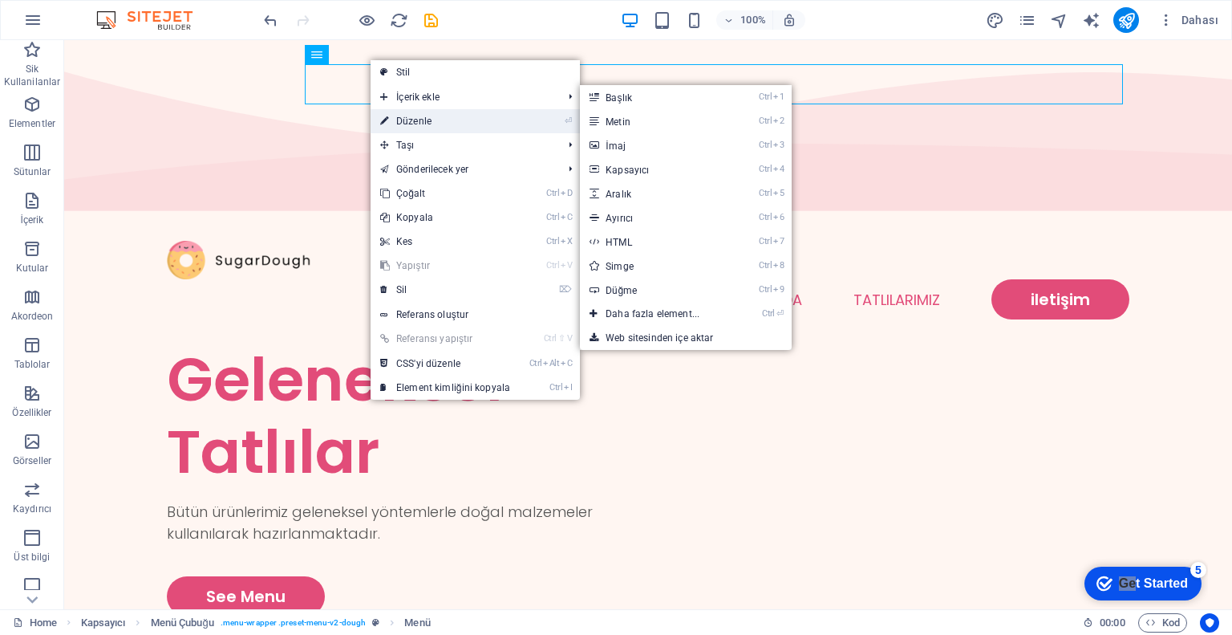
select select "2"
select select
select select "default"
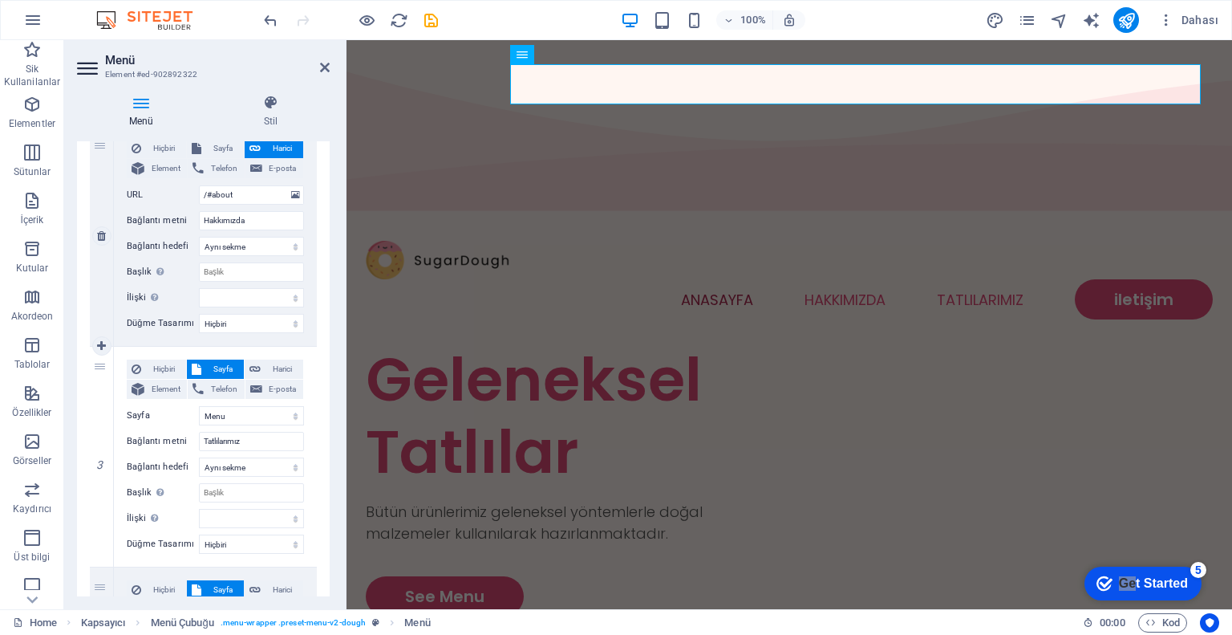
scroll to position [401, 0]
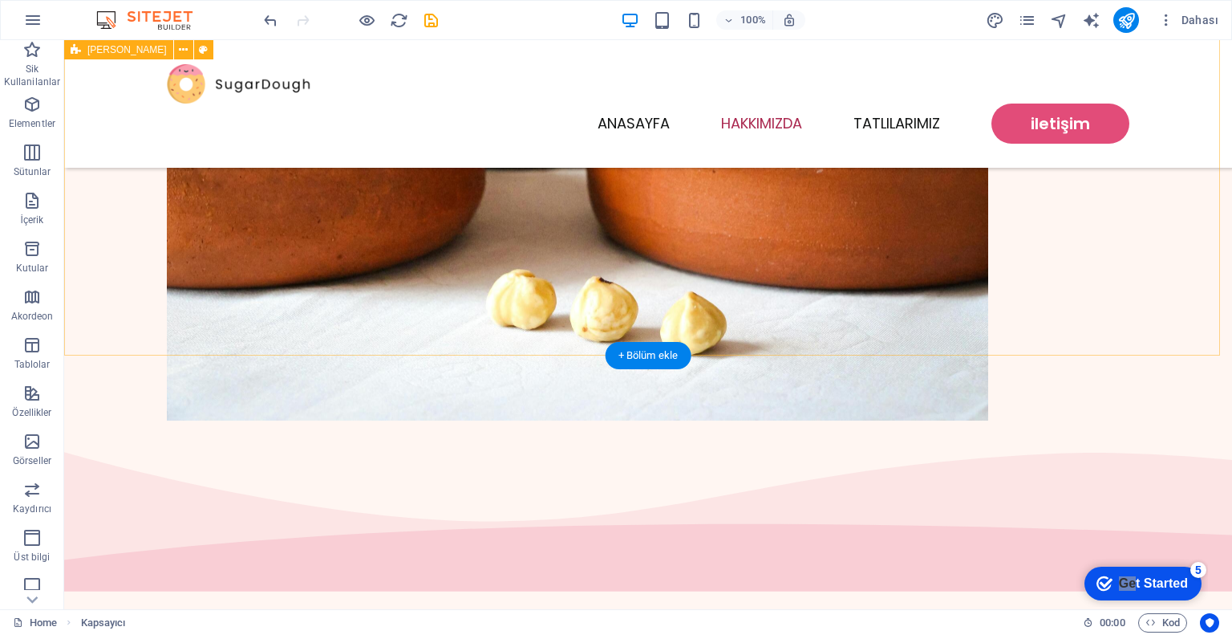
scroll to position [562, 0]
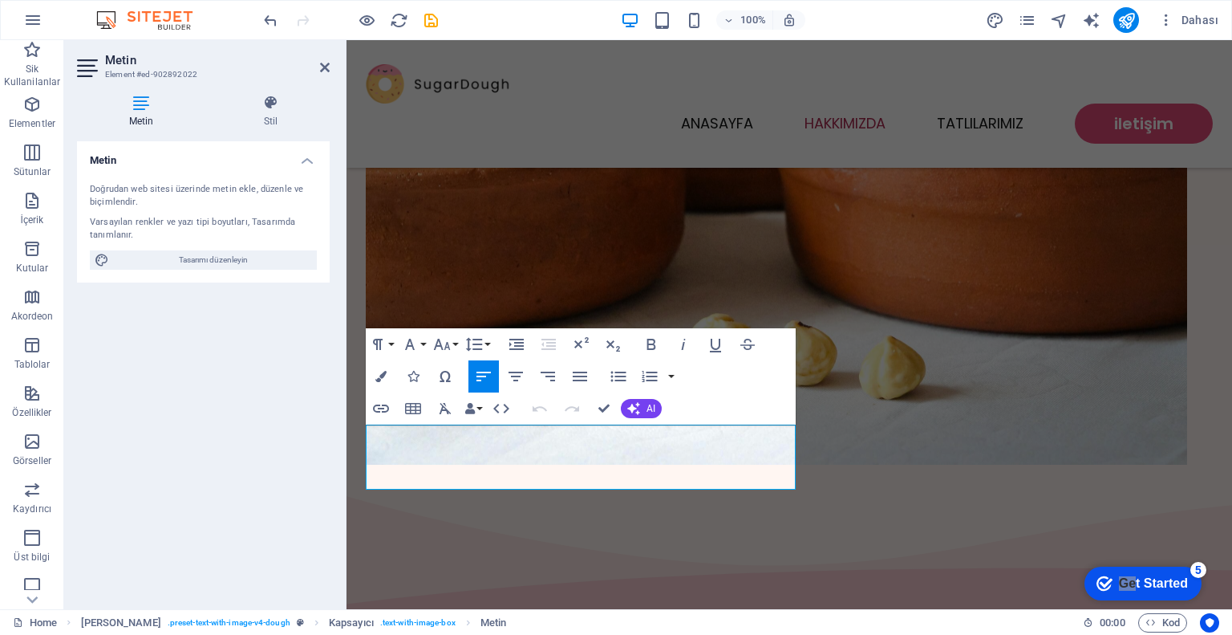
click at [342, 457] on div "Metin Stil Metin Doğrudan web sitesi üzerinde [PERSON_NAME], düzenle ve biçimle…" at bounding box center [203, 345] width 278 height 527
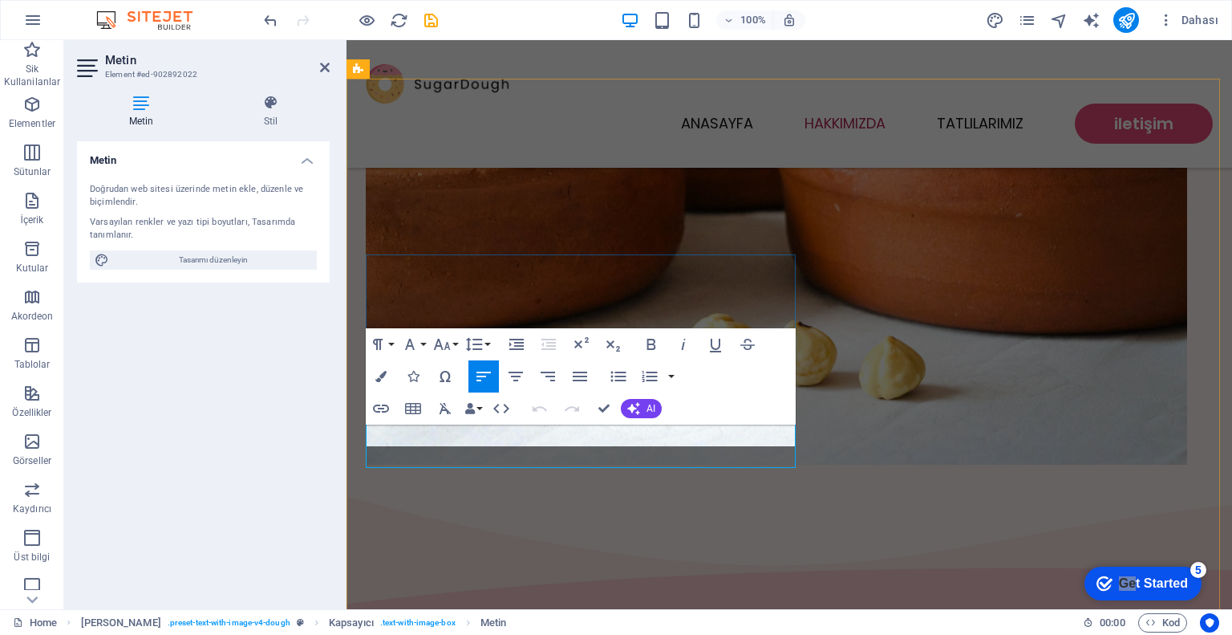
scroll to position [594, 0]
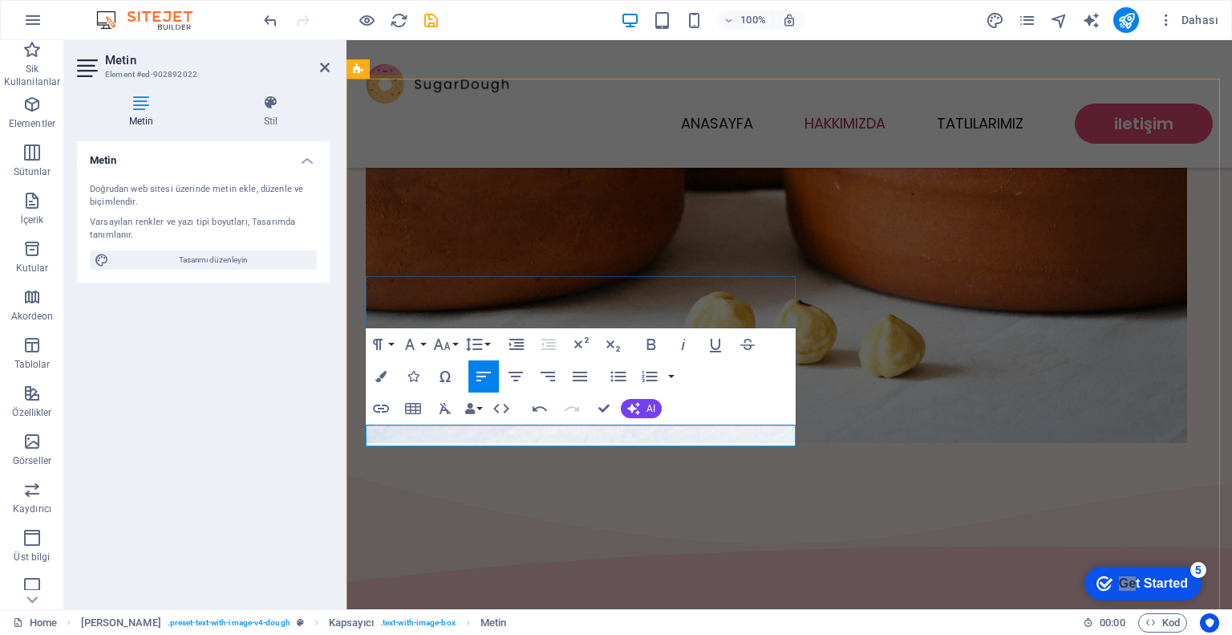
drag, startPoint x: 680, startPoint y: 434, endPoint x: 765, endPoint y: 435, distance: 84.3
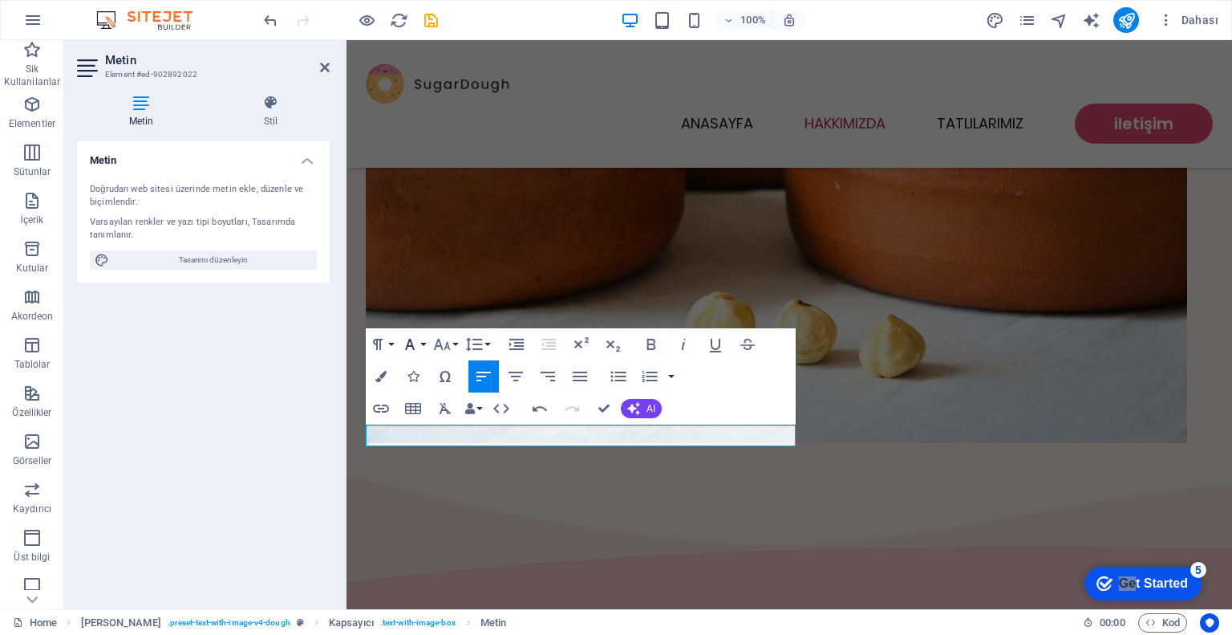
click at [420, 344] on button "Font Family" at bounding box center [413, 344] width 30 height 32
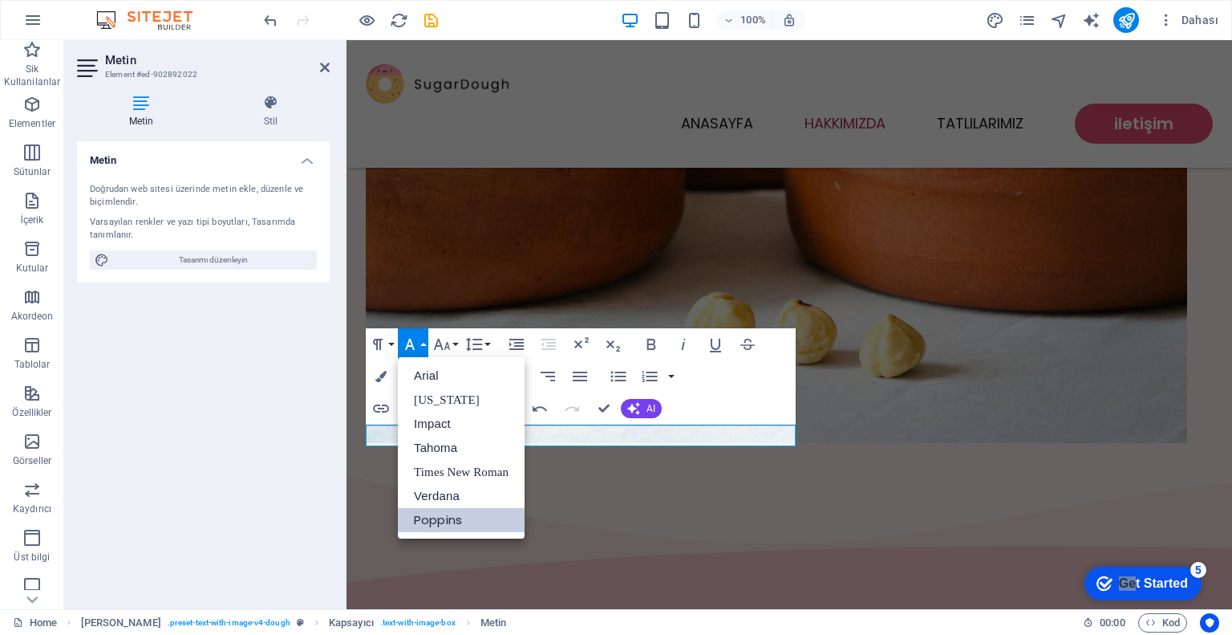
scroll to position [0, 0]
click at [441, 342] on icon "button" at bounding box center [441, 344] width 19 height 19
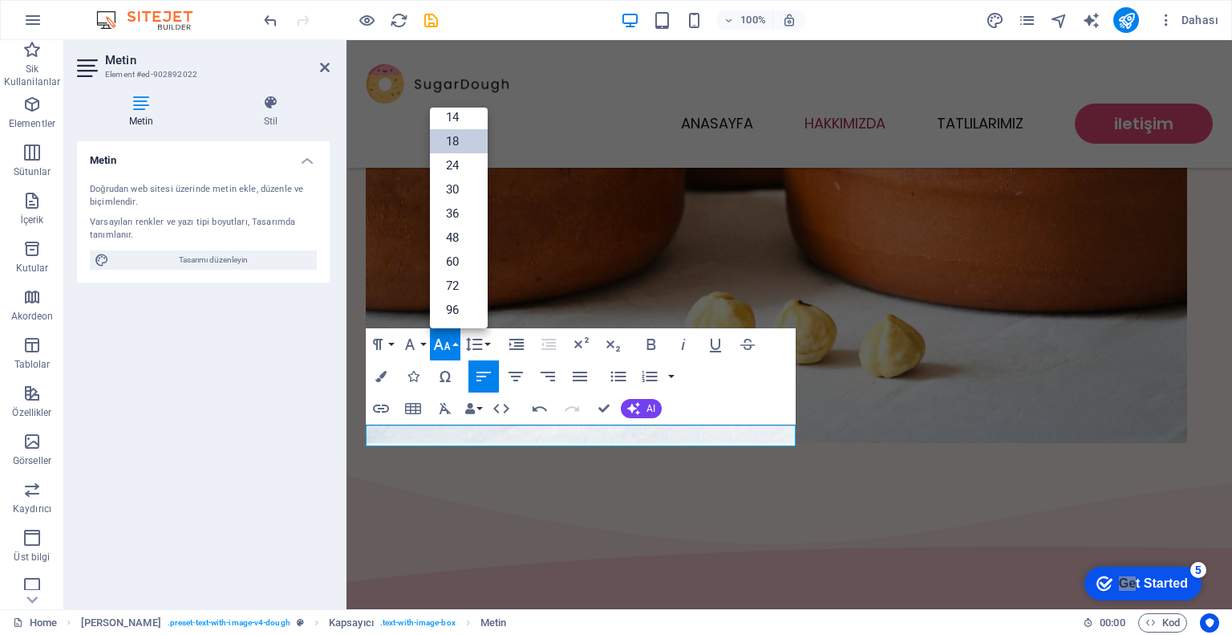
scroll to position [128, 0]
click at [441, 342] on icon "button" at bounding box center [441, 344] width 19 height 19
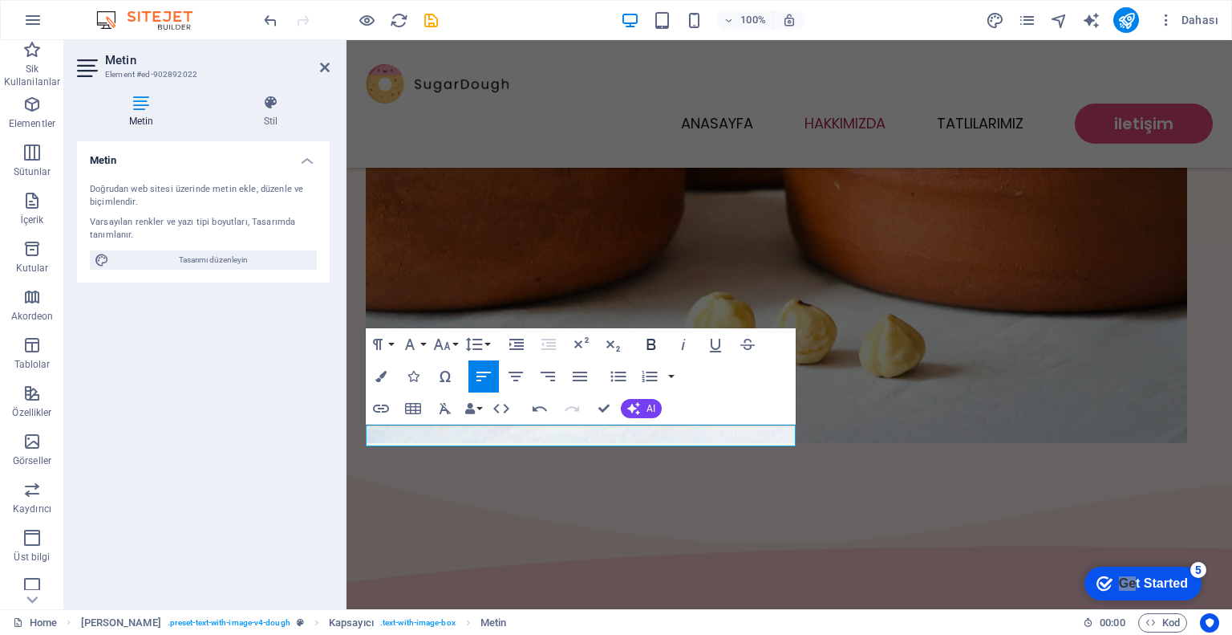
click at [653, 341] on icon "button" at bounding box center [651, 344] width 19 height 19
click at [662, 343] on button "Bold" at bounding box center [651, 344] width 30 height 32
click at [669, 336] on button "Italic" at bounding box center [683, 344] width 30 height 32
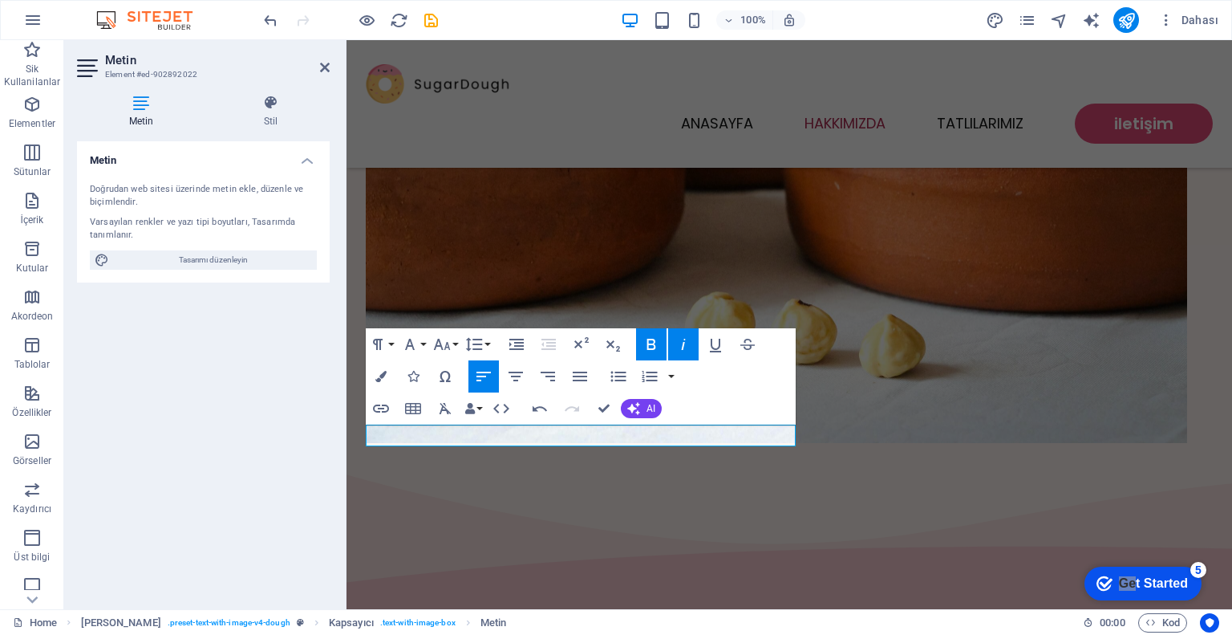
click at [676, 346] on icon "button" at bounding box center [683, 344] width 19 height 19
click at [653, 341] on icon "button" at bounding box center [651, 344] width 19 height 19
click at [659, 346] on icon "button" at bounding box center [651, 344] width 19 height 19
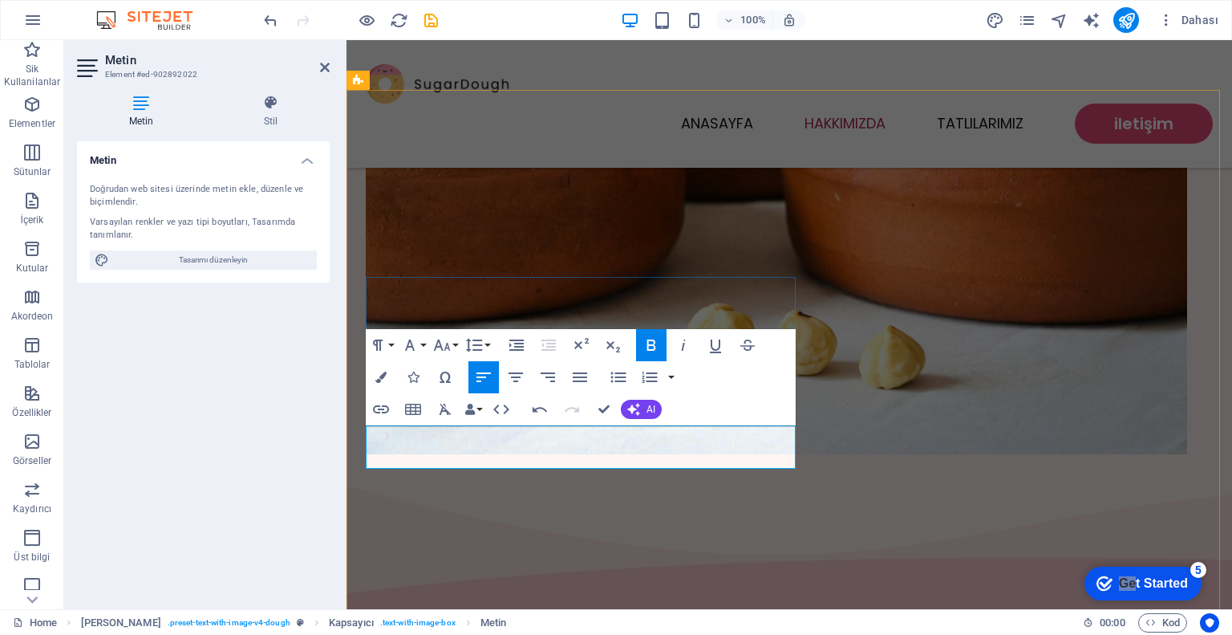
drag, startPoint x: 762, startPoint y: 432, endPoint x: 767, endPoint y: 469, distance: 36.4
drag, startPoint x: 465, startPoint y: 455, endPoint x: 574, endPoint y: 433, distance: 111.3
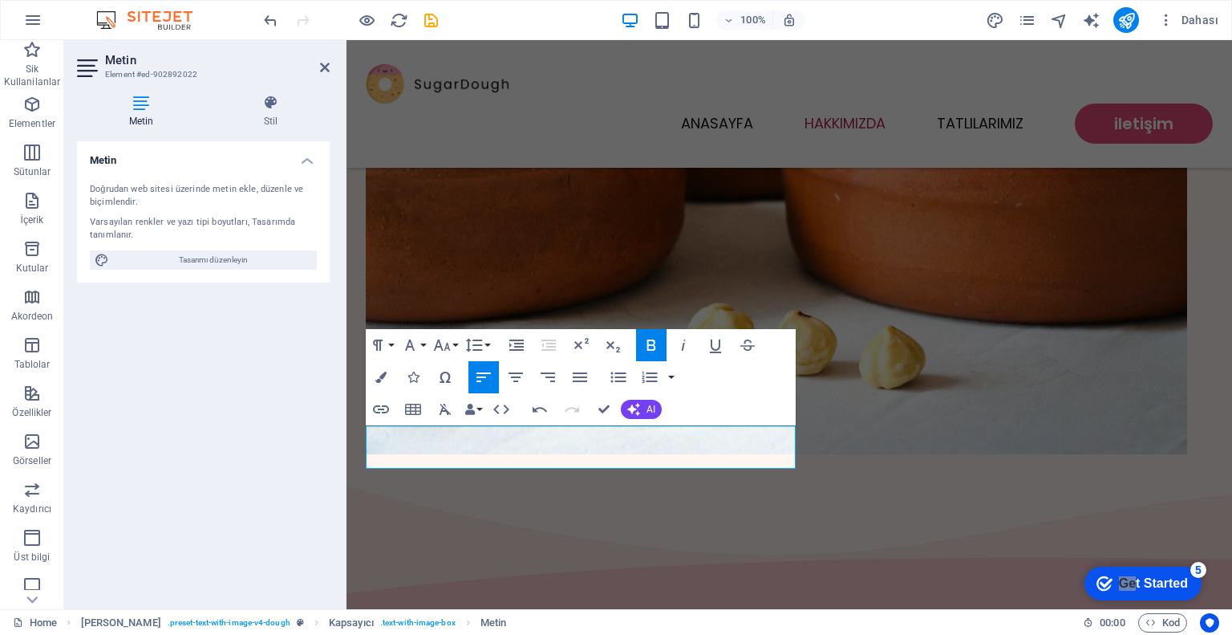
click at [652, 350] on icon "button" at bounding box center [651, 344] width 19 height 19
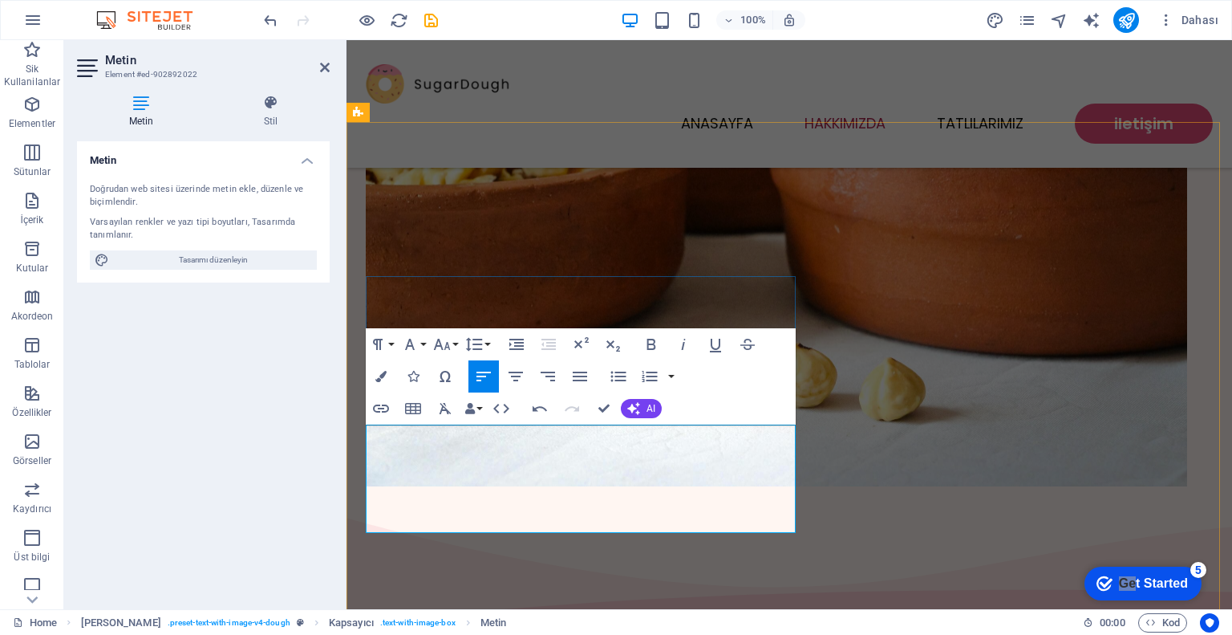
scroll to position [562, 0]
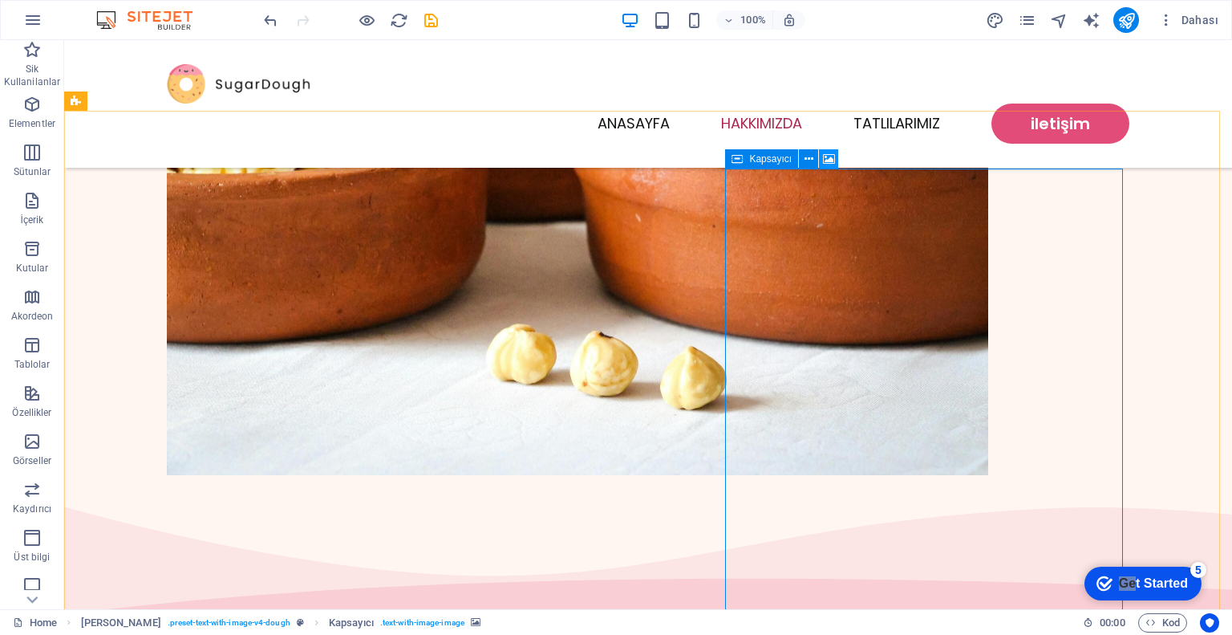
click at [826, 160] on icon at bounding box center [829, 159] width 12 height 17
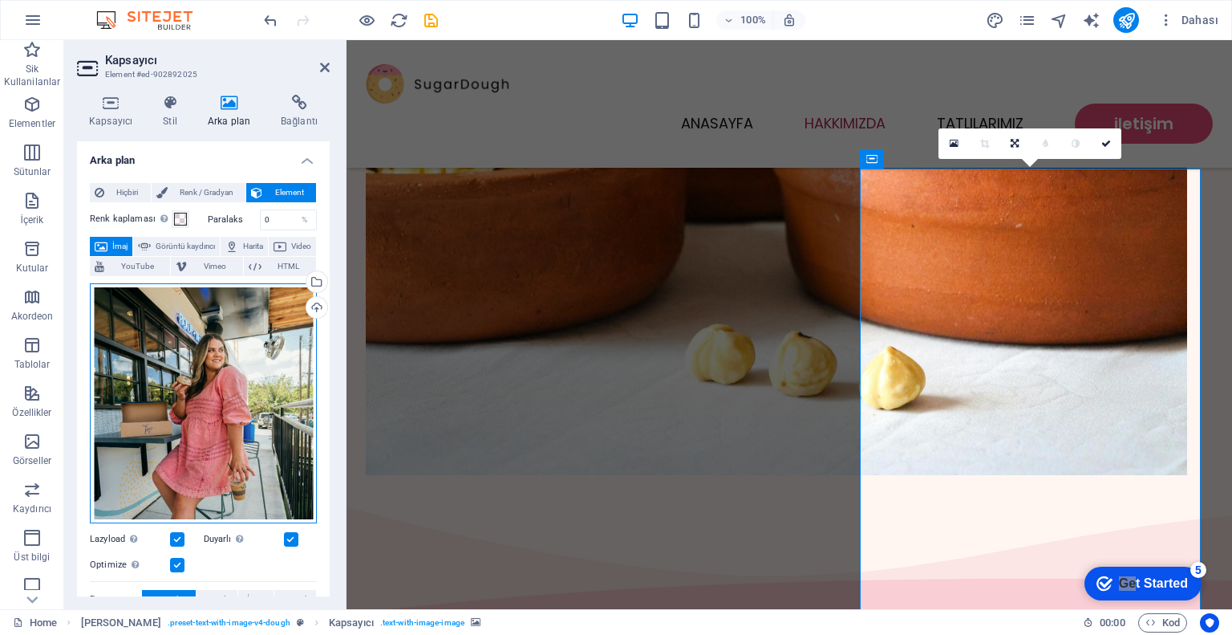
click at [227, 443] on div "Dosyaları buraya sürükleyin, dosyaları seçmek için tıklayın veya Dosyalardan ya…" at bounding box center [203, 403] width 227 height 240
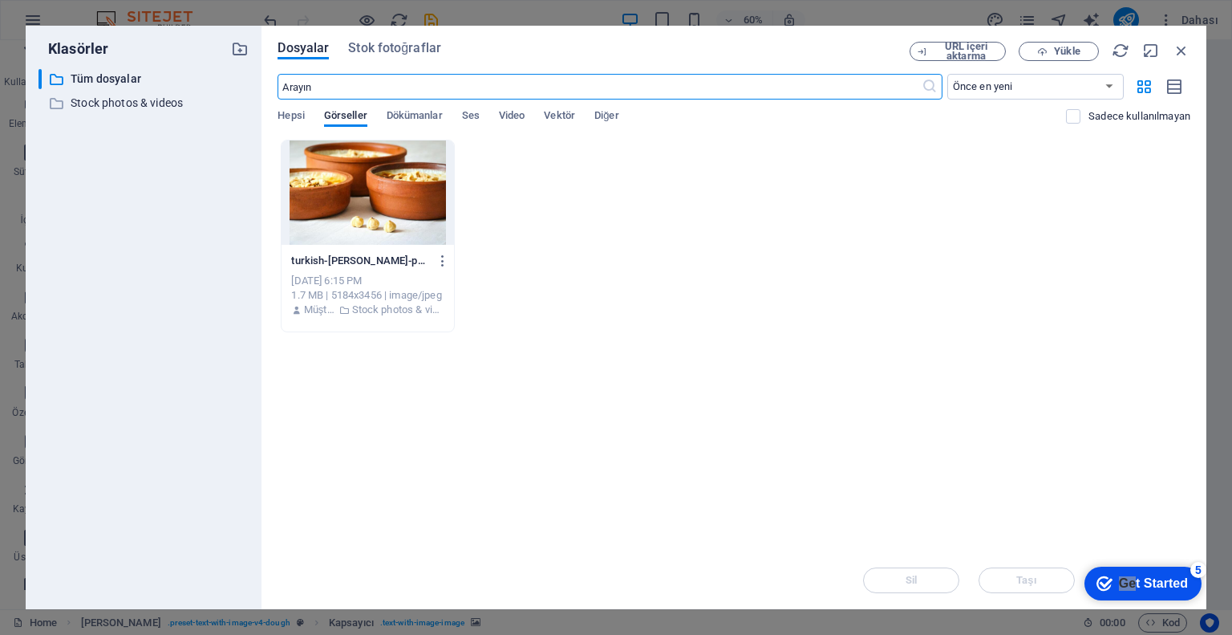
click at [376, 85] on input "text" at bounding box center [600, 87] width 644 height 26
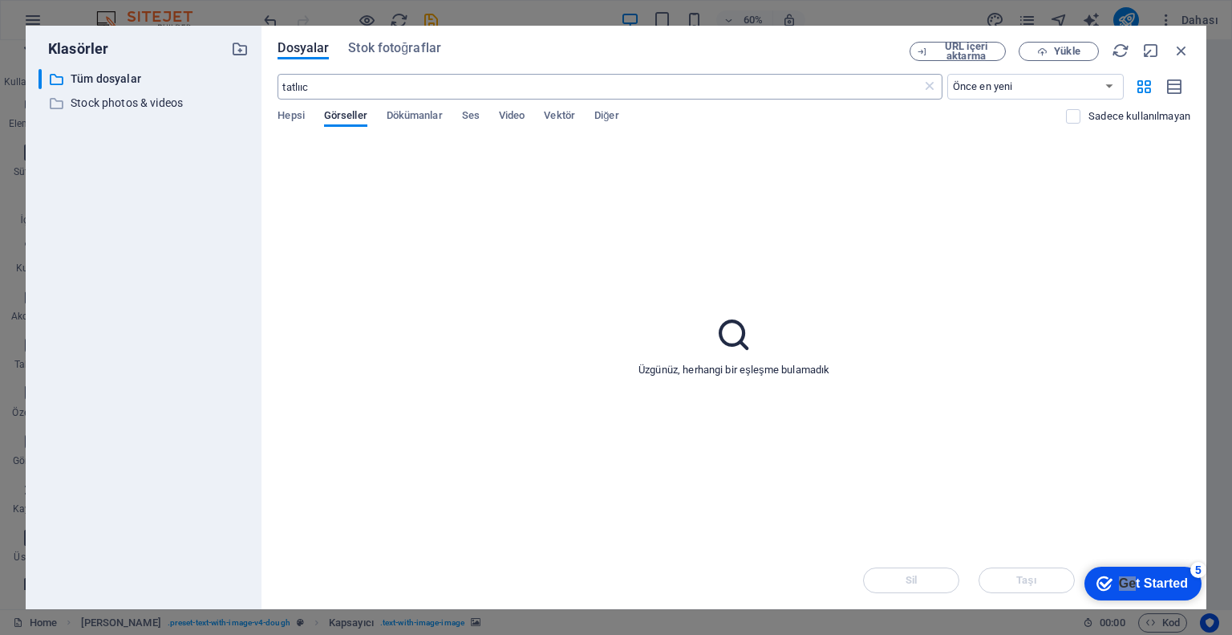
click at [376, 85] on input "tatlııc" at bounding box center [600, 87] width 644 height 26
type input "tatlıcı"
click at [392, 55] on span "Stok fotoğraflar" at bounding box center [394, 48] width 93 height 19
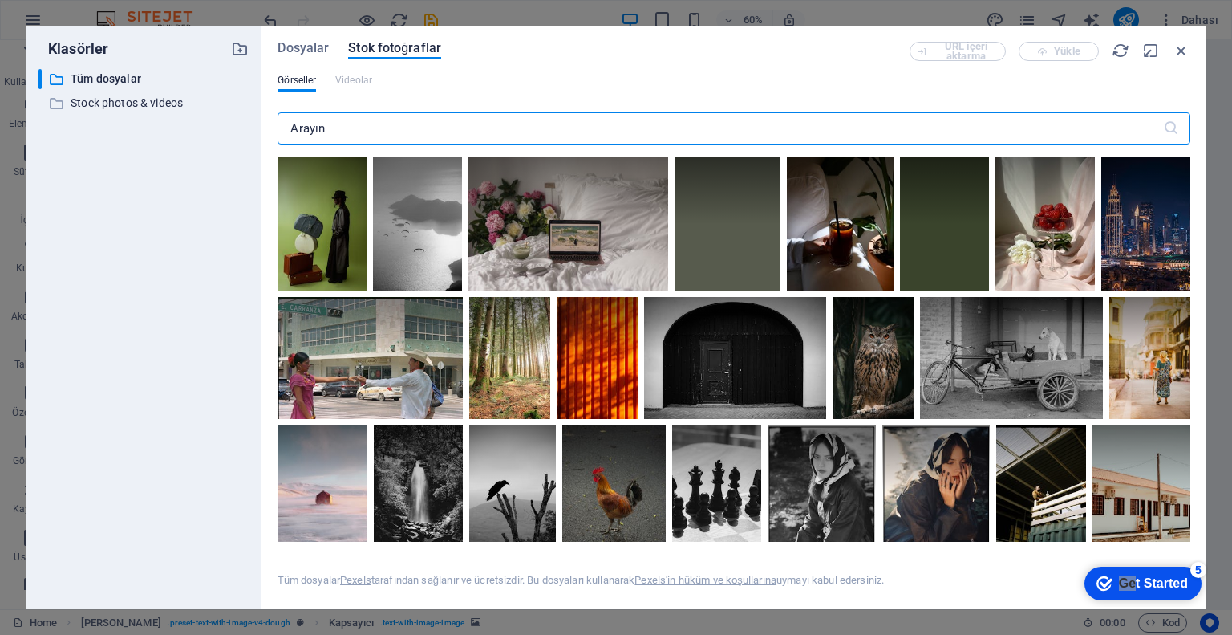
click at [346, 121] on input "text" at bounding box center [720, 128] width 885 height 32
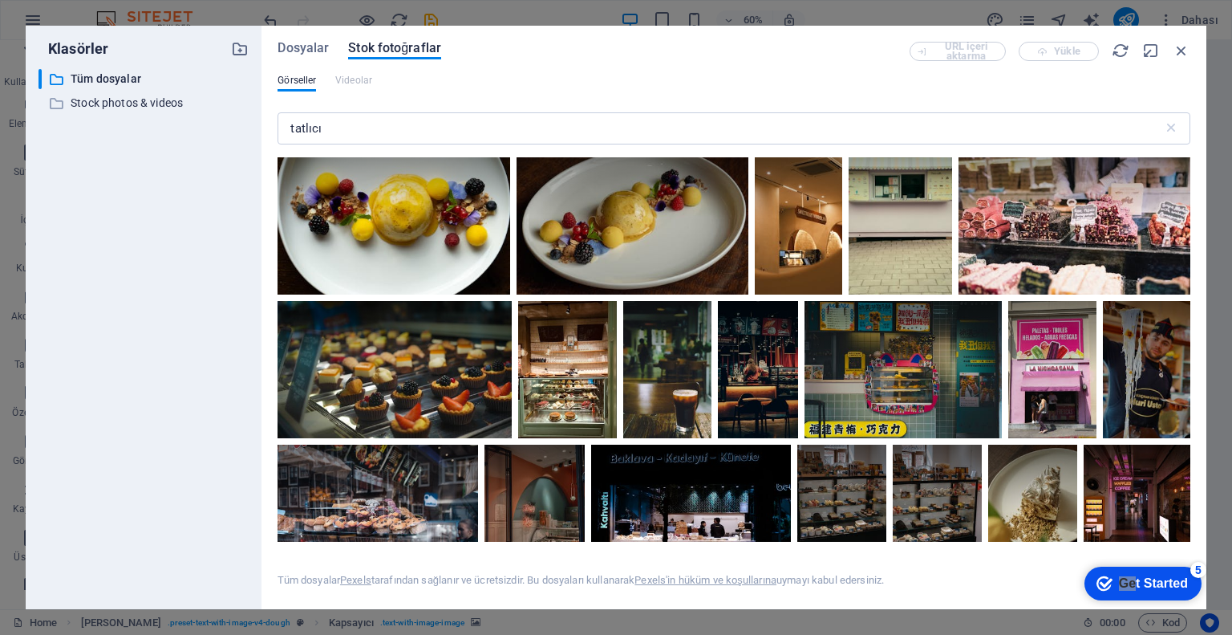
scroll to position [1204, 0]
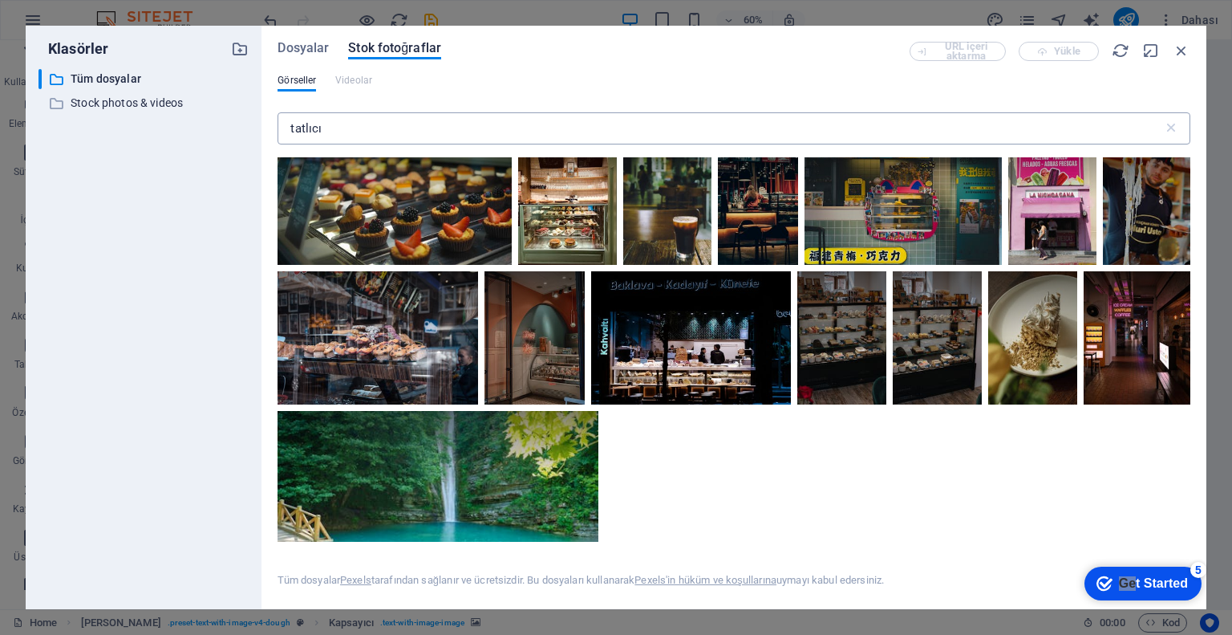
click at [373, 133] on input "tatlıcı" at bounding box center [720, 128] width 885 height 32
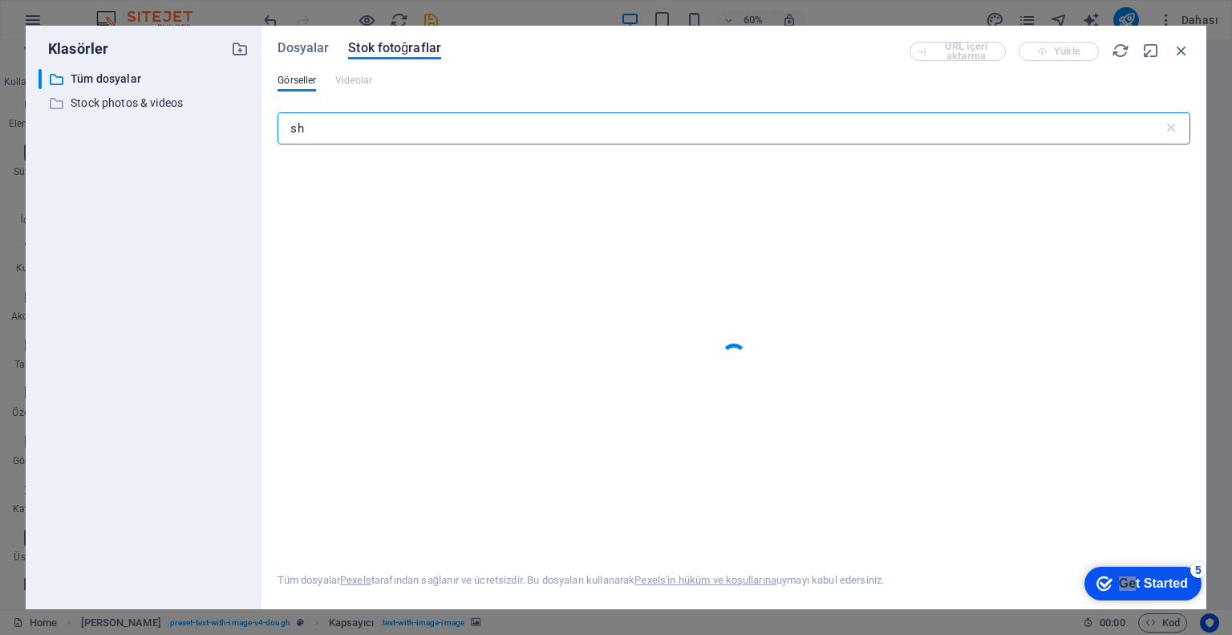
type input "s"
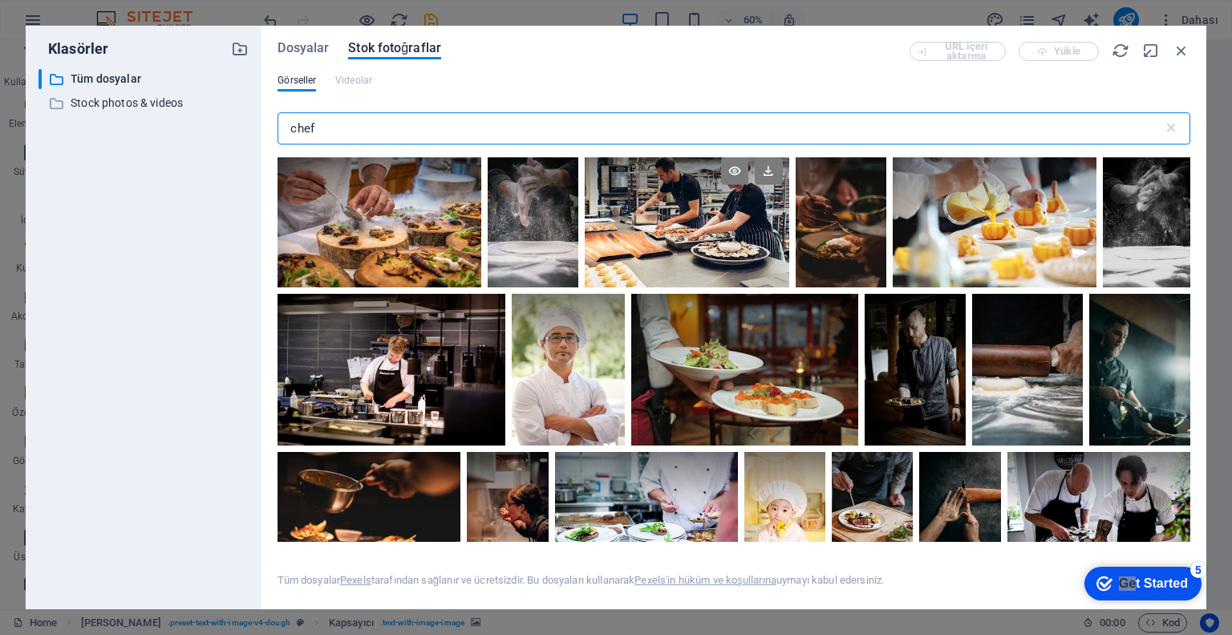
scroll to position [0, 0]
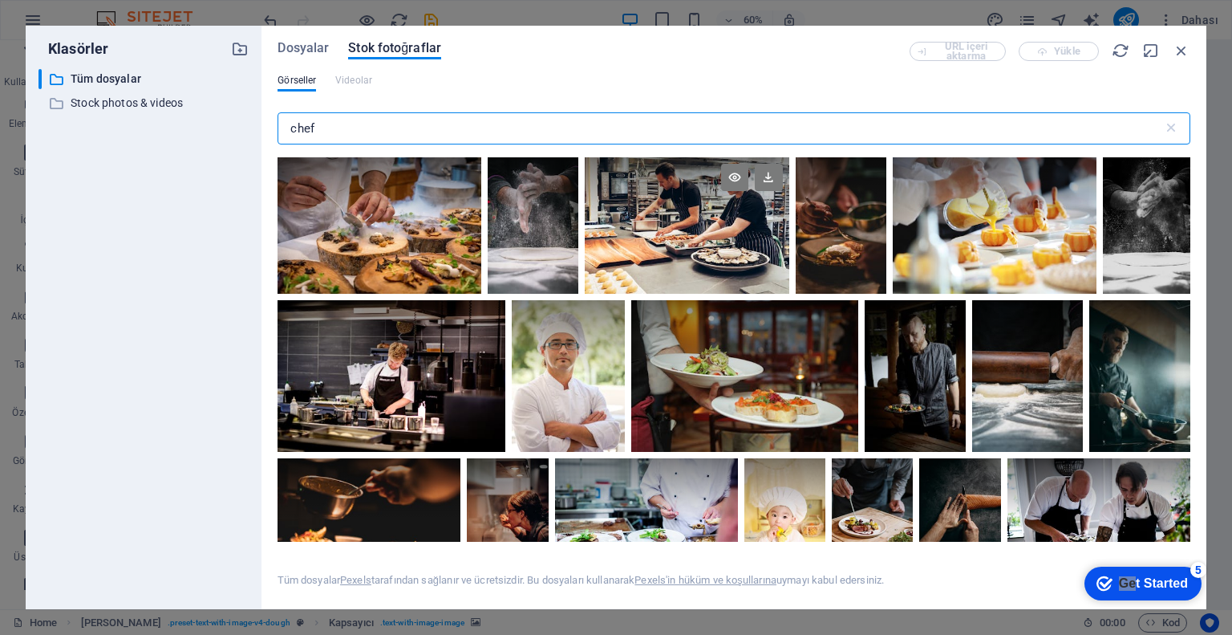
type input "chef"
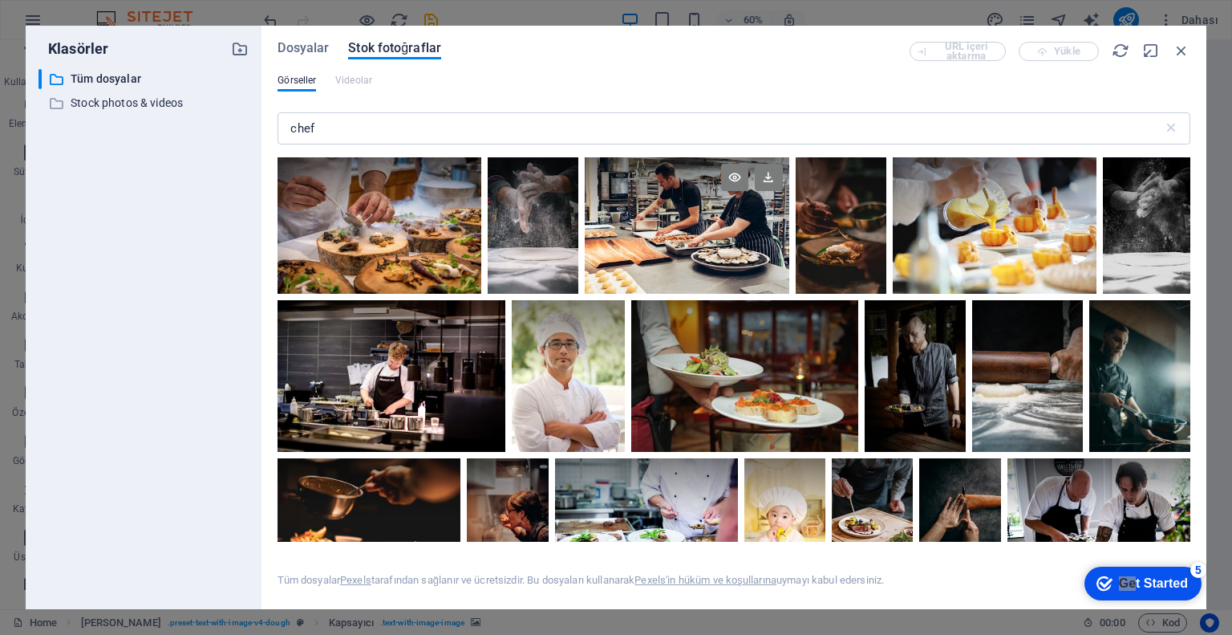
click at [638, 237] on div at bounding box center [687, 225] width 204 height 136
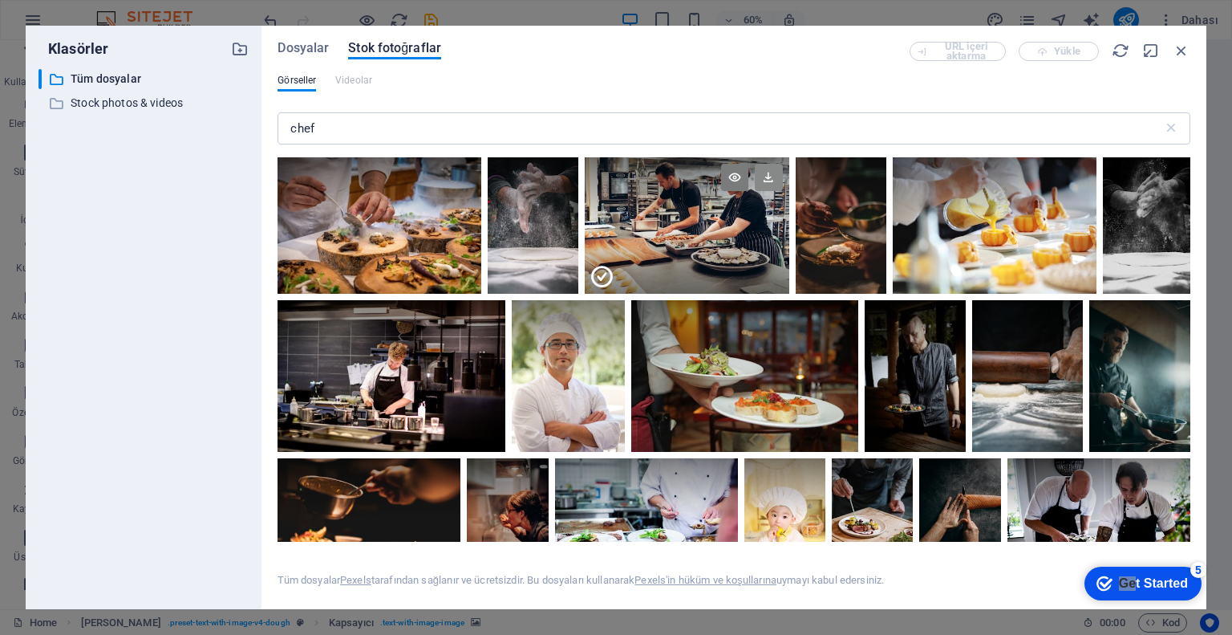
click at [764, 166] on icon at bounding box center [768, 177] width 27 height 27
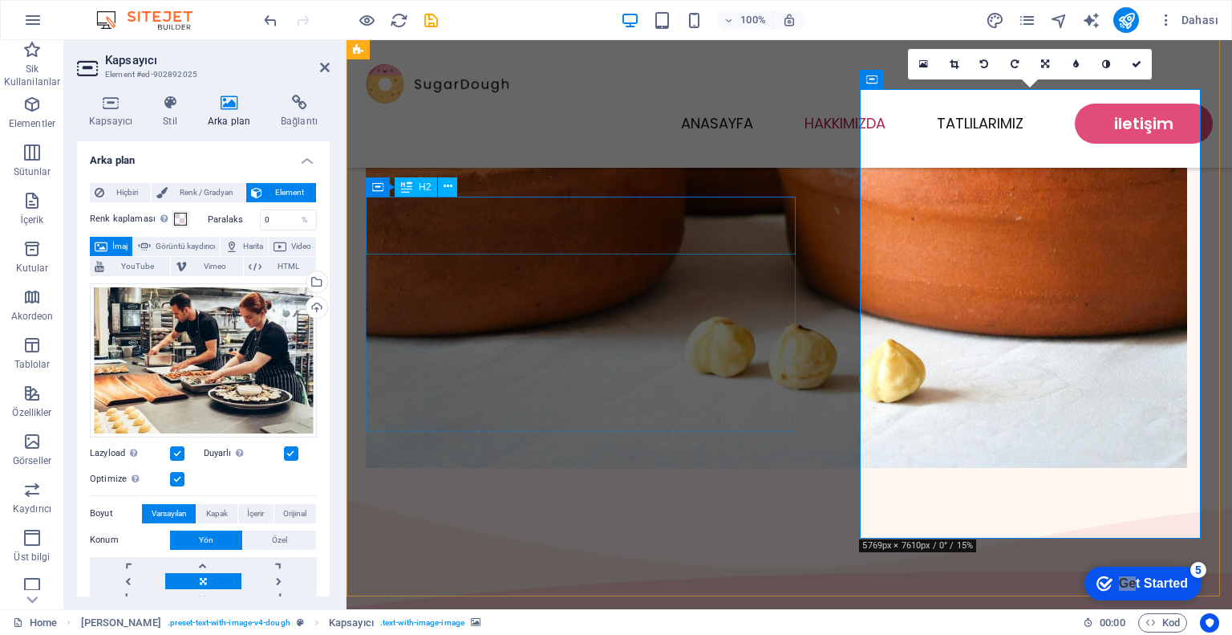
scroll to position [562, 0]
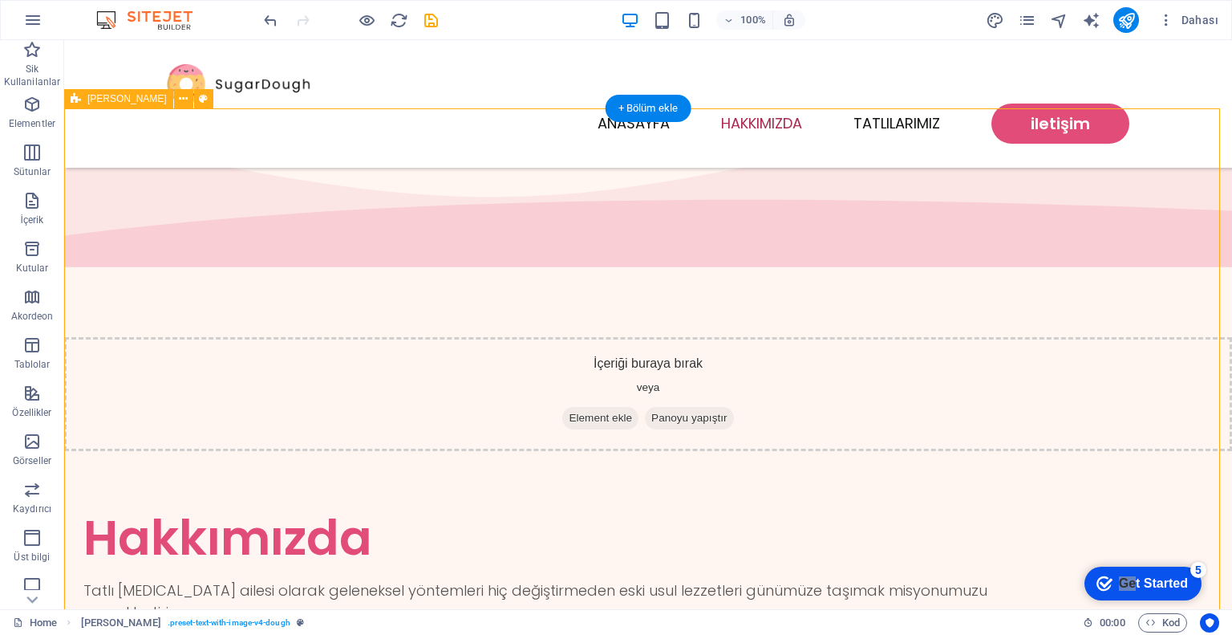
scroll to position [1043, 0]
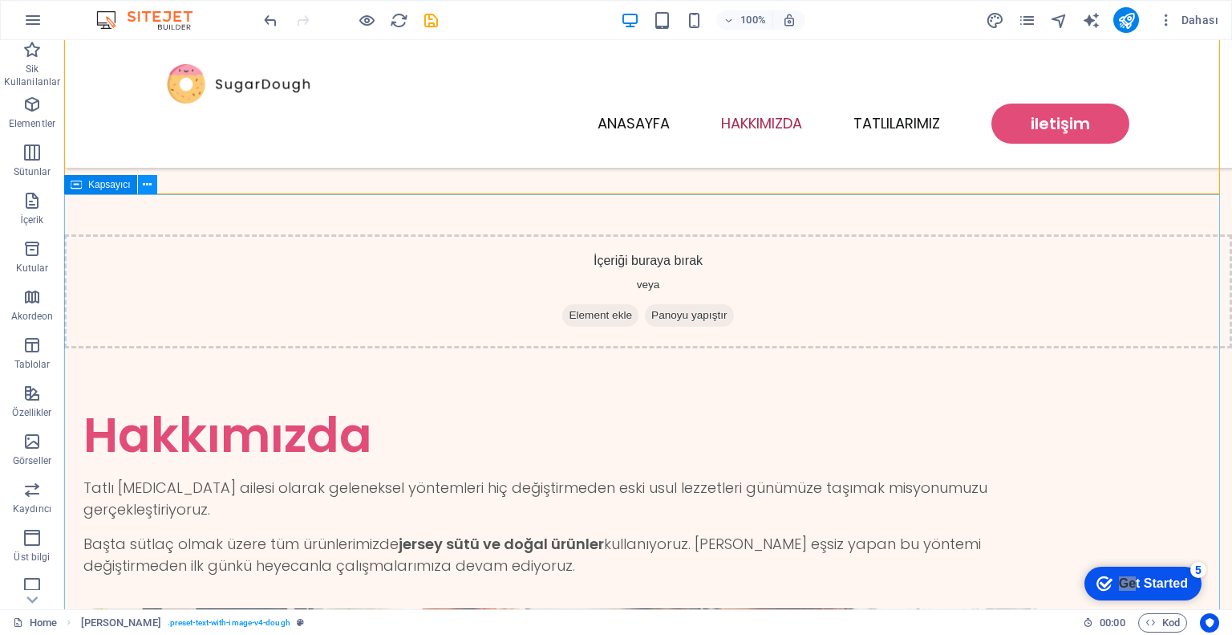
click at [149, 189] on icon at bounding box center [147, 185] width 9 height 17
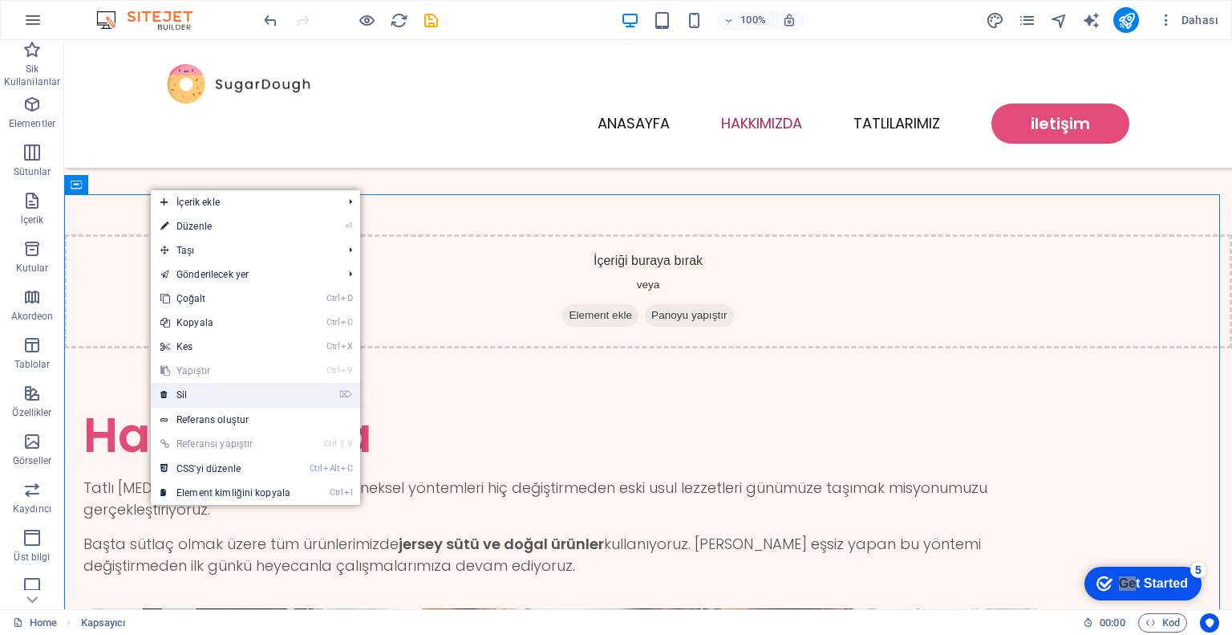
click at [220, 386] on link "⌦ Sil" at bounding box center [225, 395] width 149 height 24
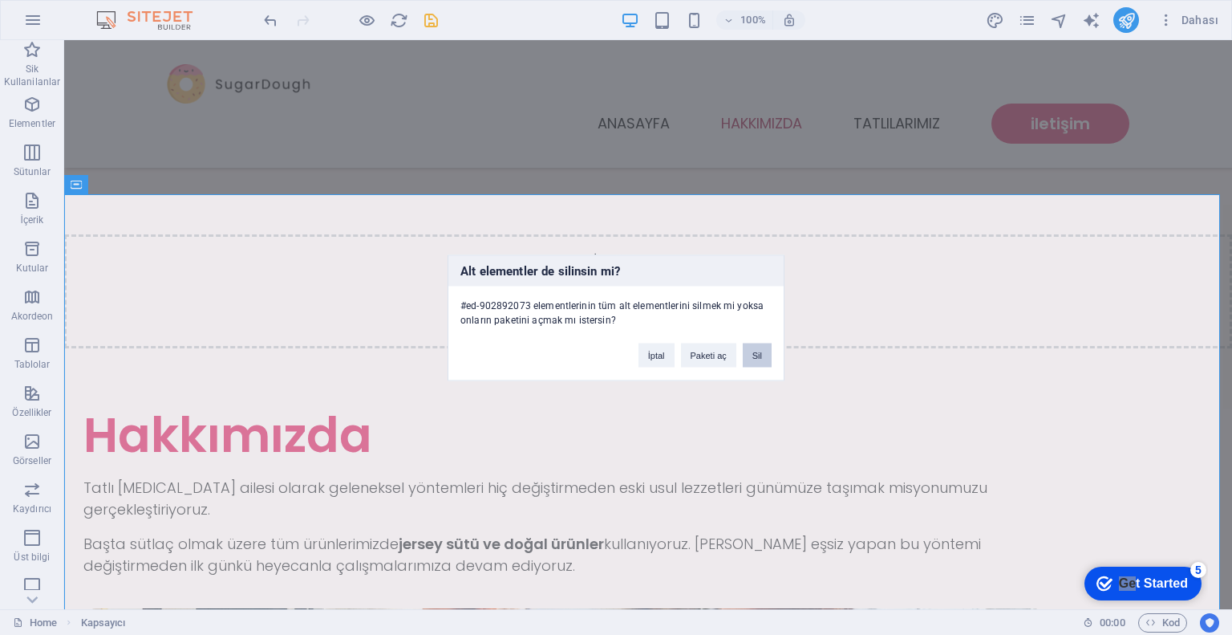
click at [759, 352] on button "Sil" at bounding box center [757, 355] width 29 height 24
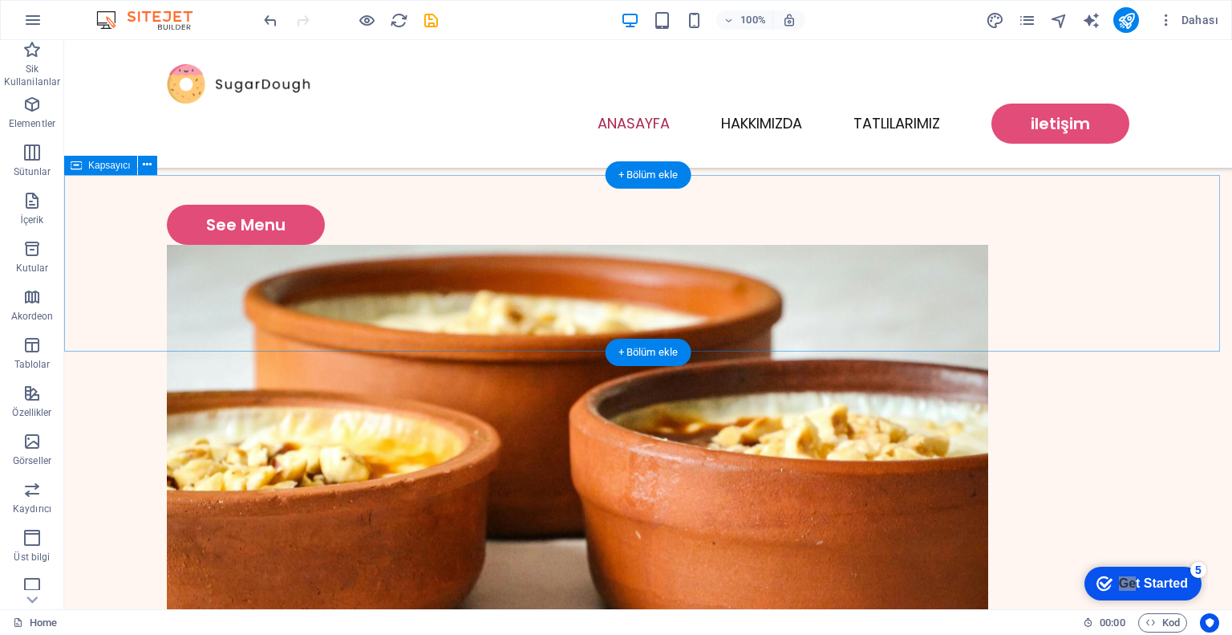
scroll to position [0, 0]
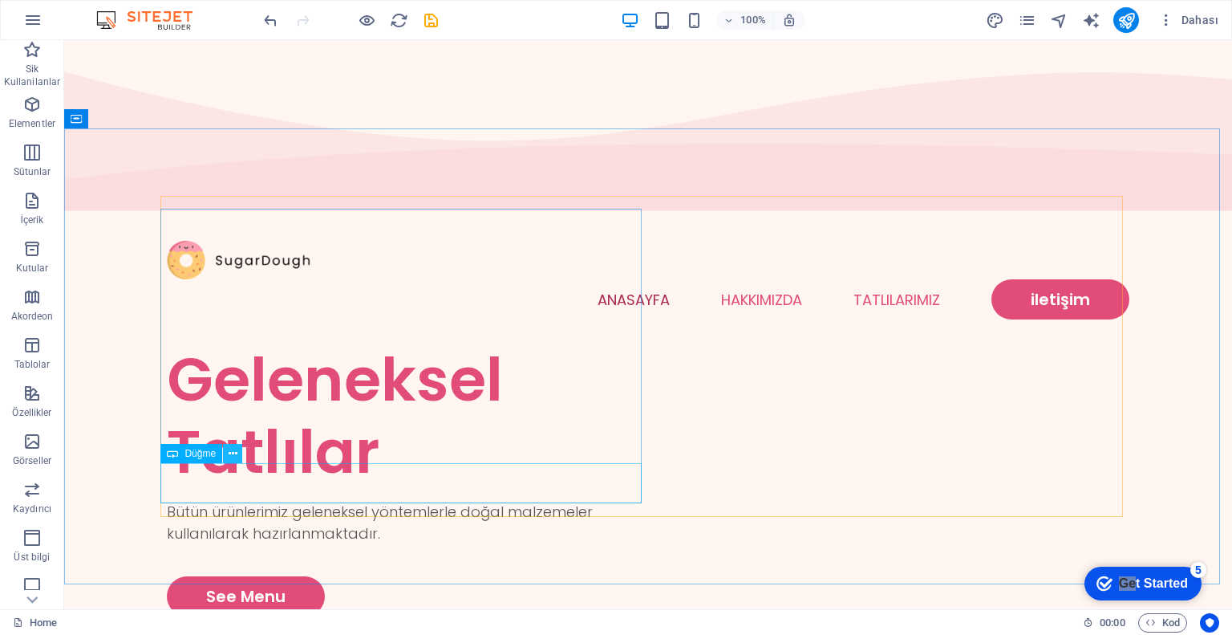
click at [230, 451] on icon at bounding box center [233, 453] width 9 height 17
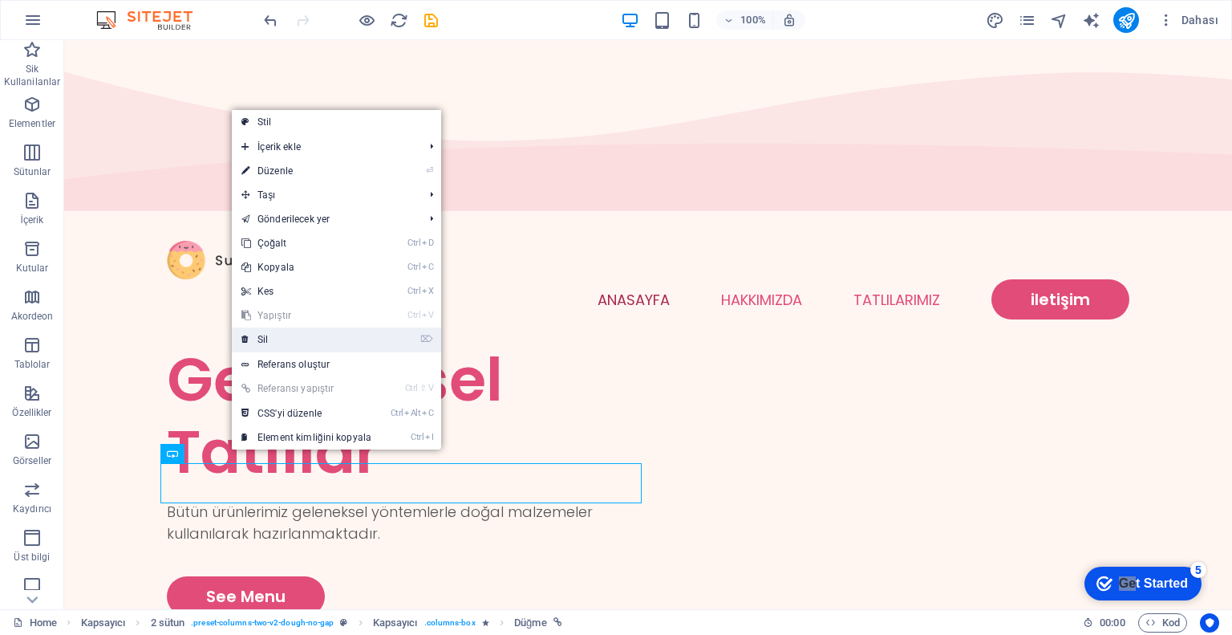
click at [292, 331] on link "⌦ Sil" at bounding box center [306, 339] width 149 height 24
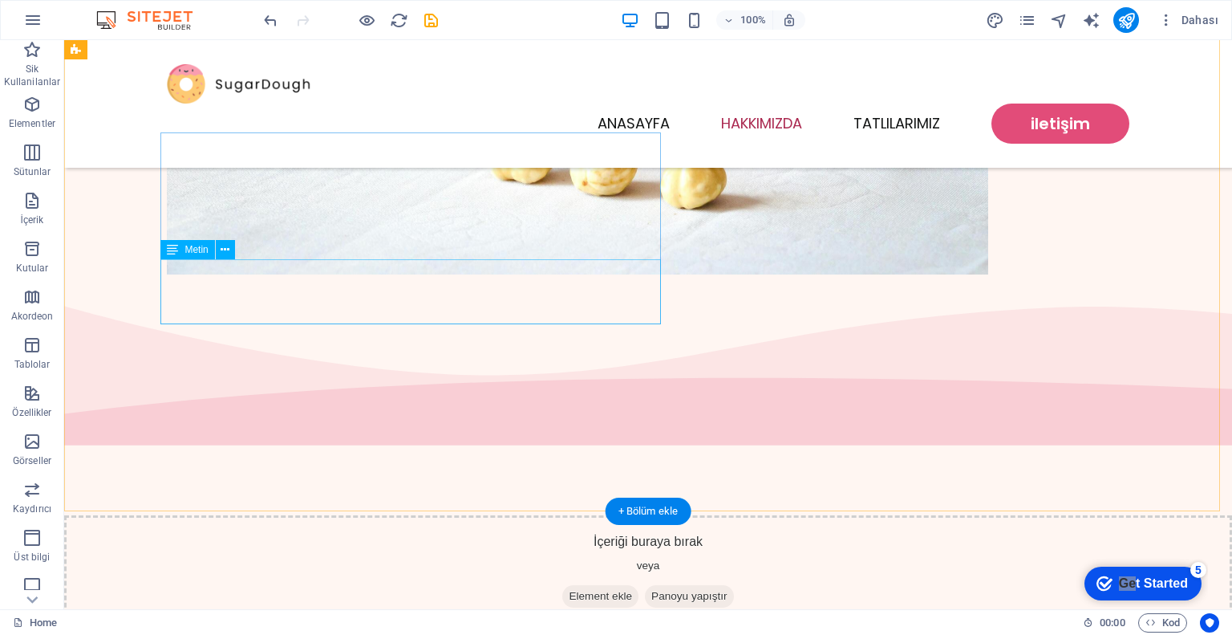
scroll to position [722, 0]
click at [229, 256] on button at bounding box center [225, 254] width 19 height 19
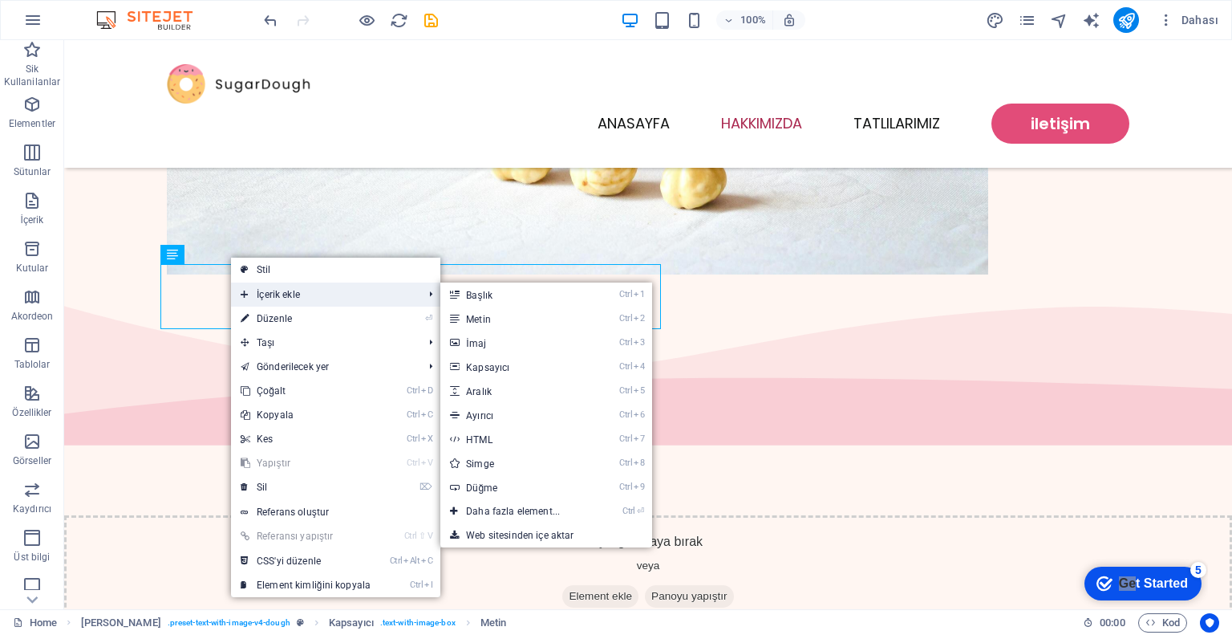
click at [327, 297] on span "İçerik ekle" at bounding box center [323, 294] width 185 height 24
click at [507, 319] on link "Ctrl 2 Metin" at bounding box center [517, 319] width 152 height 24
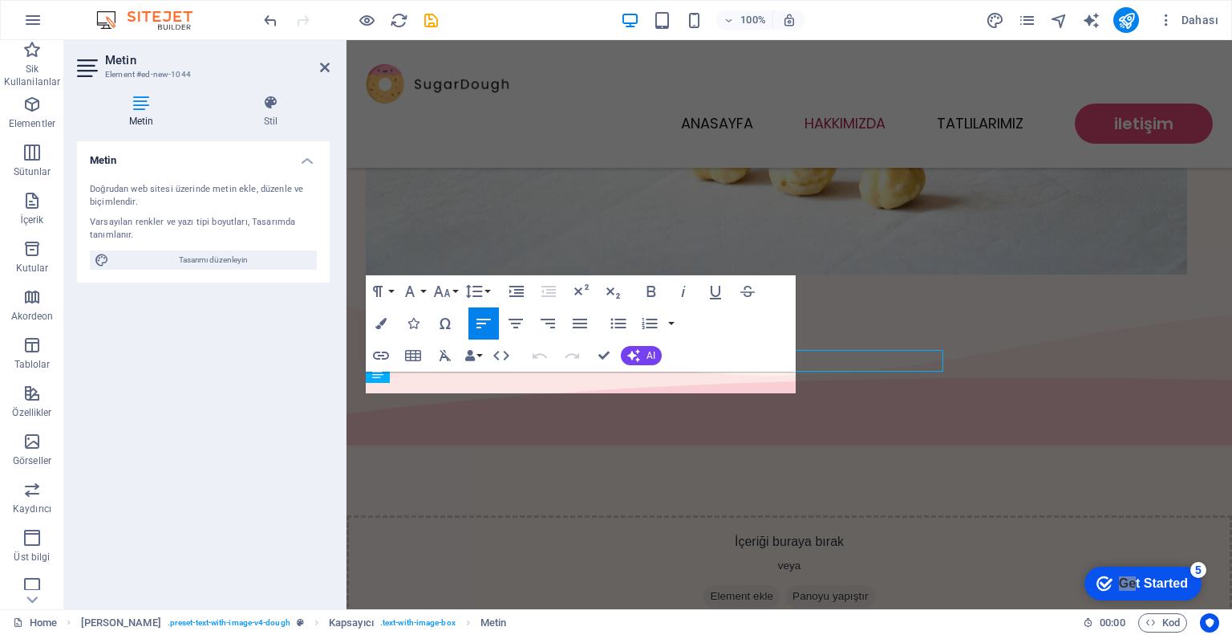
scroll to position [690, 0]
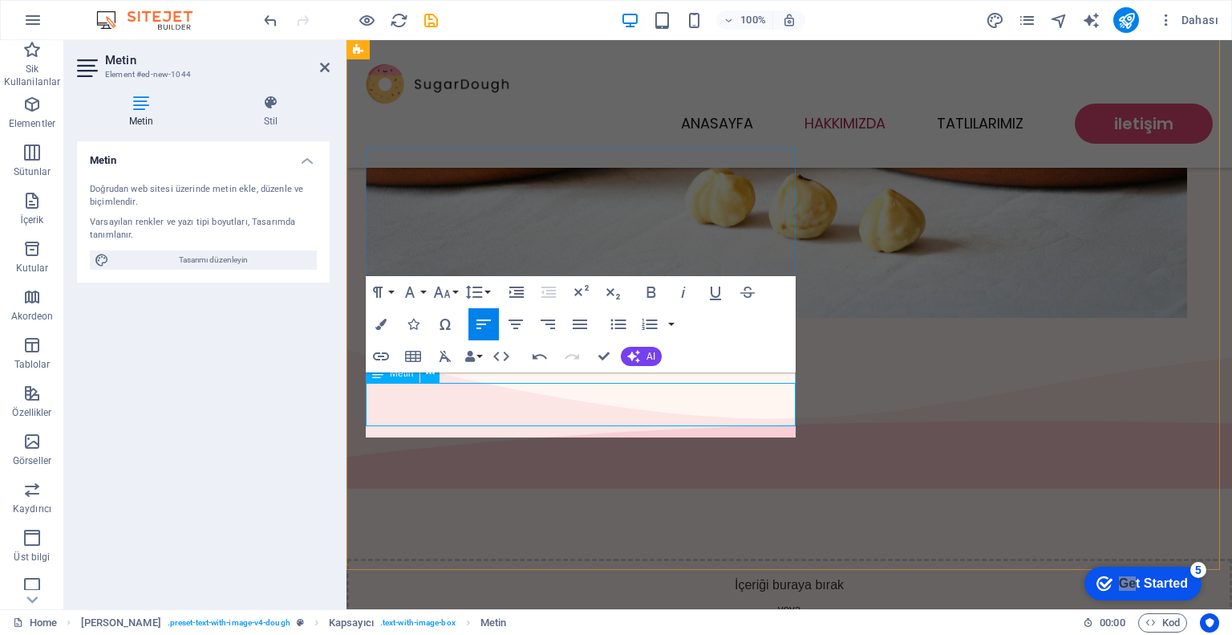
scroll to position [668, 0]
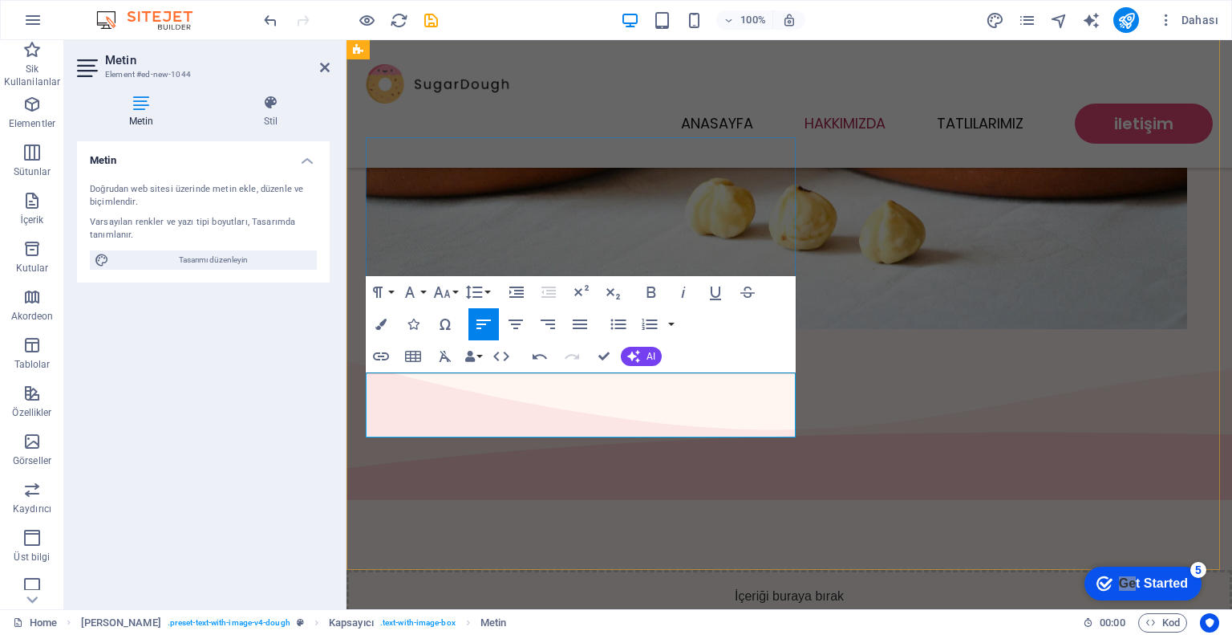
drag, startPoint x: 514, startPoint y: 423, endPoint x: 551, endPoint y: 416, distance: 37.5
click at [477, 360] on button "Data Bindings" at bounding box center [473, 356] width 22 height 32
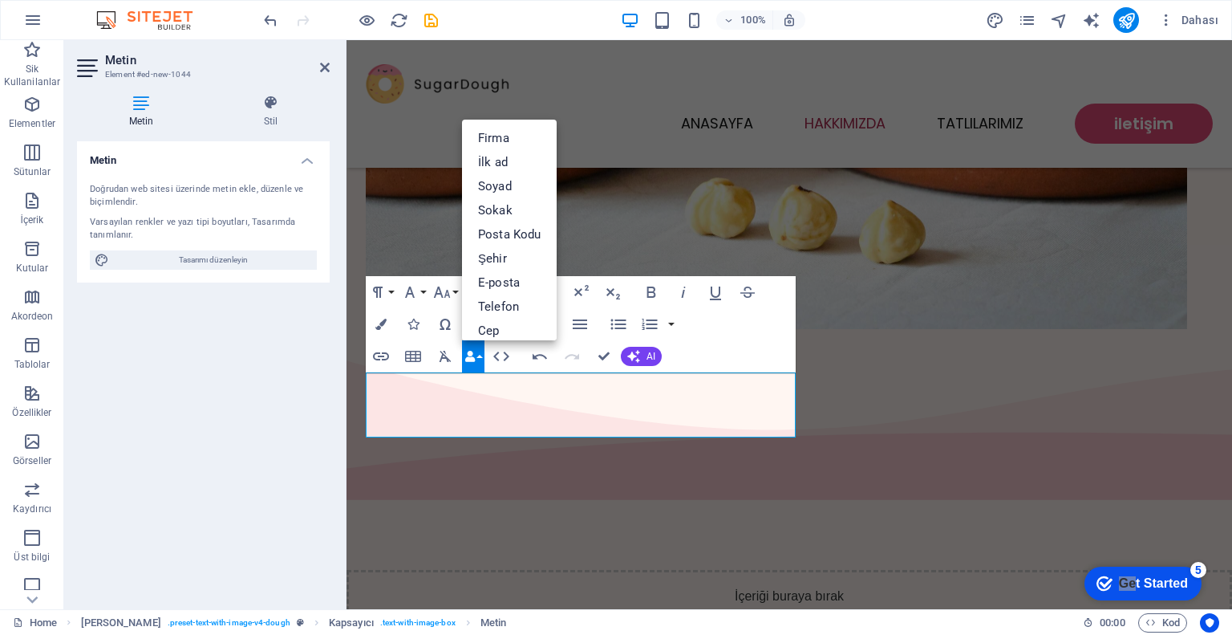
click at [477, 360] on button "Data Bindings" at bounding box center [473, 356] width 22 height 32
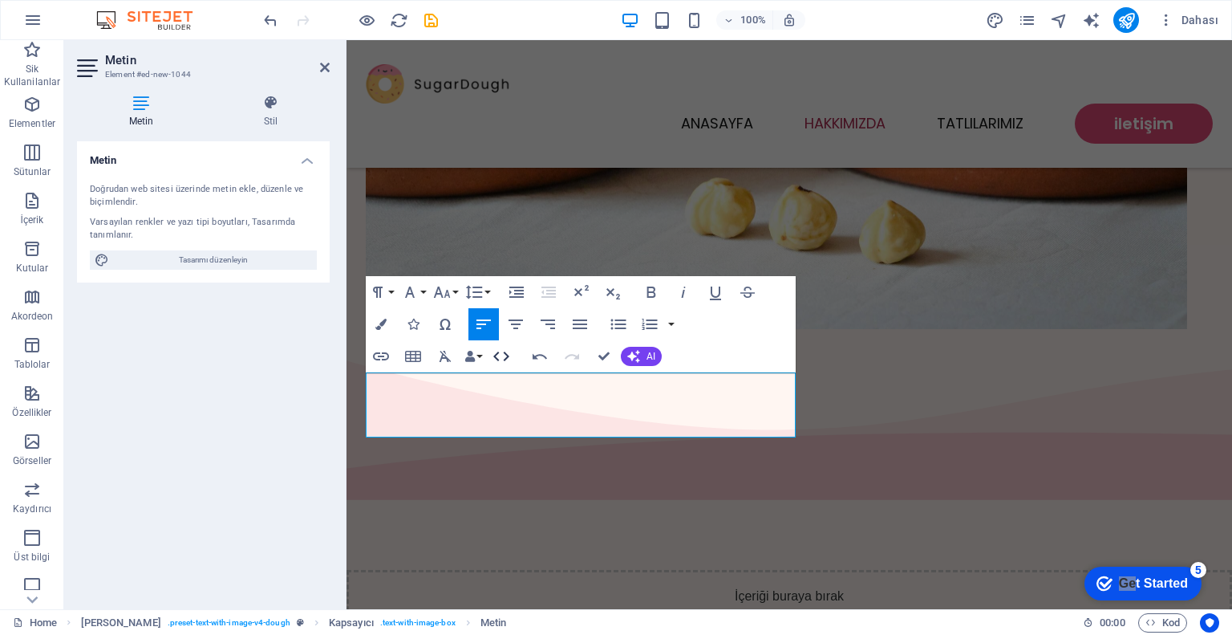
click at [504, 359] on icon "button" at bounding box center [501, 356] width 19 height 19
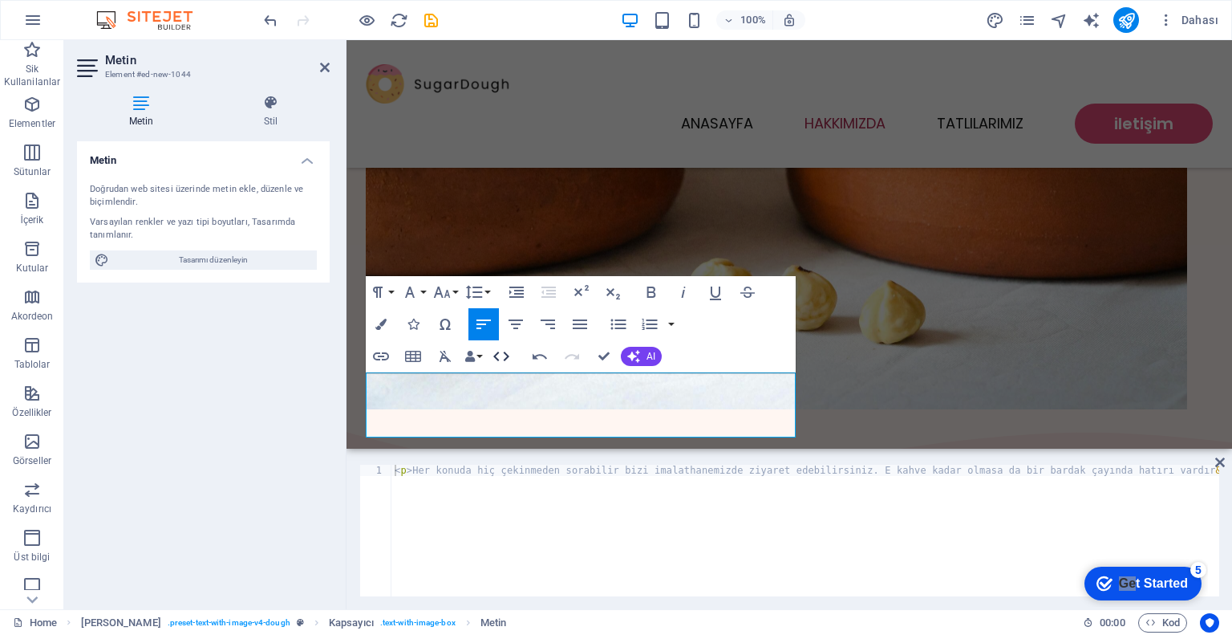
click at [504, 359] on icon "button" at bounding box center [501, 356] width 19 height 19
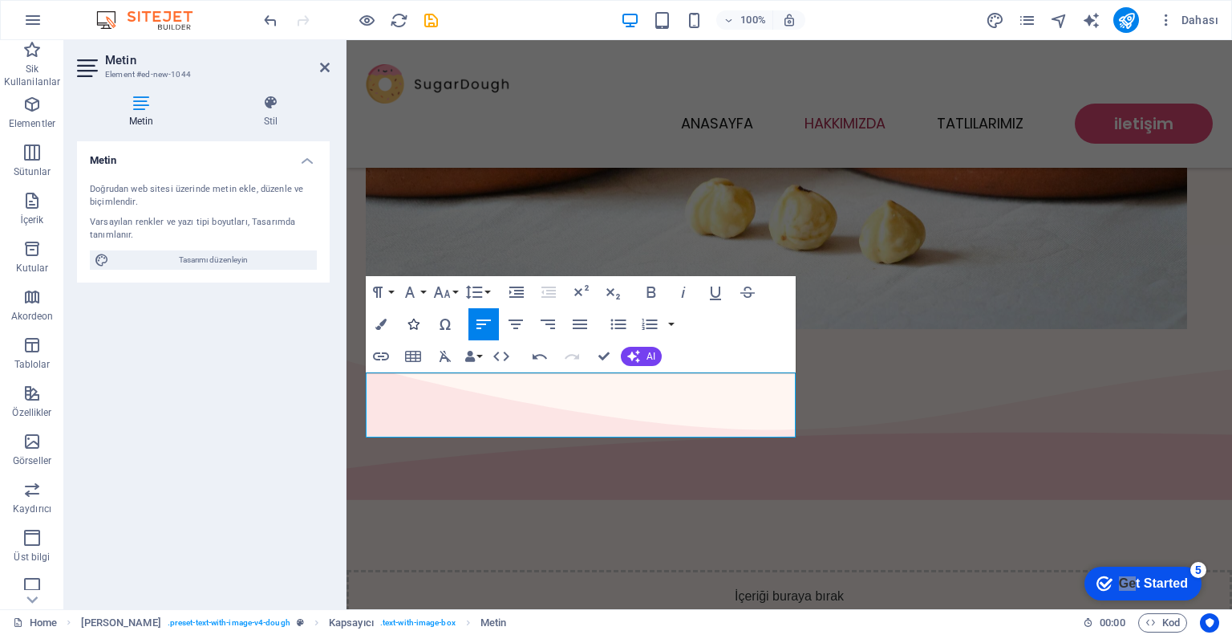
click at [409, 326] on icon "button" at bounding box center [413, 324] width 11 height 11
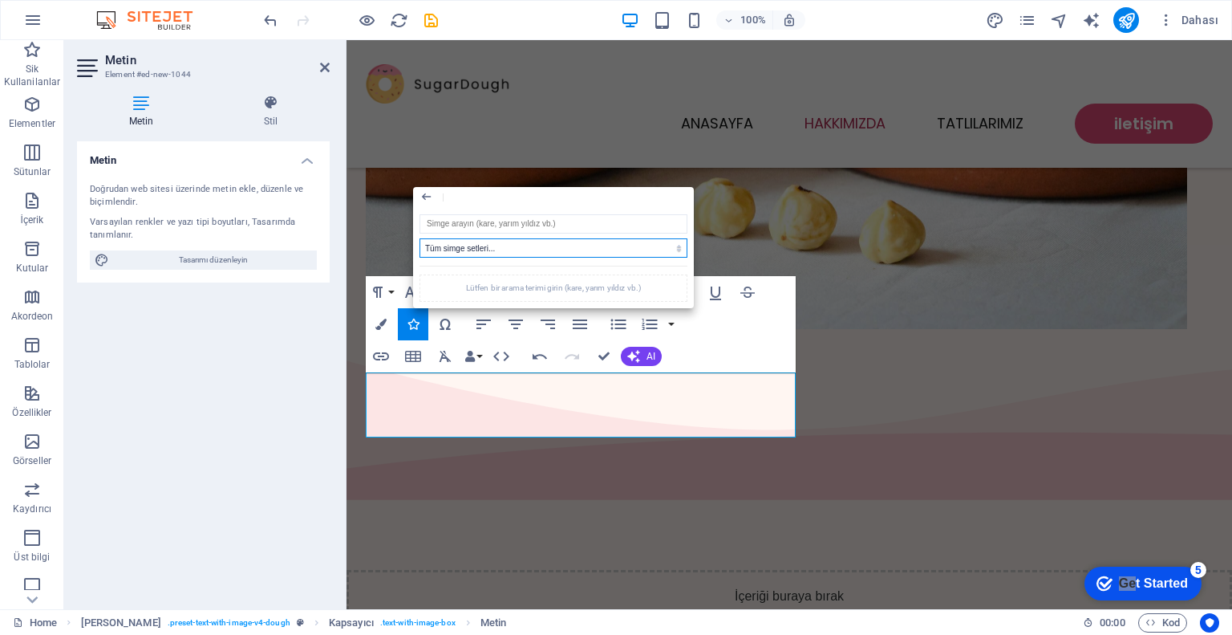
click at [490, 246] on select "Tüm simge setleri... IcoFont Ionicons FontAwesome Brands FontAwesome Duotone Fo…" at bounding box center [554, 247] width 268 height 19
click at [495, 251] on select "Tüm simge setleri... IcoFont Ionicons FontAwesome Brands FontAwesome Duotone Fo…" at bounding box center [554, 247] width 268 height 19
click at [419, 331] on button "Icons" at bounding box center [413, 324] width 30 height 32
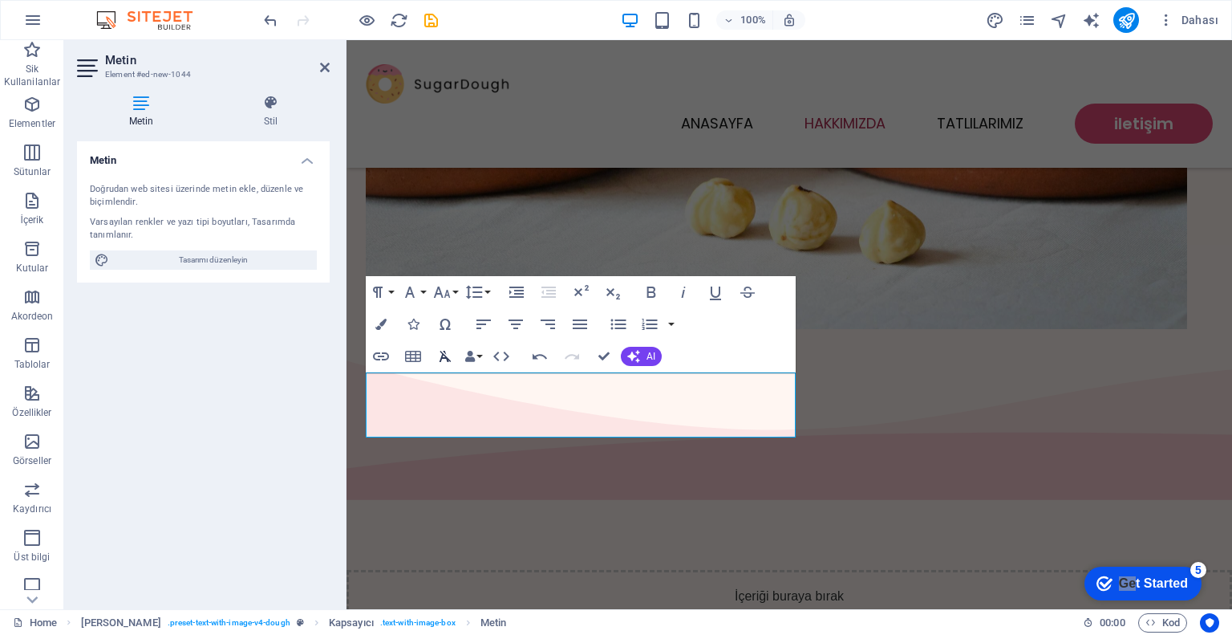
click at [459, 361] on button "Clear Formatting" at bounding box center [445, 356] width 30 height 32
click at [448, 360] on icon "button" at bounding box center [446, 356] width 12 height 11
click at [497, 328] on button "Align Left" at bounding box center [484, 324] width 30 height 32
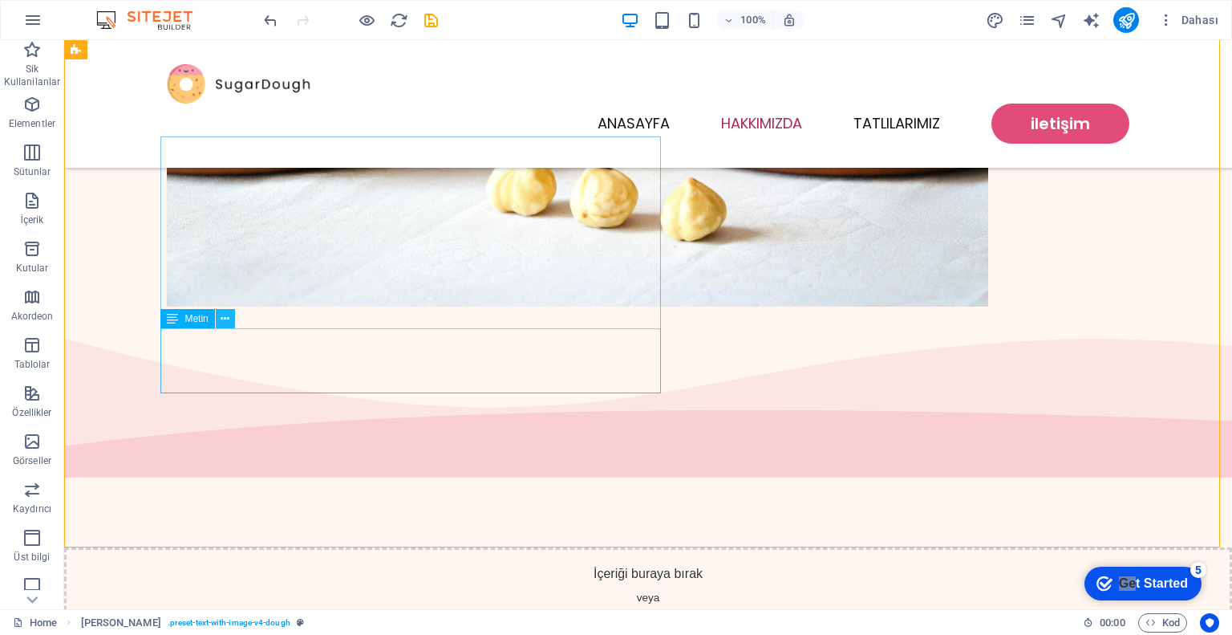
click at [225, 320] on icon at bounding box center [225, 319] width 9 height 17
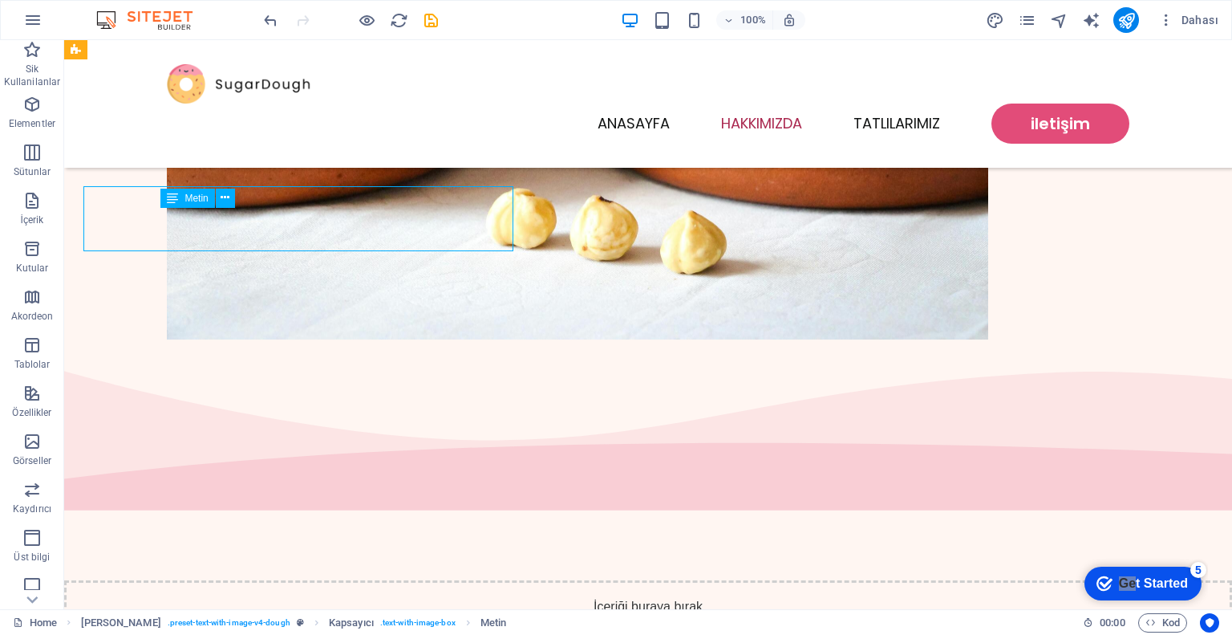
scroll to position [679, 0]
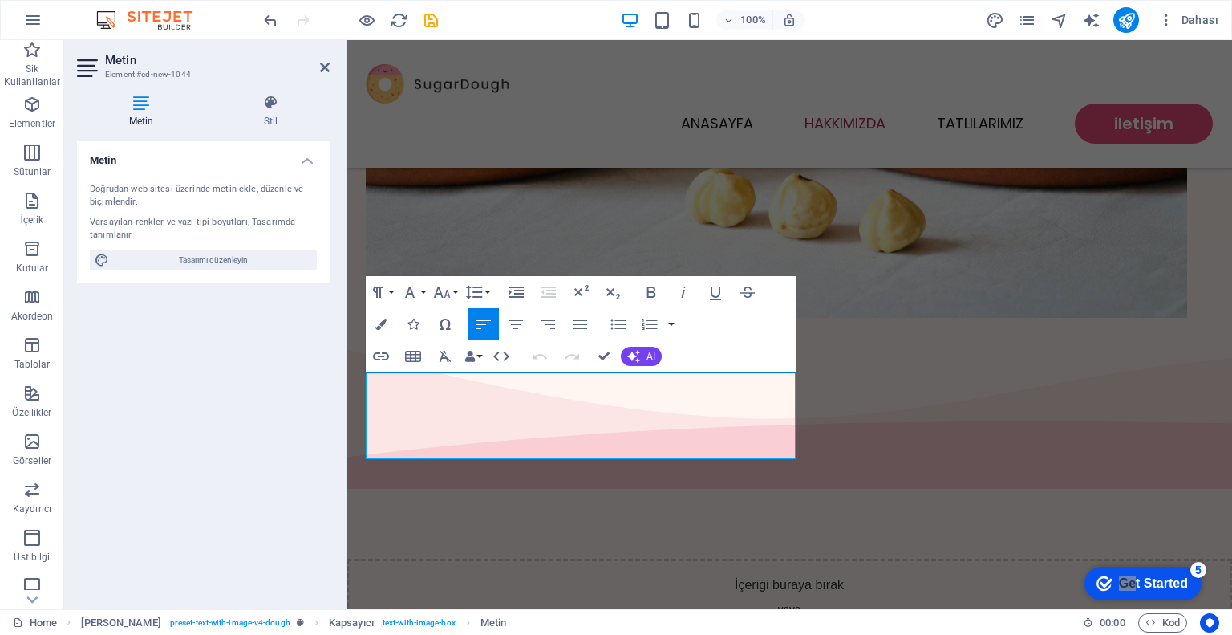
scroll to position [657, 0]
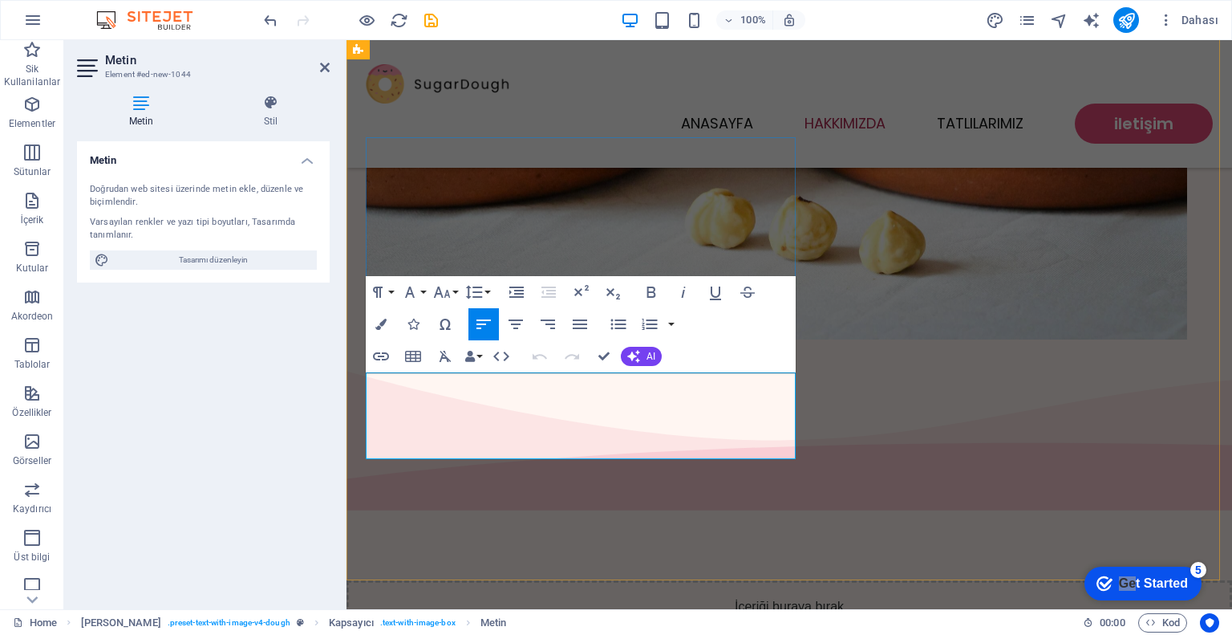
drag, startPoint x: 545, startPoint y: 445, endPoint x: 554, endPoint y: 447, distance: 9.9
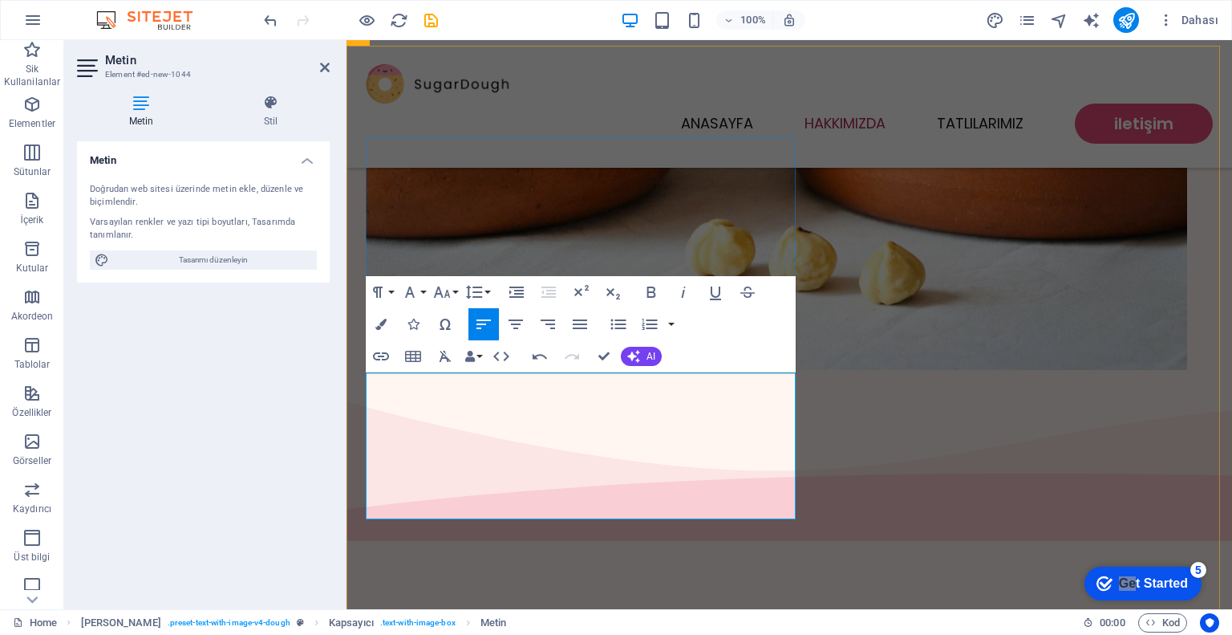
drag, startPoint x: 402, startPoint y: 473, endPoint x: 388, endPoint y: 474, distance: 13.7
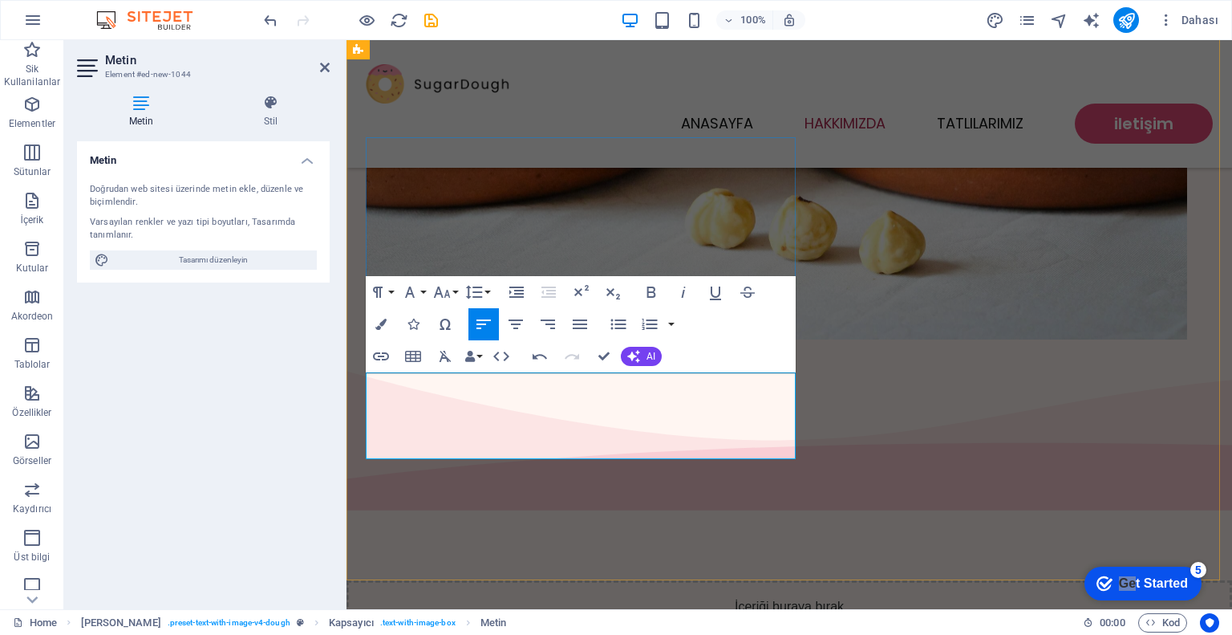
scroll to position [646, 0]
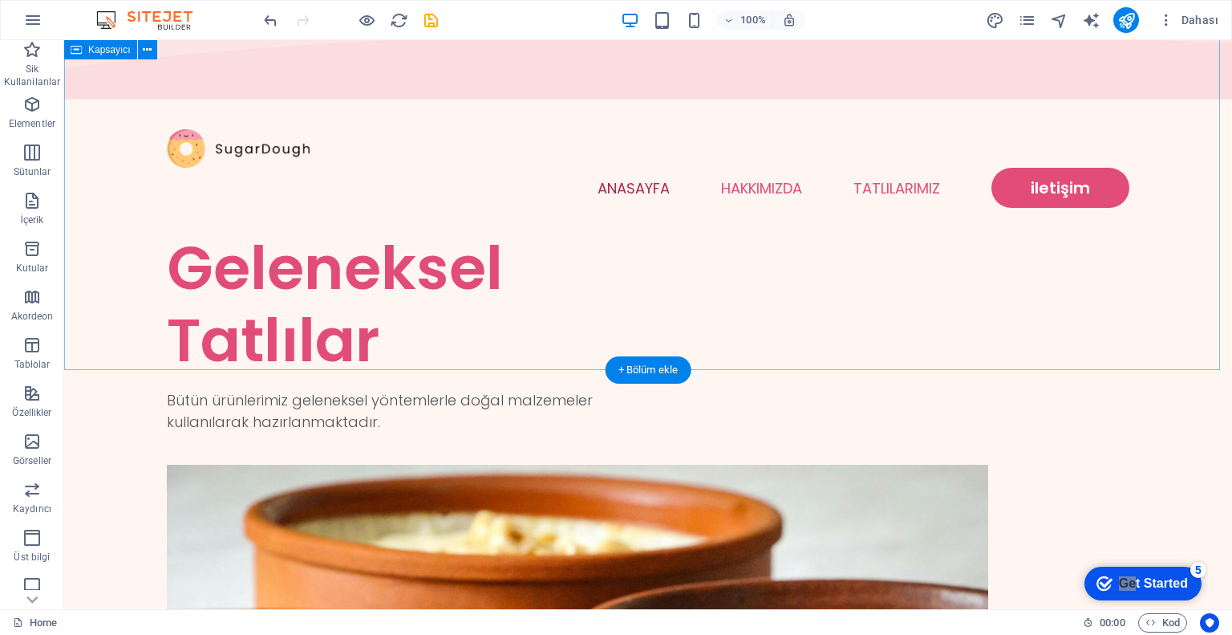
scroll to position [80, 0]
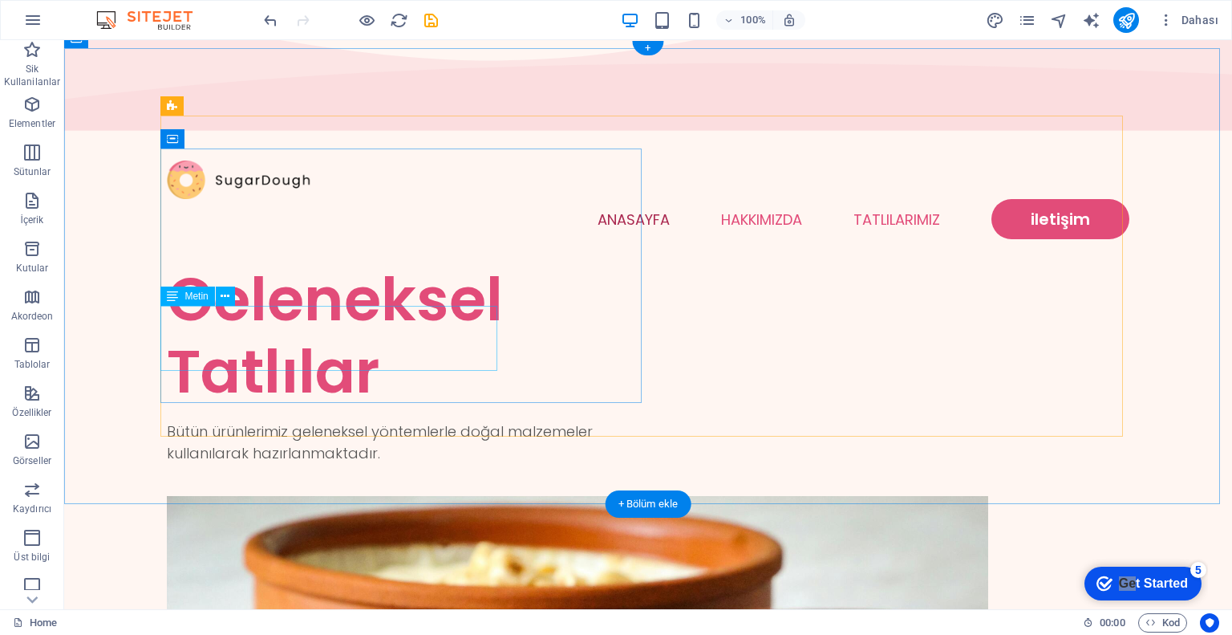
click at [294, 420] on div "Bütün ürünlerimiz geleneksel yöntemlerle doğal malzemeler kullanılarak hazırlan…" at bounding box center [407, 441] width 481 height 43
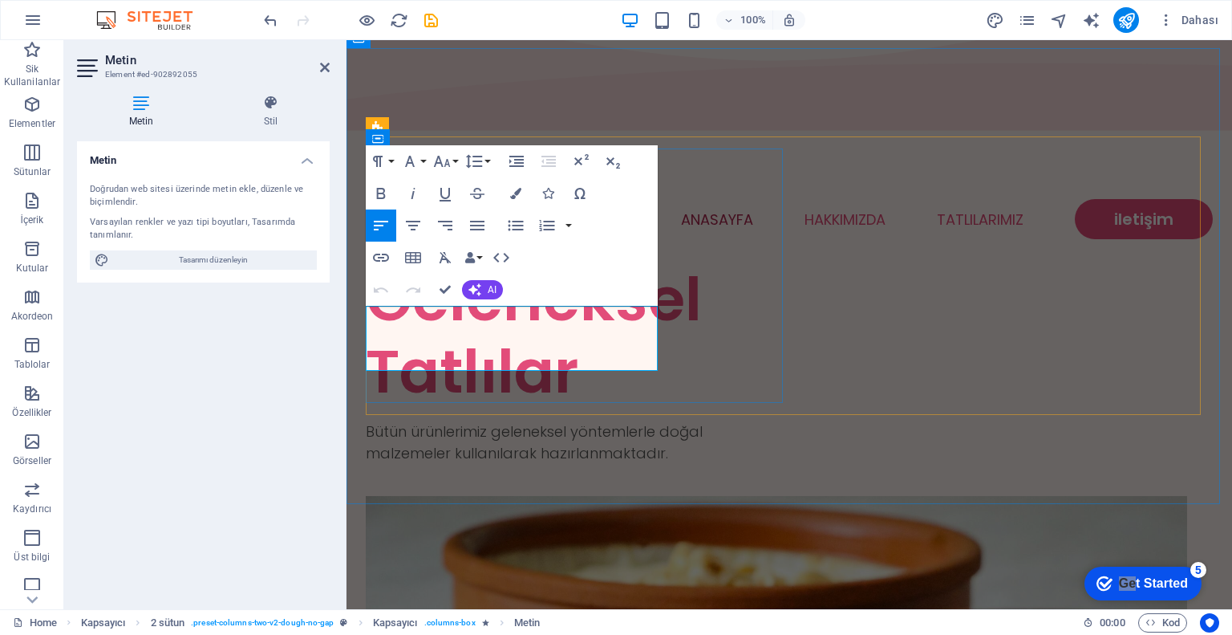
click at [369, 420] on p "Bütün ürünlerimiz geleneksel yöntemlerle doğal malzemeler kullanılarak hazırlan…" at bounding box center [578, 441] width 424 height 43
click at [449, 420] on p "Bütün ürünlerimiz geleneksel yöntemlerle doğal malzemeler kullanılarak hazırlan…" at bounding box center [578, 441] width 424 height 43
click at [393, 420] on p "Bütün ürünlerimiz geleneksel yöntemlerle doğal malzemeler kullanılarak hazırlan…" at bounding box center [578, 441] width 424 height 43
drag, startPoint x: 613, startPoint y: 339, endPoint x: 353, endPoint y: 340, distance: 260.0
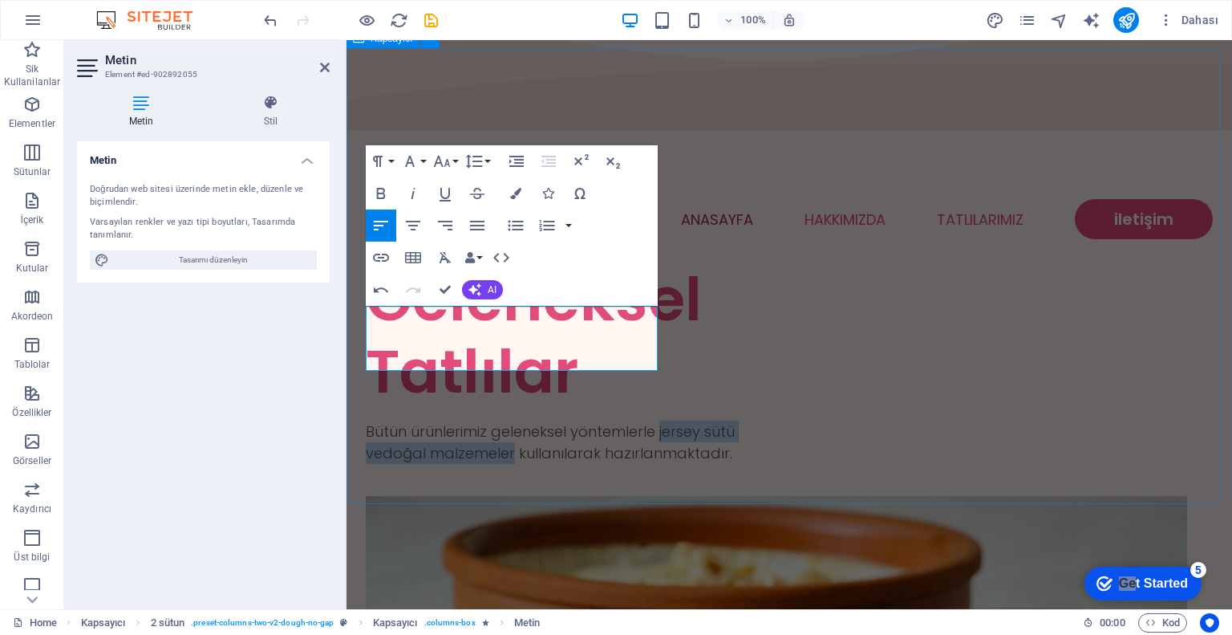
click at [387, 192] on icon "button" at bounding box center [380, 193] width 19 height 19
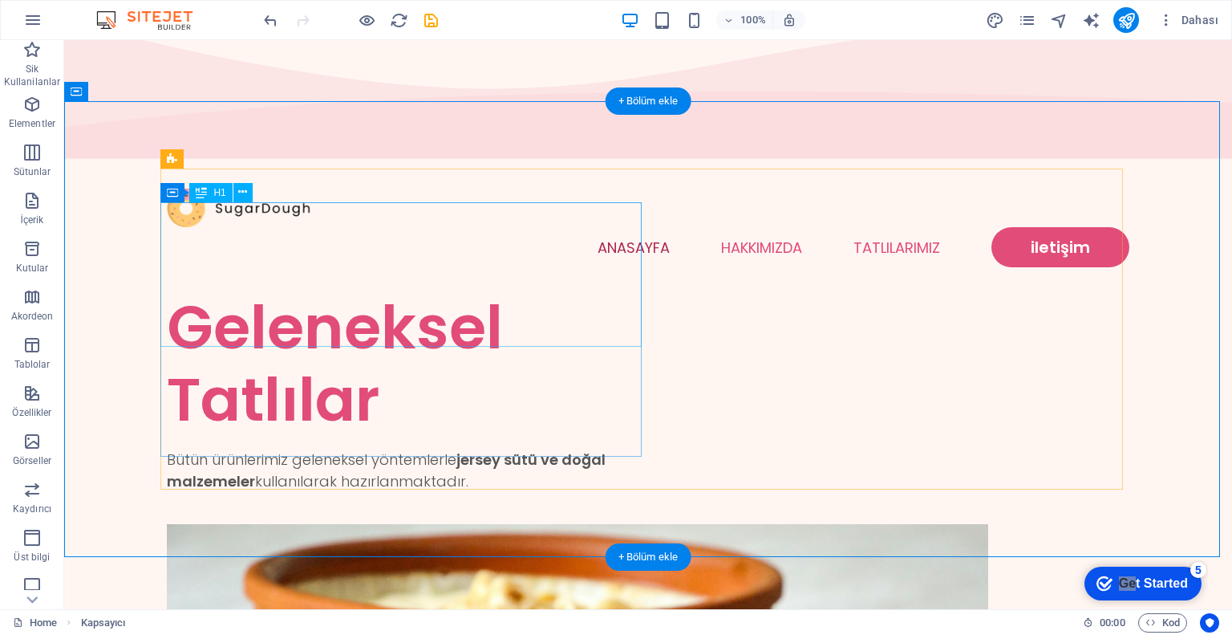
scroll to position [0, 0]
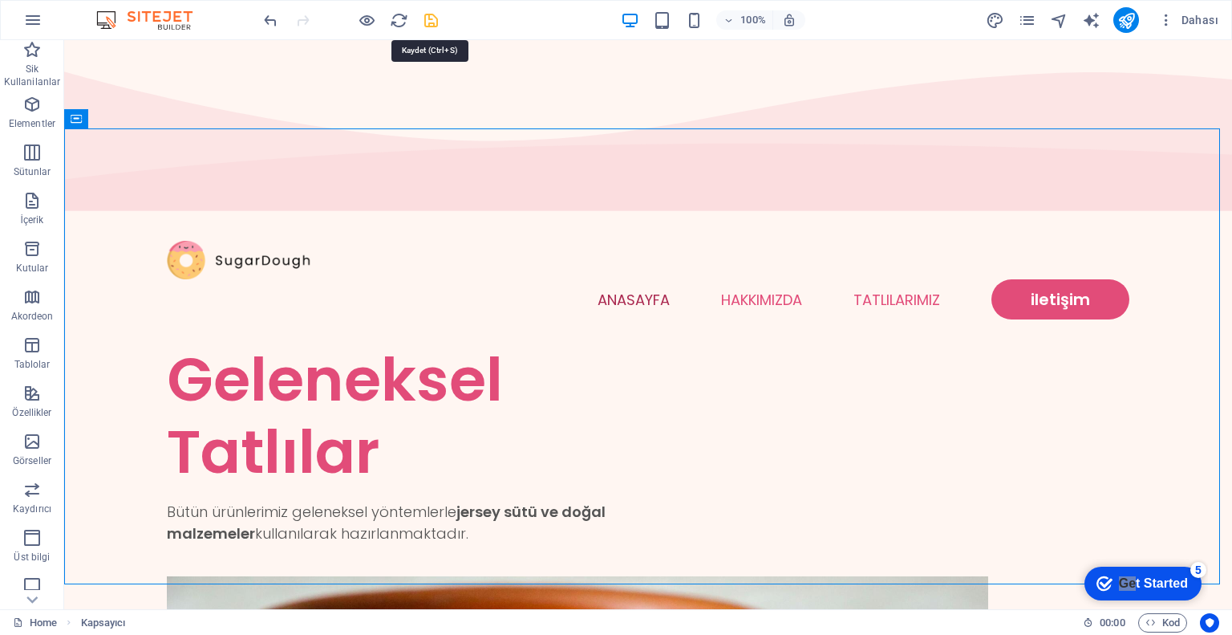
click at [430, 23] on icon "save" at bounding box center [431, 20] width 18 height 18
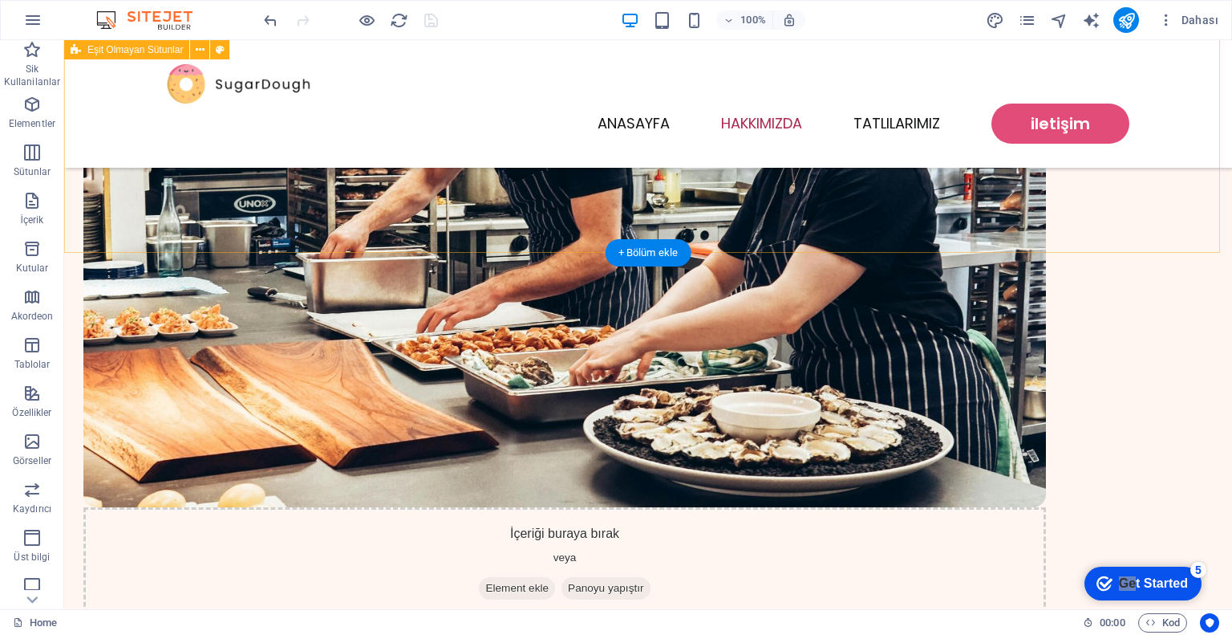
scroll to position [1643, 0]
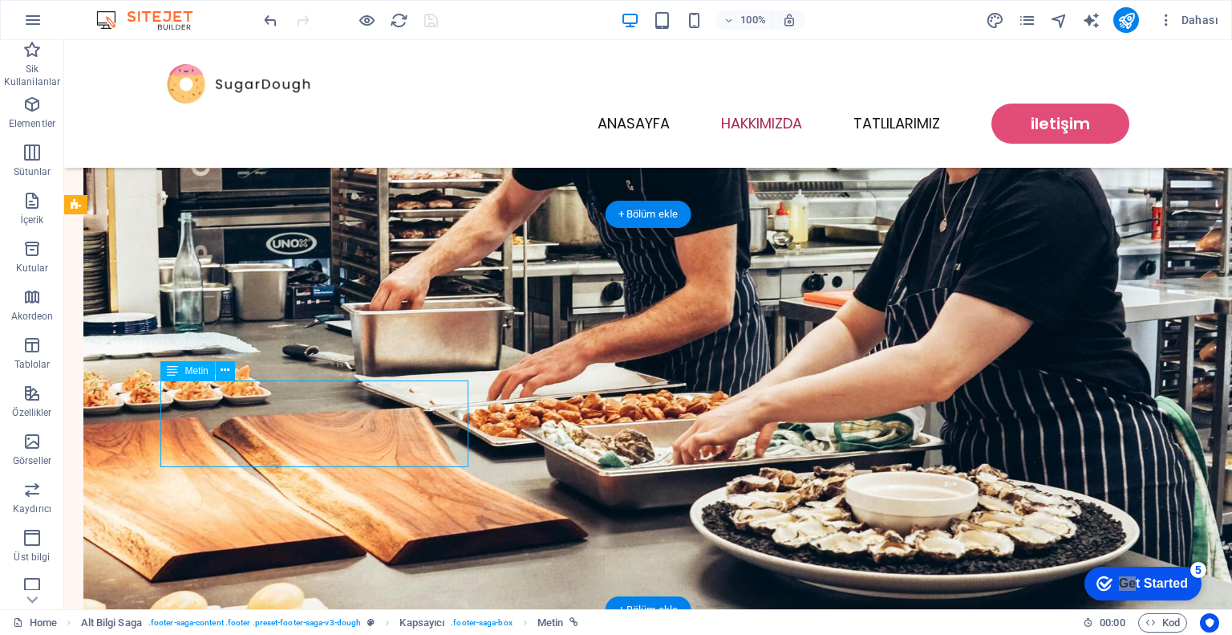
scroll to position [1596, 0]
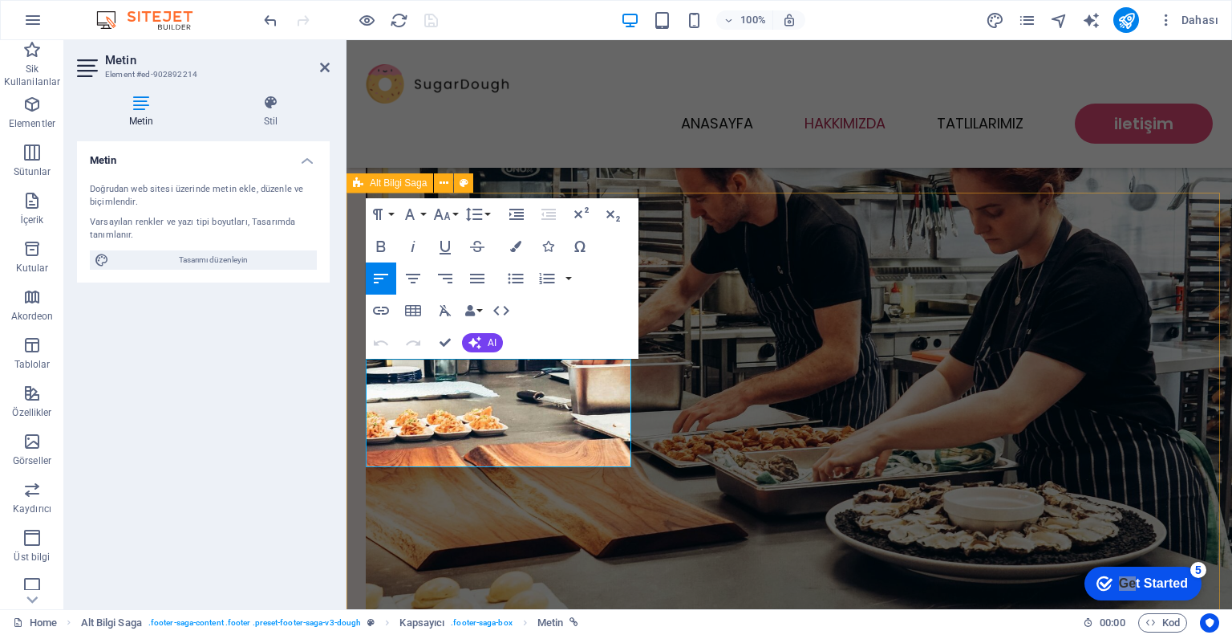
drag, startPoint x: 482, startPoint y: 457, endPoint x: 392, endPoint y: 396, distance: 108.6
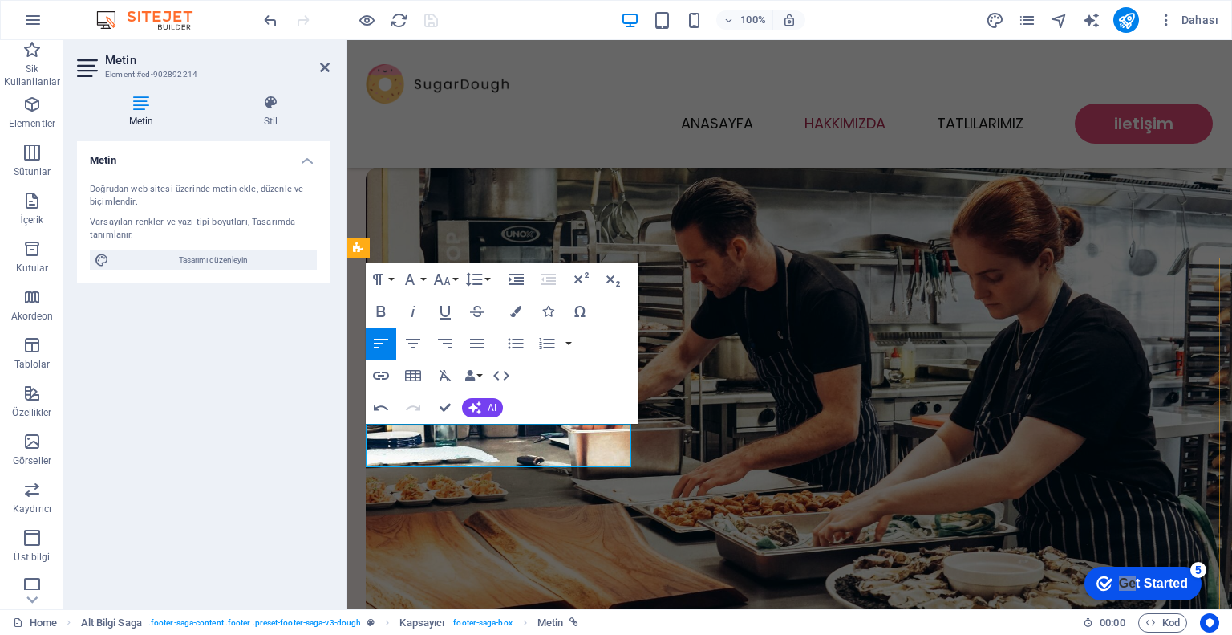
scroll to position [1553, 0]
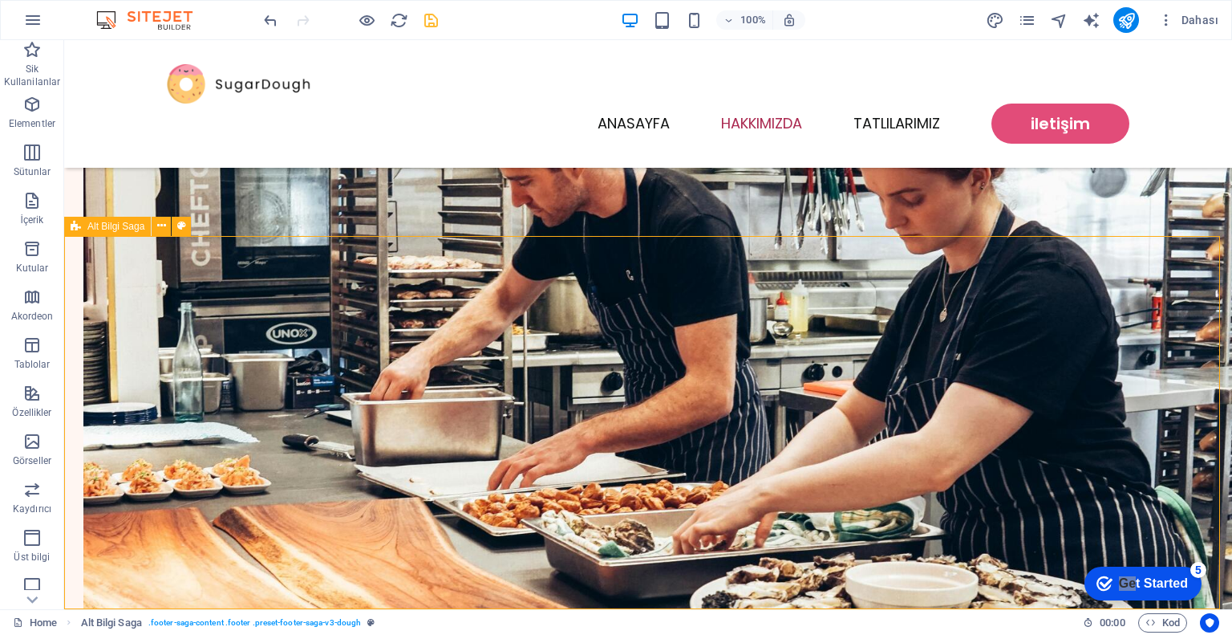
scroll to position [1622, 0]
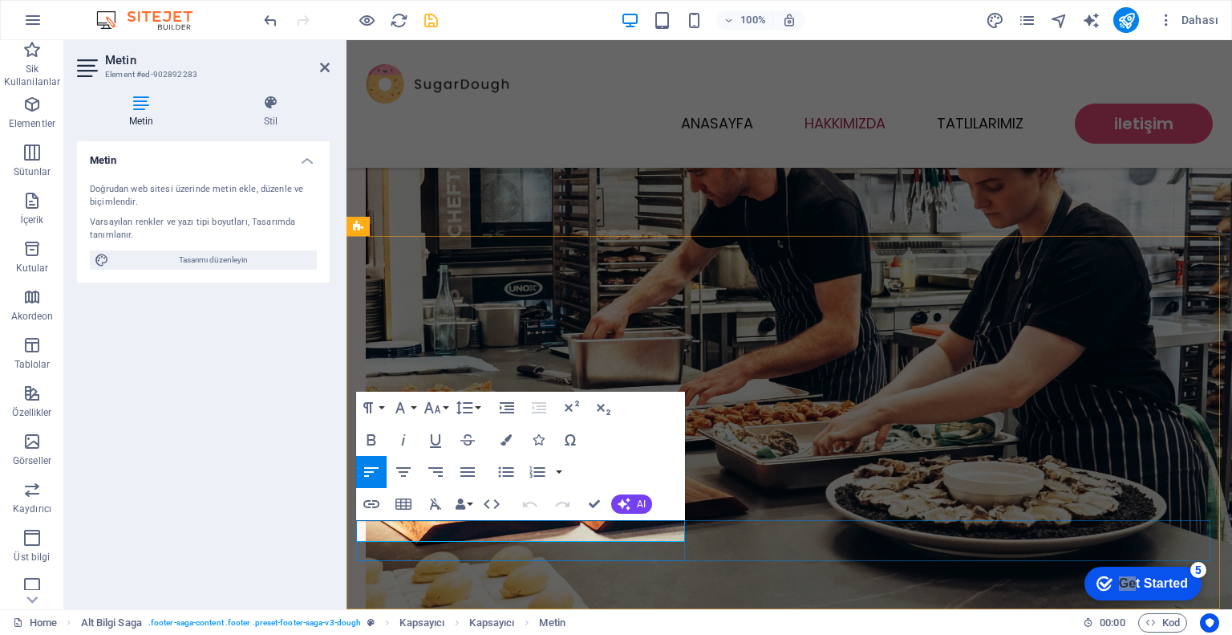
scroll to position [1553, 0]
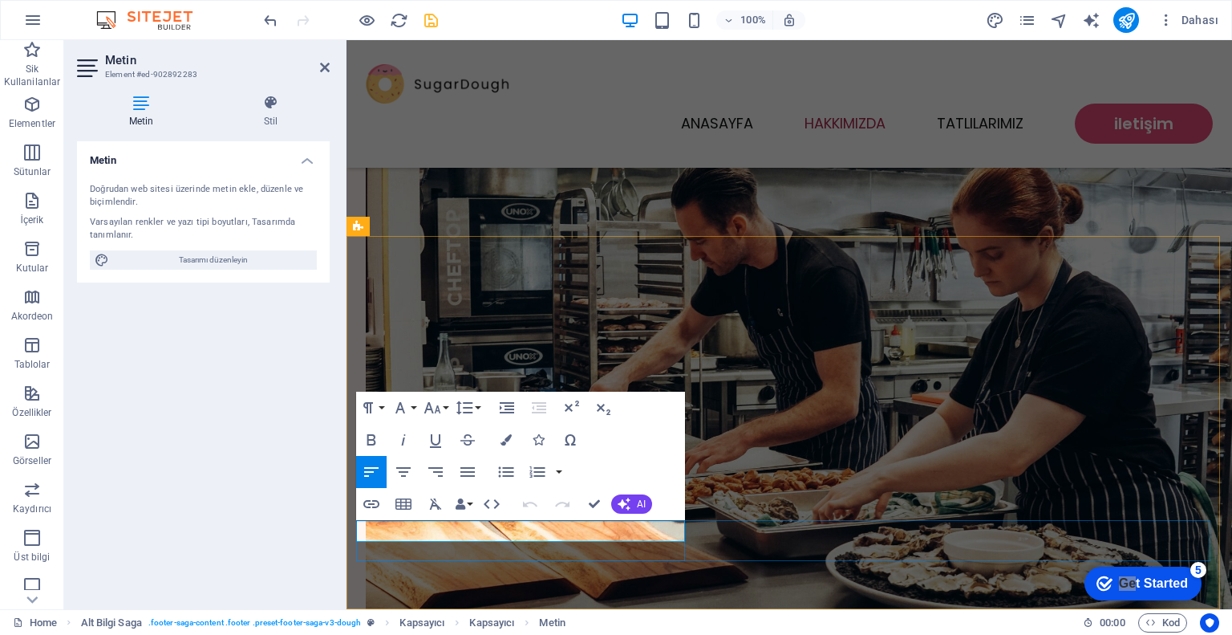
click span "[DOMAIN_NAME]"
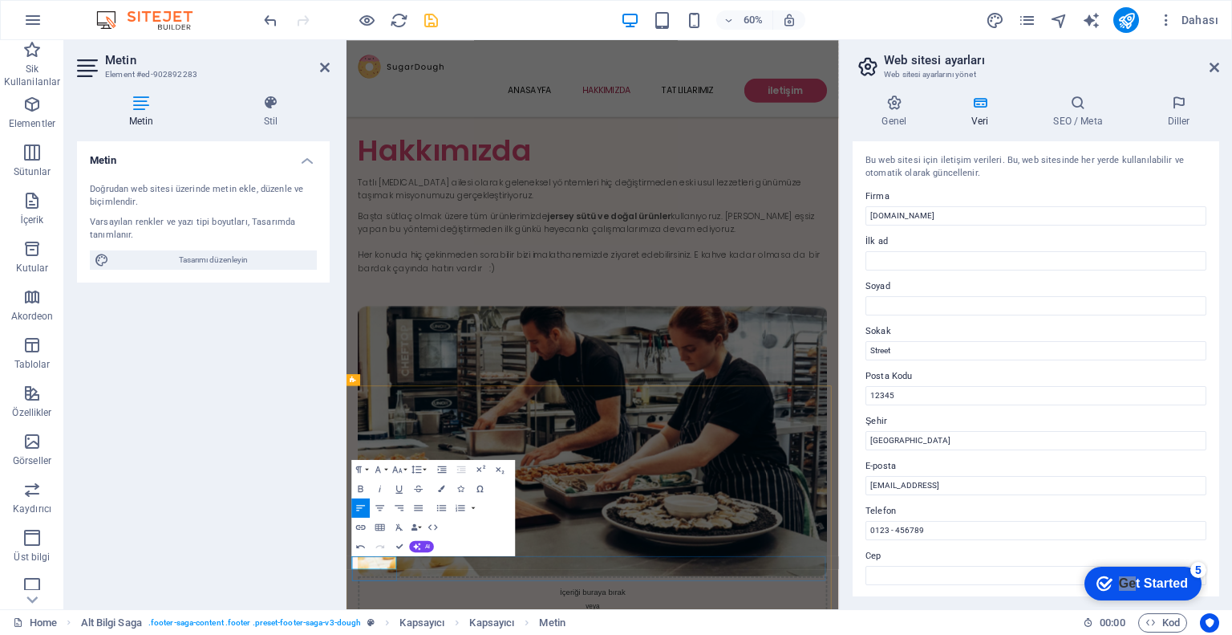
scroll to position [0, 0]
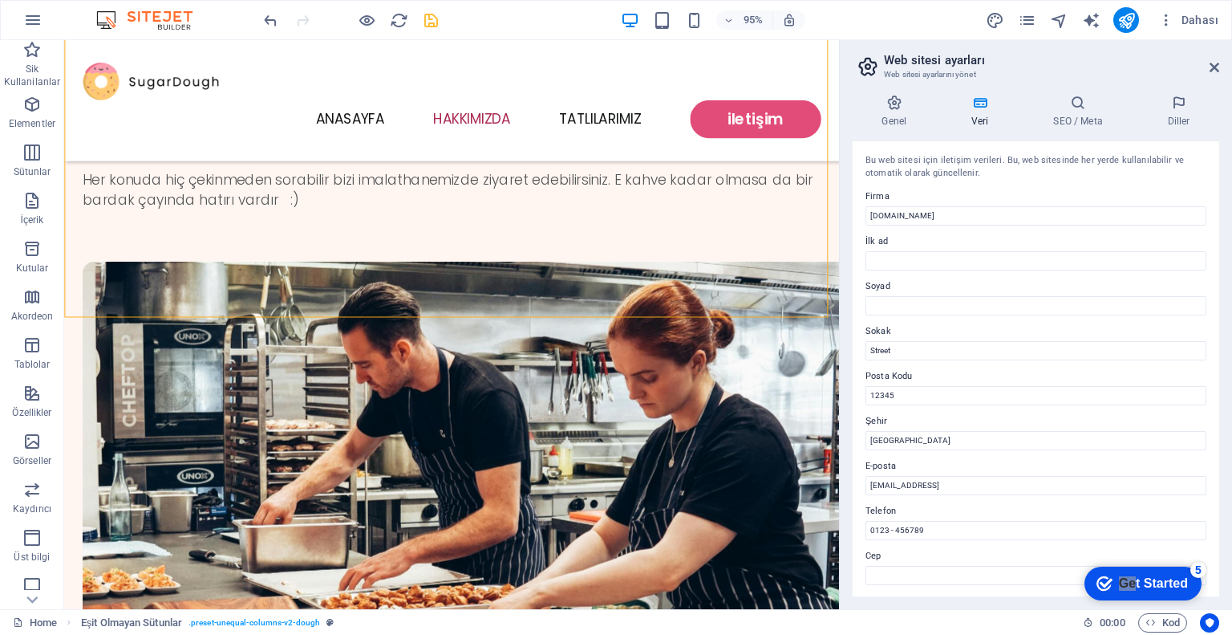
click at [1207, 70] on header "Web sitesi ayarları Web sitesi ayarlarını yönet" at bounding box center [1037, 61] width 363 height 42
click at [1215, 68] on icon at bounding box center [1215, 67] width 10 height 13
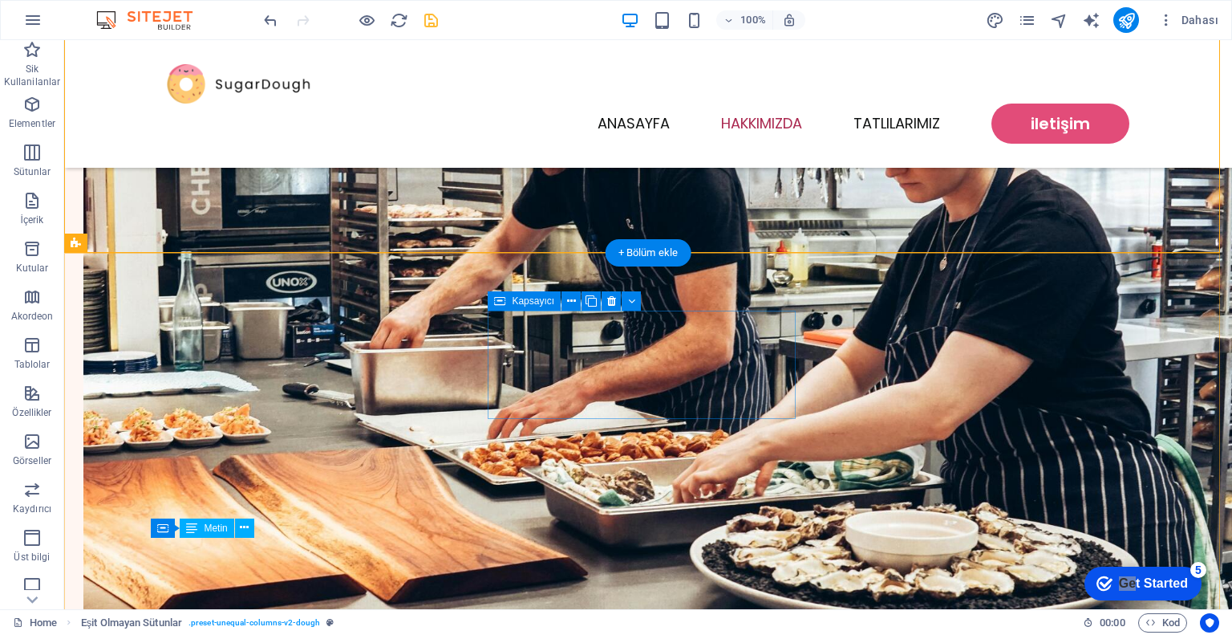
scroll to position [1622, 0]
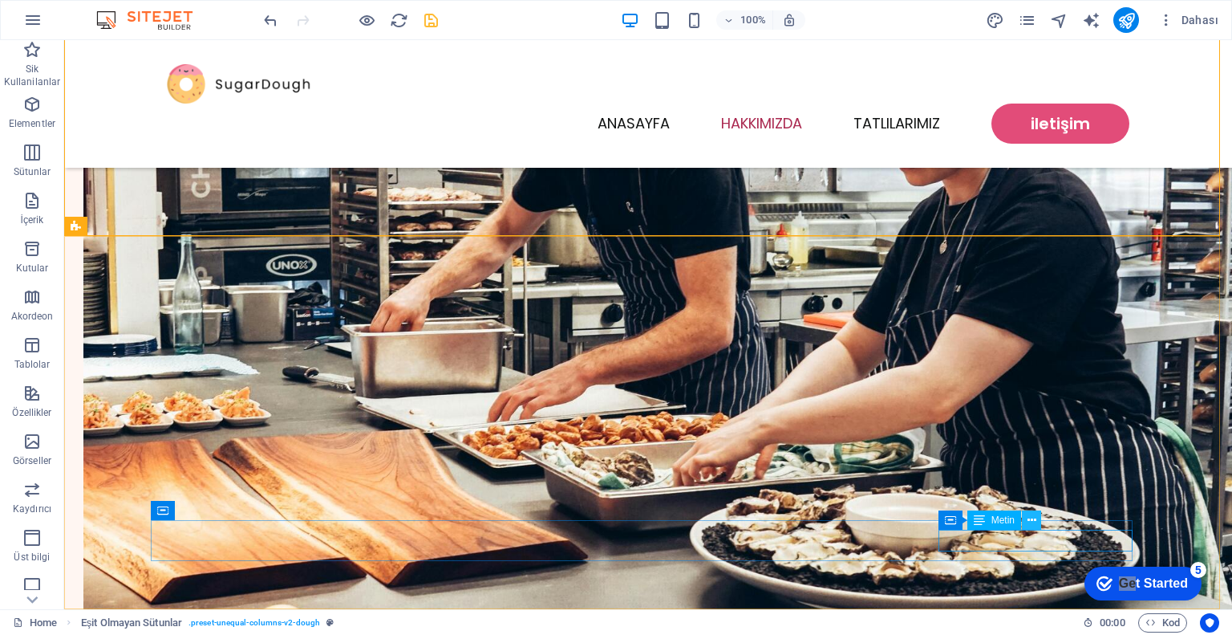
click at [1031, 522] on icon at bounding box center [1032, 520] width 9 height 17
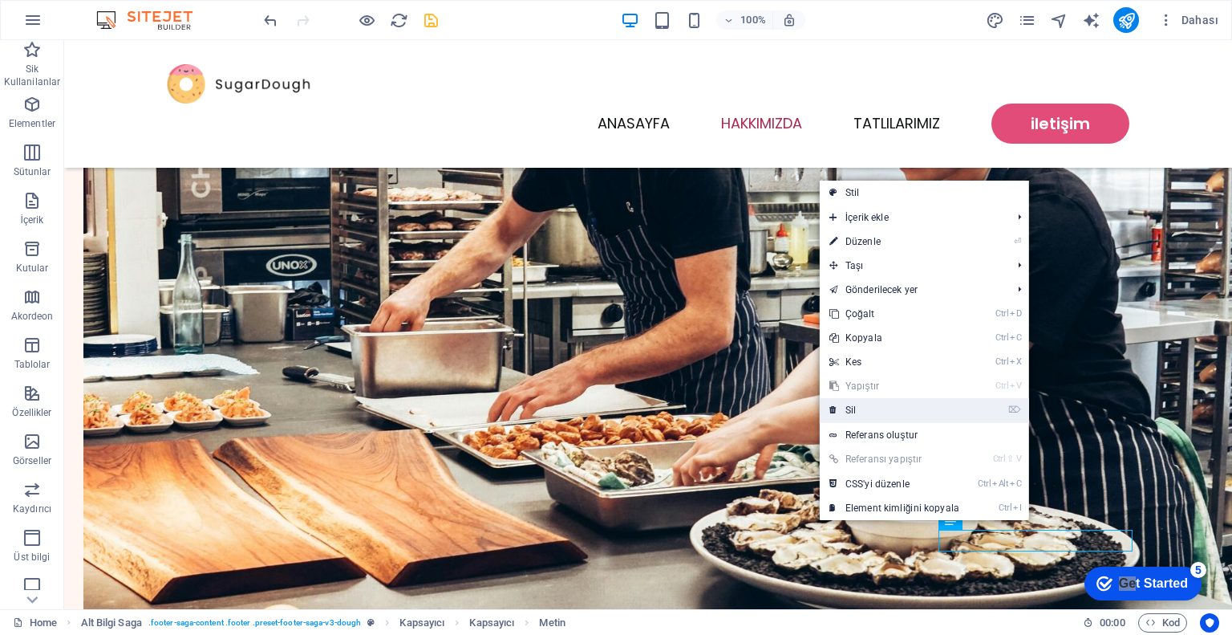
click at [894, 415] on link "⌦ Sil" at bounding box center [894, 410] width 149 height 24
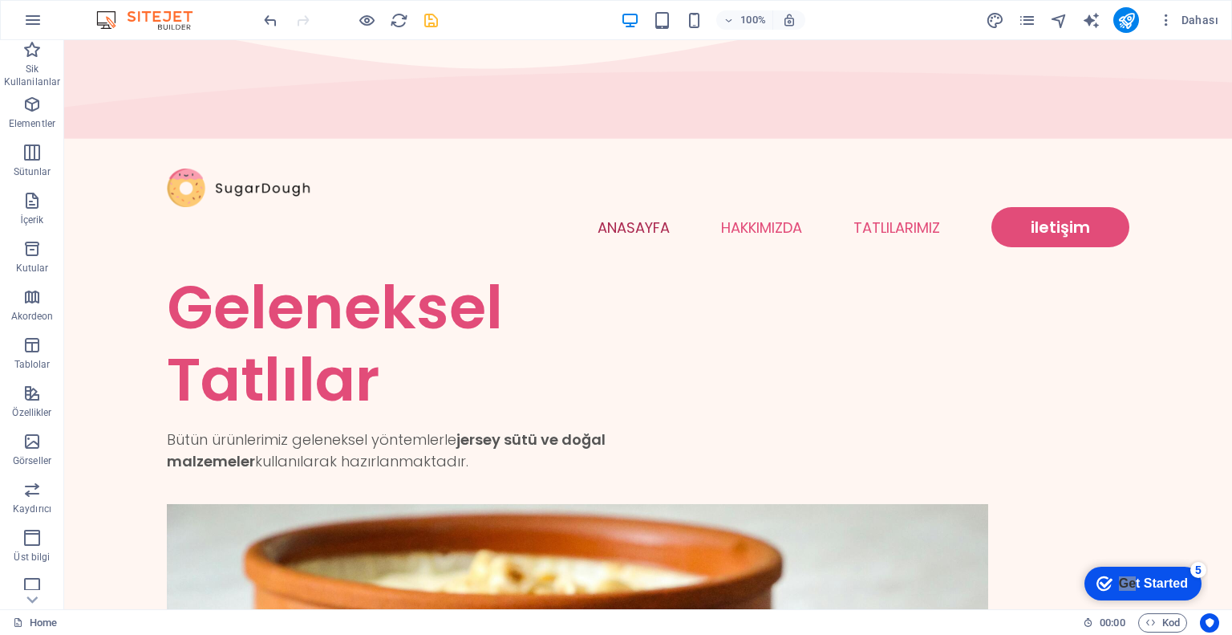
scroll to position [67, 0]
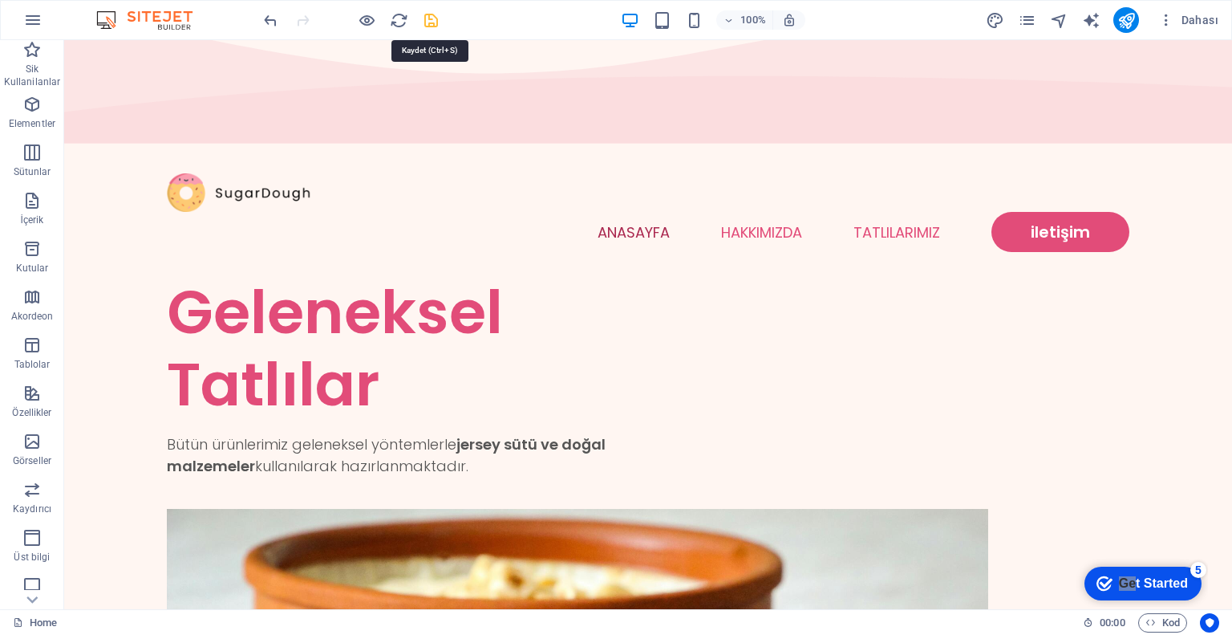
click at [436, 22] on icon "save" at bounding box center [431, 20] width 18 height 18
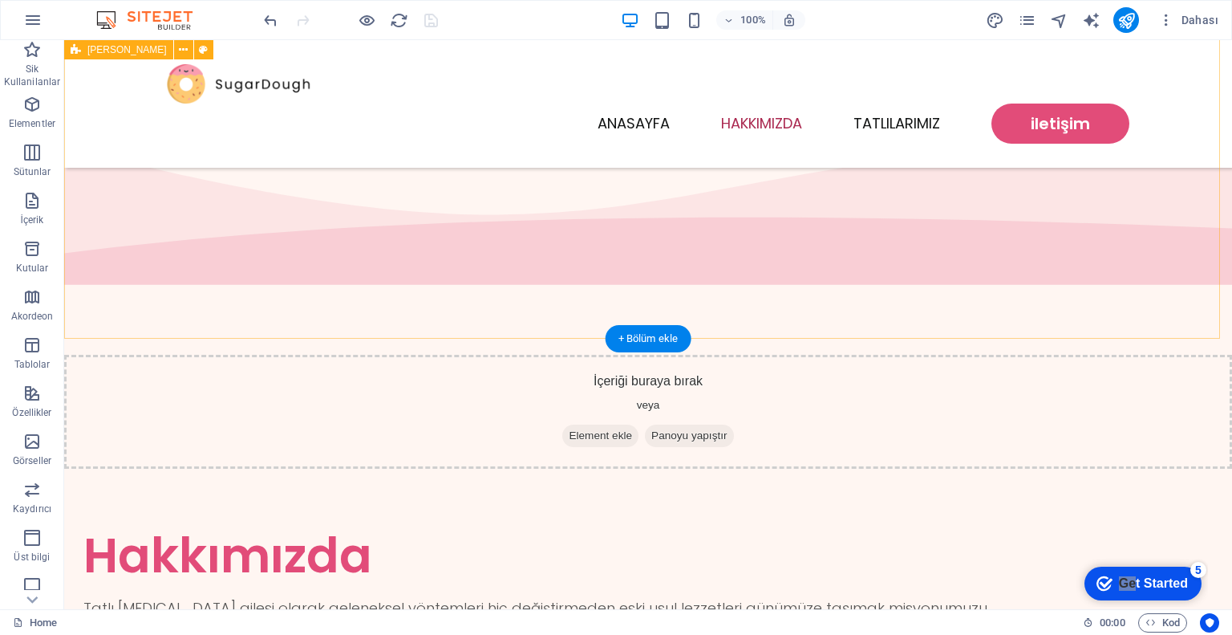
scroll to position [883, 0]
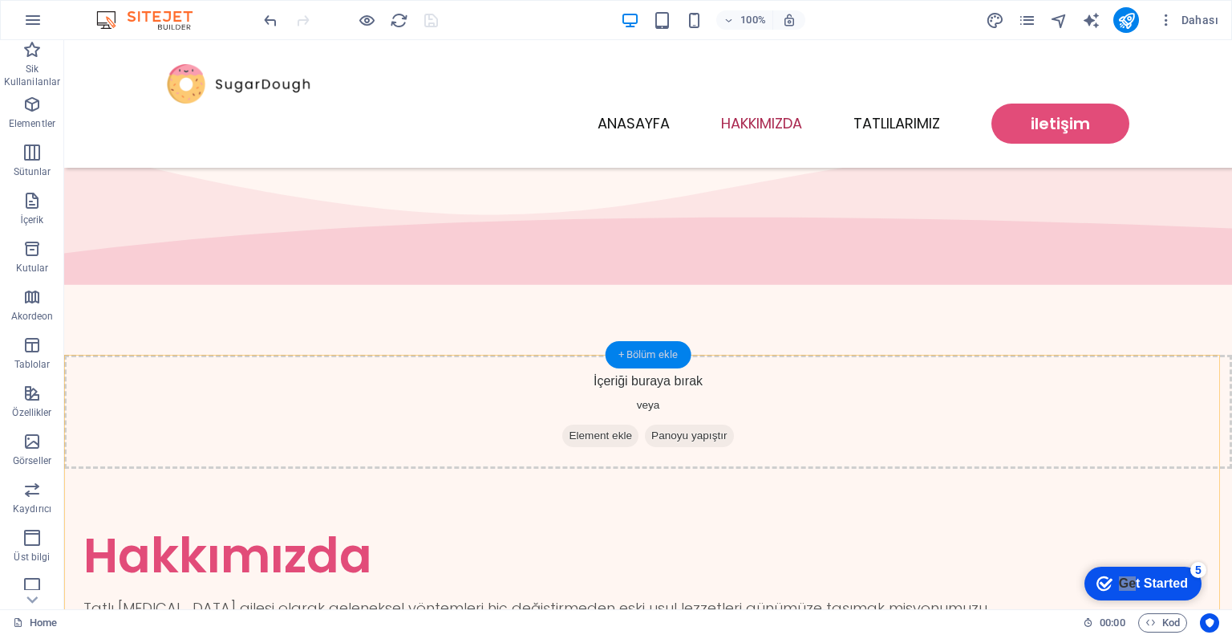
click at [632, 357] on div "+ Bölüm ekle" at bounding box center [649, 354] width 86 height 27
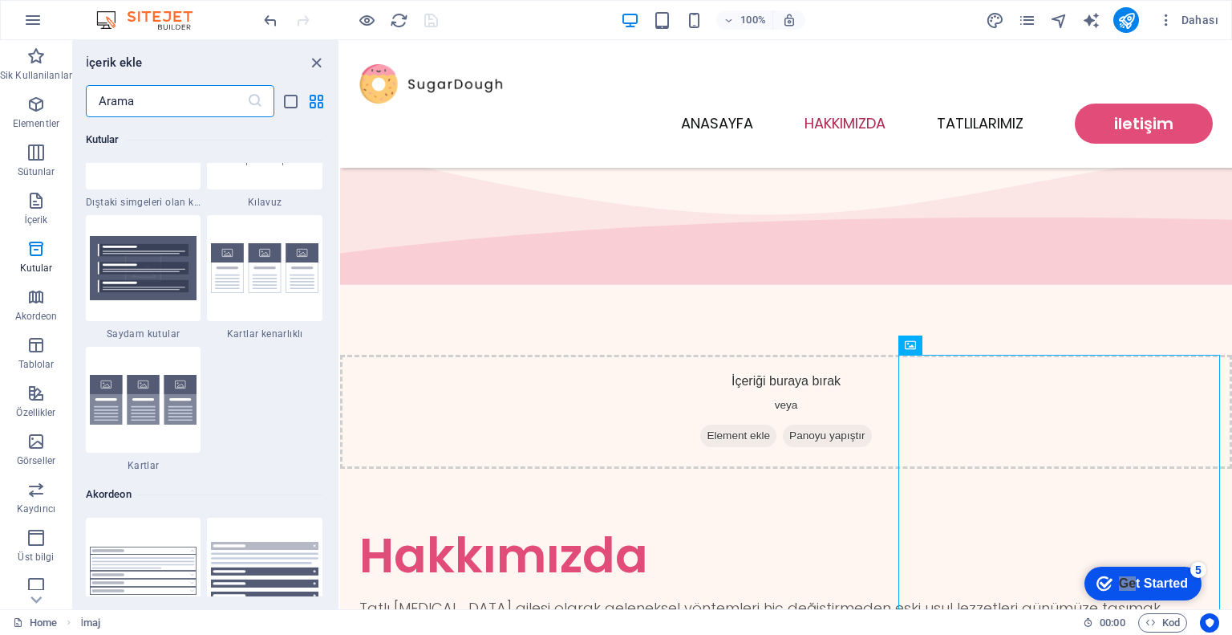
scroll to position [4813, 0]
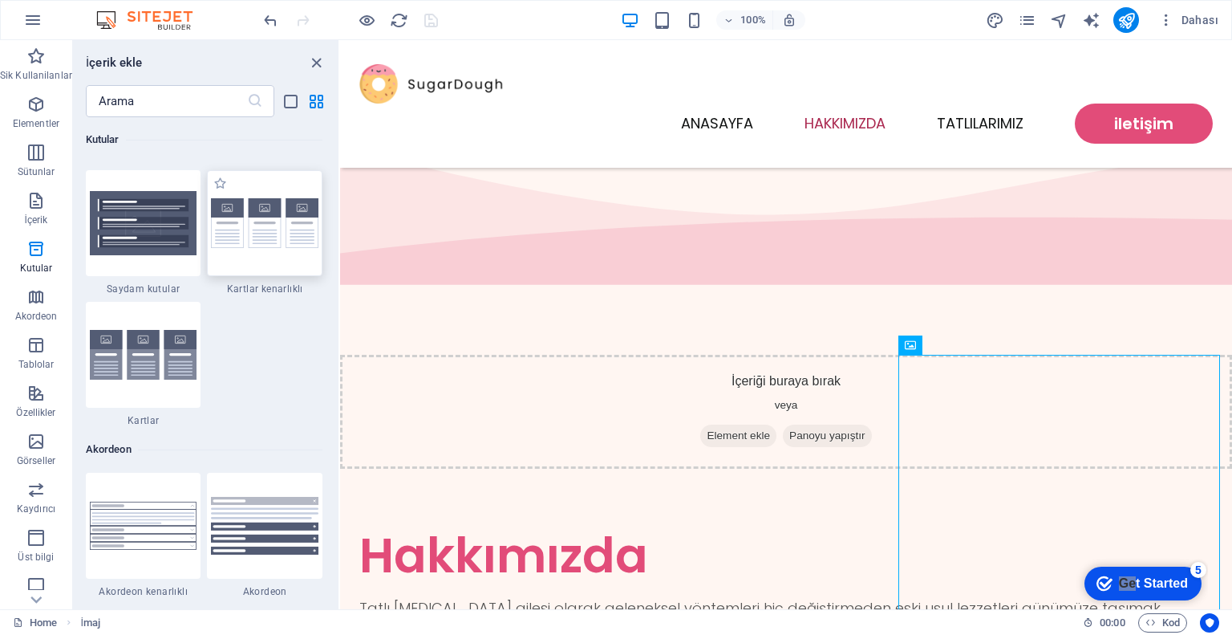
click at [244, 231] on img at bounding box center [265, 223] width 108 height 50
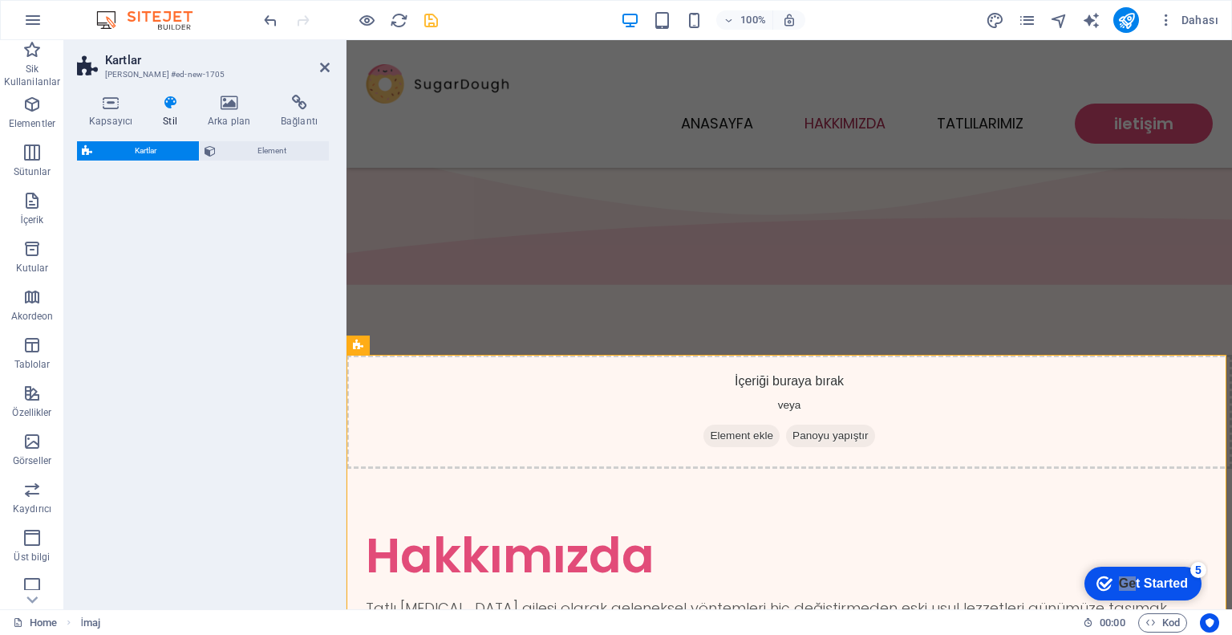
select select "rem"
select select "preset-image-boxes-v3-border"
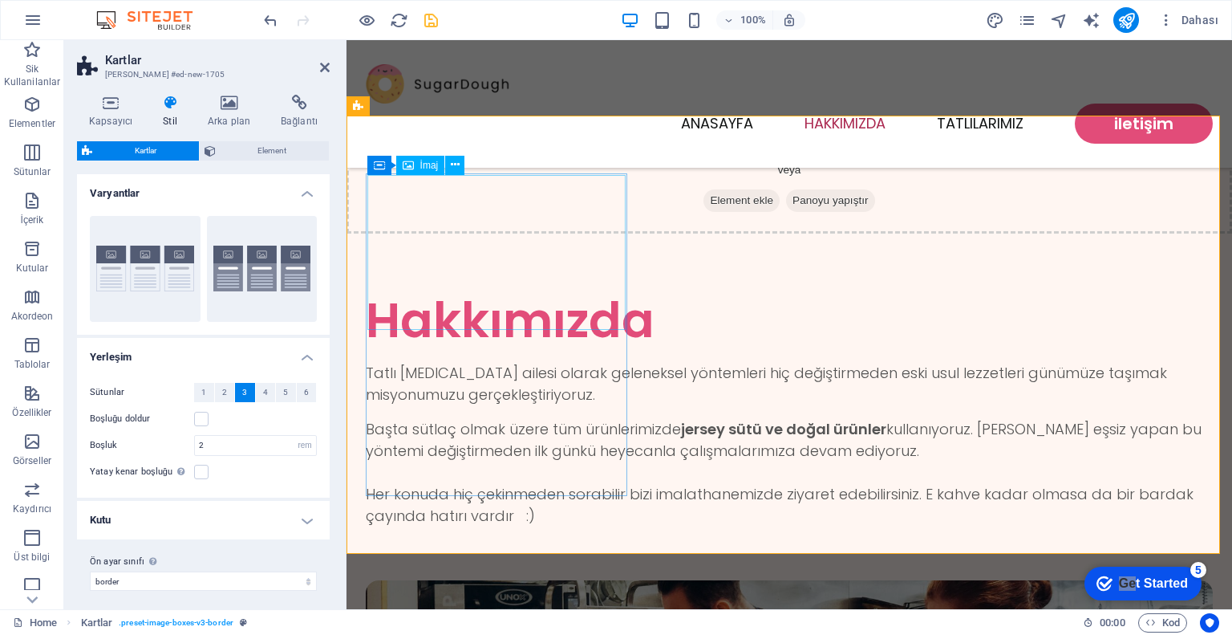
scroll to position [1123, 0]
